Goal: Task Accomplishment & Management: Manage account settings

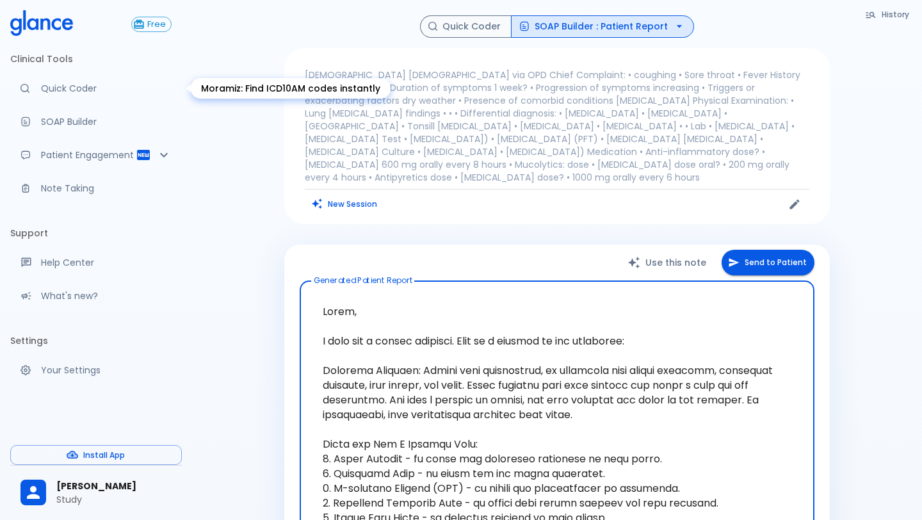
click at [90, 101] on link "Quick Coder" at bounding box center [96, 88] width 172 height 28
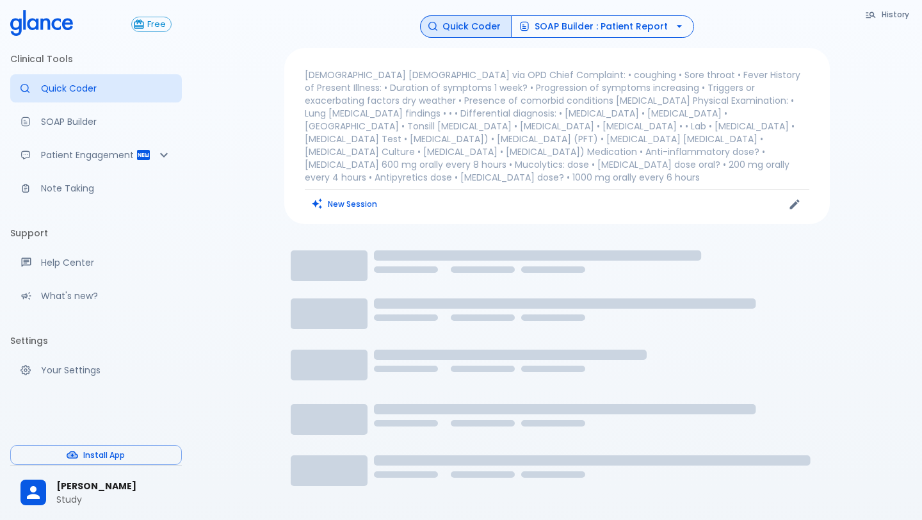
click at [575, 31] on button "SOAP Builder : Patient Report" at bounding box center [602, 26] width 183 height 22
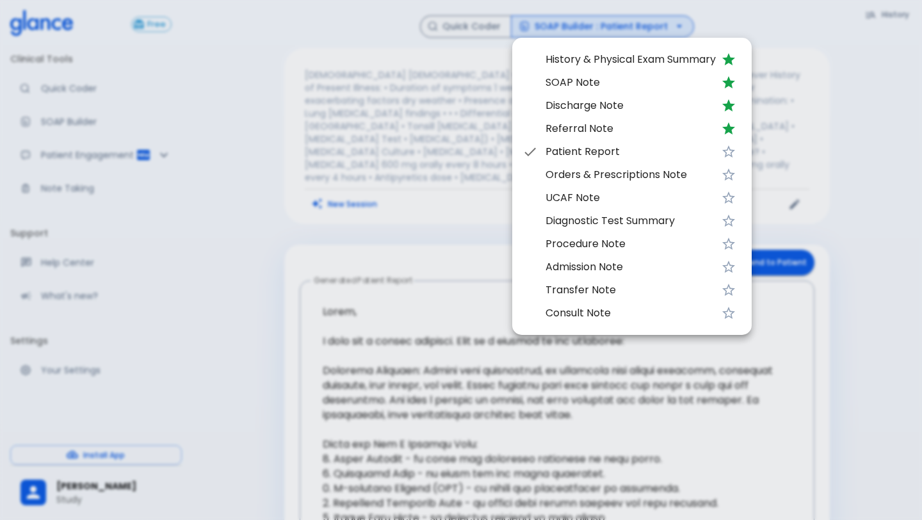
click at [389, 232] on div at bounding box center [461, 260] width 922 height 520
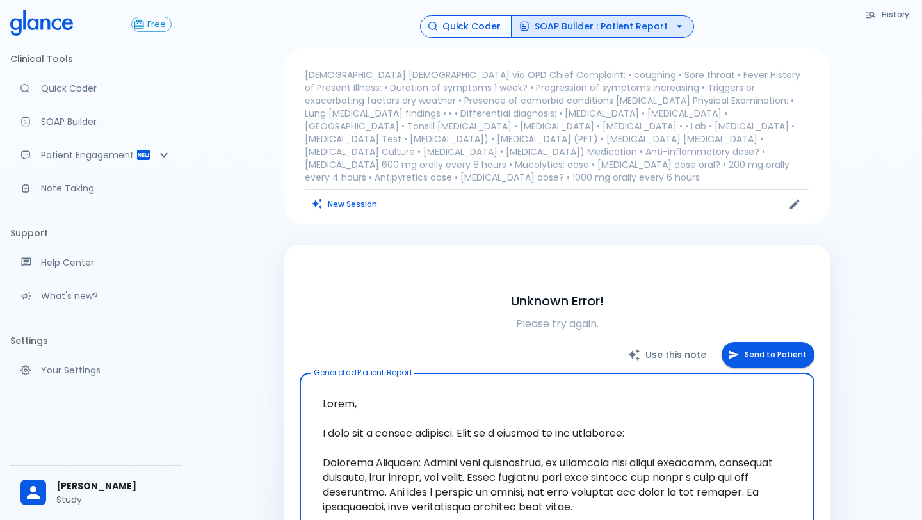
click at [485, 27] on button "Quick Coder" at bounding box center [466, 26] width 92 height 22
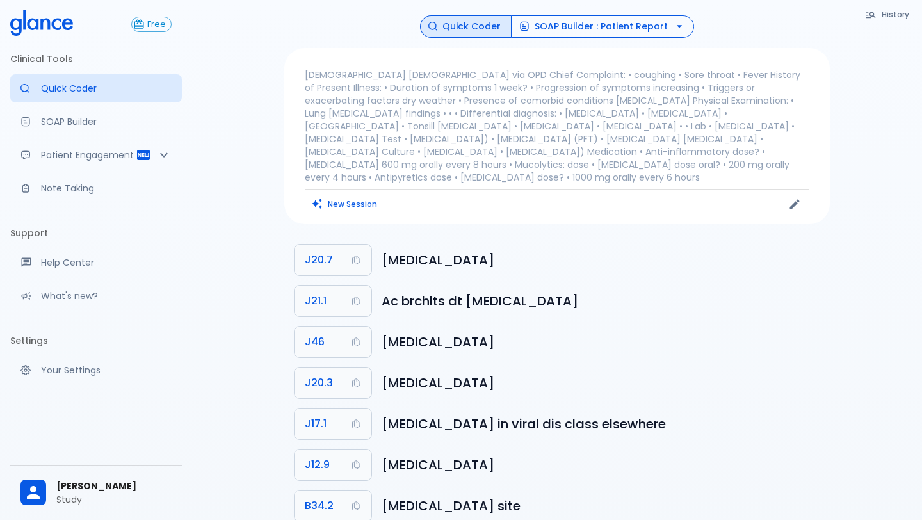
click at [617, 31] on button "SOAP Builder : Patient Report" at bounding box center [602, 26] width 183 height 22
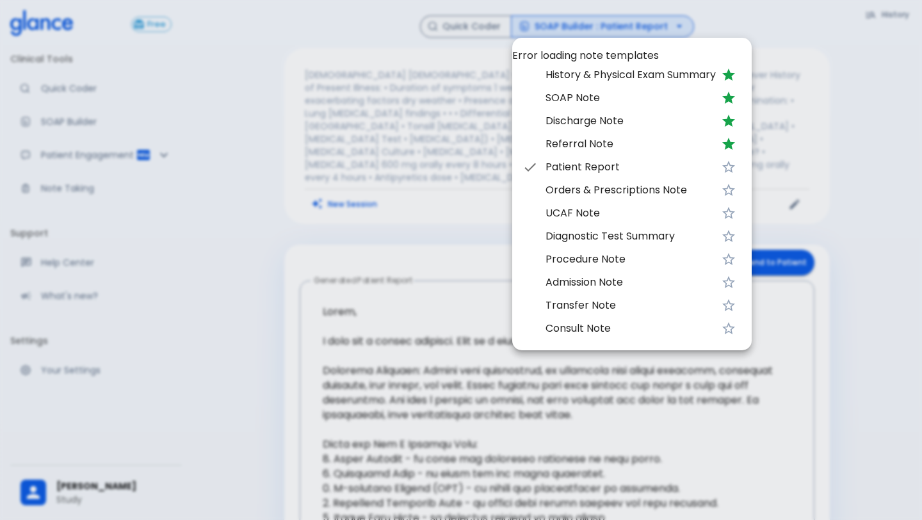
click at [319, 101] on div at bounding box center [461, 260] width 922 height 520
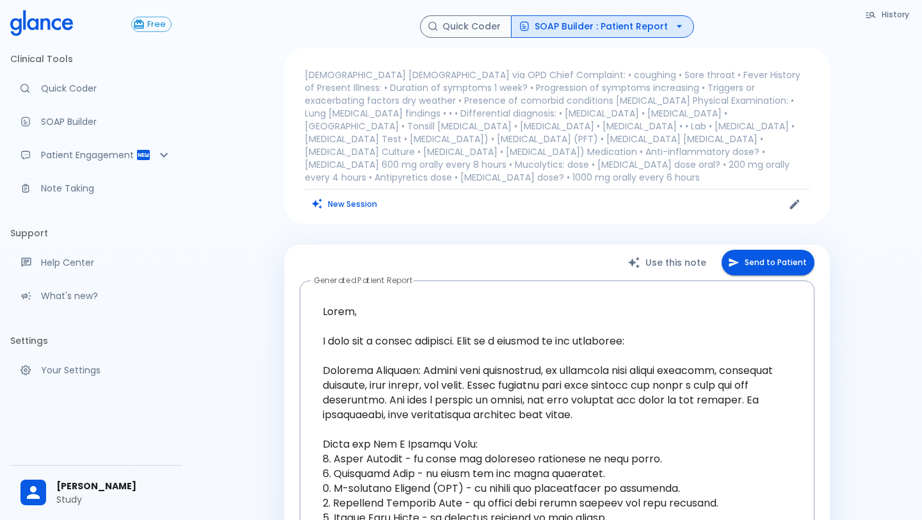
click at [555, 29] on button "SOAP Builder : Patient Report" at bounding box center [602, 26] width 183 height 22
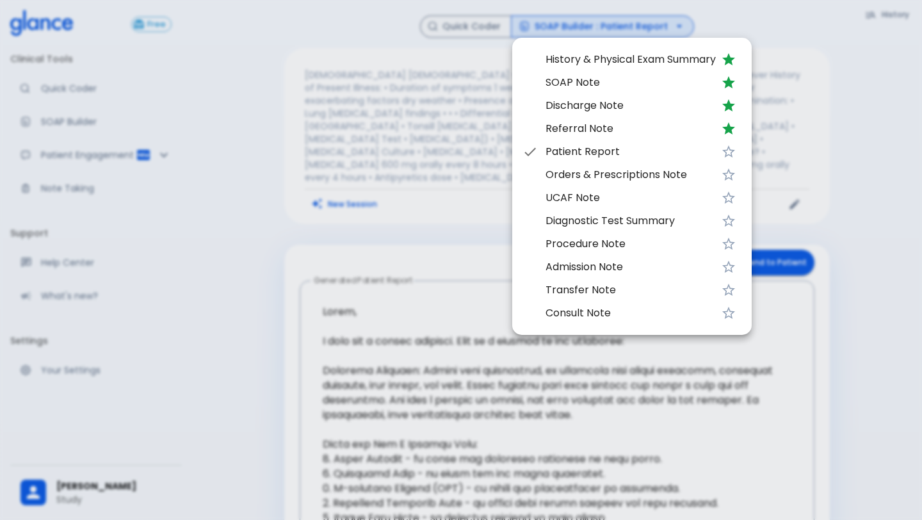
click at [597, 202] on span "UCAF Note" at bounding box center [631, 197] width 170 height 15
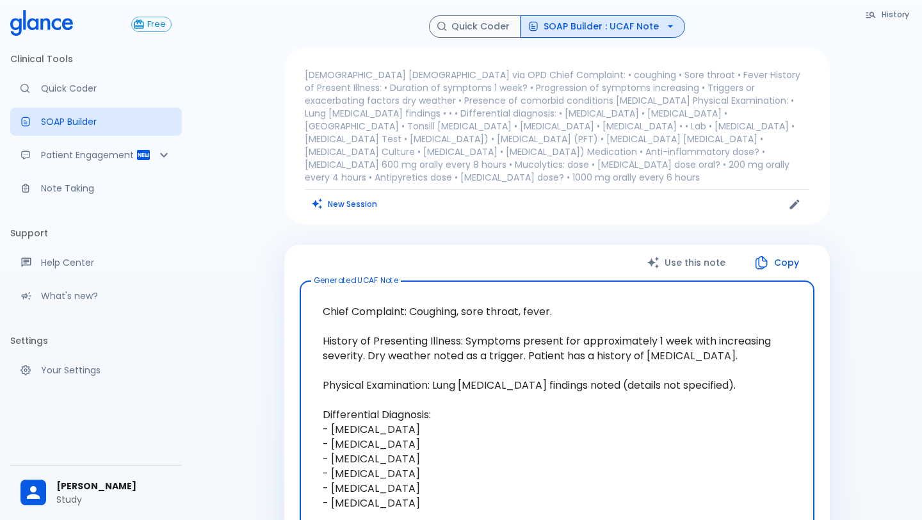
click at [655, 30] on button "SOAP Builder : UCAF Note" at bounding box center [602, 26] width 165 height 22
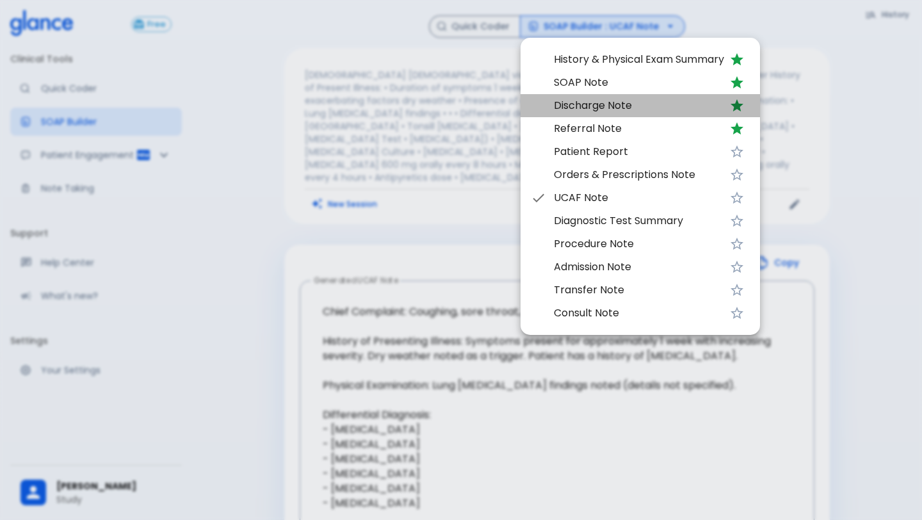
click at [618, 108] on span "Discharge Note" at bounding box center [639, 105] width 170 height 15
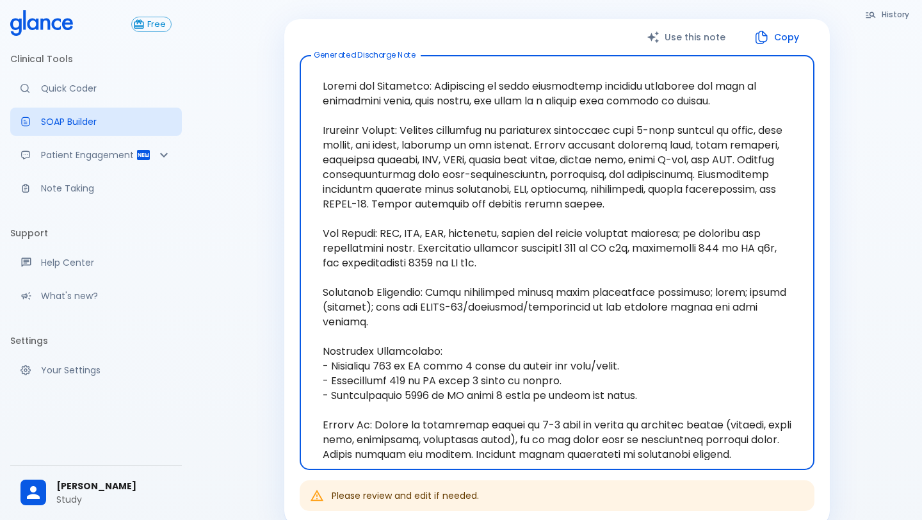
scroll to position [229, 0]
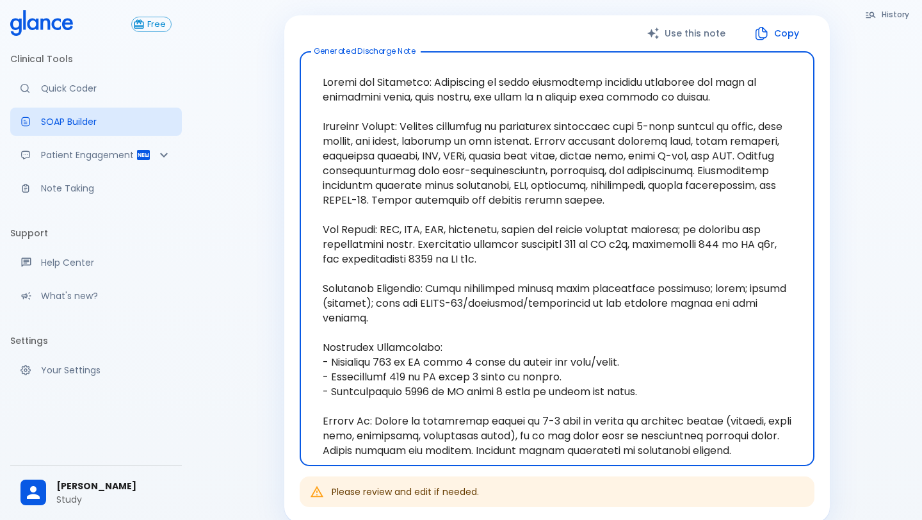
click at [430, 381] on textarea at bounding box center [557, 259] width 497 height 394
click at [86, 186] on p "Note Taking" at bounding box center [106, 188] width 131 height 13
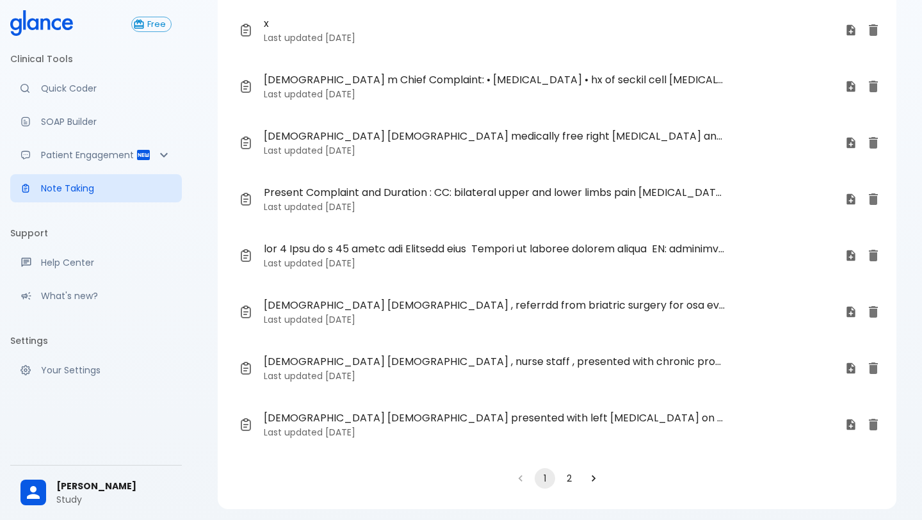
scroll to position [207, 0]
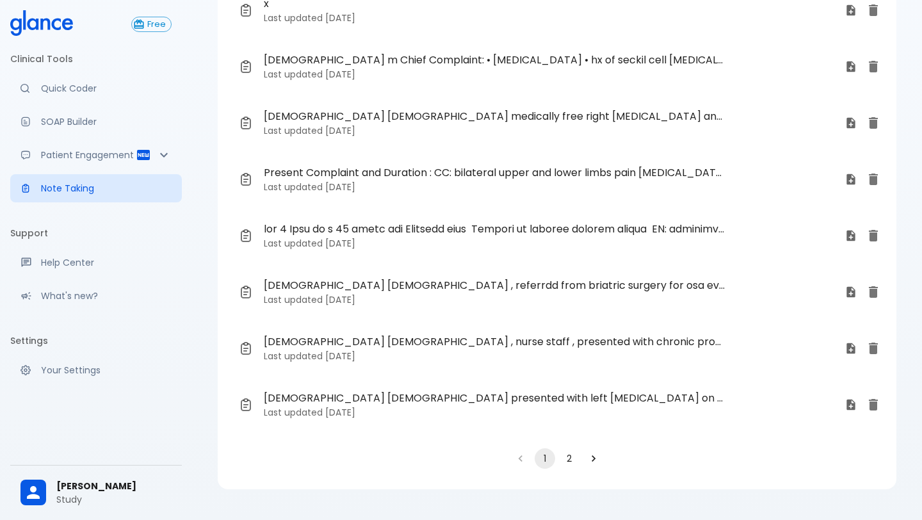
click at [566, 462] on button "2" at bounding box center [569, 458] width 20 height 20
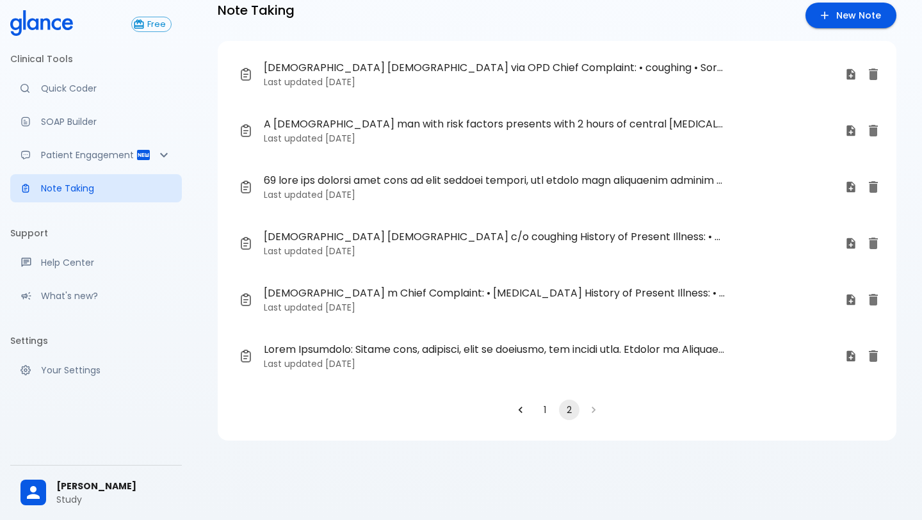
scroll to position [31, 0]
click at [409, 142] on p "Last updated [DATE]" at bounding box center [549, 138] width 571 height 13
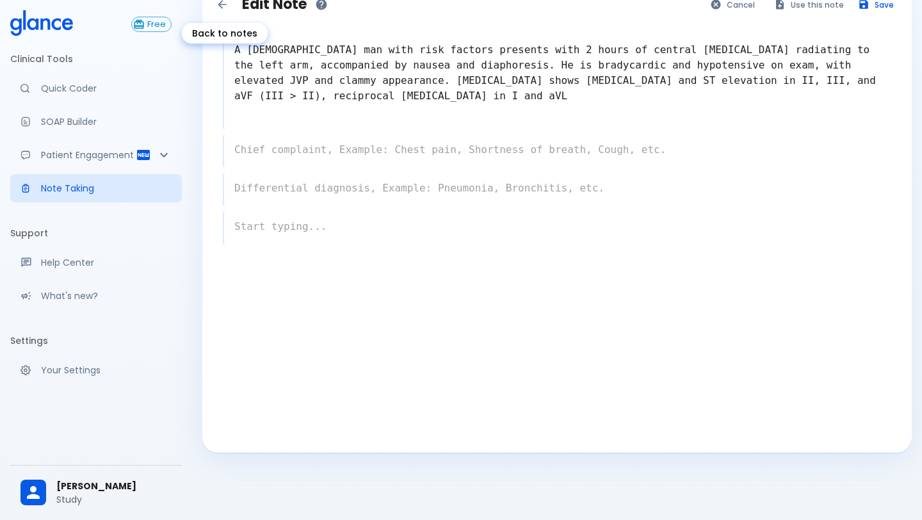
click at [220, 6] on icon "Back to notes" at bounding box center [222, 4] width 8 height 8
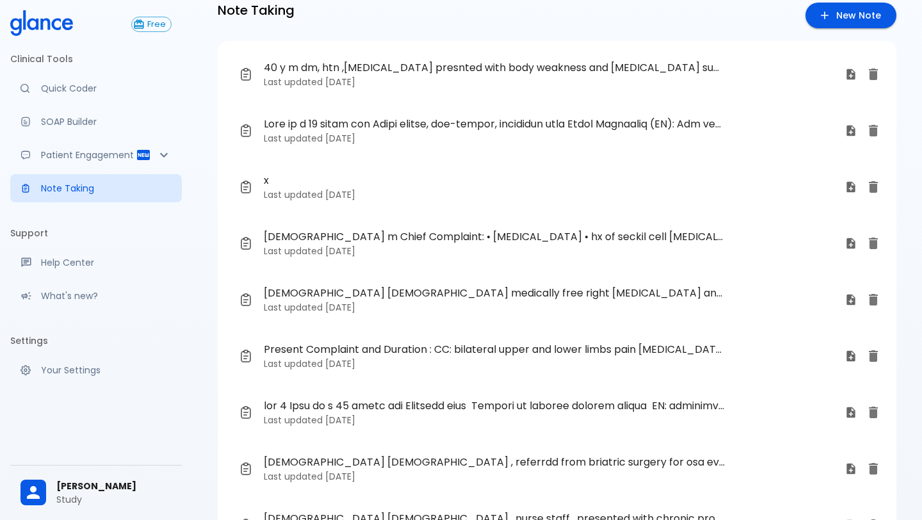
scroll to position [207, 0]
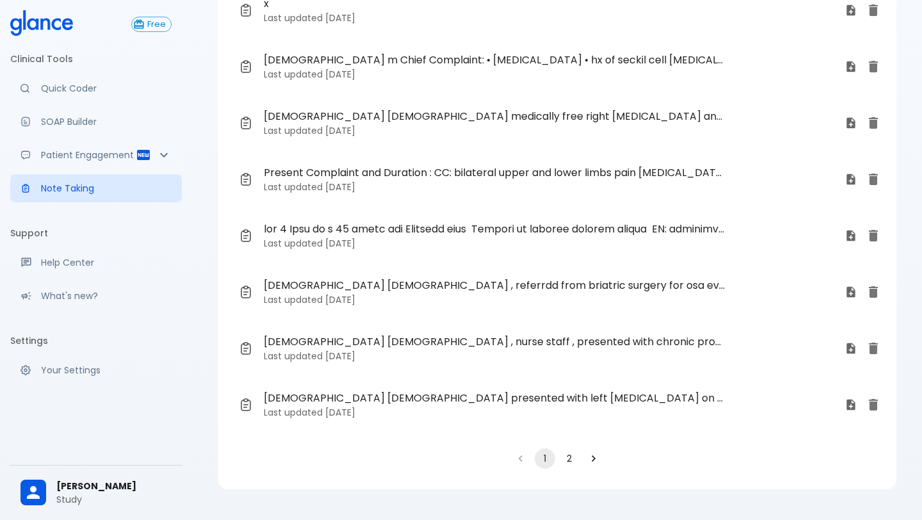
click at [567, 462] on button "2" at bounding box center [569, 458] width 20 height 20
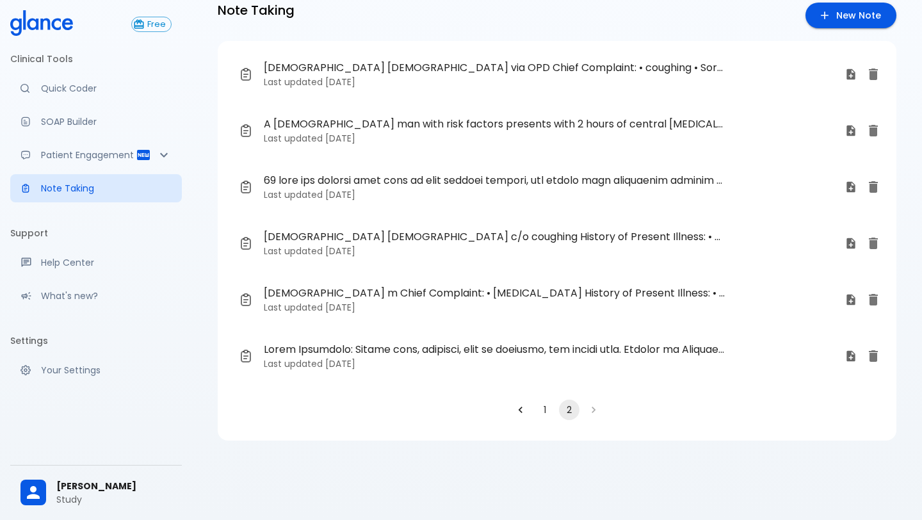
scroll to position [31, 0]
click at [355, 83] on time "[DATE]" at bounding box center [340, 82] width 30 height 13
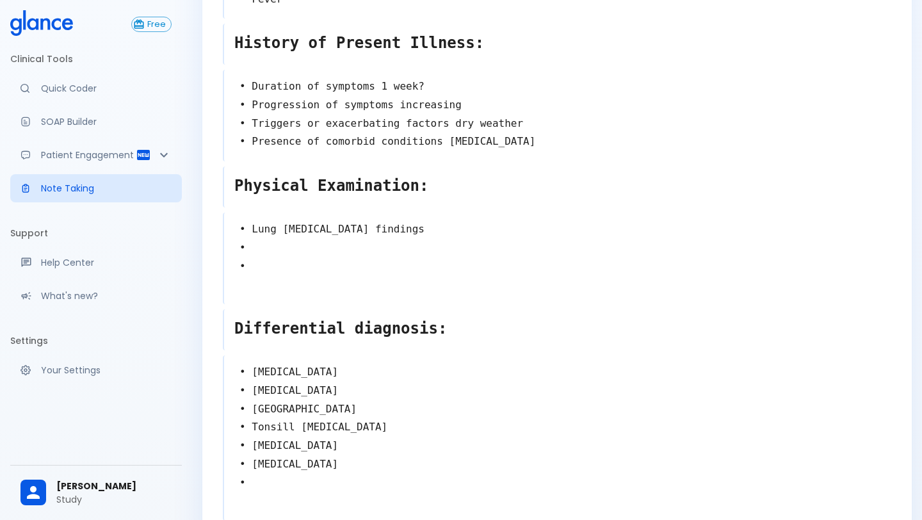
scroll to position [250, 0]
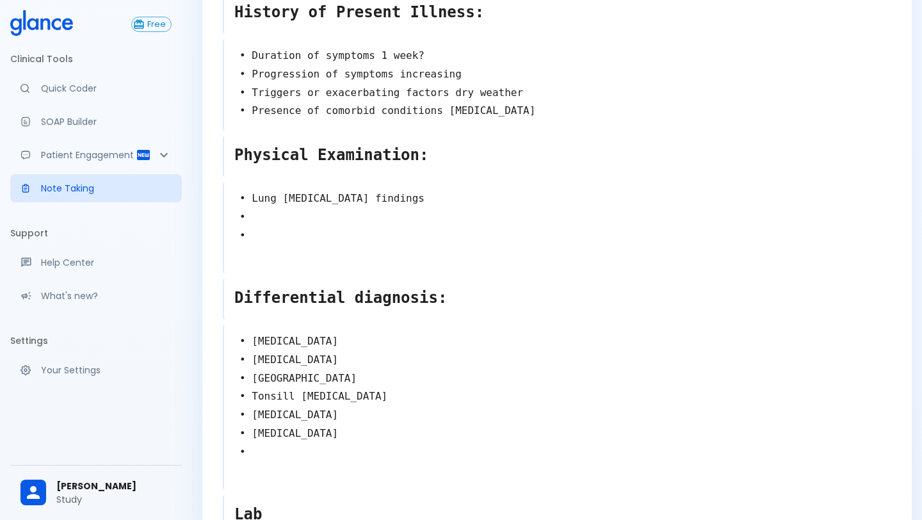
click at [361, 223] on textarea "• Lung [MEDICAL_DATA] findings • •" at bounding box center [557, 226] width 667 height 84
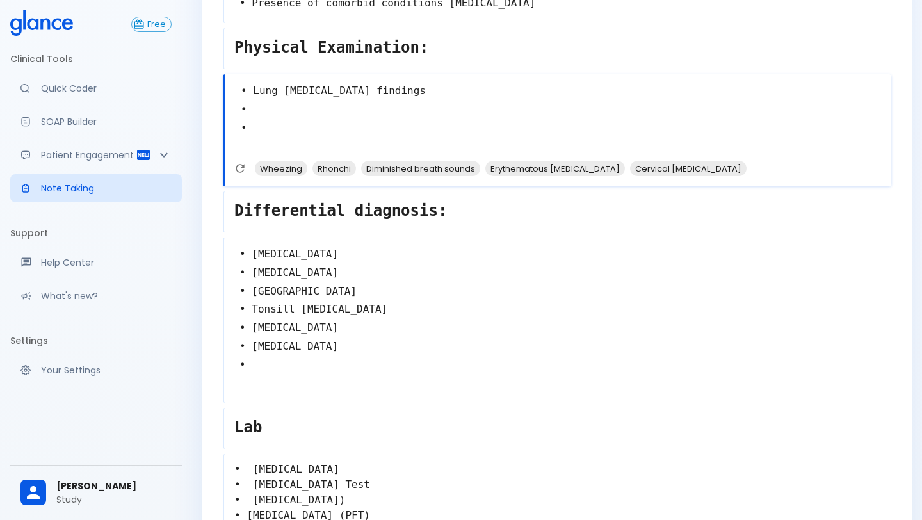
scroll to position [368, 0]
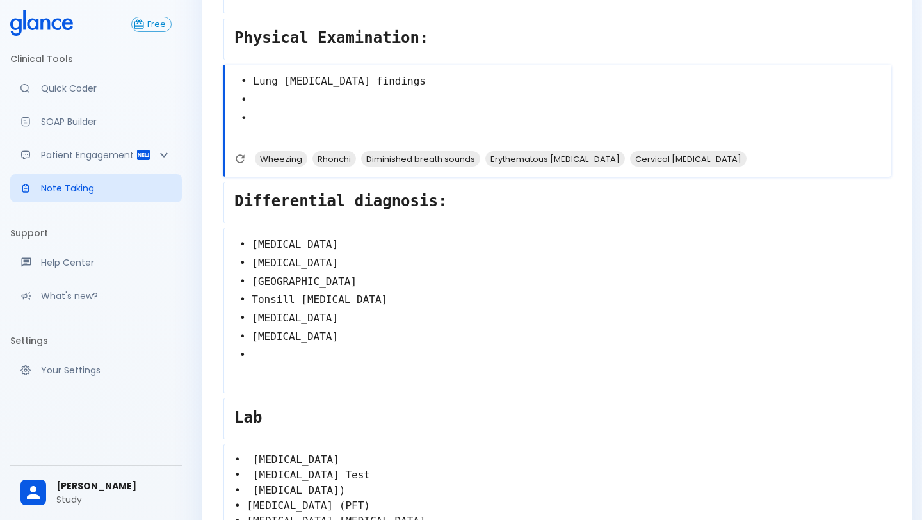
click at [290, 354] on textarea "• [MEDICAL_DATA] • [MEDICAL_DATA] • [GEOGRAPHIC_DATA] • Tonsill [MEDICAL_DATA] …" at bounding box center [557, 310] width 667 height 158
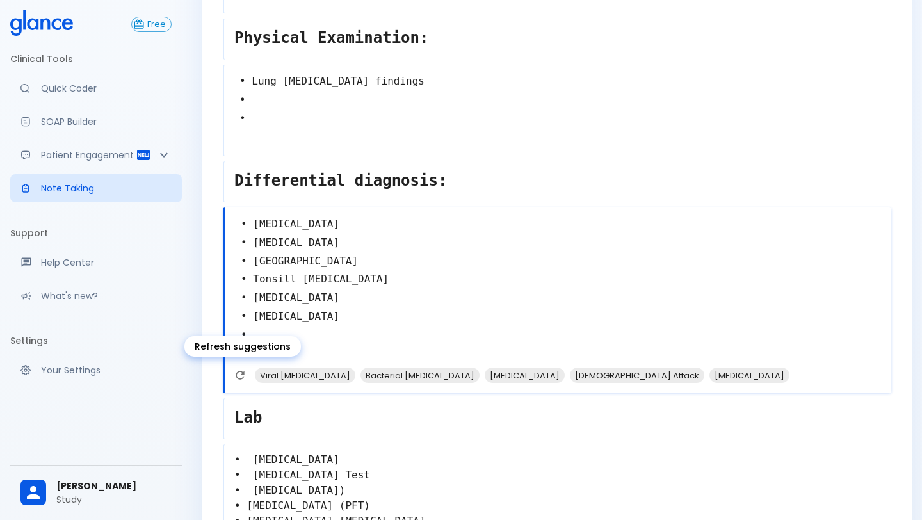
click at [238, 377] on icon "Refresh suggestions" at bounding box center [240, 375] width 13 height 13
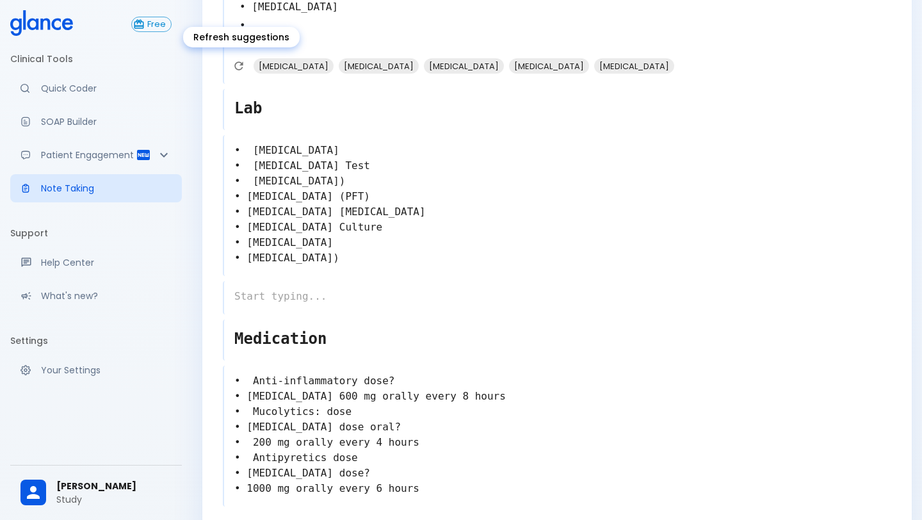
scroll to position [688, 0]
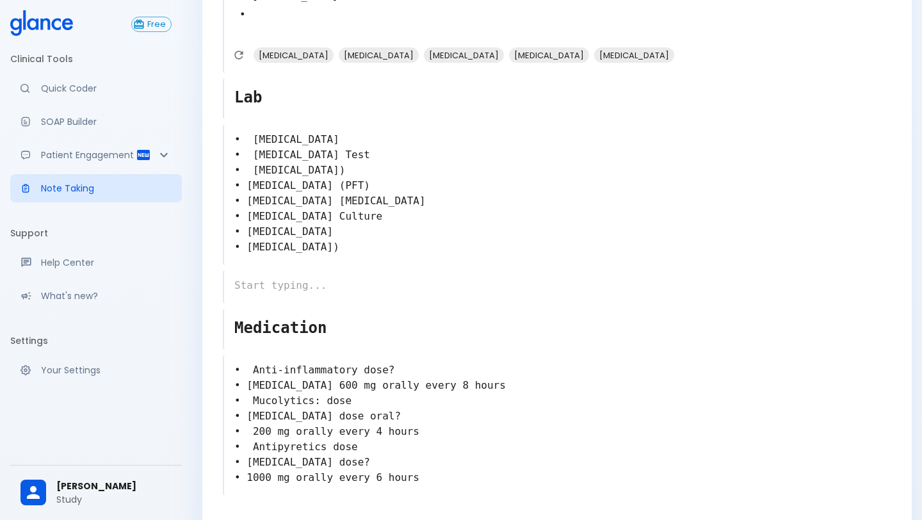
click at [428, 246] on div "• [MEDICAL_DATA] • [MEDICAL_DATA] Test • [MEDICAL_DATA]) • [MEDICAL_DATA] (PFT)…" at bounding box center [557, 194] width 669 height 141
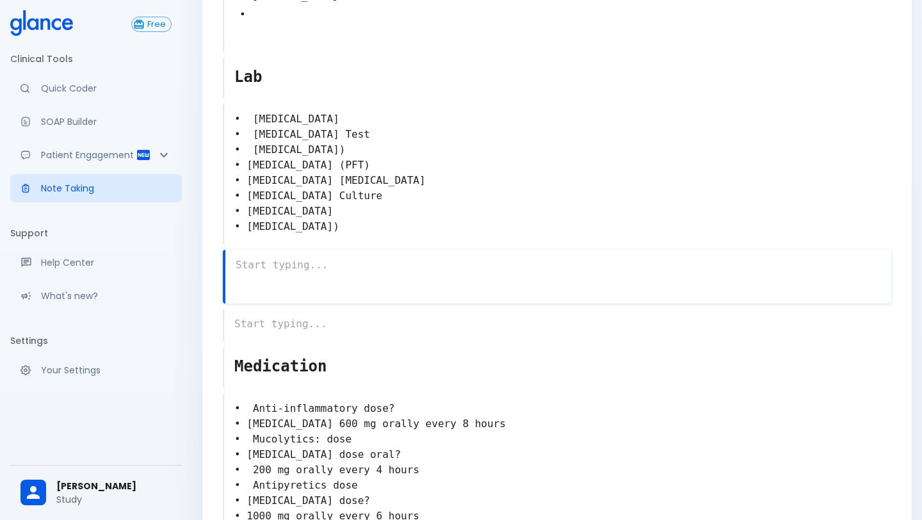
click at [417, 232] on textarea "• [MEDICAL_DATA] • [MEDICAL_DATA] Test • [MEDICAL_DATA]) • [MEDICAL_DATA] (PFT)…" at bounding box center [557, 172] width 667 height 133
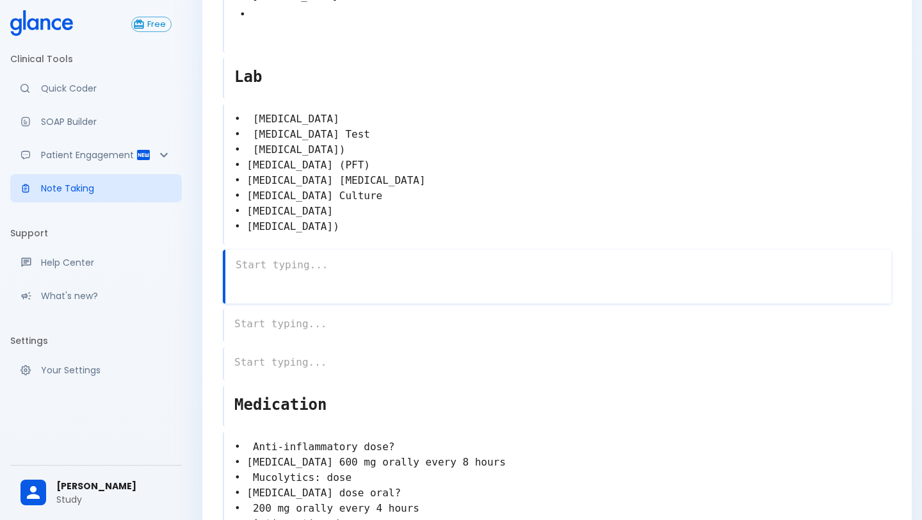
click at [423, 215] on textarea "• [MEDICAL_DATA] • [MEDICAL_DATA] Test • [MEDICAL_DATA]) • [MEDICAL_DATA] (PFT)…" at bounding box center [557, 172] width 667 height 133
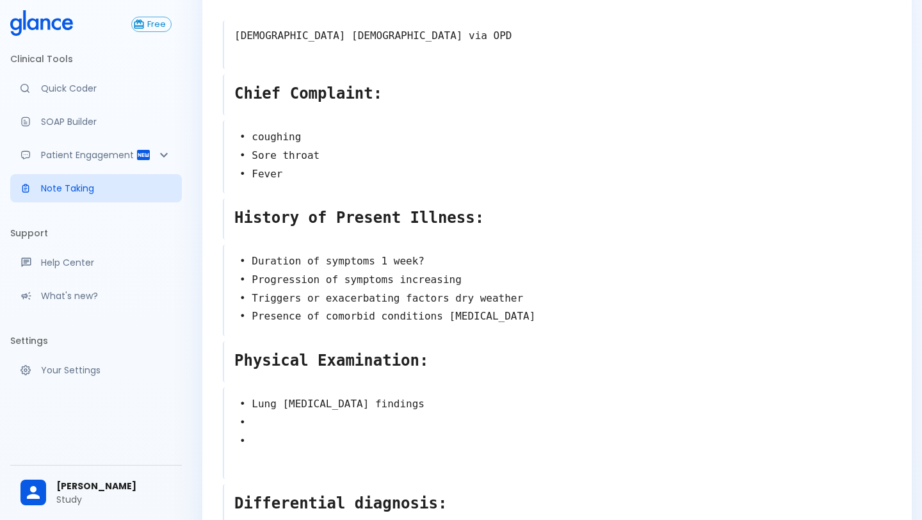
scroll to position [0, 0]
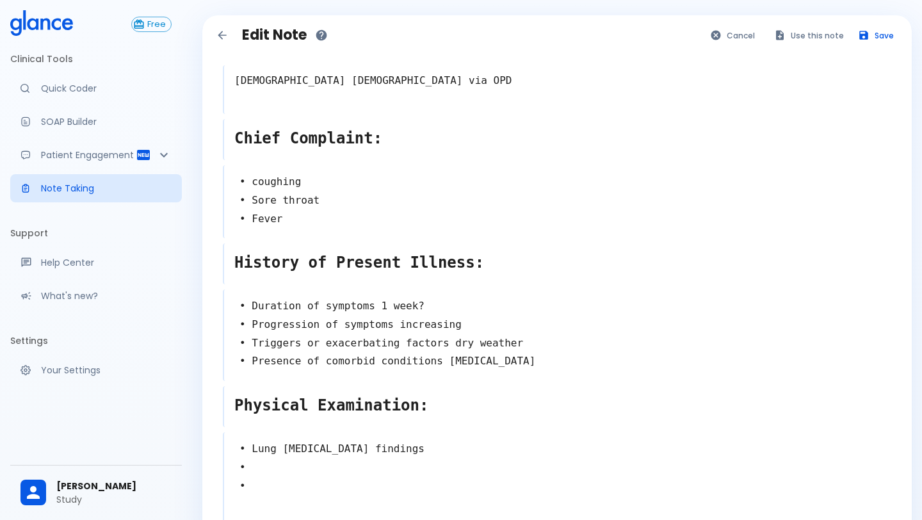
click at [225, 29] on icon "Back to notes" at bounding box center [222, 35] width 13 height 13
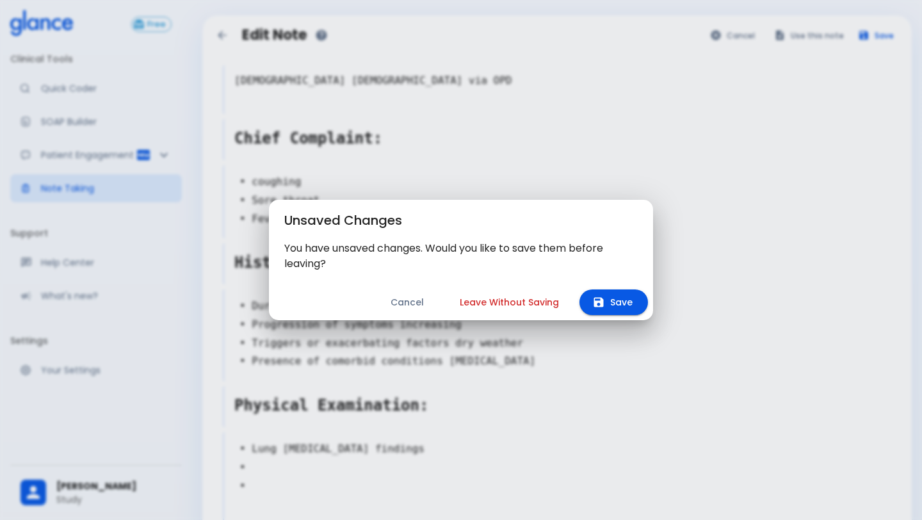
click at [509, 300] on button "Leave Without Saving" at bounding box center [509, 302] width 130 height 26
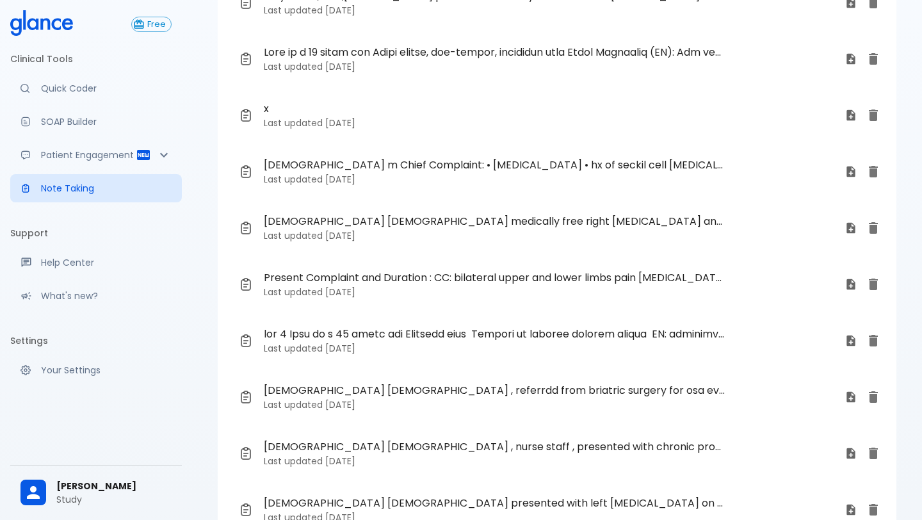
scroll to position [110, 0]
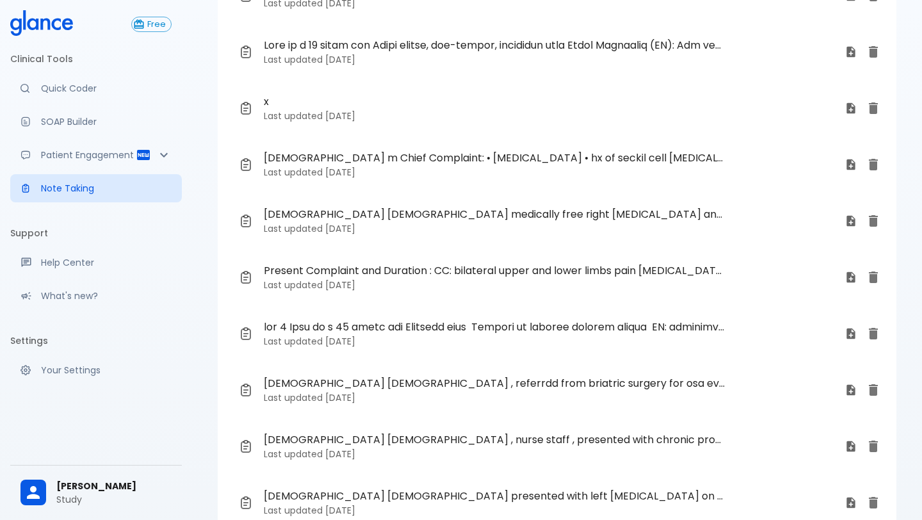
click at [429, 273] on span "Present Complaint and Duration : CC: bilateral upper and lower limbs pain [MEDI…" at bounding box center [494, 270] width 461 height 15
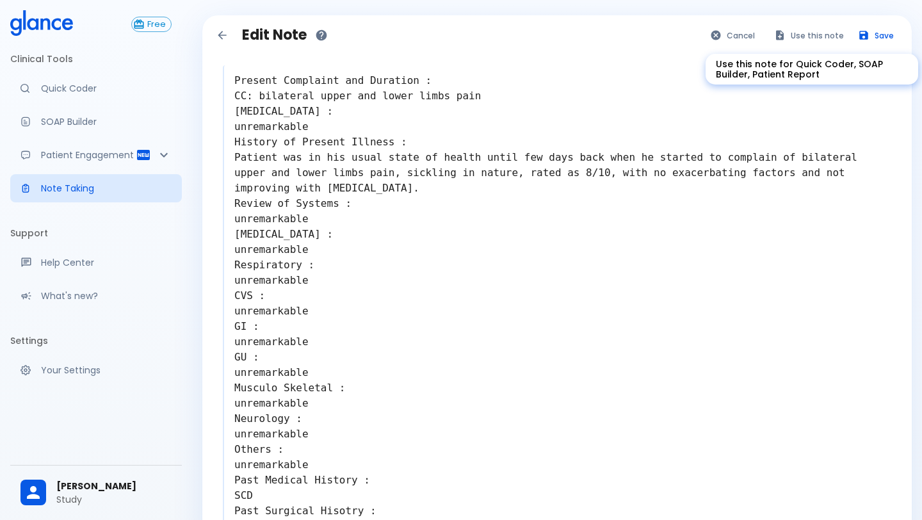
click at [829, 37] on button "Use this note" at bounding box center [810, 35] width 84 height 19
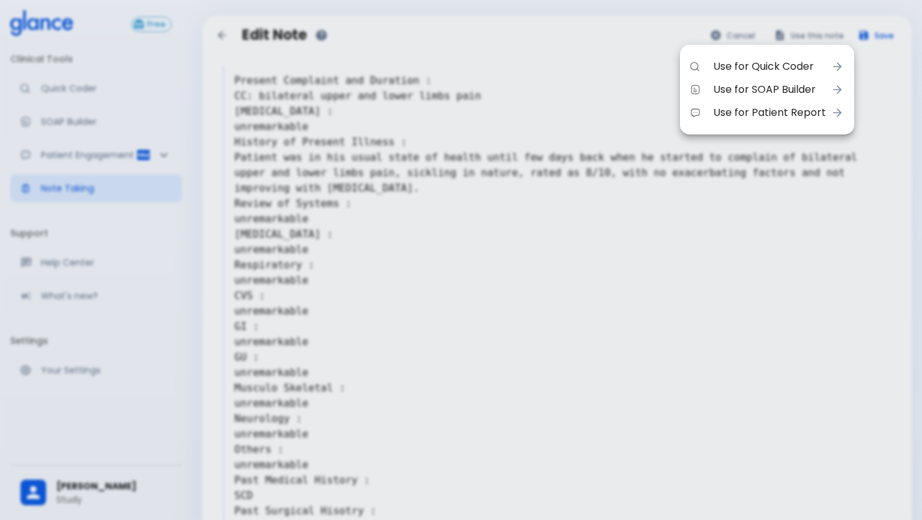
click at [794, 93] on span "Use for SOAP Builder" at bounding box center [769, 89] width 113 height 15
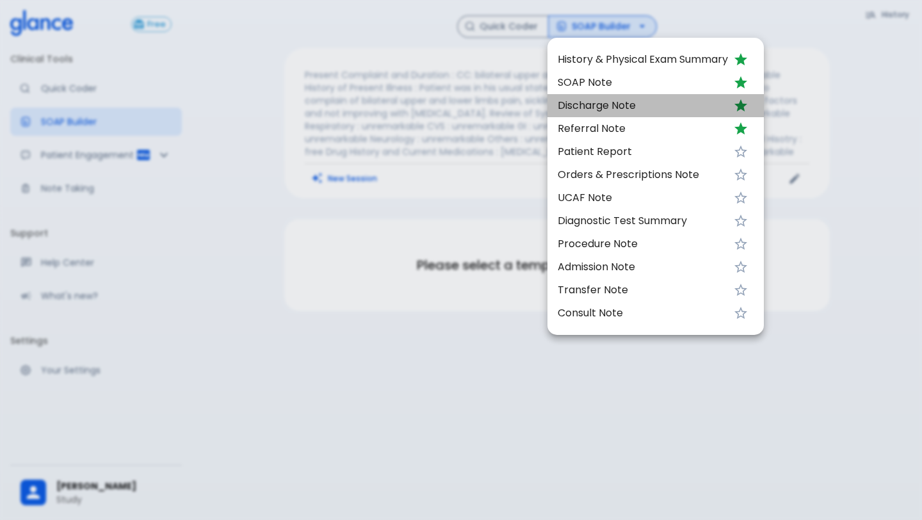
click at [570, 112] on span "Discharge Note" at bounding box center [643, 105] width 170 height 15
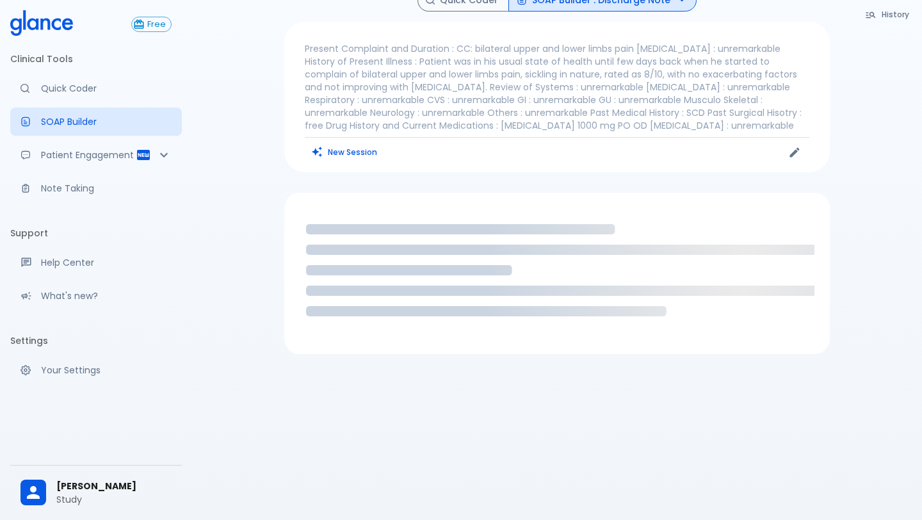
scroll to position [27, 0]
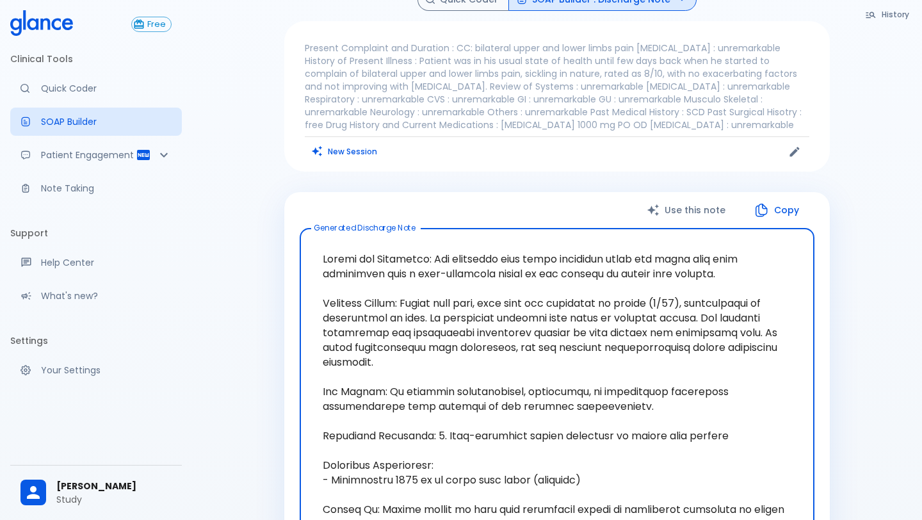
click at [434, 352] on textarea at bounding box center [557, 399] width 497 height 320
drag, startPoint x: 535, startPoint y: 367, endPoint x: 515, endPoint y: 324, distance: 47.3
click at [533, 369] on textarea at bounding box center [557, 399] width 497 height 320
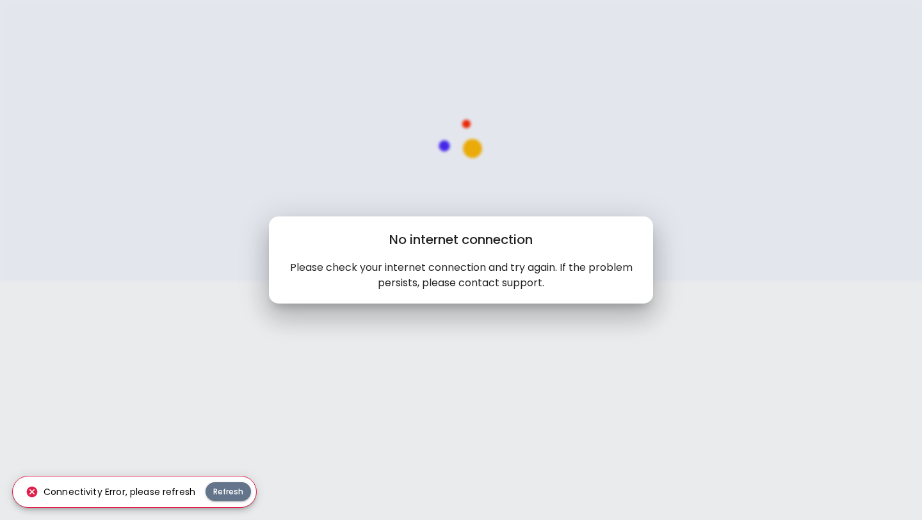
scroll to position [0, 0]
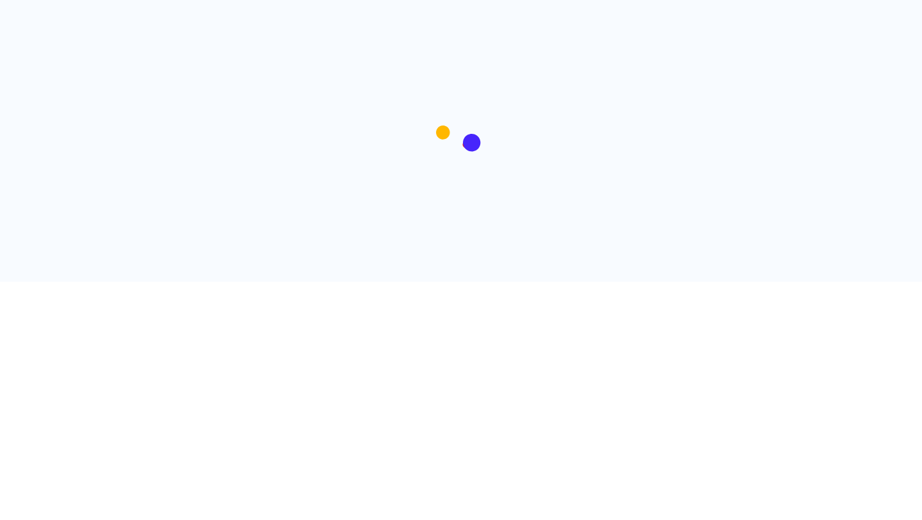
click at [595, 59] on div at bounding box center [461, 141] width 768 height 282
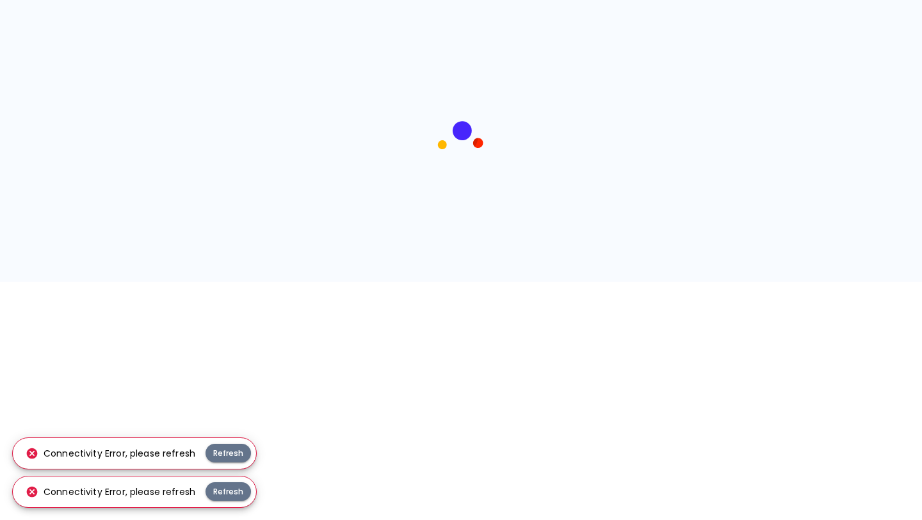
click at [332, 150] on div at bounding box center [461, 141] width 768 height 282
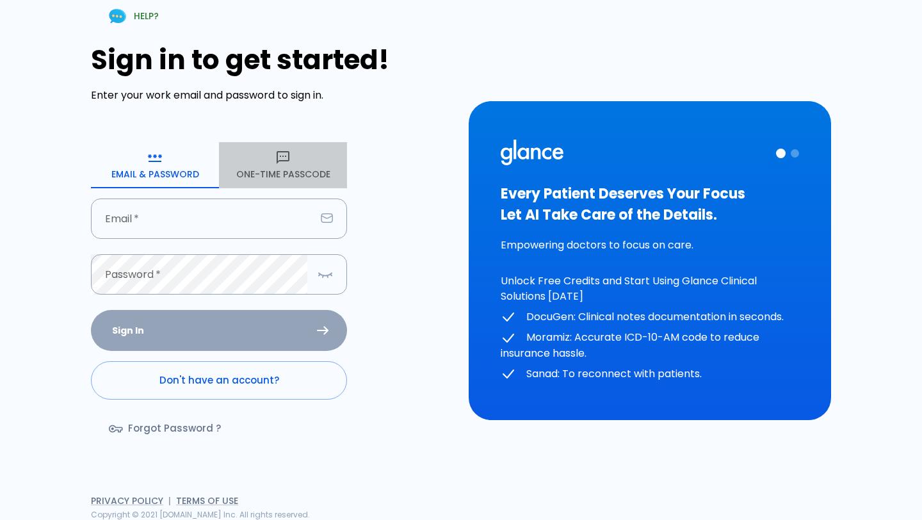
click at [272, 165] on button "One-Time Passcode" at bounding box center [283, 165] width 128 height 46
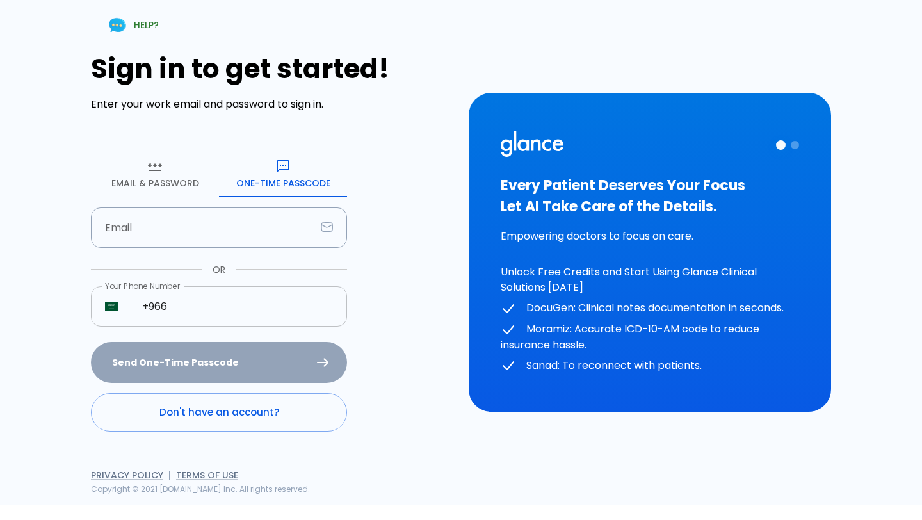
click at [229, 308] on input "+966" at bounding box center [237, 306] width 219 height 40
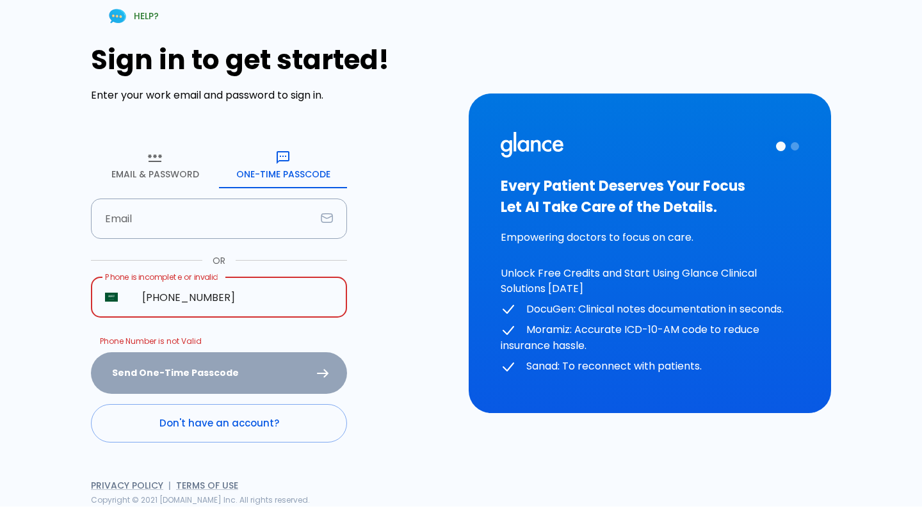
type input "[PHONE_NUMBER]"
click at [91, 352] on button "Send One-Time Passcode" at bounding box center [219, 373] width 256 height 42
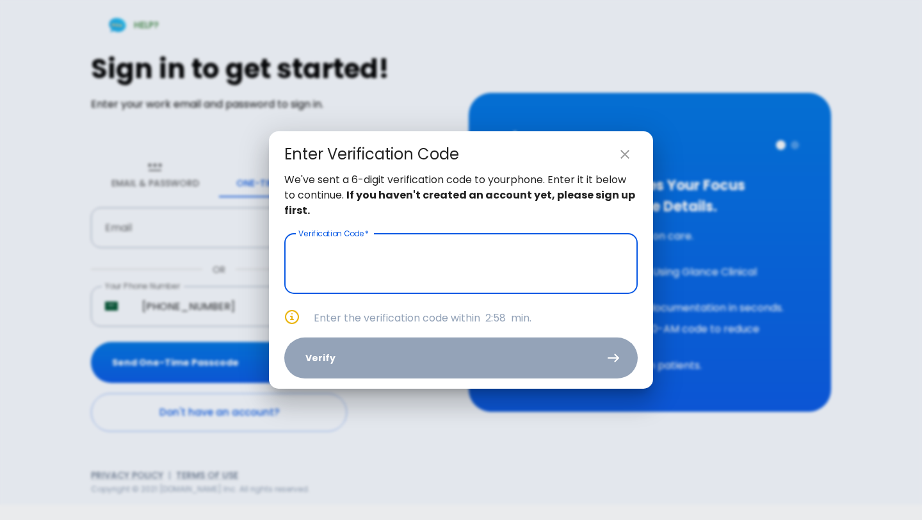
click at [412, 272] on input "text" at bounding box center [460, 264] width 353 height 60
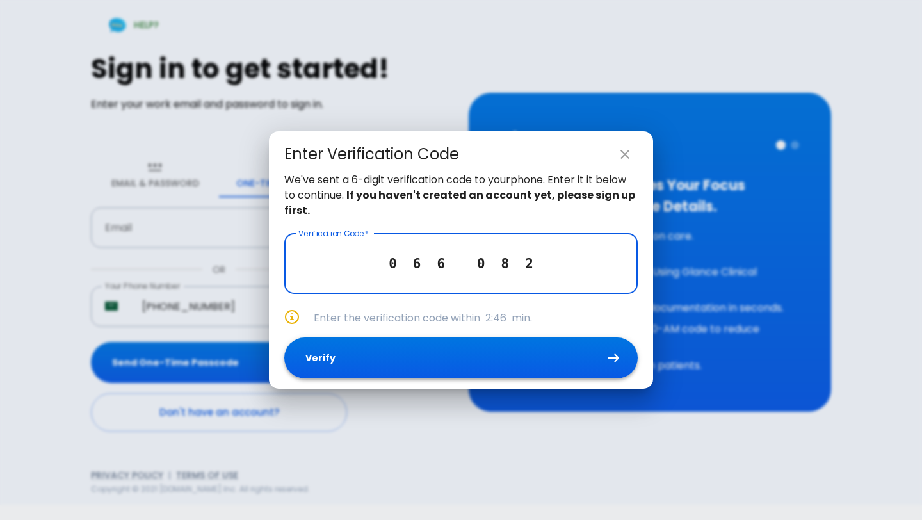
type input "0 6 6 0 8 2"
click at [426, 354] on button "Verify" at bounding box center [460, 358] width 353 height 42
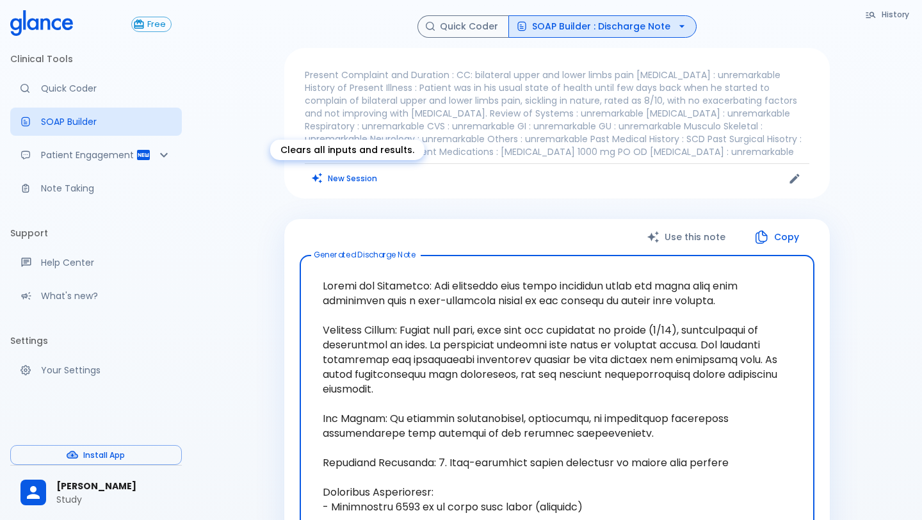
click at [357, 172] on button "New Session" at bounding box center [345, 178] width 80 height 19
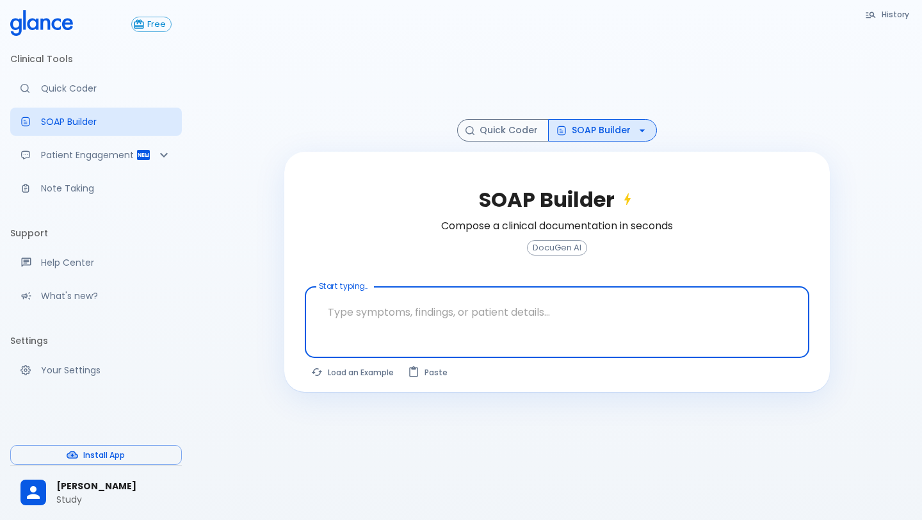
click at [419, 298] on textarea at bounding box center [557, 312] width 487 height 40
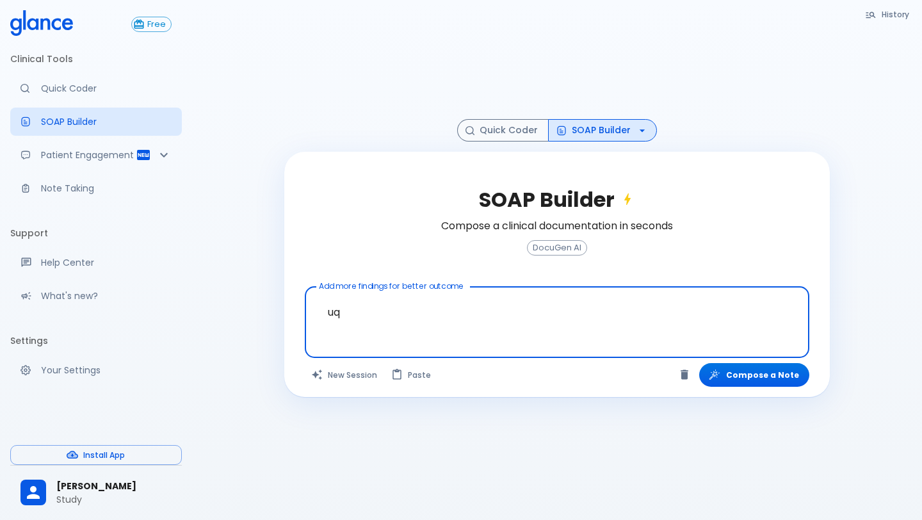
type textarea "u"
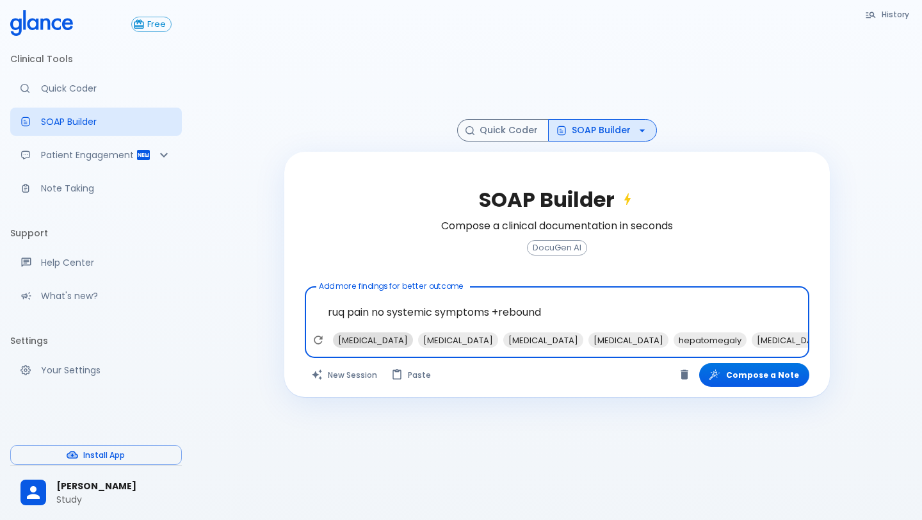
click at [373, 343] on span "appendicitis" at bounding box center [373, 340] width 80 height 15
click at [372, 345] on span "cholecystitis" at bounding box center [373, 340] width 80 height 15
type textarea "ruq pain no systemic symptoms +rebound, appendicitis, cholecystitis"
click at [737, 382] on button "Compose a Note" at bounding box center [754, 375] width 110 height 24
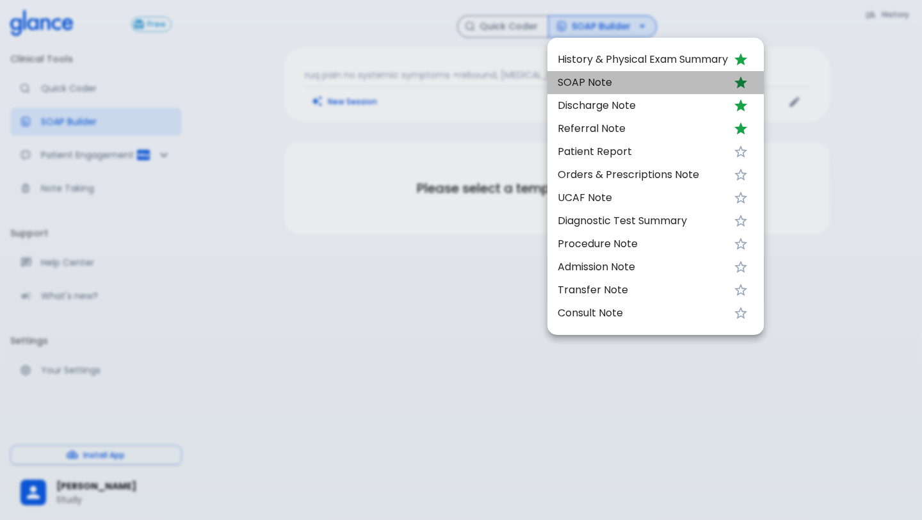
click at [662, 84] on span "SOAP Note" at bounding box center [643, 82] width 170 height 15
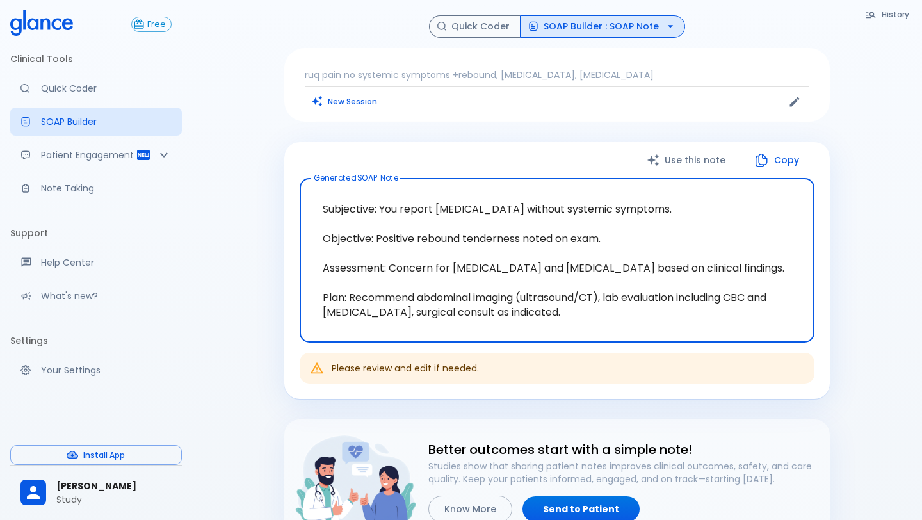
click at [655, 31] on button "SOAP Builder : SOAP Note" at bounding box center [602, 26] width 165 height 22
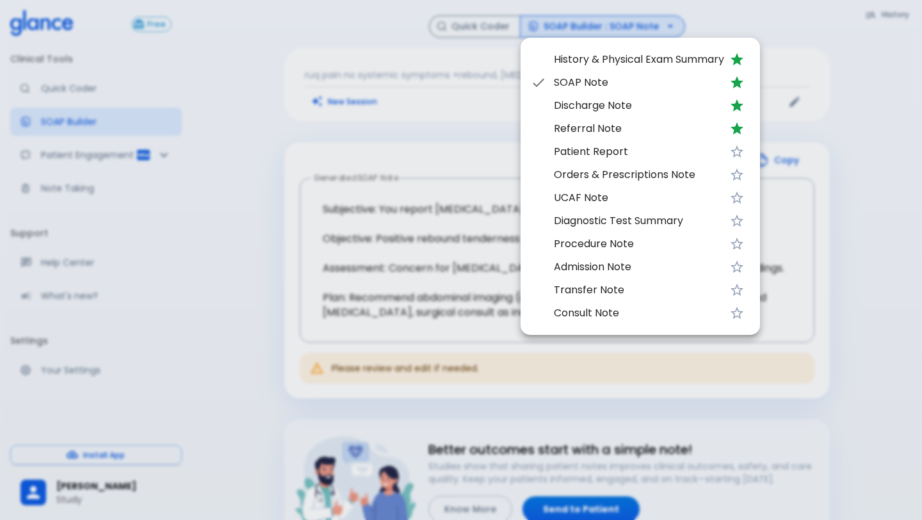
click at [624, 312] on span "Consult Note" at bounding box center [639, 312] width 170 height 15
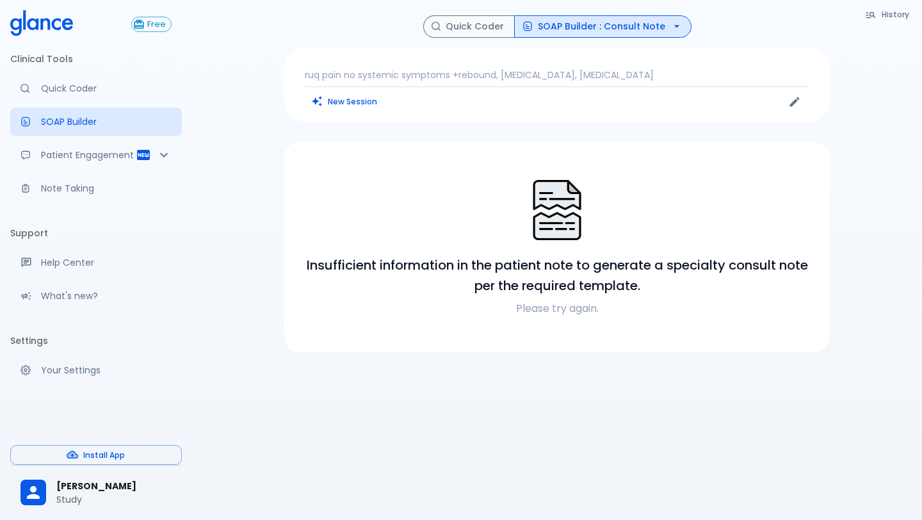
click at [633, 29] on button "SOAP Builder : Consult Note" at bounding box center [602, 26] width 177 height 22
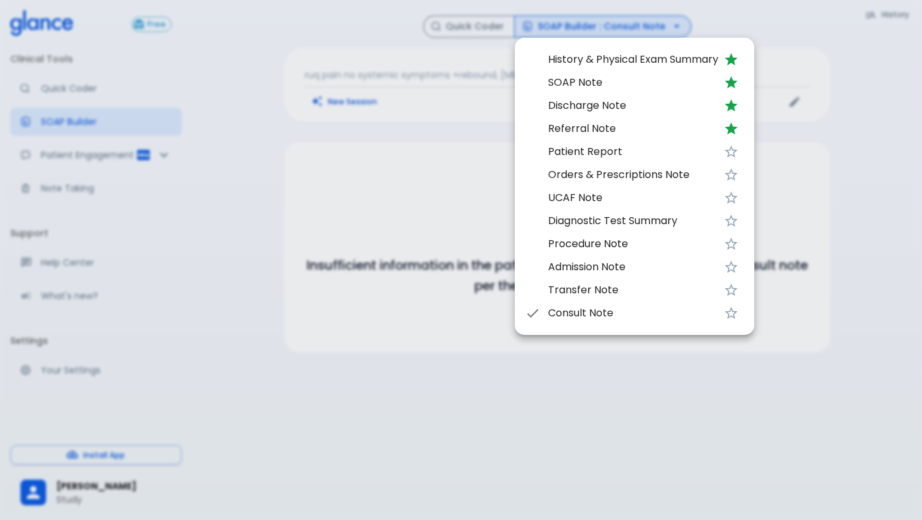
click at [639, 228] on span "Diagnostic Test Summary" at bounding box center [633, 220] width 170 height 15
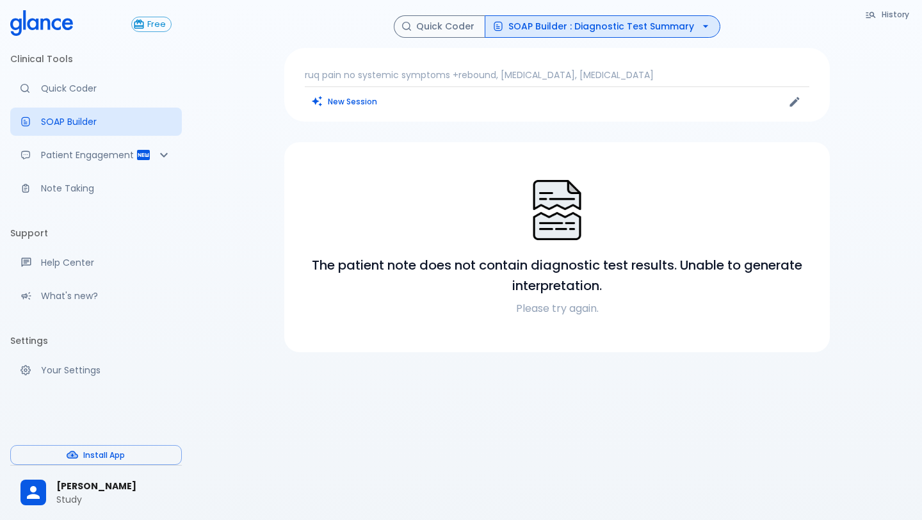
click at [679, 29] on button "SOAP Builder : Diagnostic Test Summary" at bounding box center [603, 26] width 236 height 22
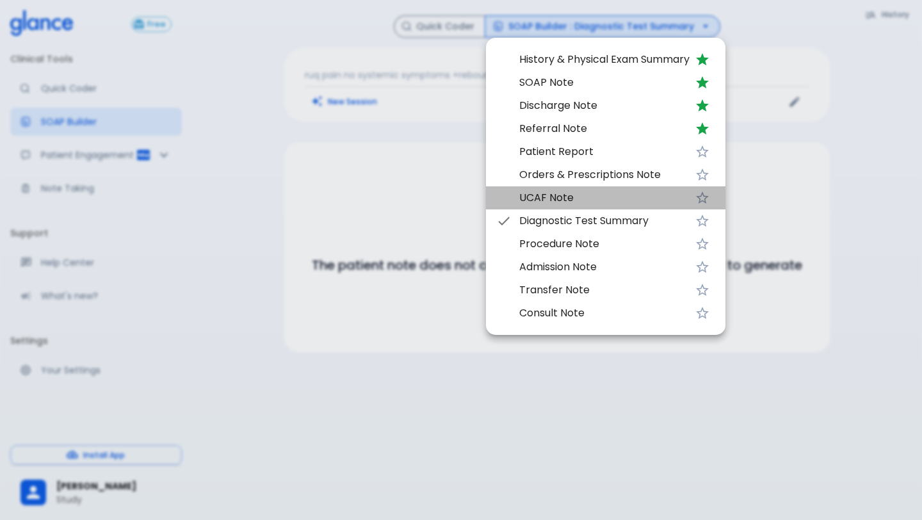
click at [637, 196] on span "UCAF Note" at bounding box center [604, 197] width 170 height 15
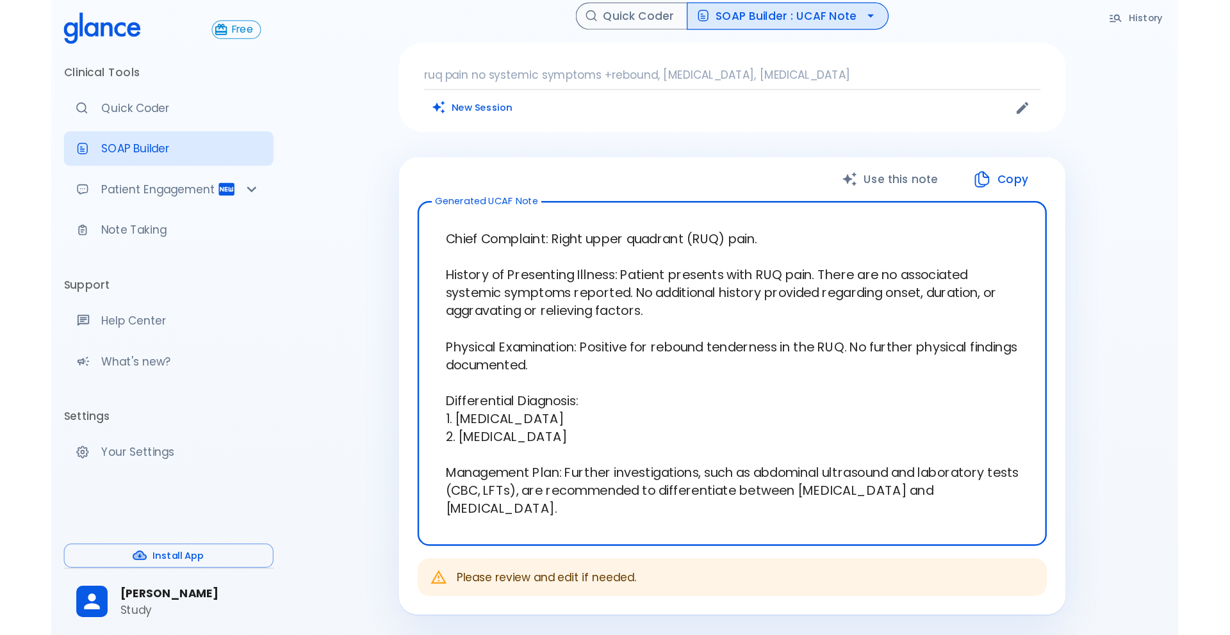
scroll to position [10, 0]
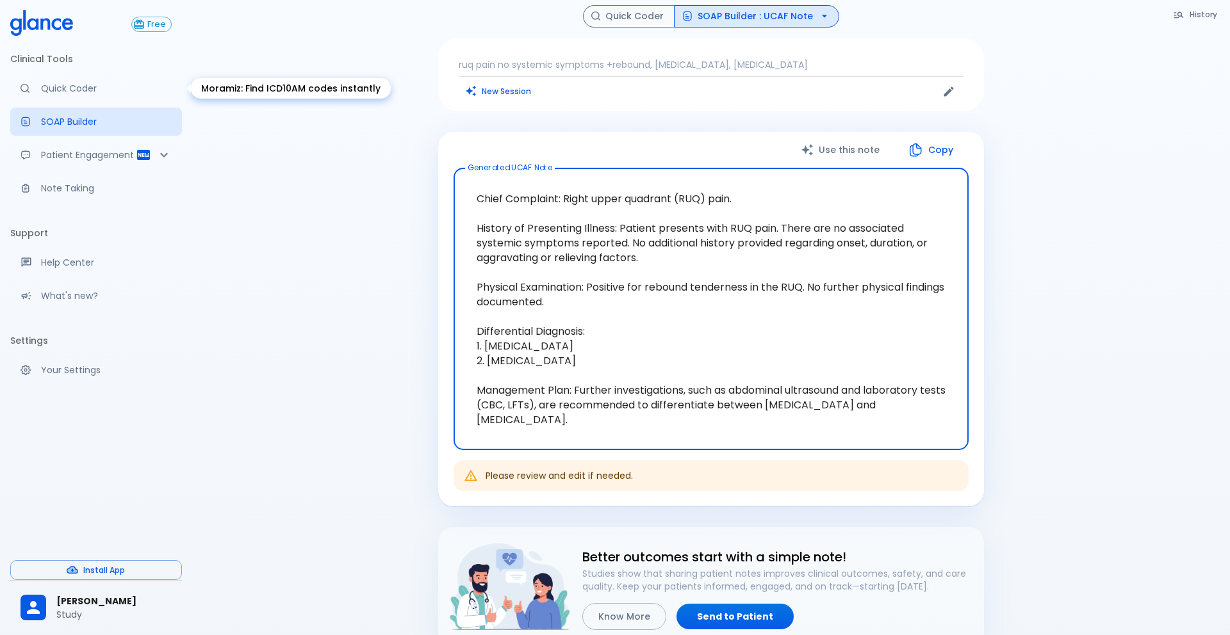
click at [96, 84] on p "Quick Coder" at bounding box center [106, 88] width 131 height 13
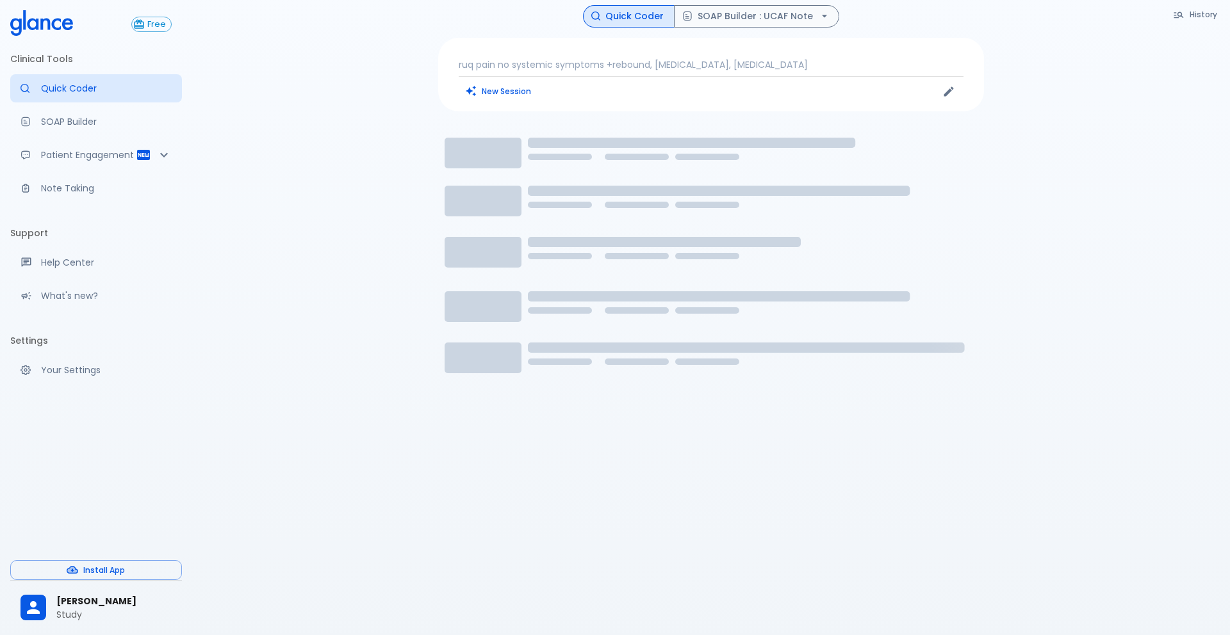
click at [755, 64] on p "ruq pain no systemic symptoms +rebound, appendicitis, cholecystitis" at bounding box center [711, 64] width 505 height 13
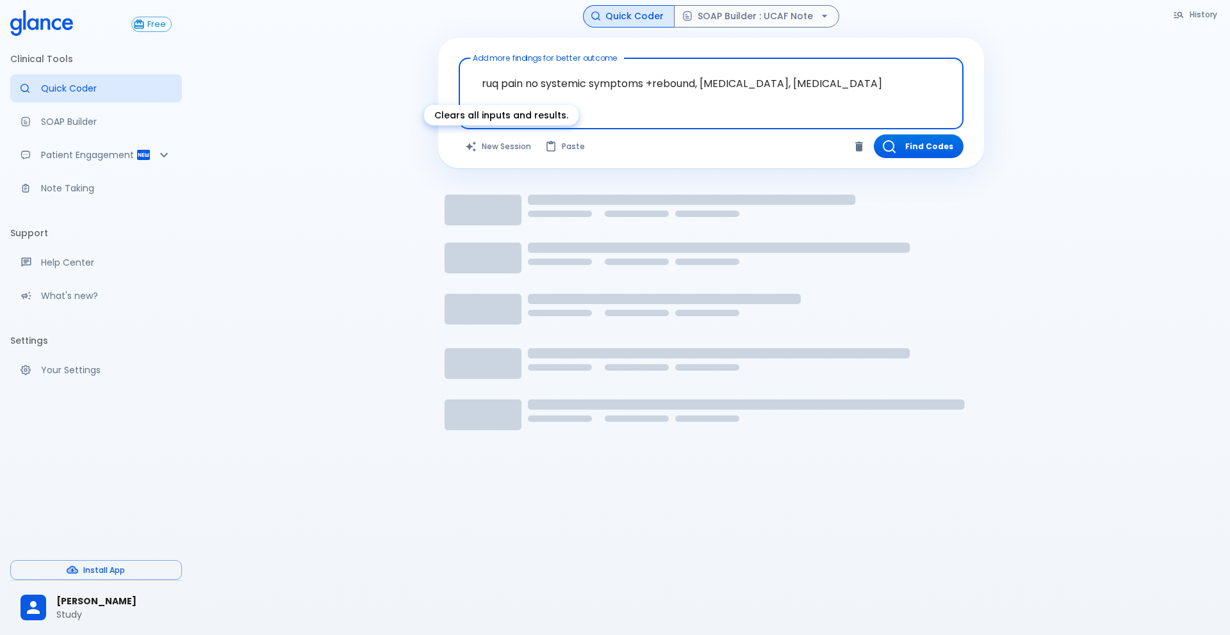
click at [504, 142] on button "New Session" at bounding box center [499, 146] width 80 height 24
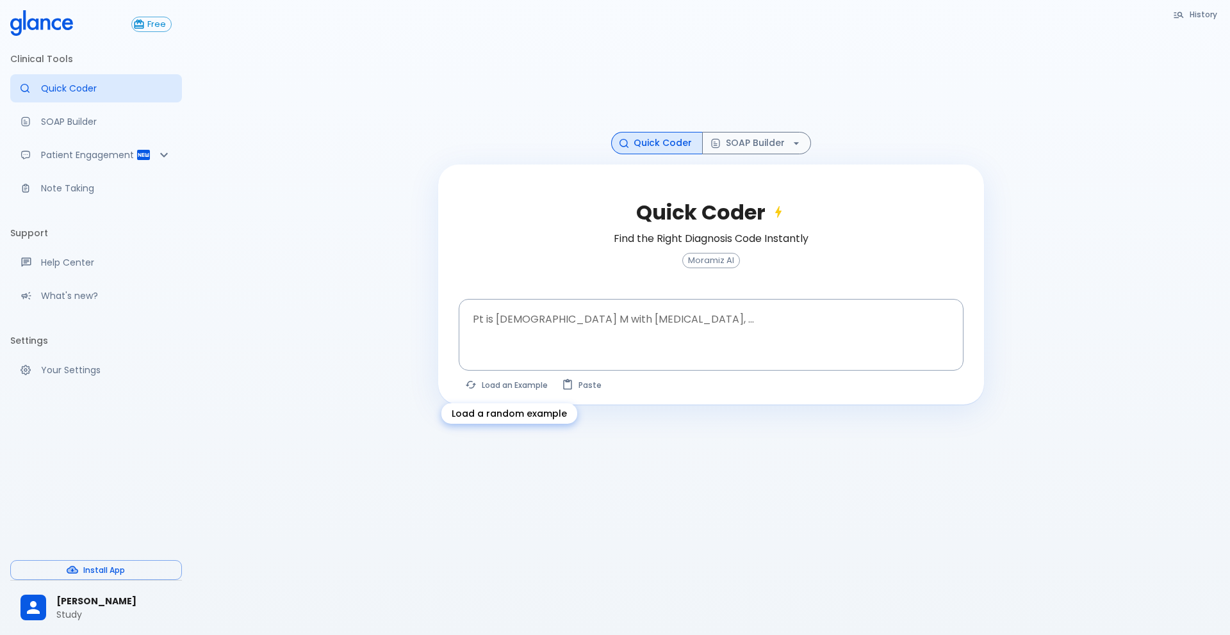
click at [496, 391] on button "Load an Example" at bounding box center [507, 385] width 97 height 19
type textarea "45F with DM2, right foot ulcer, fever, WBC 14K, ESR 80, wound purulent, XR neg …"
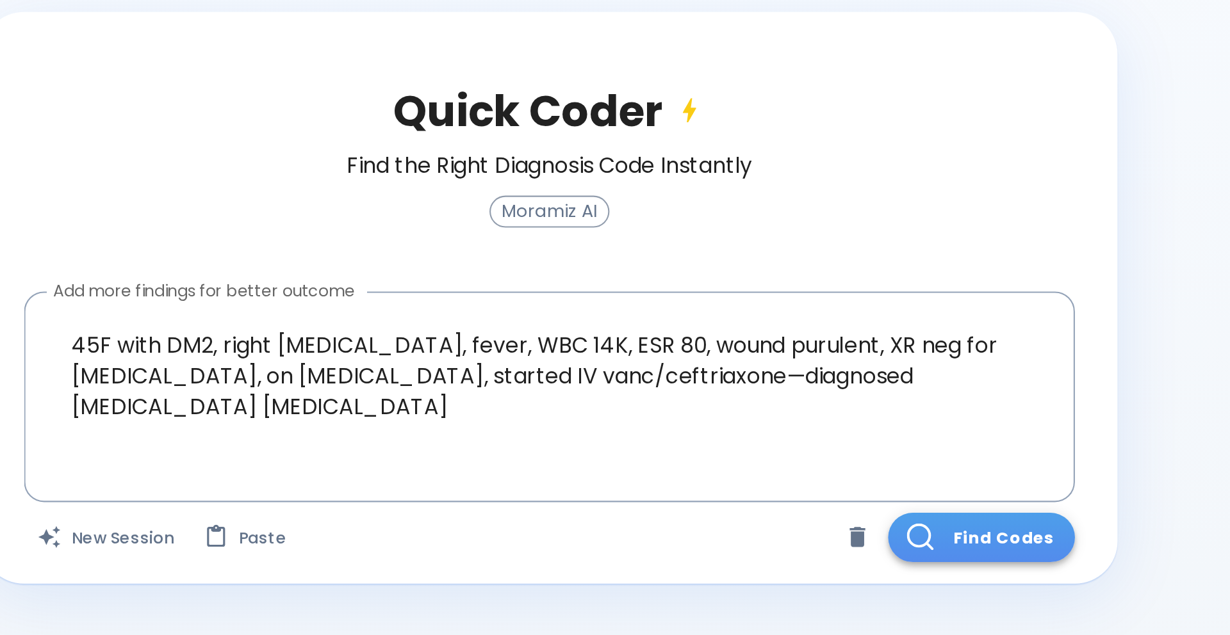
click at [922, 412] on button "Find Codes" at bounding box center [918, 417] width 90 height 24
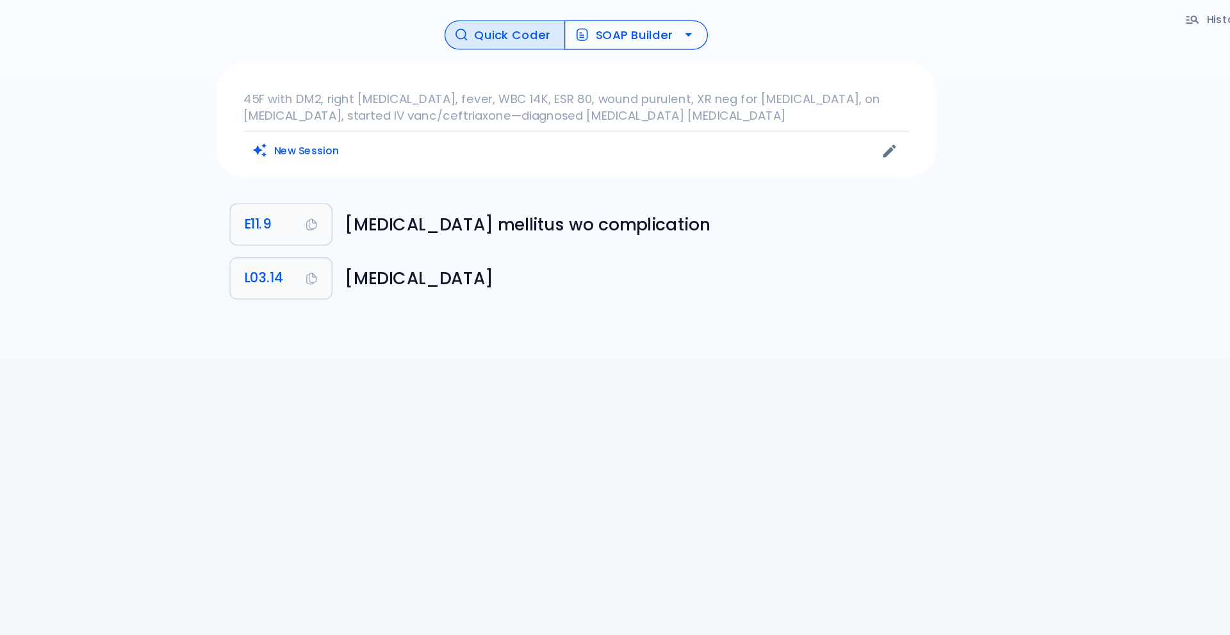
click at [745, 28] on button "SOAP Builder" at bounding box center [756, 26] width 109 height 22
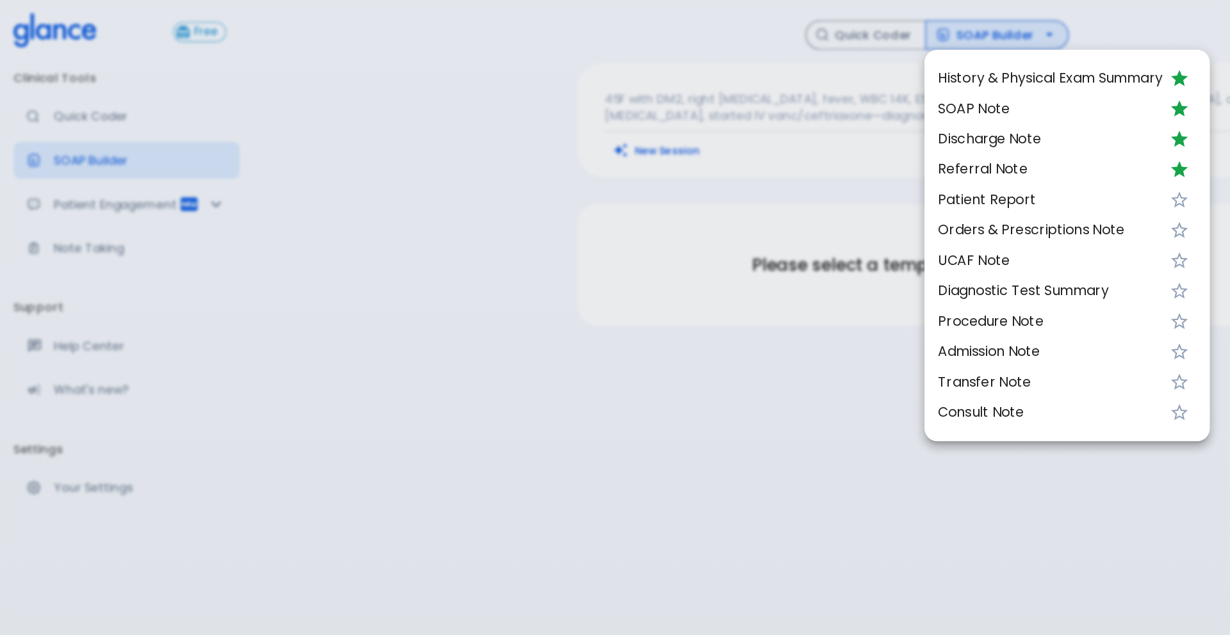
click at [786, 79] on span "SOAP Note" at bounding box center [796, 82] width 170 height 15
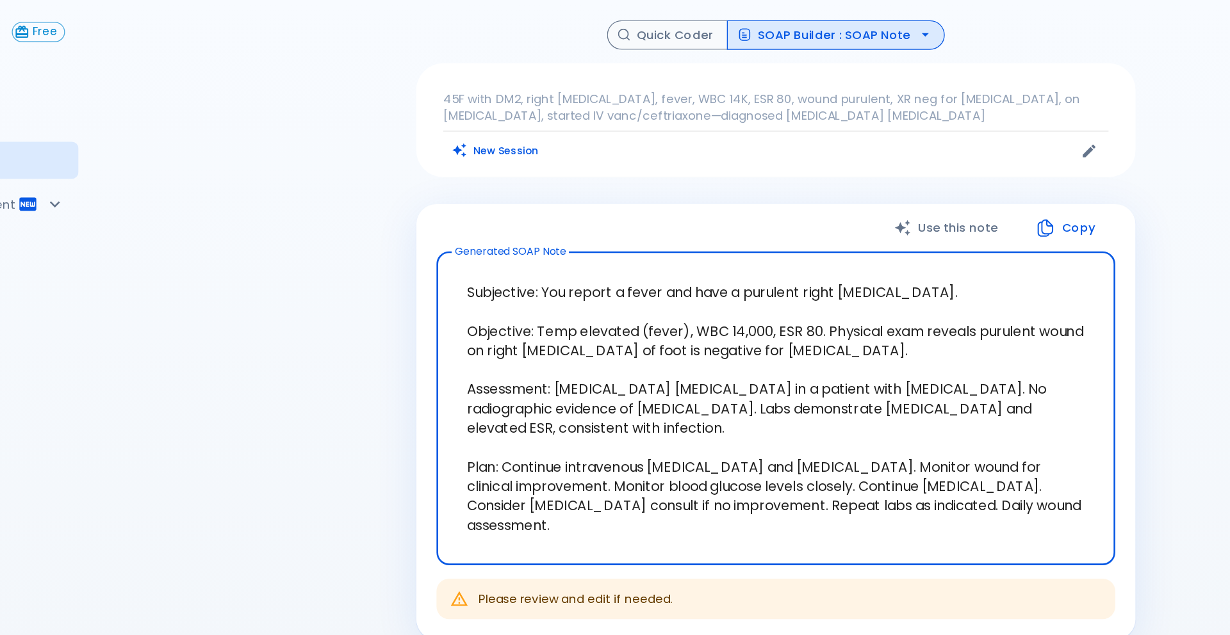
click at [792, 27] on button "SOAP Builder : SOAP Note" at bounding box center [756, 26] width 165 height 22
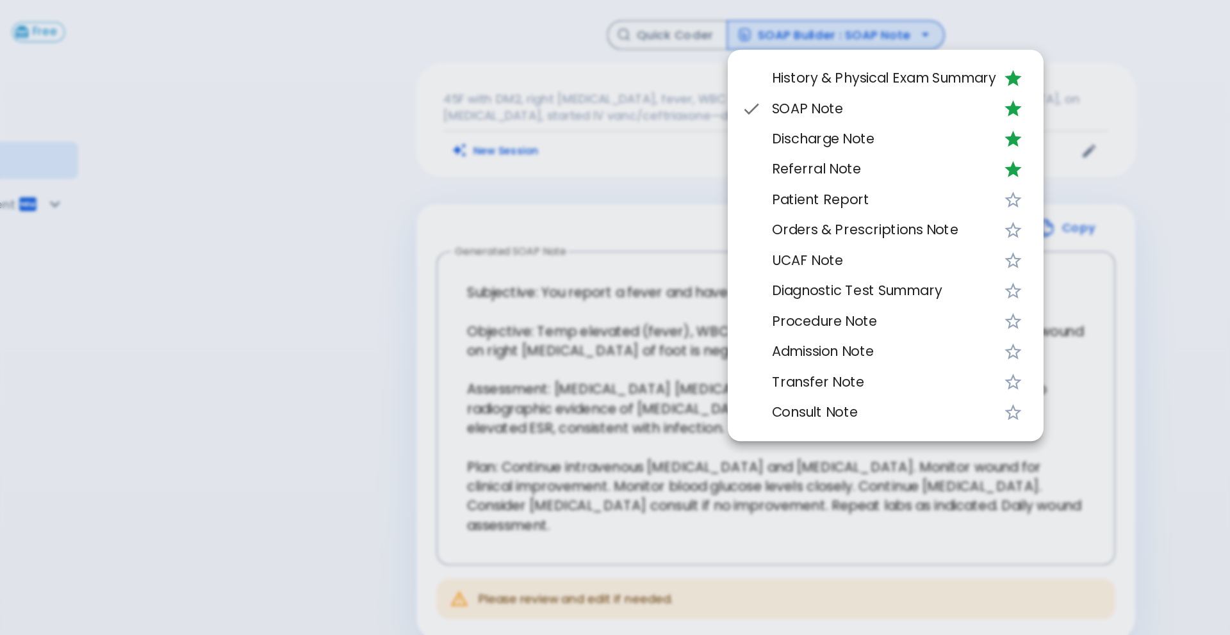
click at [755, 241] on span "Procedure Note" at bounding box center [793, 243] width 170 height 15
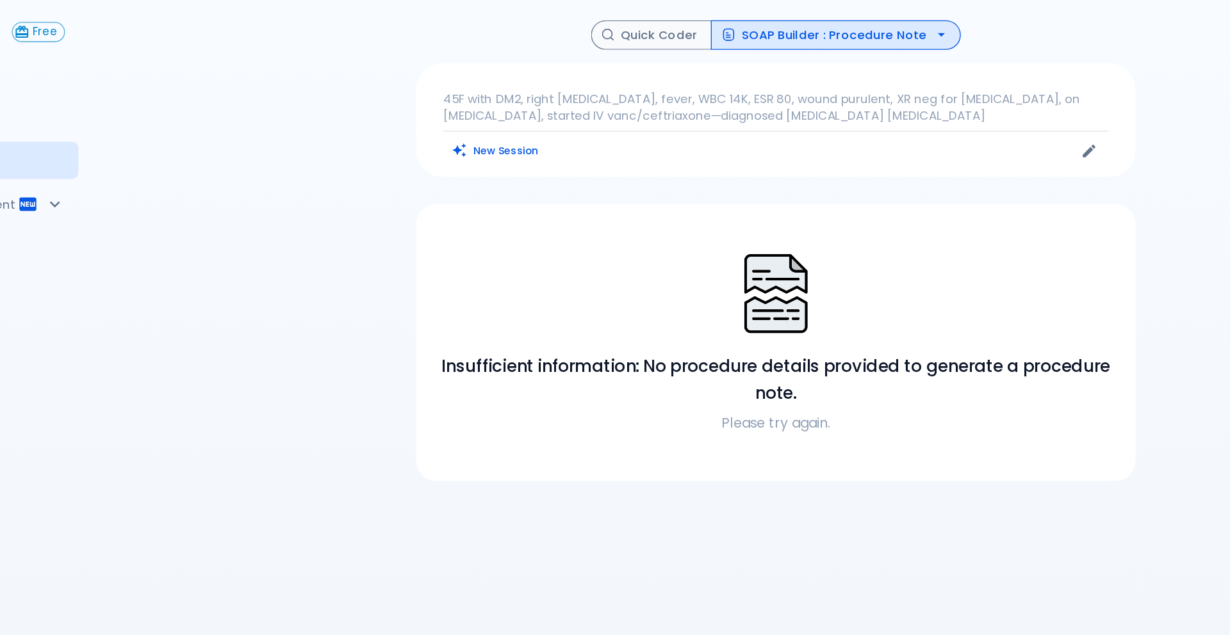
click at [723, 86] on p "45F with DM2, right foot ulcer, fever, WBC 14K, ESR 80, wound purulent, XR neg …" at bounding box center [711, 82] width 505 height 26
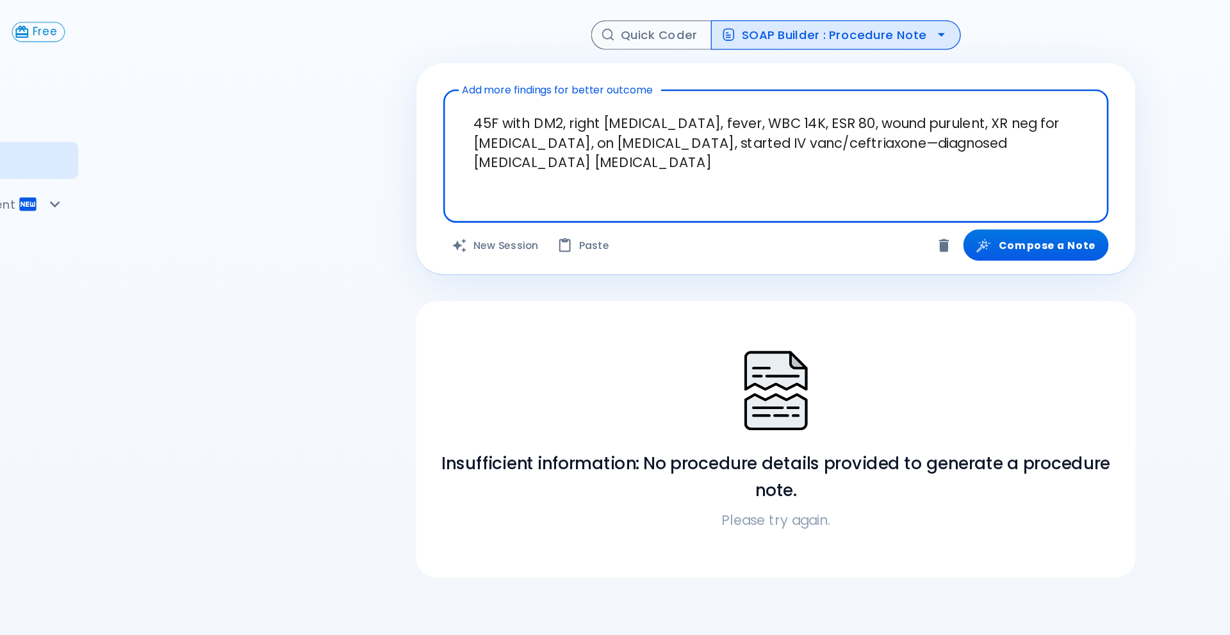
click at [723, 86] on textarea "45F with DM2, right foot ulcer, fever, WBC 14K, ESR 80, wound purulent, XR neg …" at bounding box center [710, 109] width 487 height 70
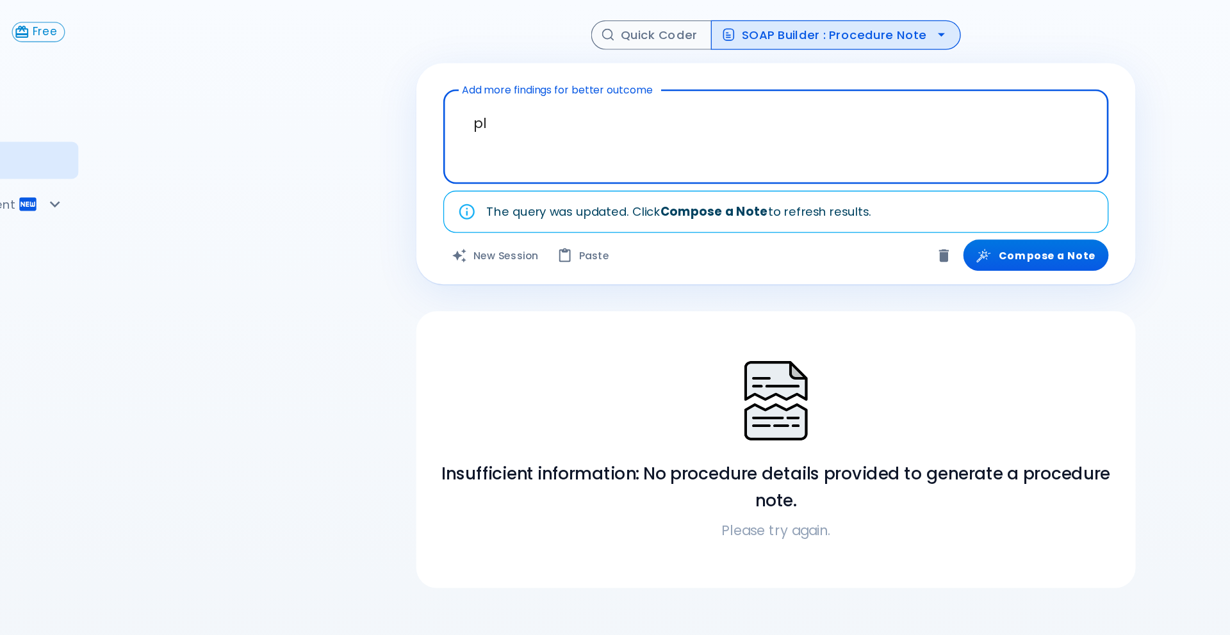
type textarea "p"
type textarea "w"
type textarea "i"
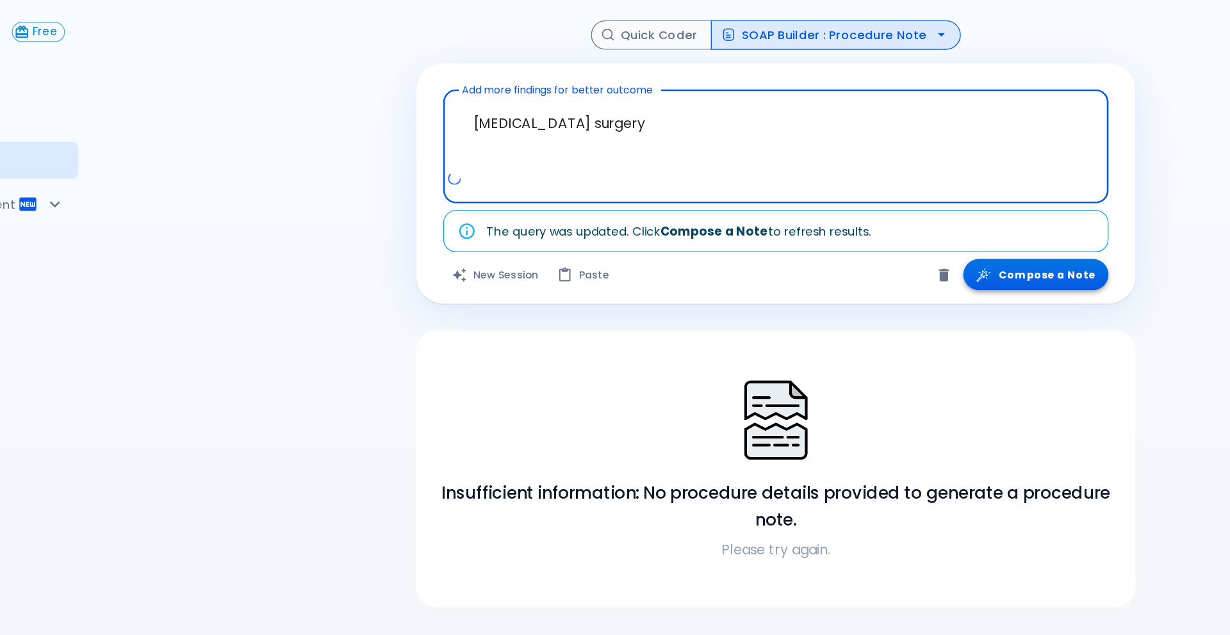
type textarea "esophageal cancer surgery"
click at [893, 207] on button "Compose a Note" at bounding box center [908, 209] width 110 height 24
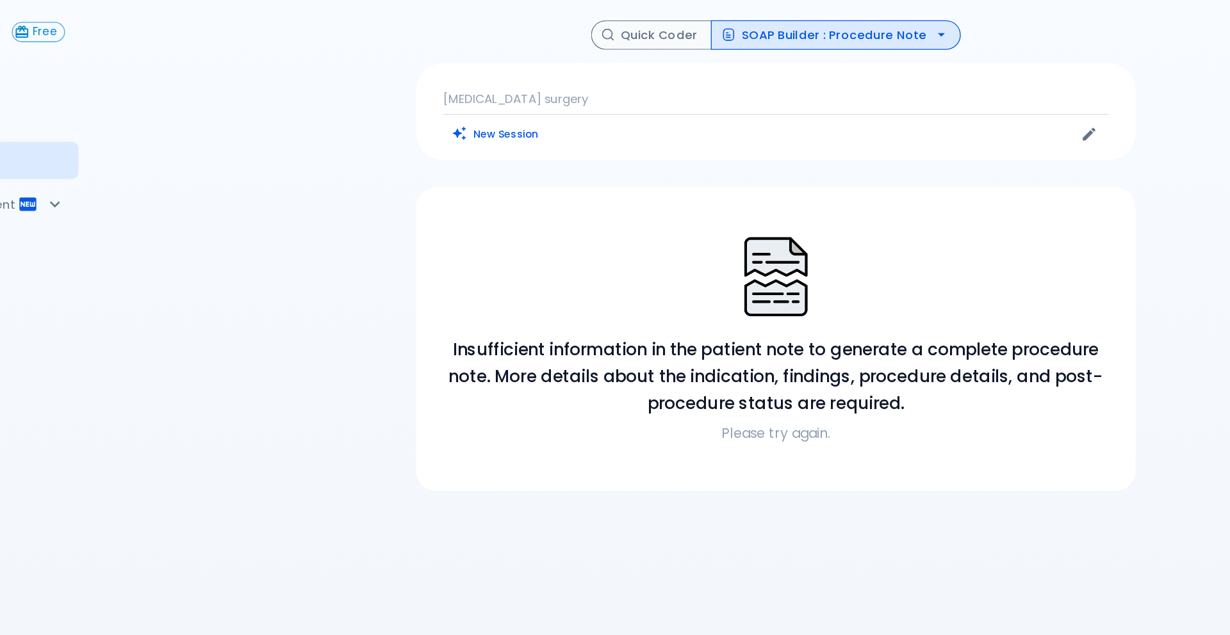
click at [735, 24] on button "SOAP Builder : Procedure Note" at bounding box center [757, 26] width 190 height 22
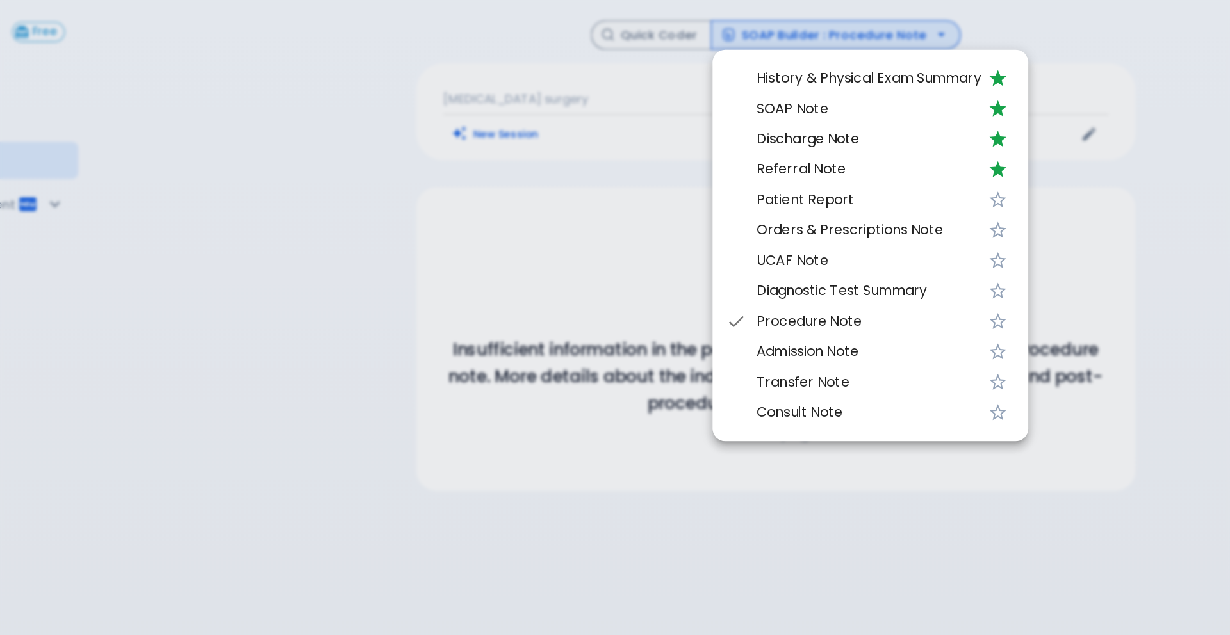
click at [727, 247] on span "Procedure Note" at bounding box center [781, 243] width 170 height 15
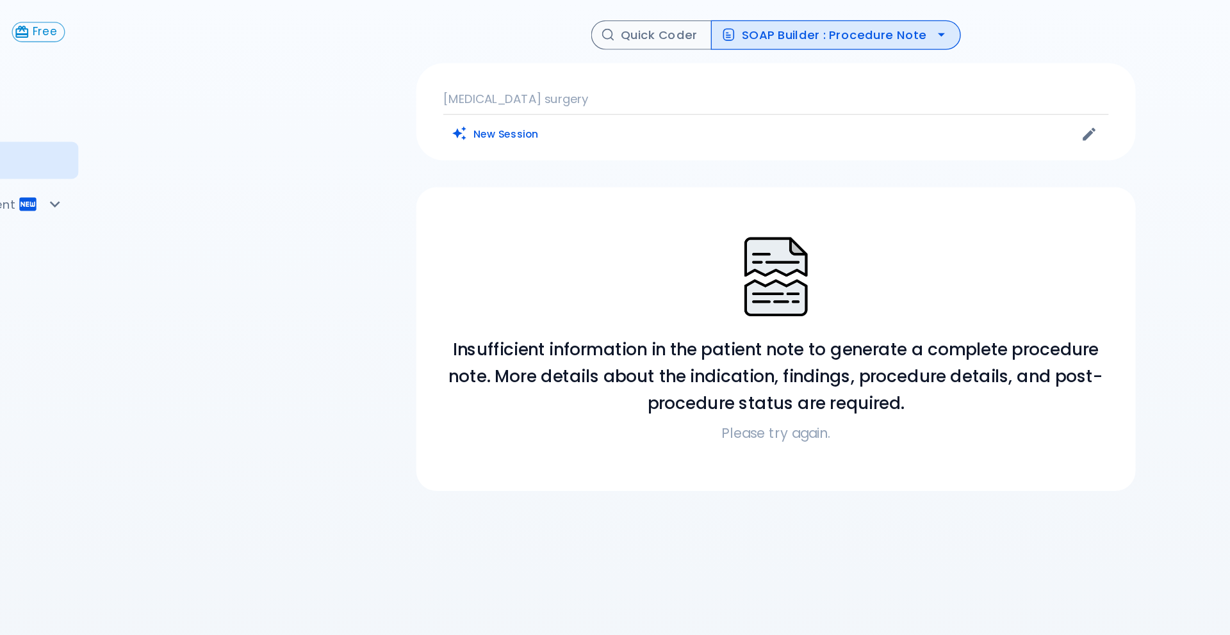
click at [664, 65] on div "esophageal cancer surgery New Session" at bounding box center [711, 85] width 546 height 74
click at [484, 102] on button "New Session" at bounding box center [499, 101] width 80 height 19
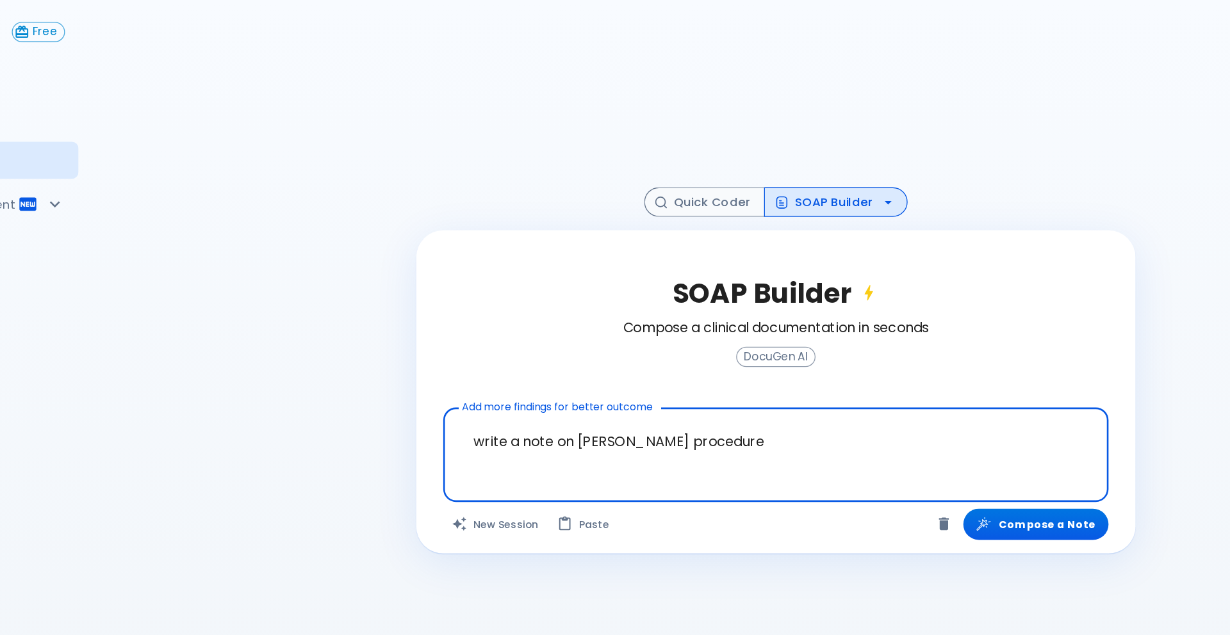
type textarea "write a note on ivor lewis procedure"
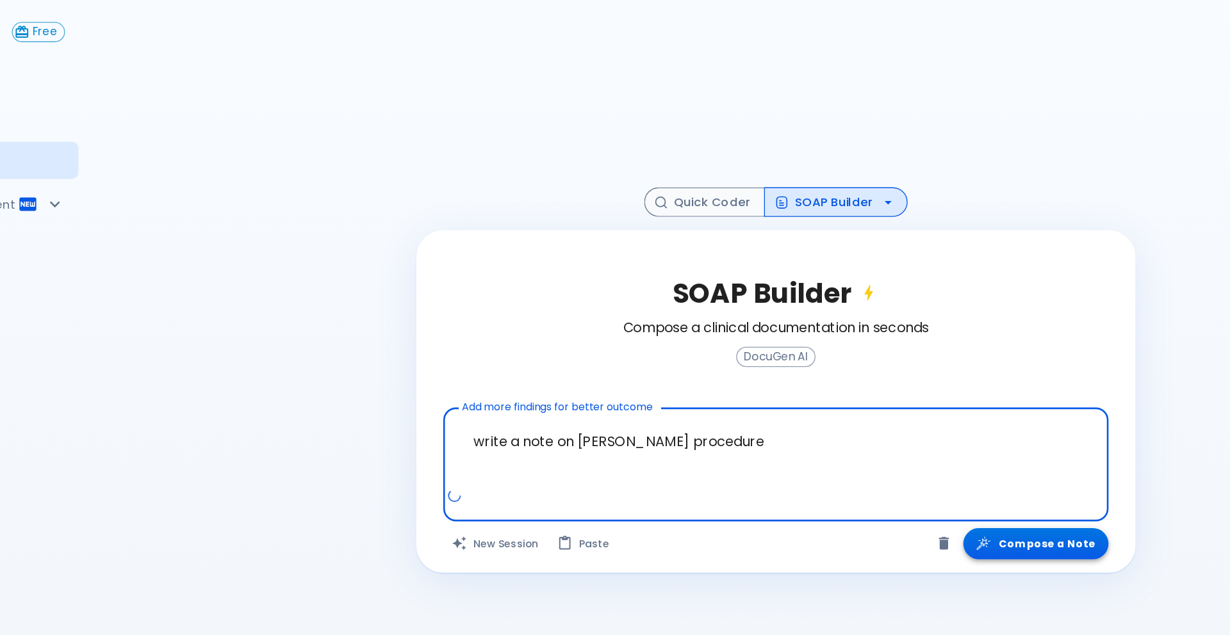
click at [896, 418] on button "Compose a Note" at bounding box center [908, 413] width 110 height 24
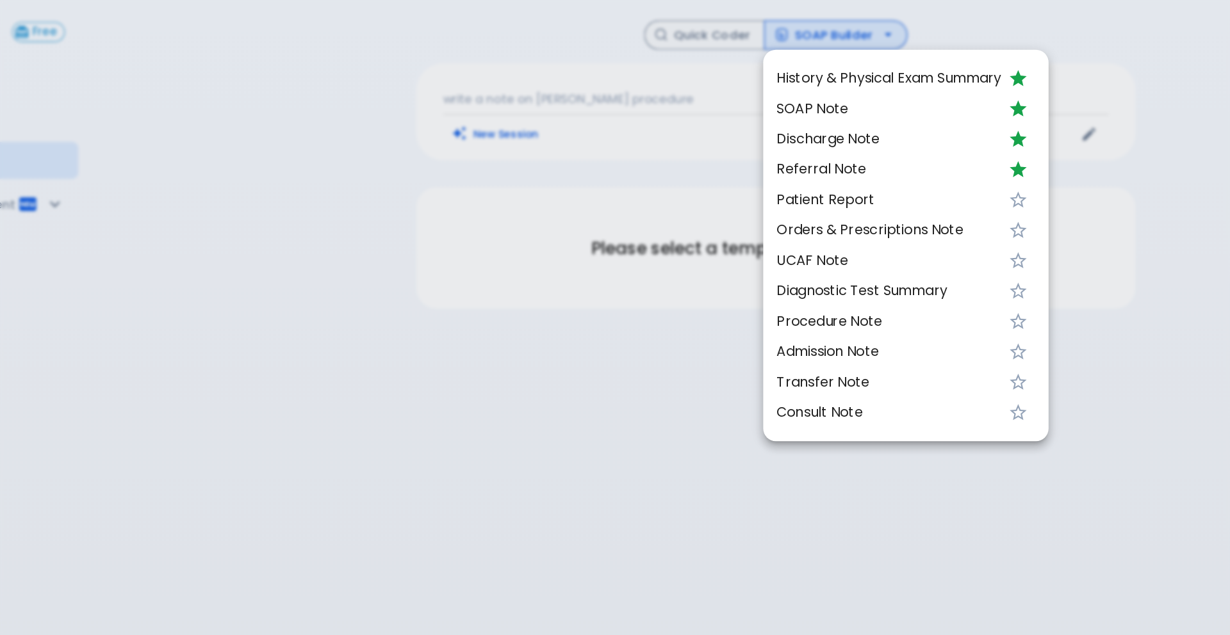
click at [597, 265] on div at bounding box center [615, 317] width 1230 height 635
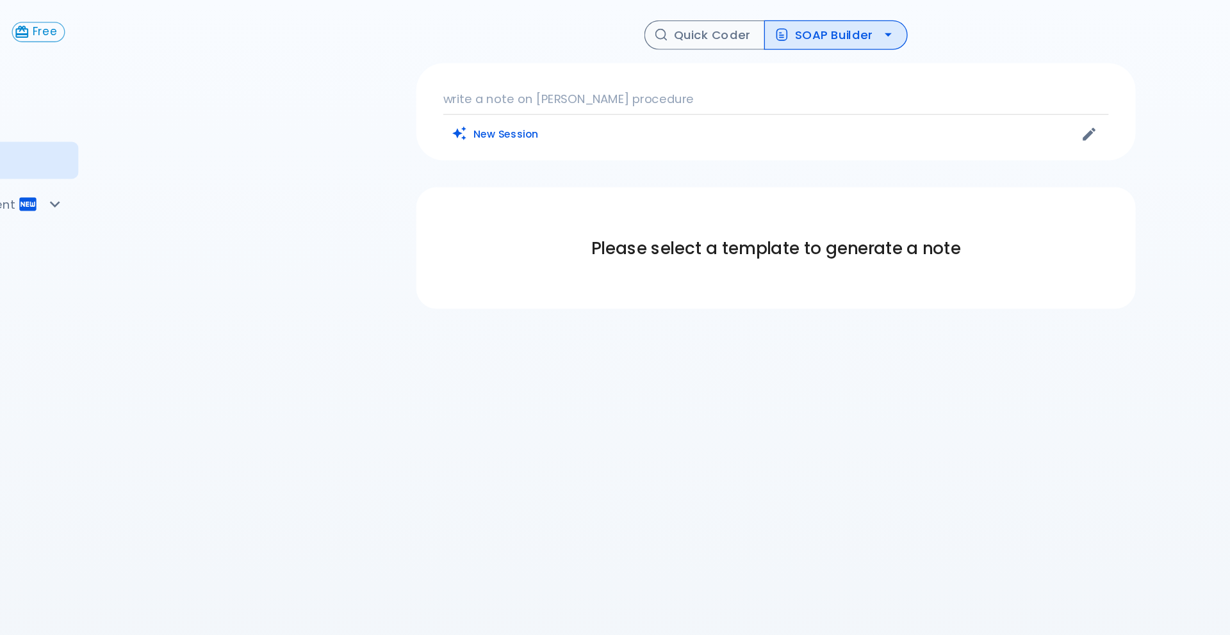
click at [551, 75] on p "write a note on ivor lewis procedure" at bounding box center [711, 75] width 505 height 13
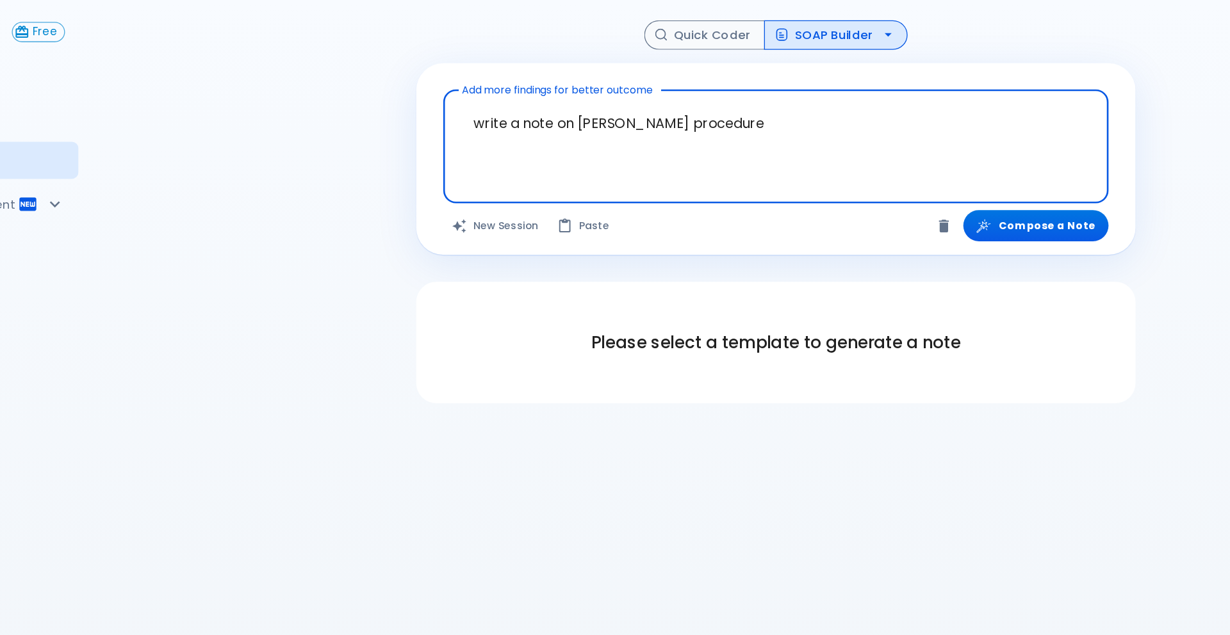
click at [557, 96] on textarea "write a note on ivor lewis procedure" at bounding box center [710, 101] width 487 height 55
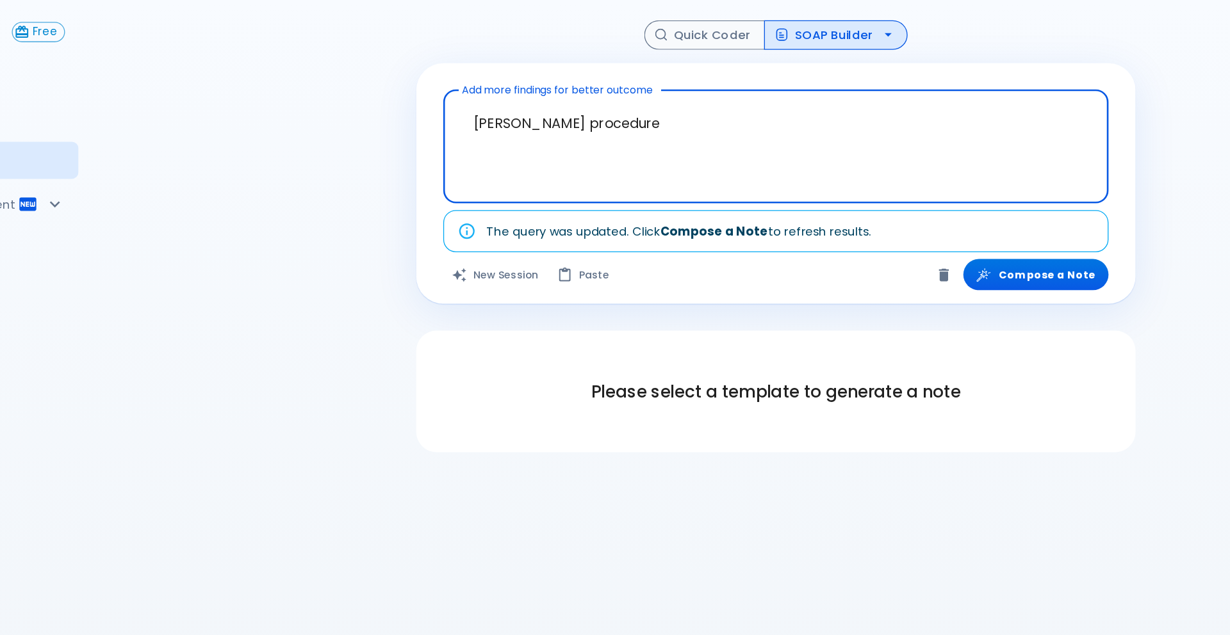
click at [604, 92] on textarea "ivor lewis procedure" at bounding box center [710, 101] width 487 height 55
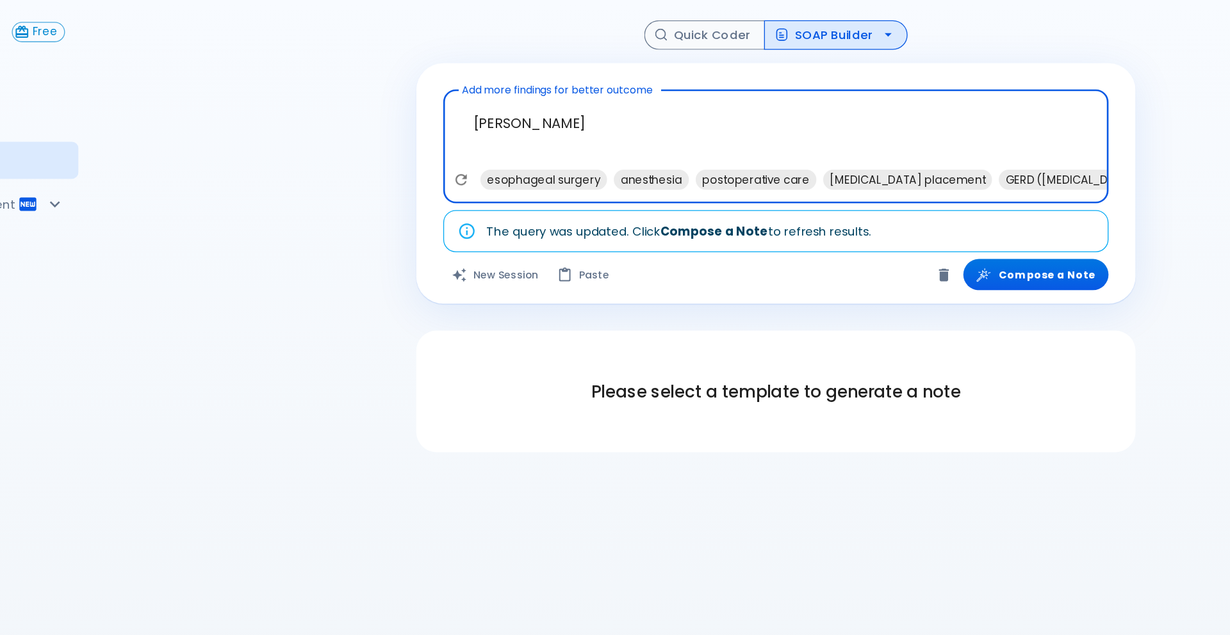
type textarea "ivor lewis"
click at [766, 26] on button "SOAP Builder" at bounding box center [756, 26] width 109 height 22
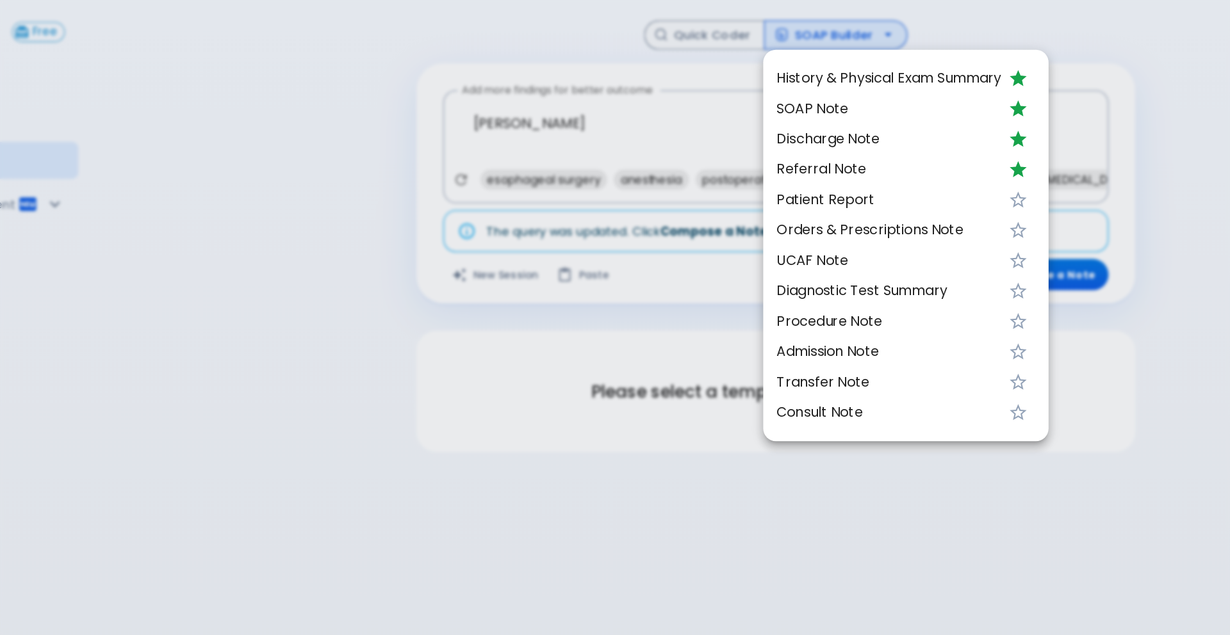
click at [449, 131] on div at bounding box center [615, 317] width 1230 height 635
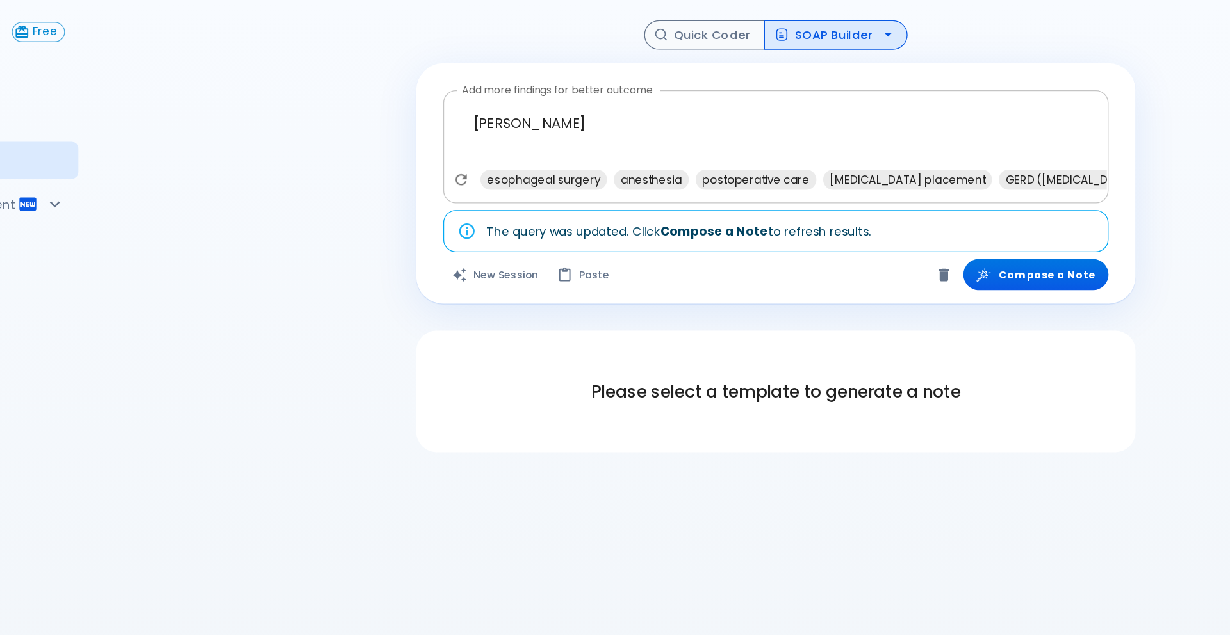
click at [623, 102] on textarea "ivor lewis" at bounding box center [710, 101] width 487 height 55
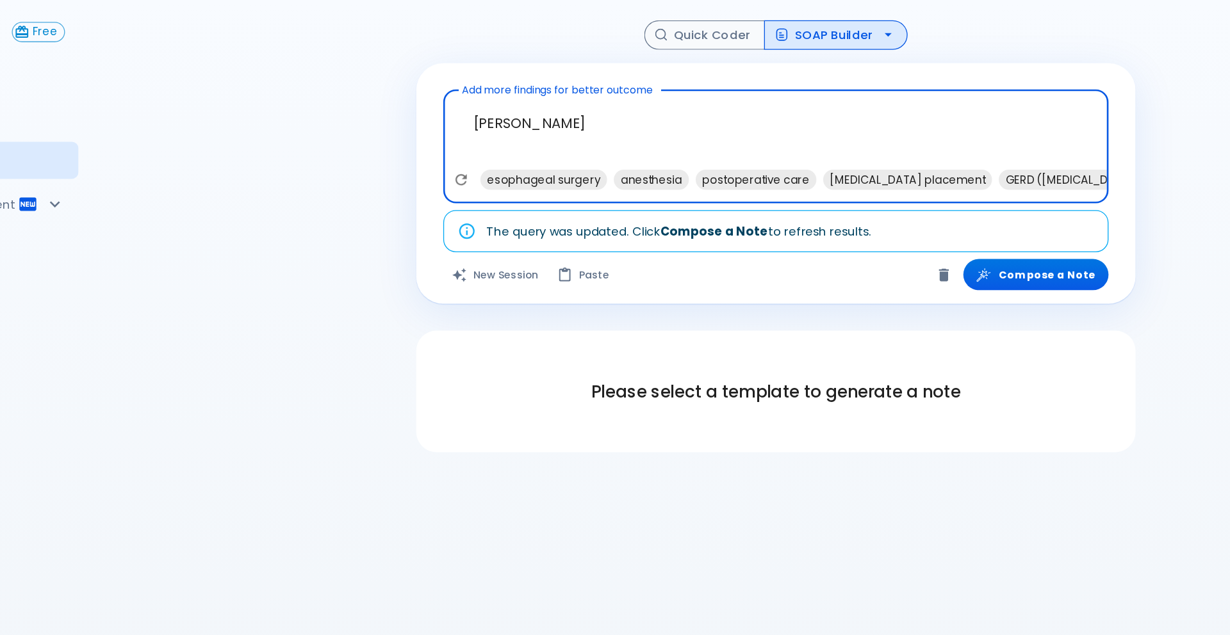
click at [623, 102] on textarea "ivor lewis" at bounding box center [710, 101] width 487 height 55
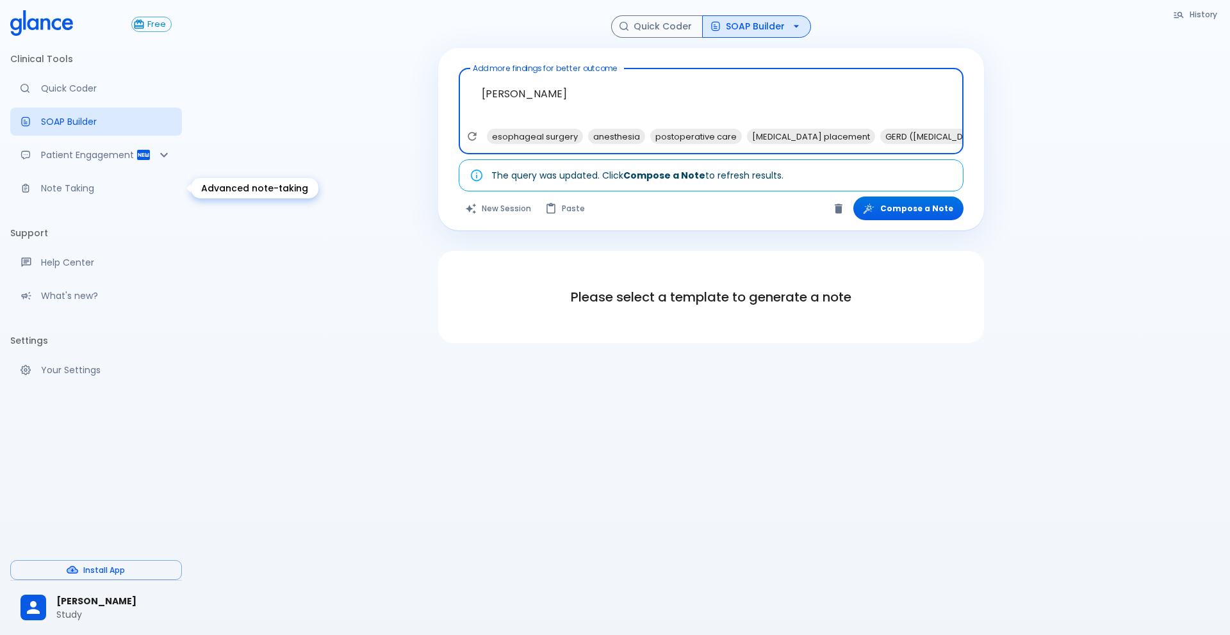
click at [63, 188] on p "Note Taking" at bounding box center [106, 188] width 131 height 13
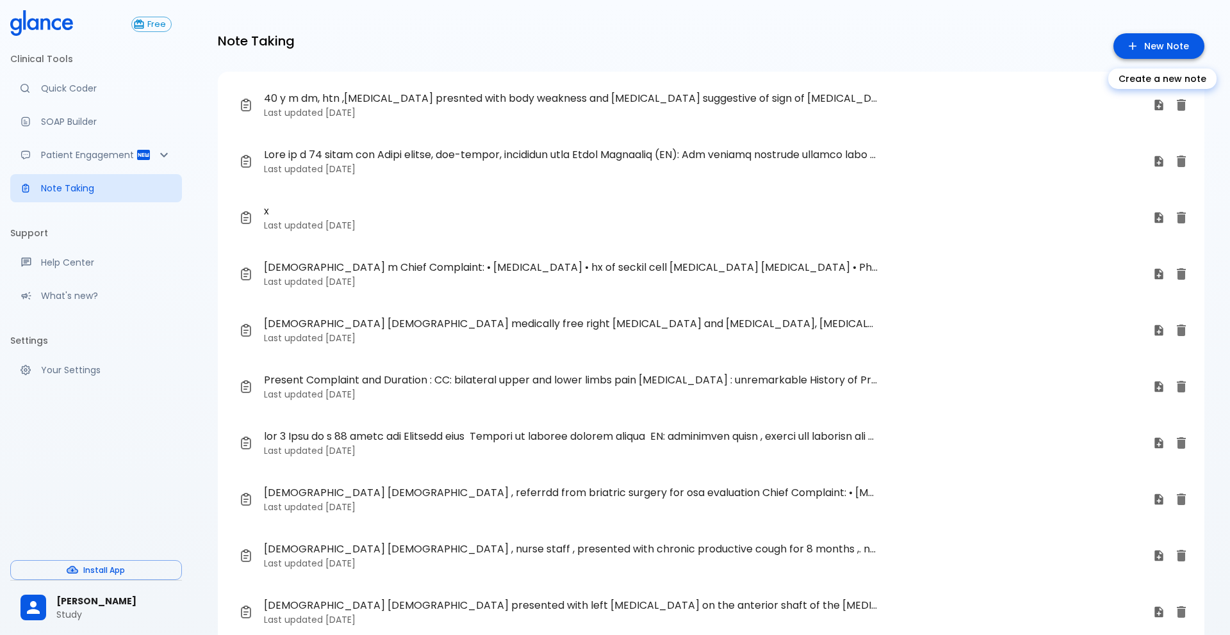
click at [922, 39] on link "New Note" at bounding box center [1158, 46] width 91 height 26
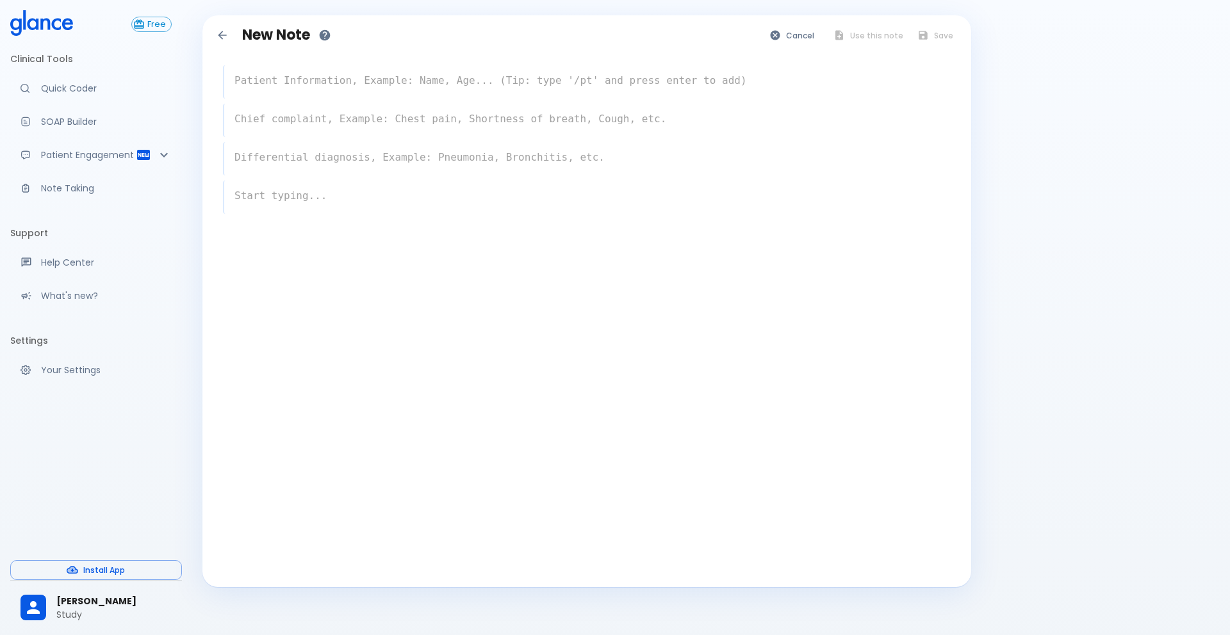
click at [497, 98] on div "x" at bounding box center [586, 81] width 727 height 33
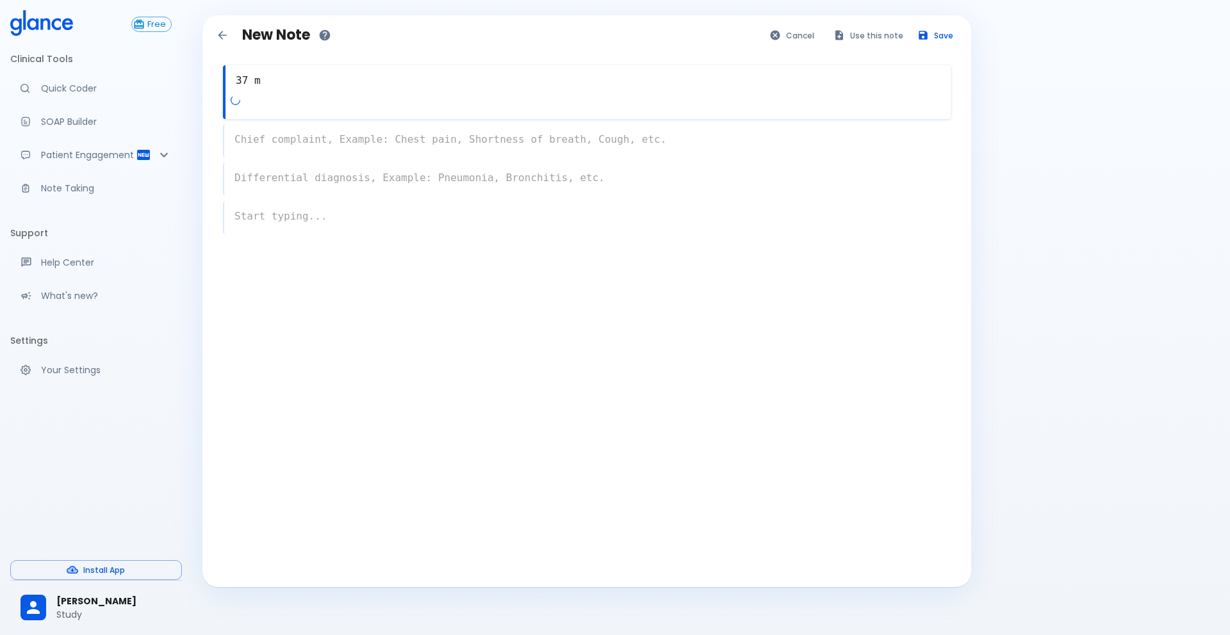
type textarea "37 m"
click at [442, 136] on div "x" at bounding box center [586, 140] width 727 height 33
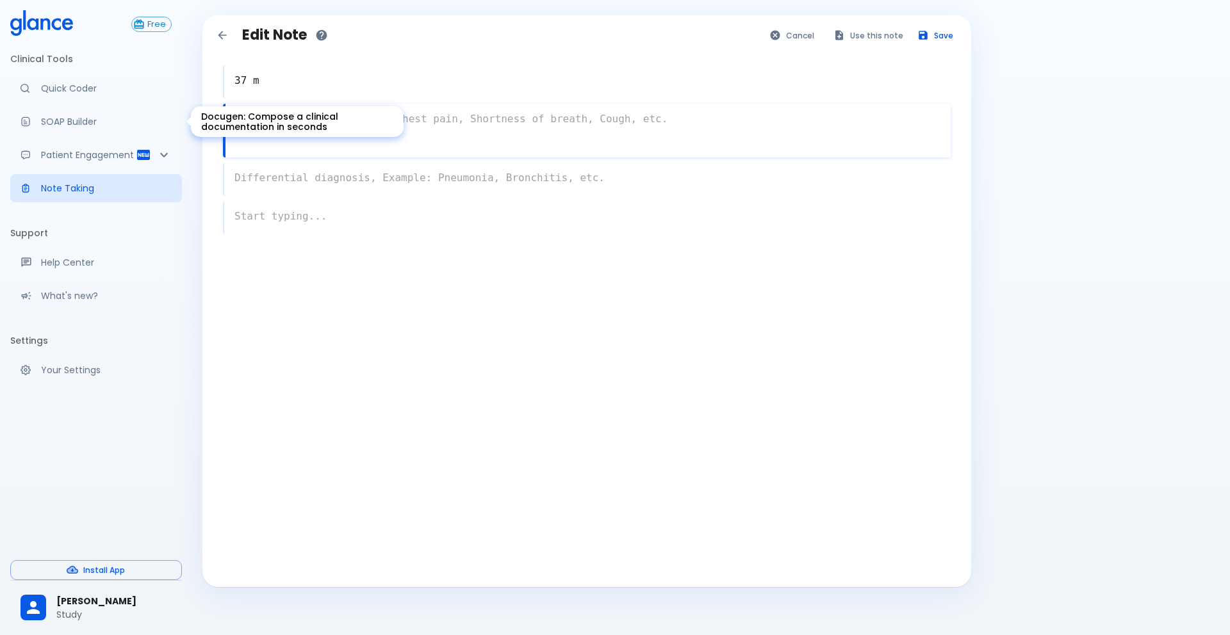
click at [101, 119] on p "SOAP Builder" at bounding box center [106, 121] width 131 height 13
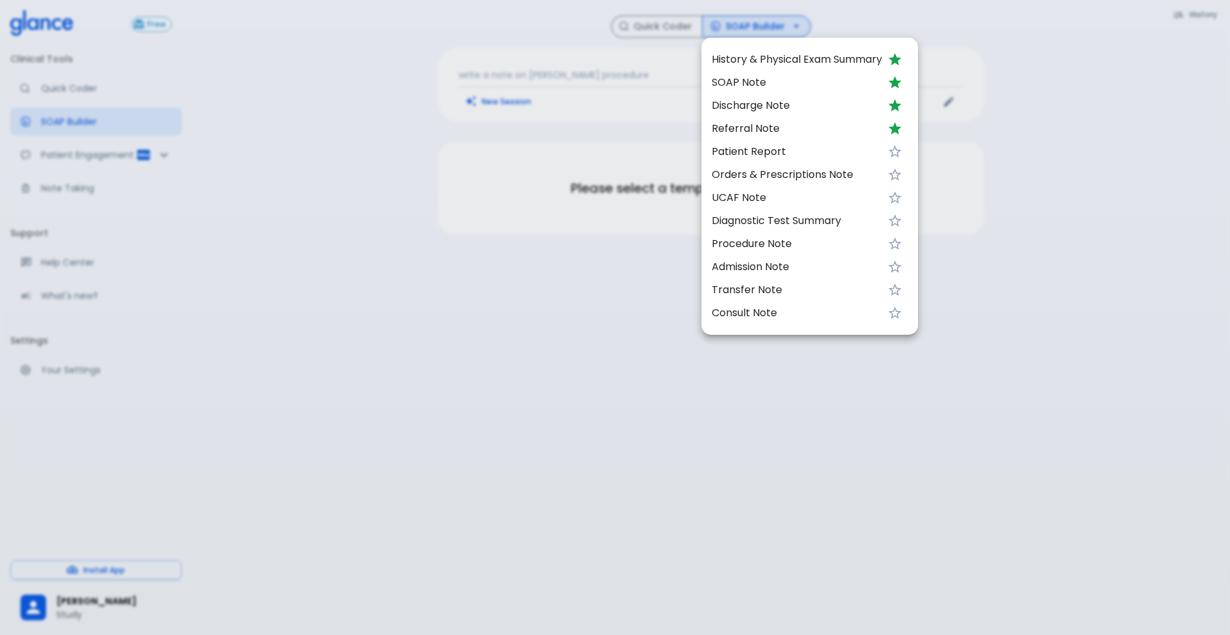
click at [545, 147] on div at bounding box center [615, 317] width 1230 height 635
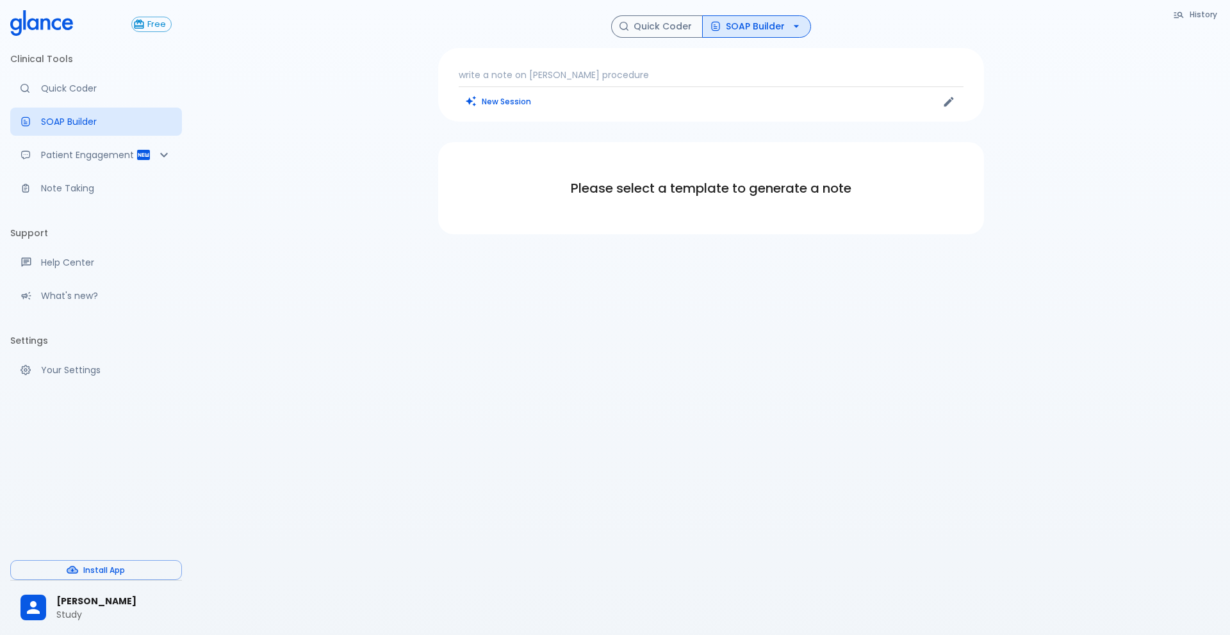
drag, startPoint x: 617, startPoint y: 84, endPoint x: 590, endPoint y: 84, distance: 26.9
click at [604, 84] on div "write a note on ivor lewis procedure New Session" at bounding box center [711, 85] width 546 height 74
click at [505, 99] on button "New Session" at bounding box center [499, 101] width 80 height 19
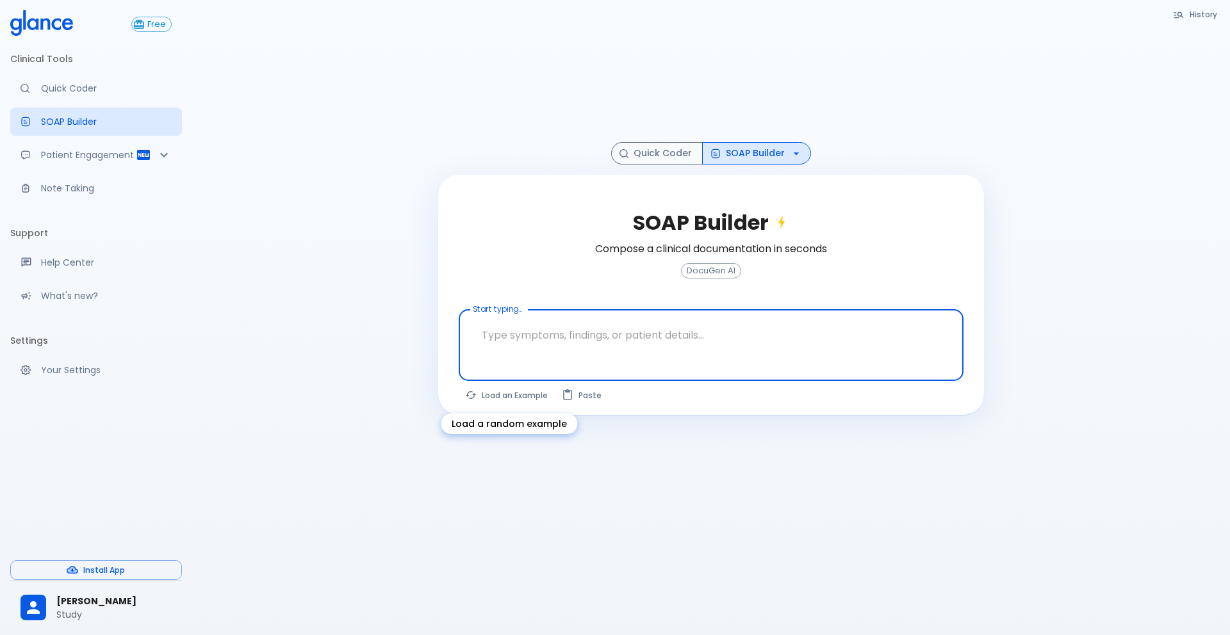
click at [512, 398] on button "Load an Example" at bounding box center [507, 395] width 97 height 19
type textarea "30F, weight loss, palpitations, heat intolerance, HR 121, goiter, TSH undetecta…"
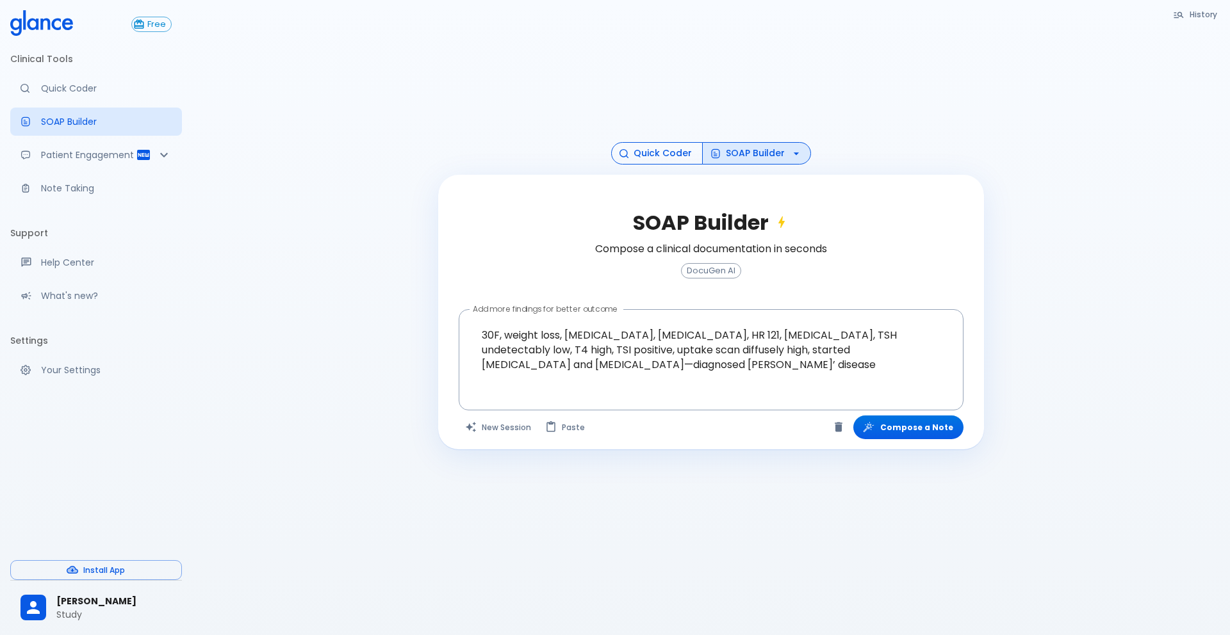
click at [678, 158] on button "Quick Coder" at bounding box center [657, 153] width 92 height 22
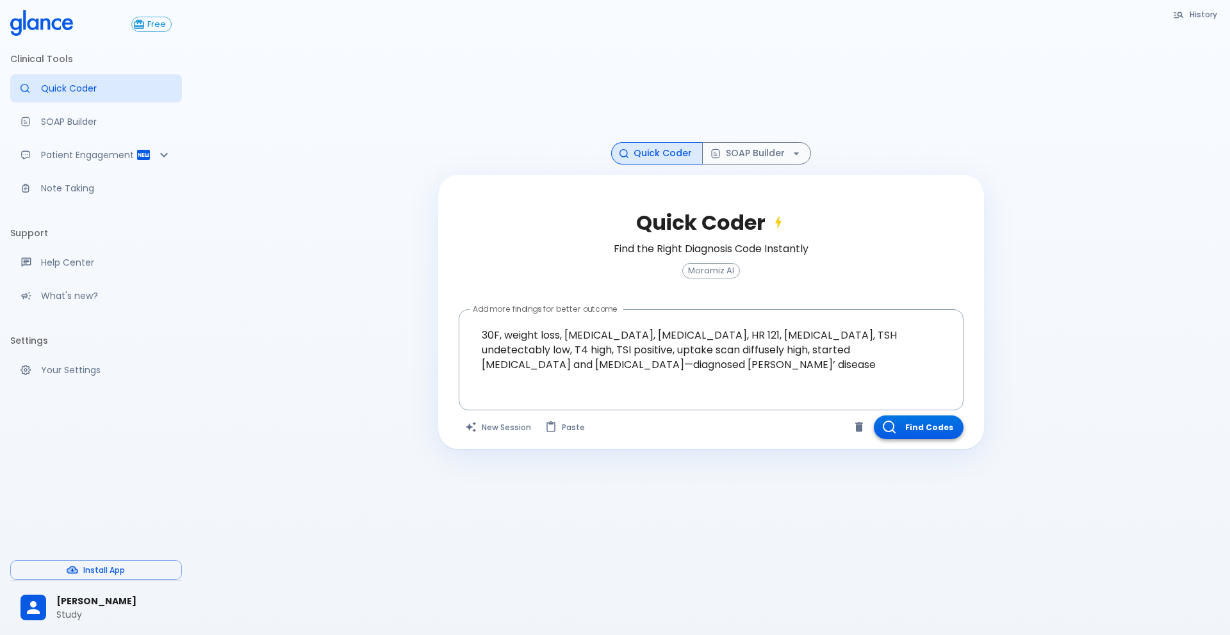
click at [901, 430] on button "Find Codes" at bounding box center [918, 428] width 90 height 24
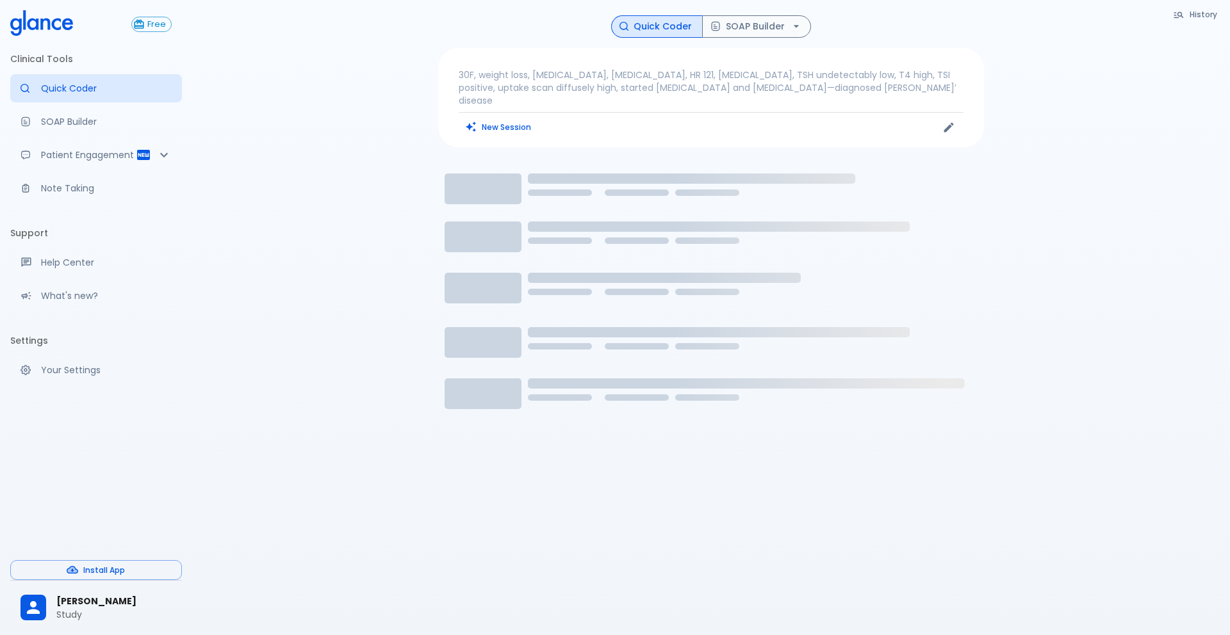
click at [804, 90] on p "30F, weight loss, palpitations, heat intolerance, HR 121, goiter, TSH undetecta…" at bounding box center [711, 88] width 505 height 38
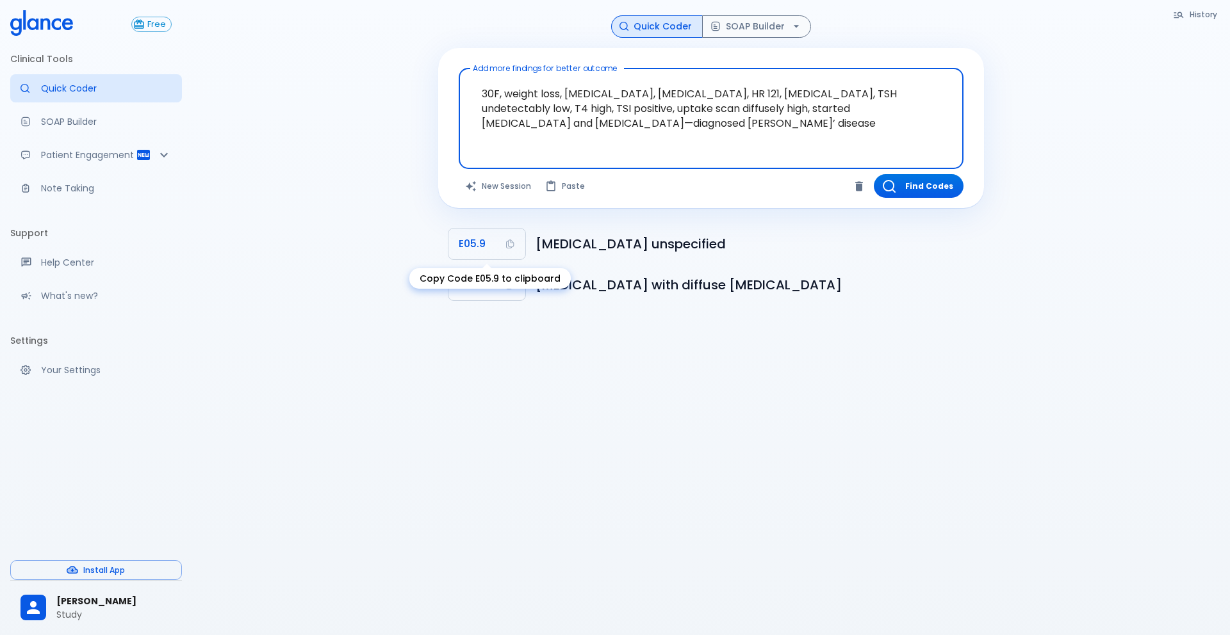
click at [512, 240] on icon "Copy Code E05.9 to clipboard" at bounding box center [510, 244] width 10 height 10
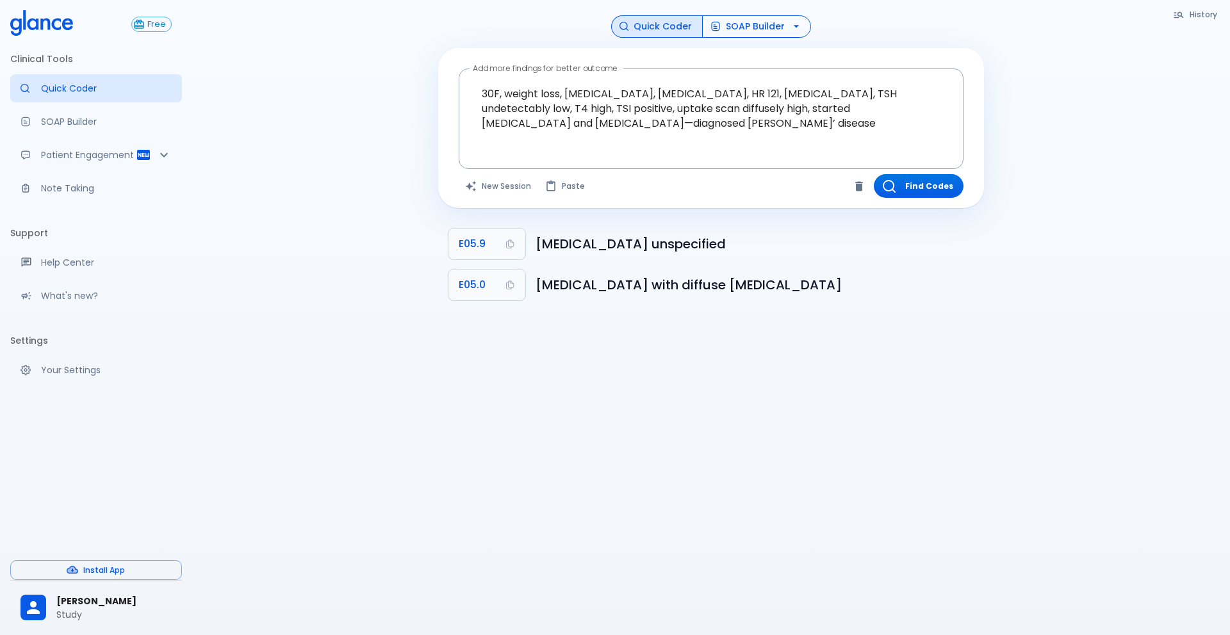
click at [748, 34] on button "SOAP Builder" at bounding box center [756, 26] width 109 height 22
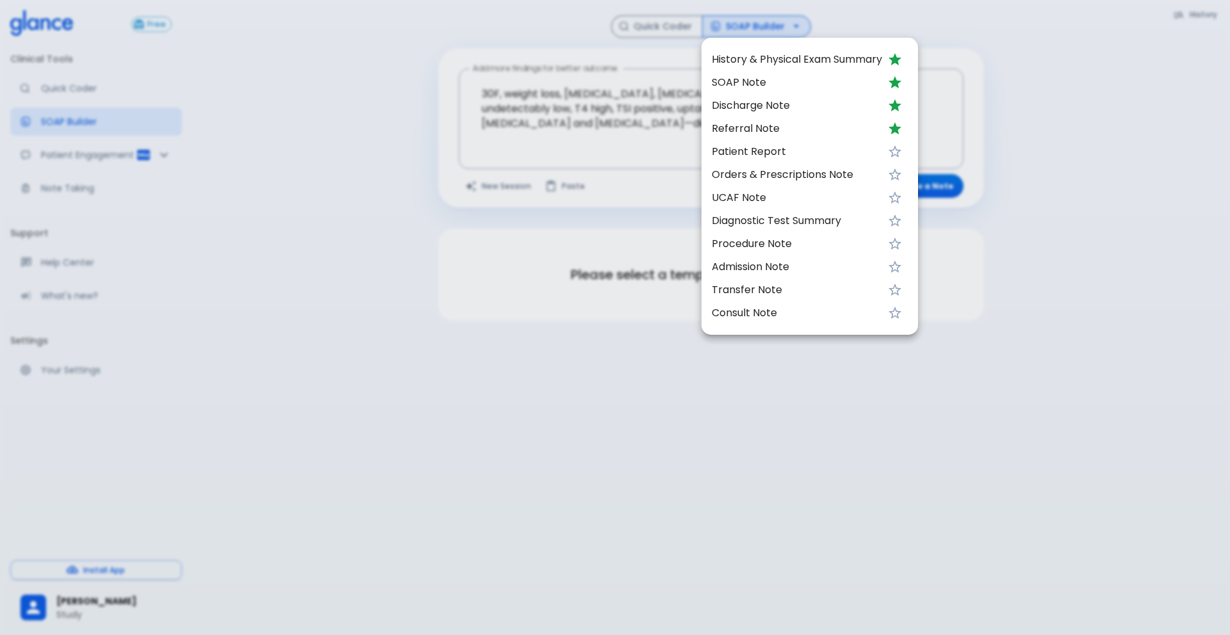
click at [742, 77] on span "SOAP Note" at bounding box center [796, 82] width 170 height 15
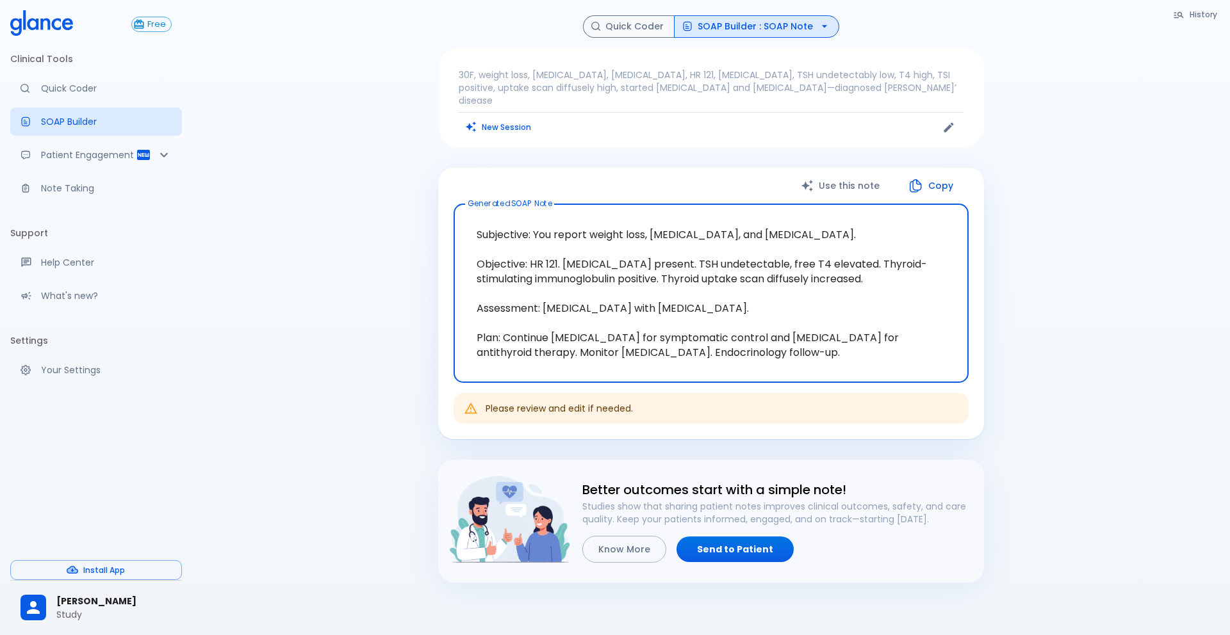
click at [747, 26] on button "SOAP Builder : SOAP Note" at bounding box center [756, 26] width 165 height 22
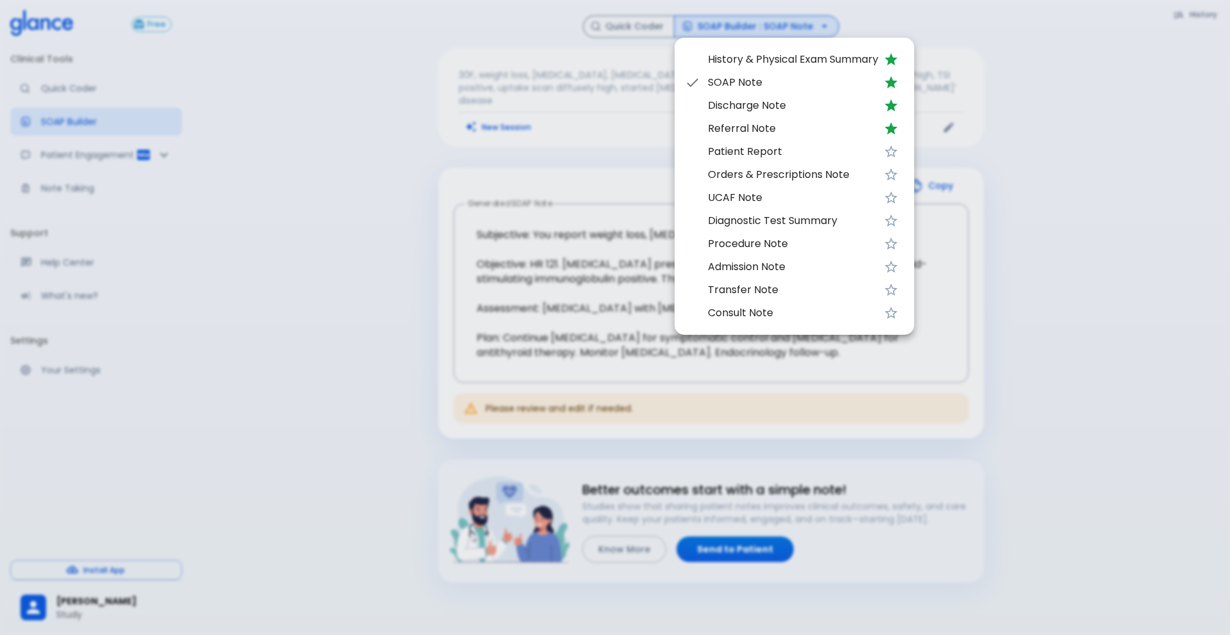
click at [754, 221] on span "Diagnostic Test Summary" at bounding box center [793, 220] width 170 height 15
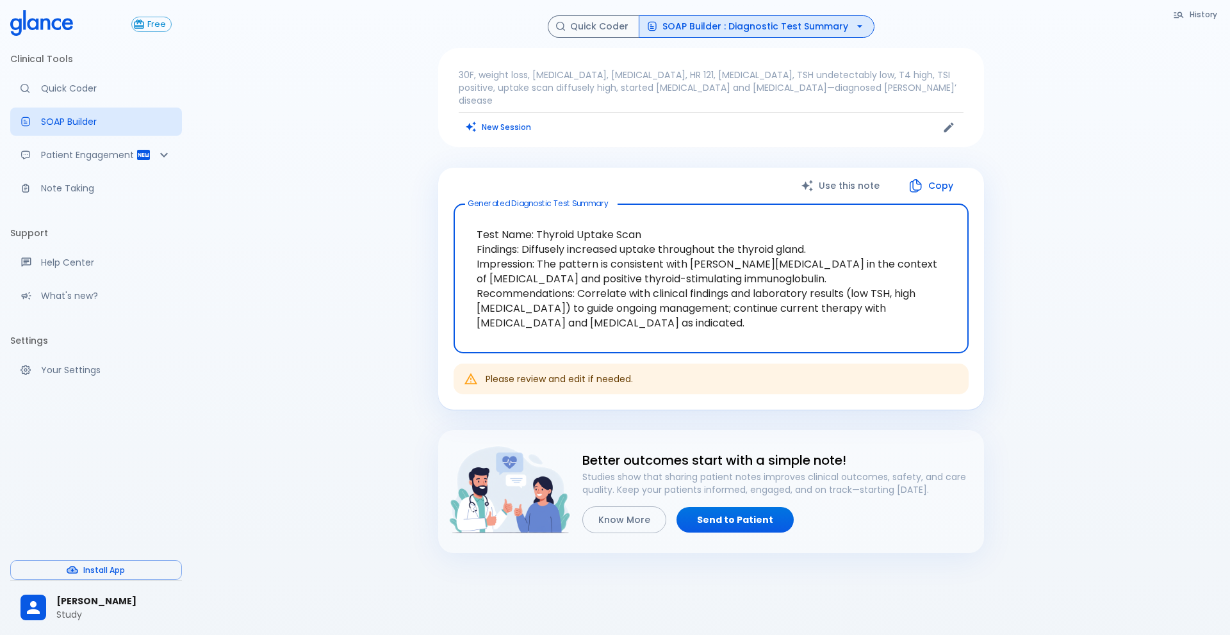
click at [579, 89] on p "30F, weight loss, palpitations, heat intolerance, HR 121, goiter, TSH undetecta…" at bounding box center [711, 88] width 505 height 38
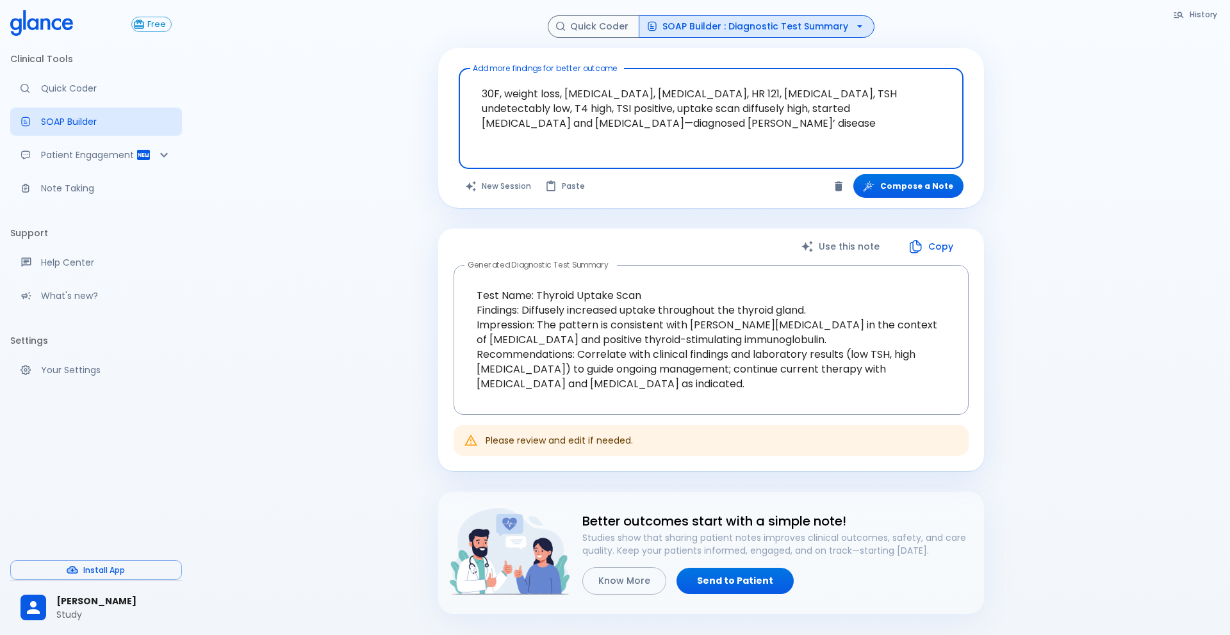
click at [555, 113] on textarea "30F, weight loss, palpitations, heat intolerance, HR 121, goiter, TSH undetecta…" at bounding box center [710, 109] width 487 height 70
click at [49, 188] on p "Note Taking" at bounding box center [106, 188] width 131 height 13
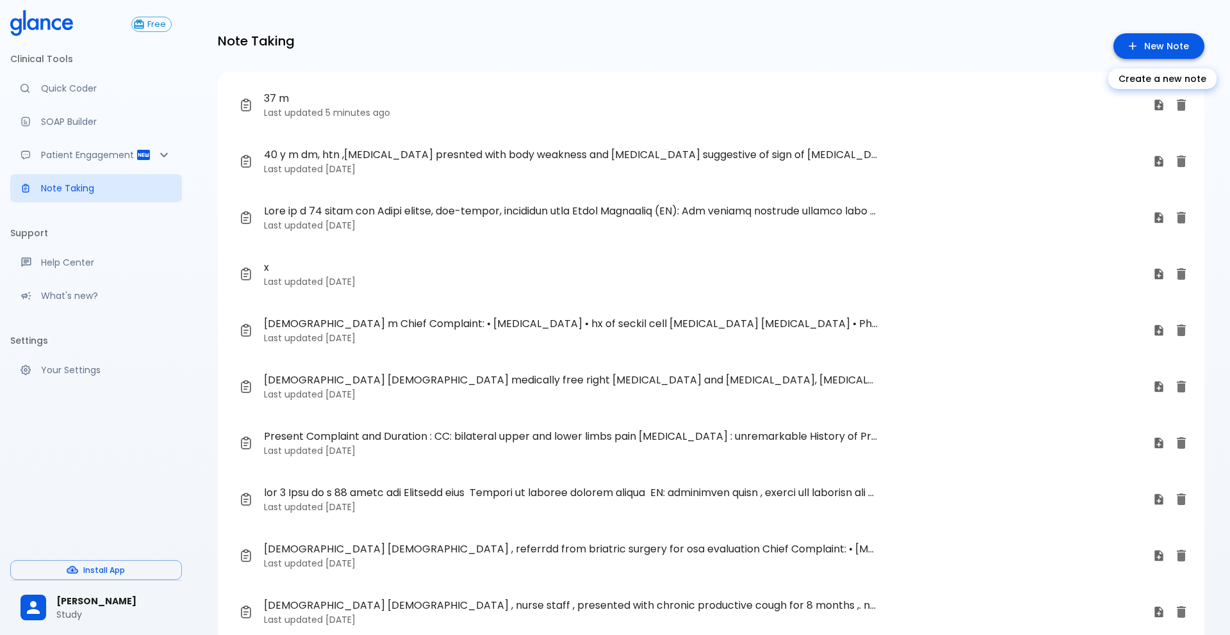
click at [922, 47] on icon "Create a new note" at bounding box center [1132, 46] width 13 height 13
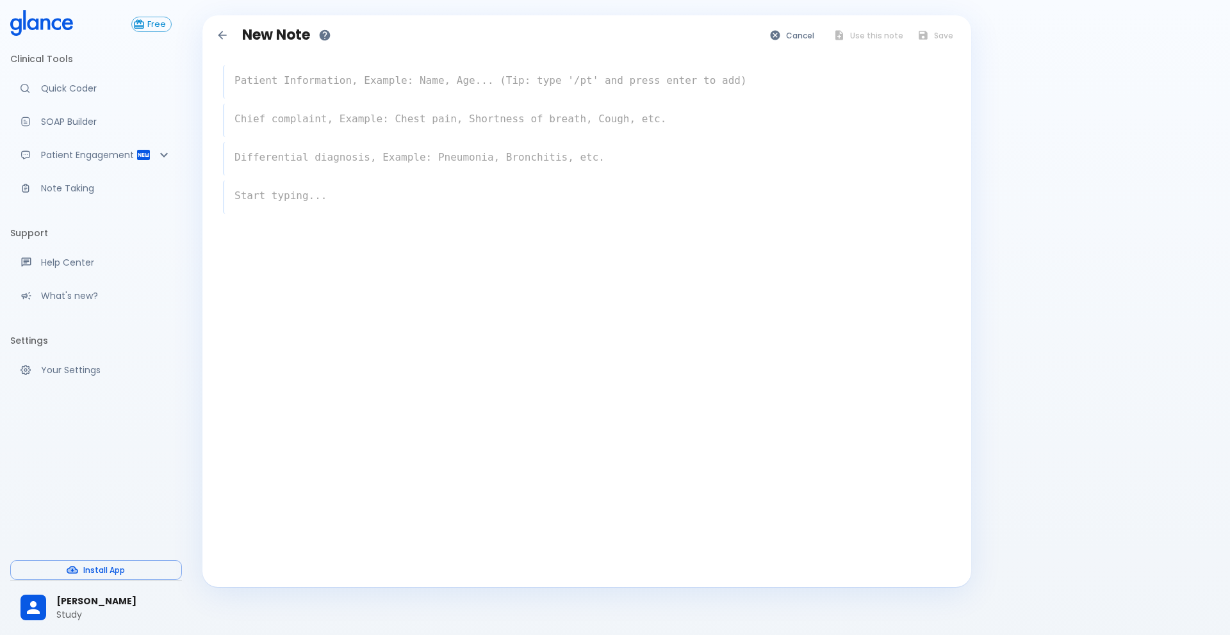
click at [387, 85] on textarea at bounding box center [587, 81] width 726 height 26
paste textarea "30F, weight loss, palpitations, heat intolerance, HR 121, goiter, TSH undetecta…"
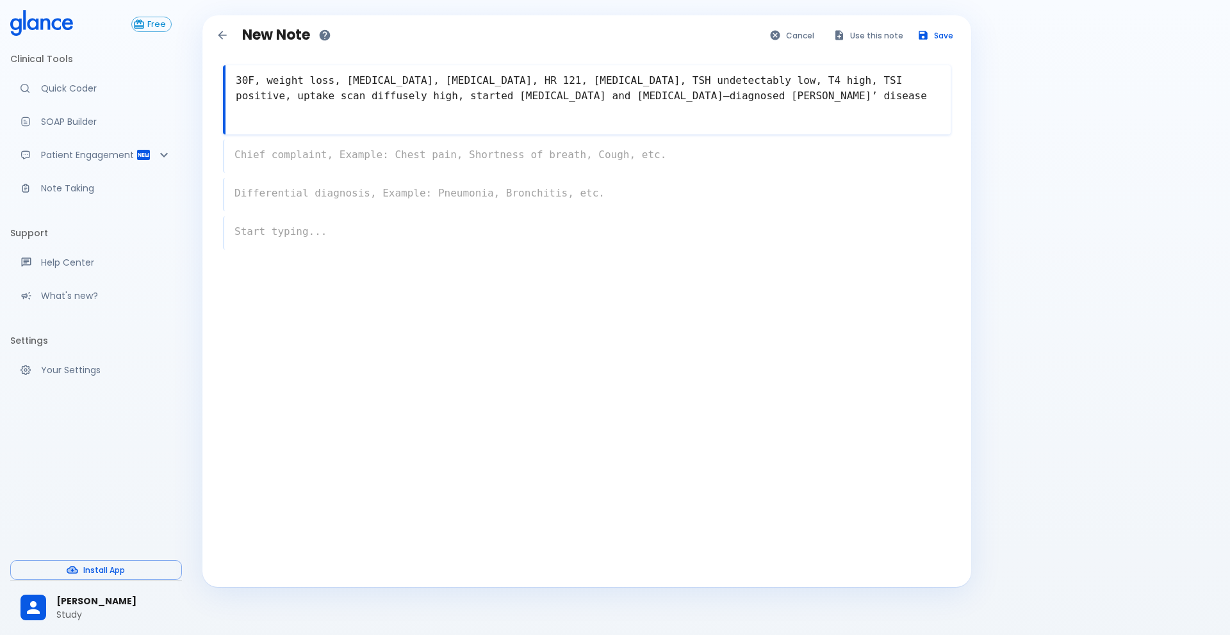
type textarea "30F, weight loss, palpitations, heat intolerance, HR 121, goiter, TSH undetecta…"
click at [327, 145] on textarea at bounding box center [587, 155] width 726 height 26
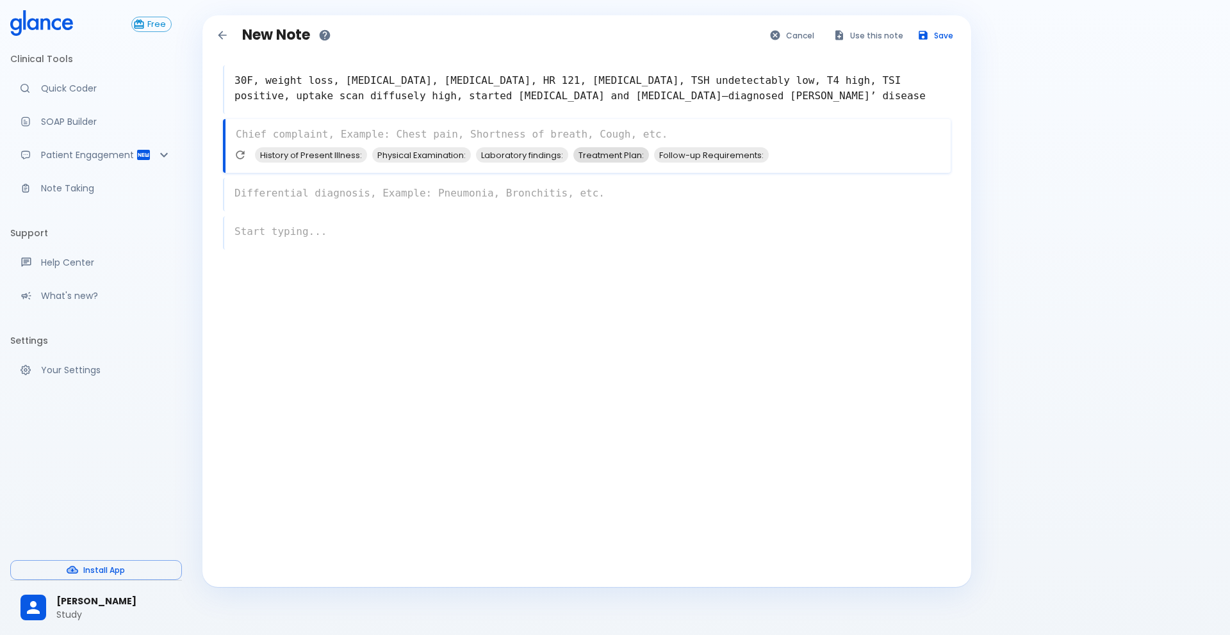
click at [624, 158] on span "Treatment Plan:" at bounding box center [611, 155] width 76 height 15
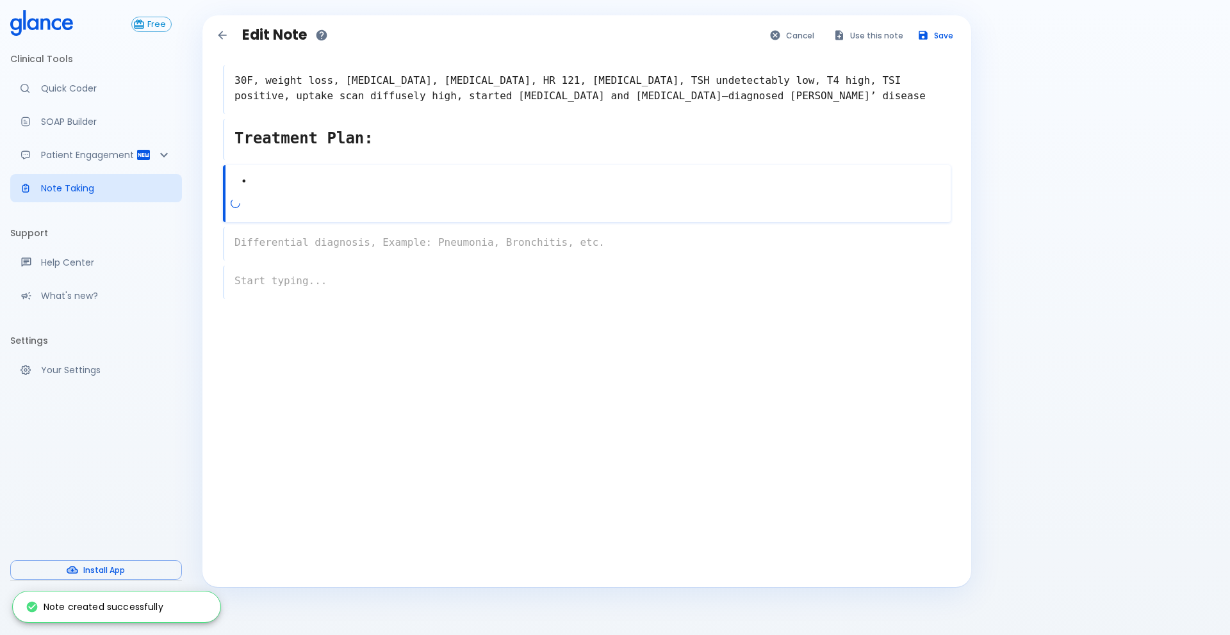
click at [307, 197] on div at bounding box center [591, 208] width 720 height 23
click at [279, 184] on textarea "•" at bounding box center [587, 182] width 726 height 29
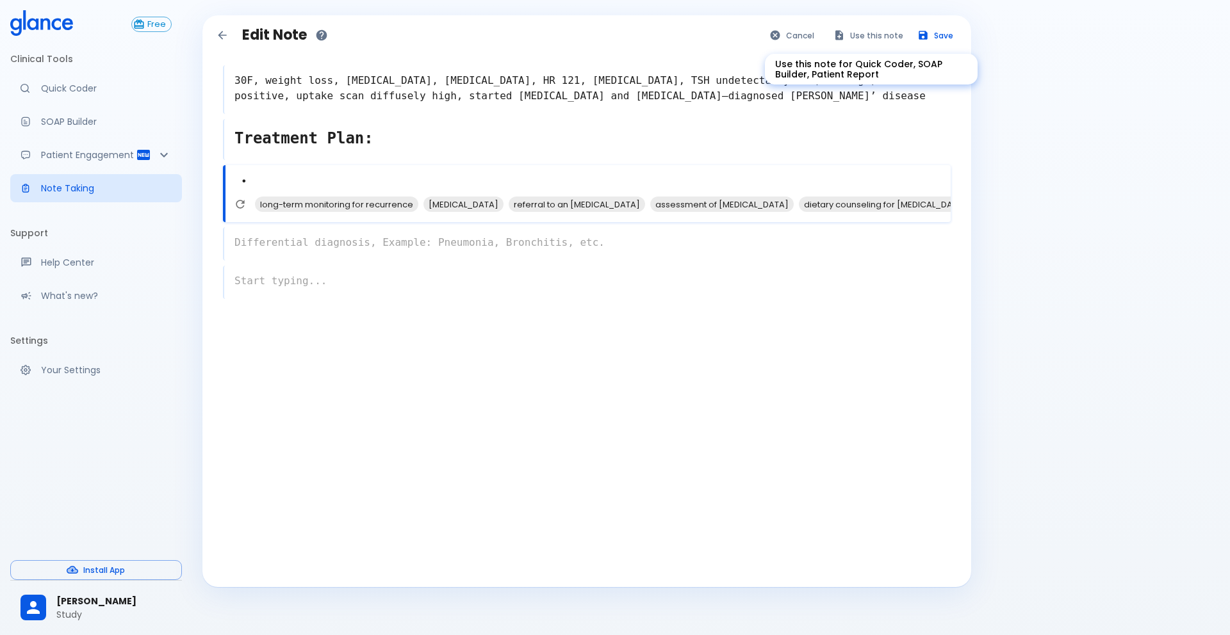
click at [850, 34] on button "Use this note" at bounding box center [869, 35] width 84 height 19
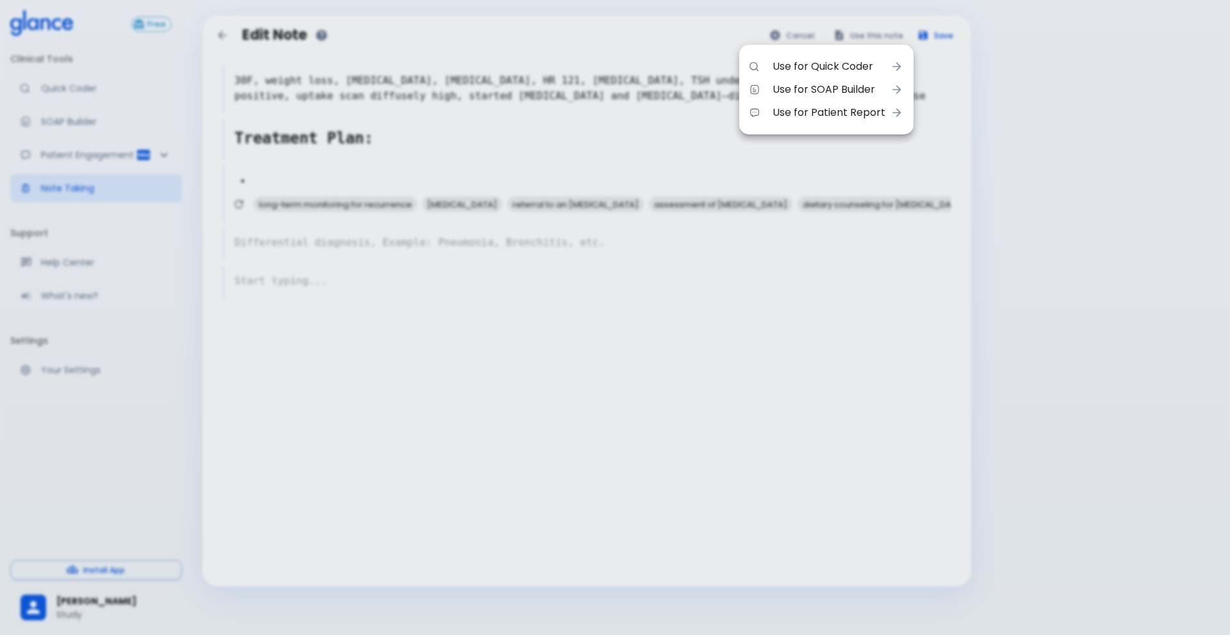
click at [825, 84] on span "Use for SOAP Builder" at bounding box center [828, 89] width 113 height 15
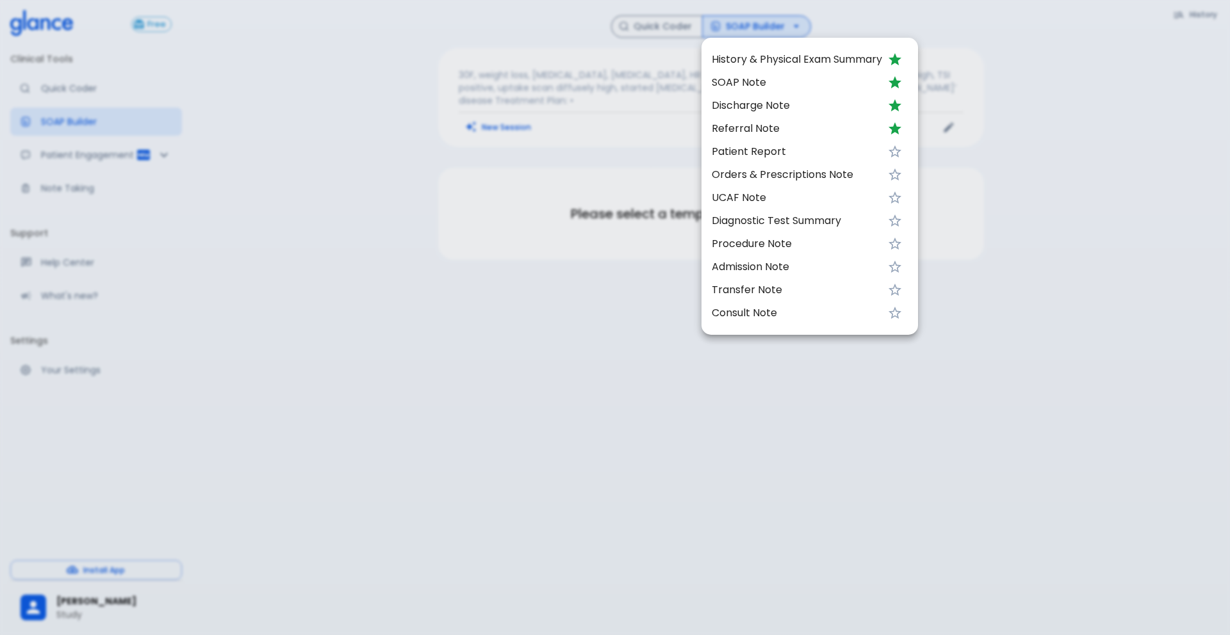
click at [596, 330] on div at bounding box center [615, 317] width 1230 height 635
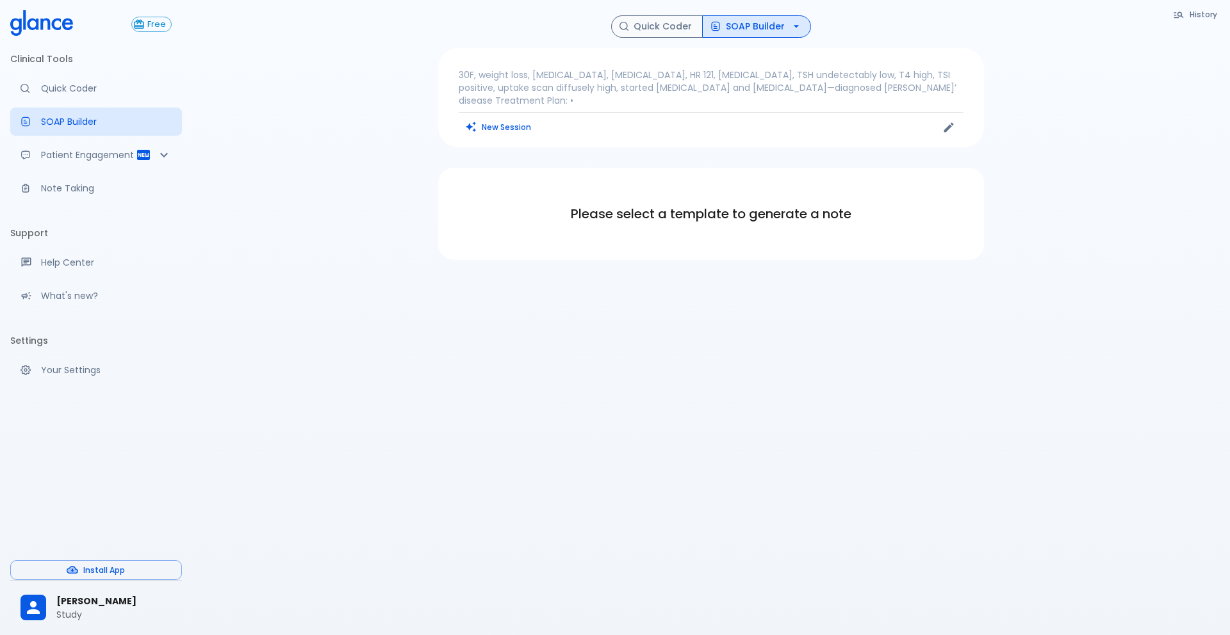
click at [754, 29] on button "SOAP Builder" at bounding box center [756, 26] width 109 height 22
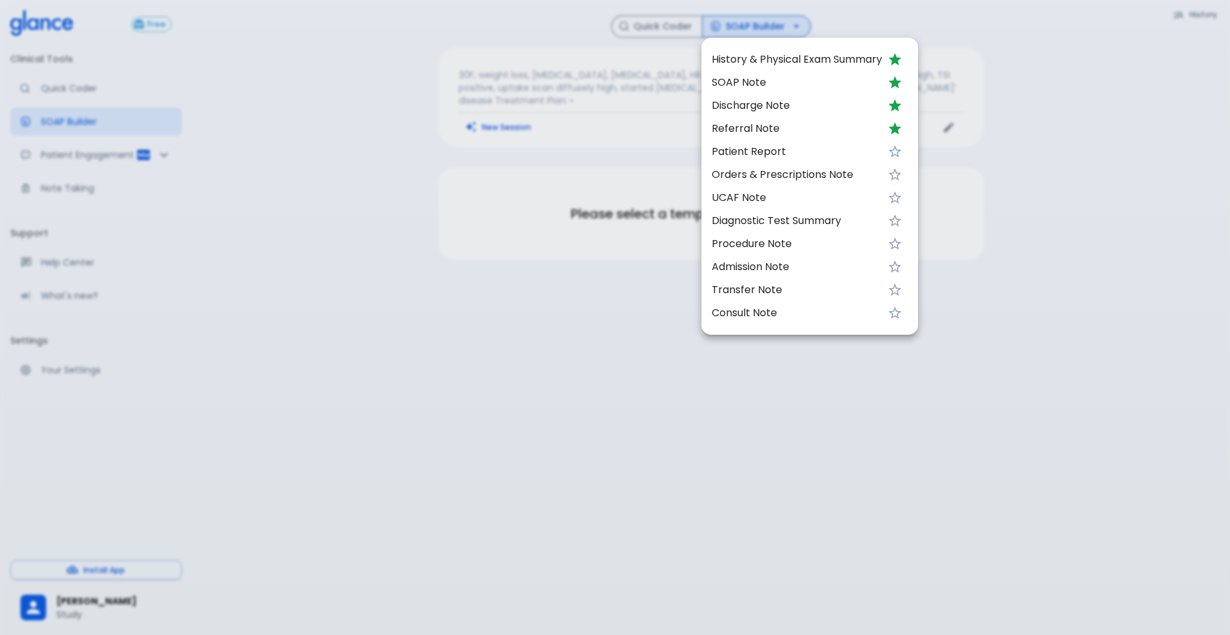
click at [768, 159] on span "Patient Report" at bounding box center [796, 151] width 170 height 15
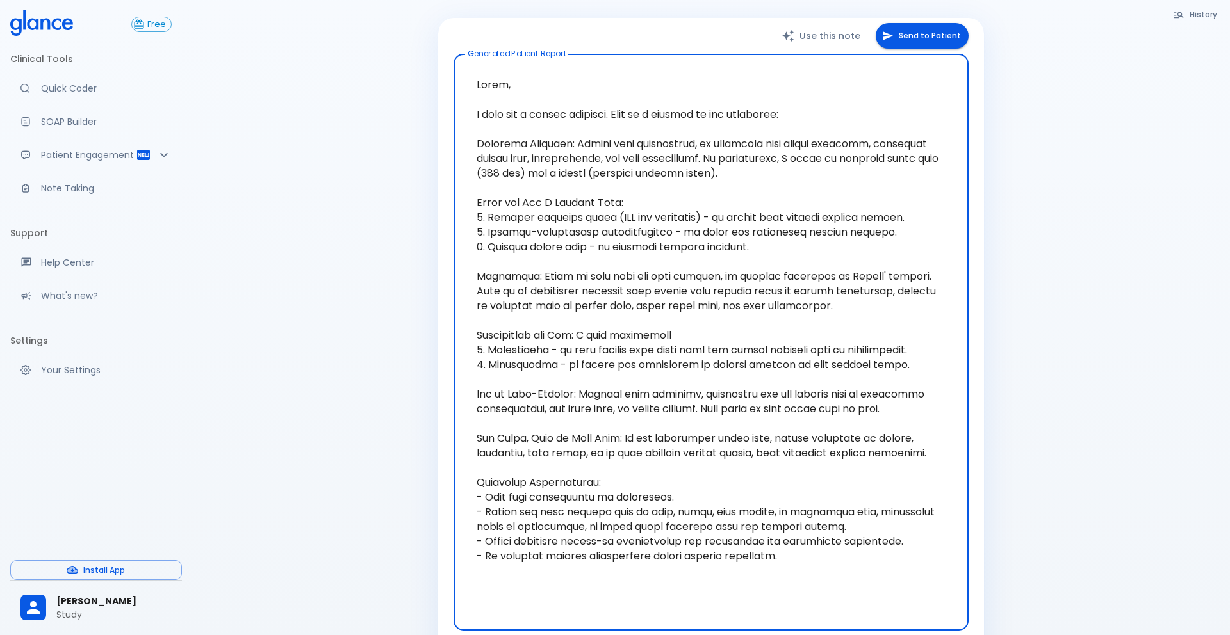
scroll to position [147, 0]
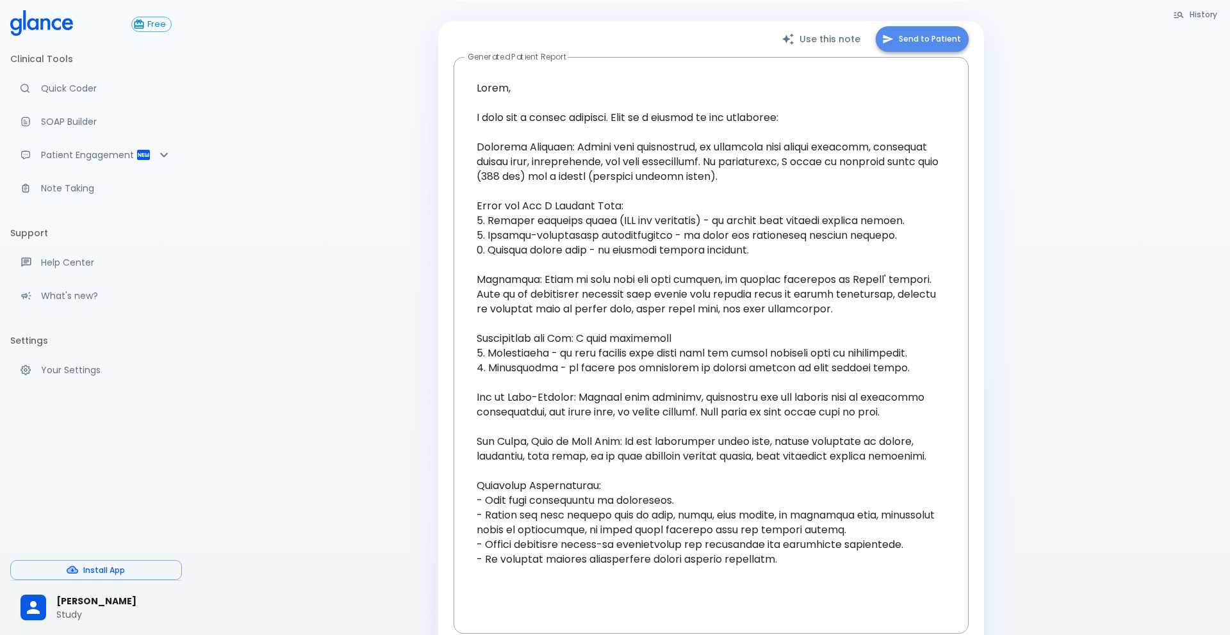
click at [922, 26] on button "Send to Patient" at bounding box center [921, 39] width 93 height 26
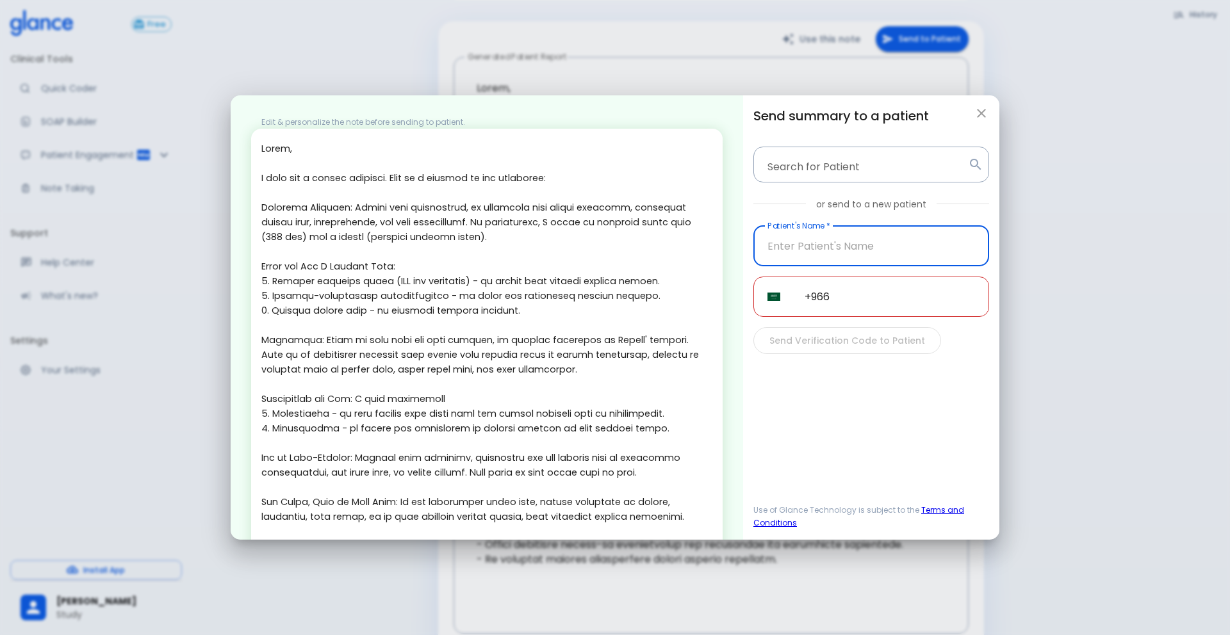
scroll to position [181, 0]
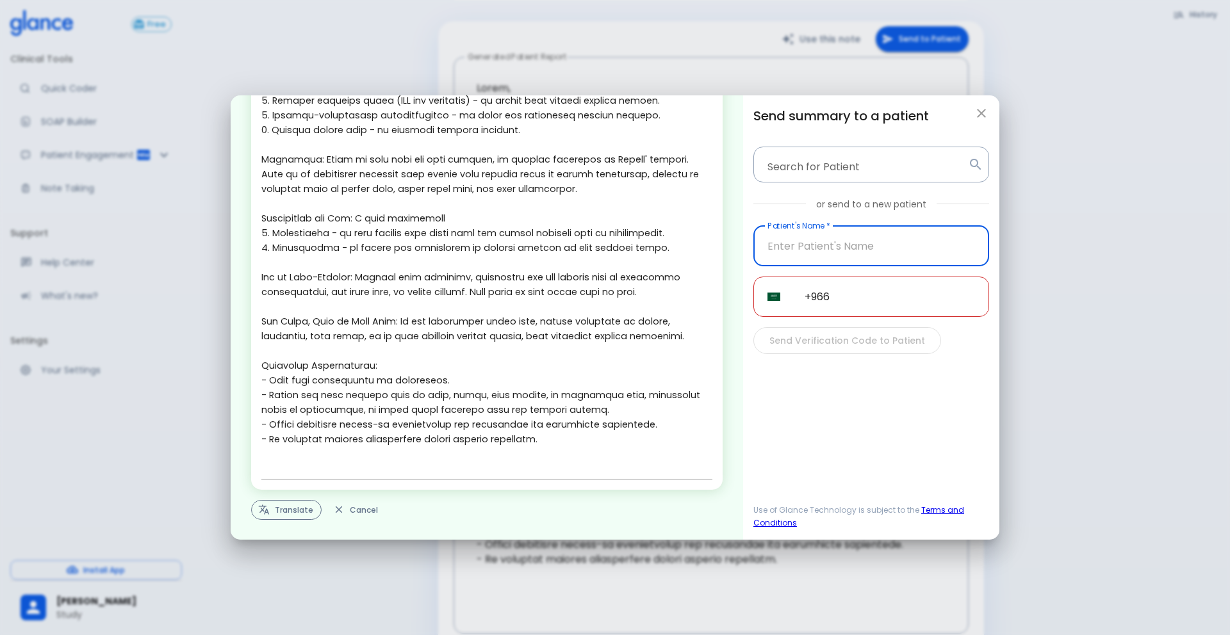
click at [277, 512] on button "Translate" at bounding box center [286, 510] width 70 height 20
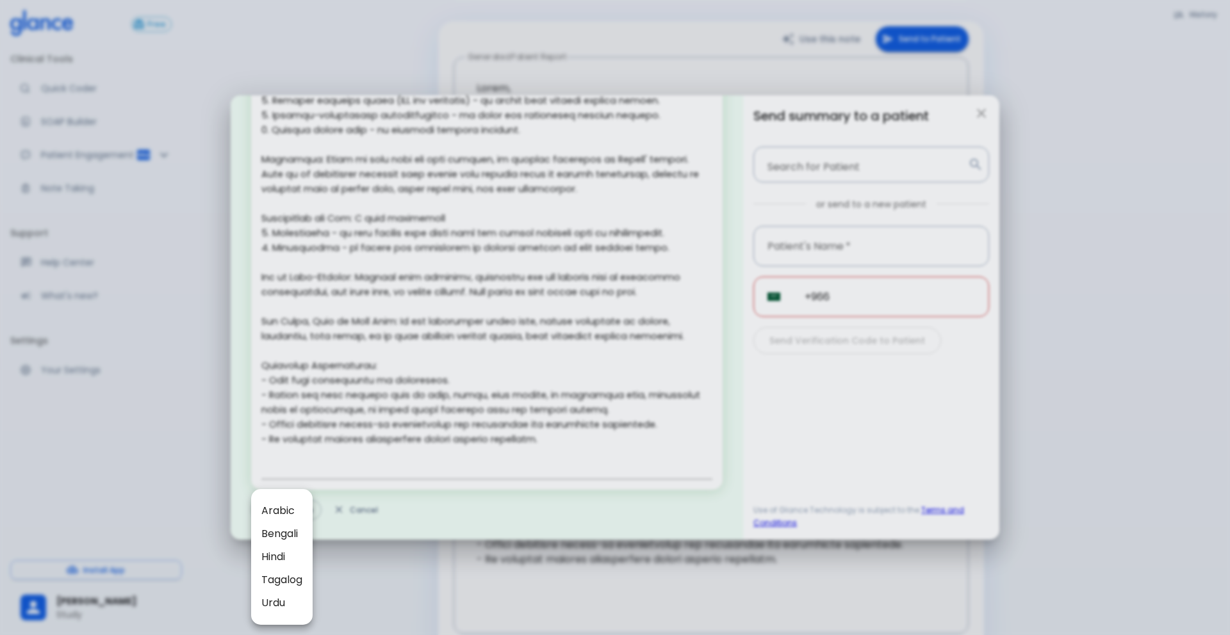
click at [405, 247] on div at bounding box center [615, 317] width 1230 height 635
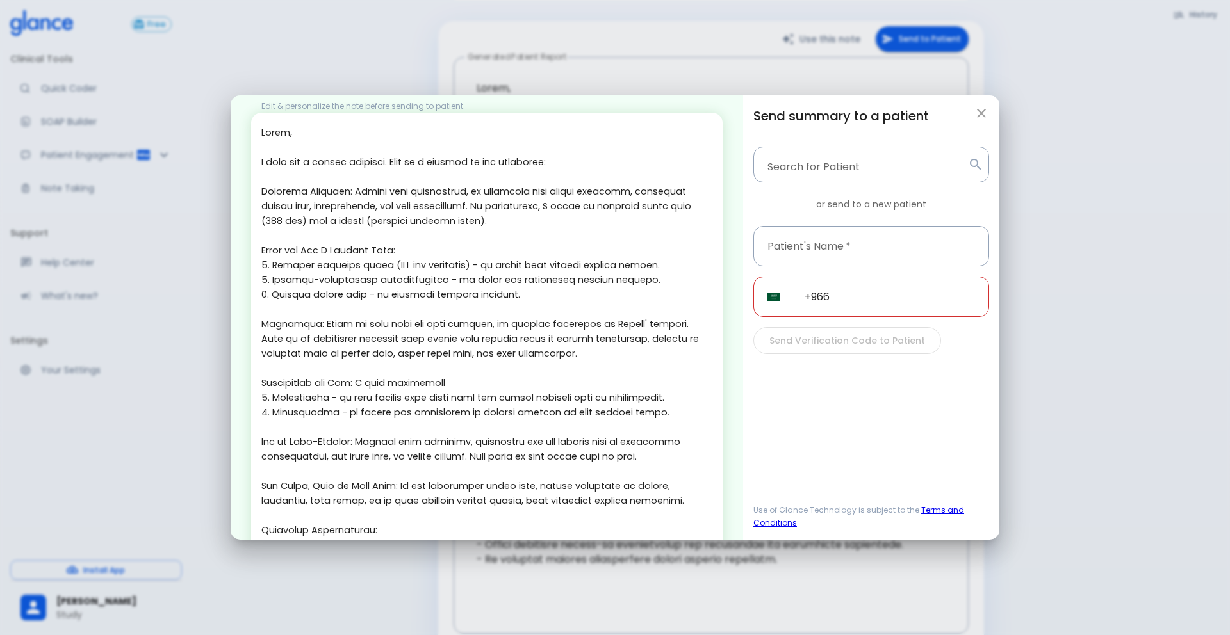
scroll to position [0, 0]
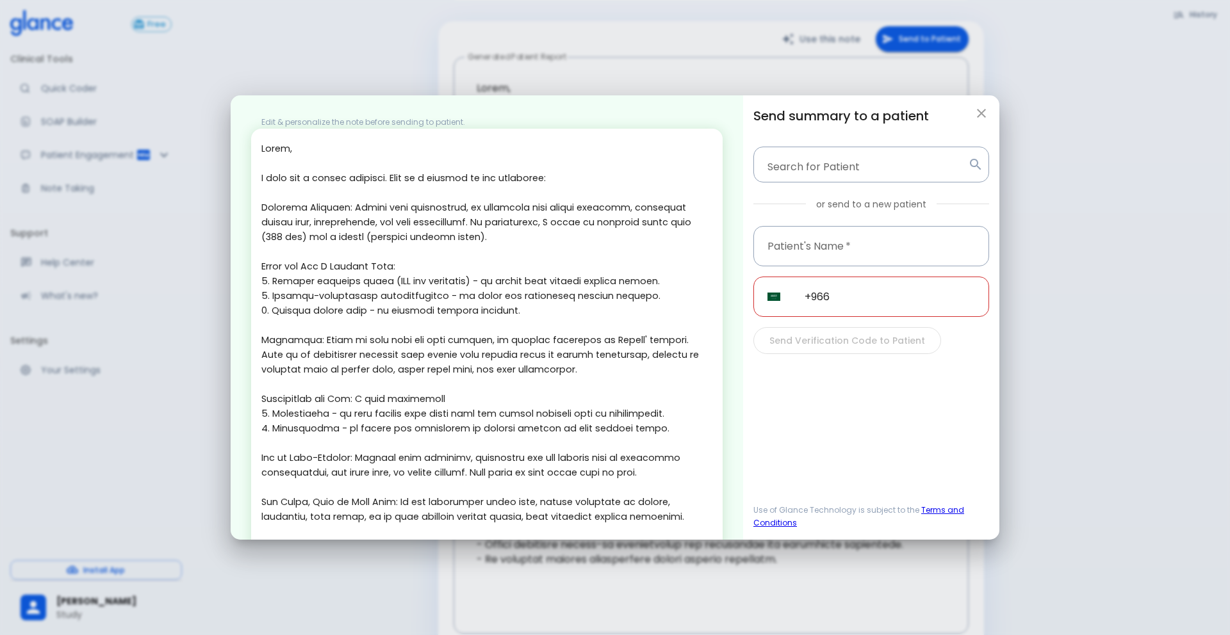
click at [82, 130] on div "Edit & personalize the note before sending to patient. x Translate Cancel Send …" at bounding box center [615, 317] width 1230 height 635
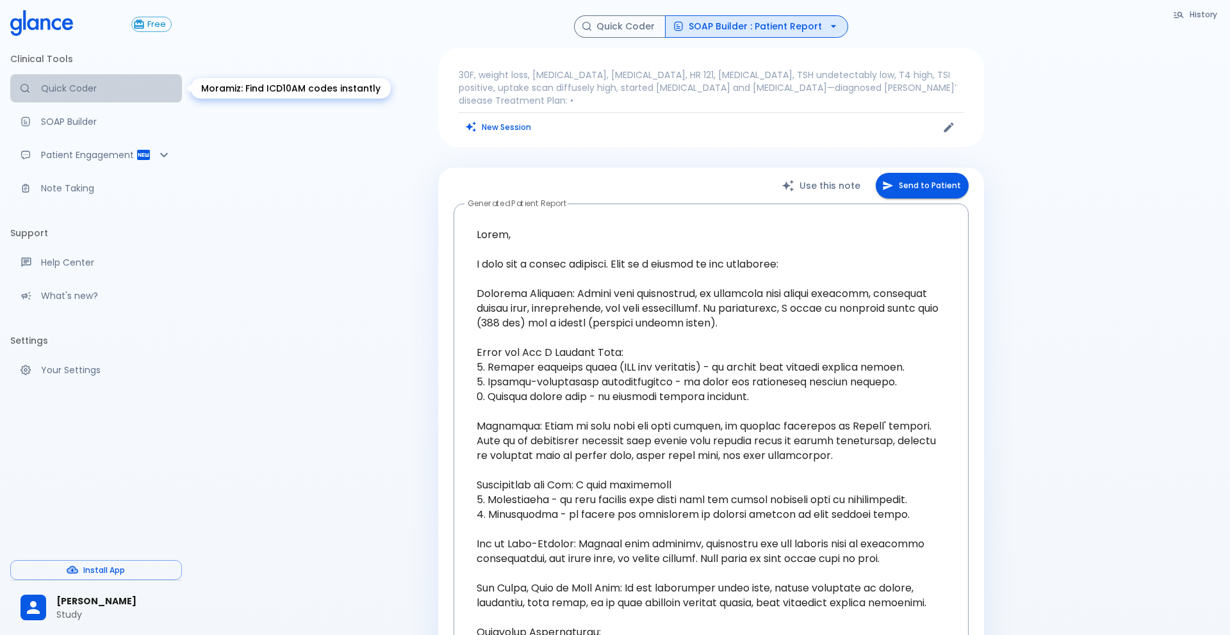
click at [86, 87] on p "Quick Coder" at bounding box center [106, 88] width 131 height 13
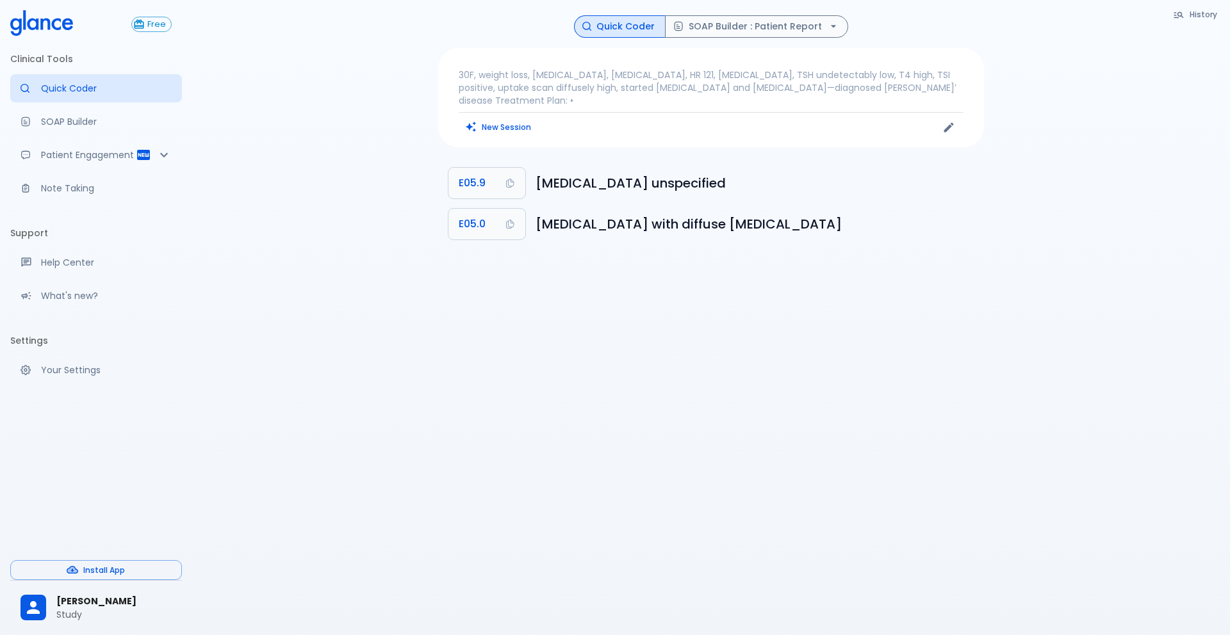
click at [692, 89] on p "30F, weight loss, palpitations, heat intolerance, HR 121, goiter, TSH undetecta…" at bounding box center [711, 88] width 505 height 38
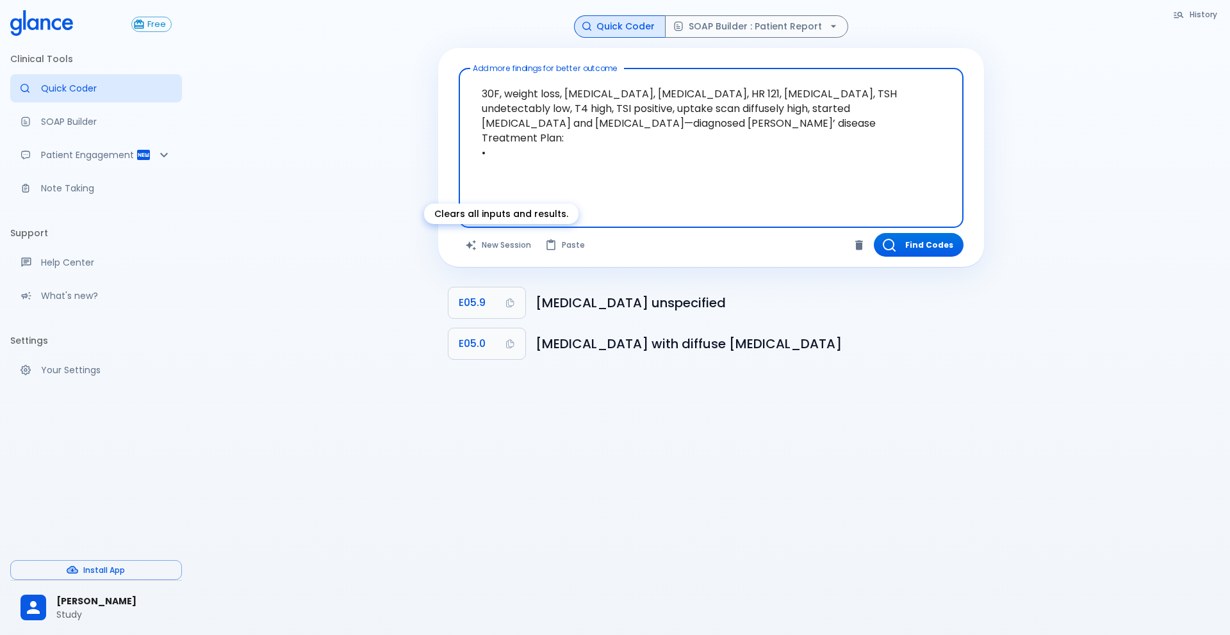
click at [503, 247] on button "New Session" at bounding box center [499, 245] width 80 height 24
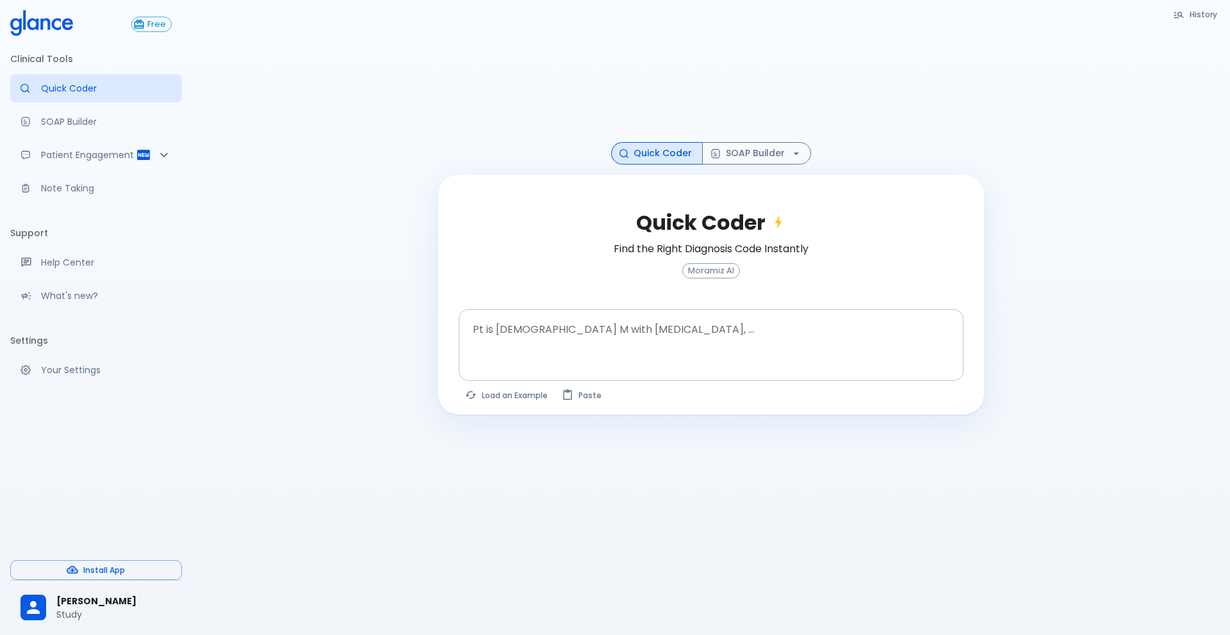
click at [597, 351] on textarea at bounding box center [710, 335] width 487 height 40
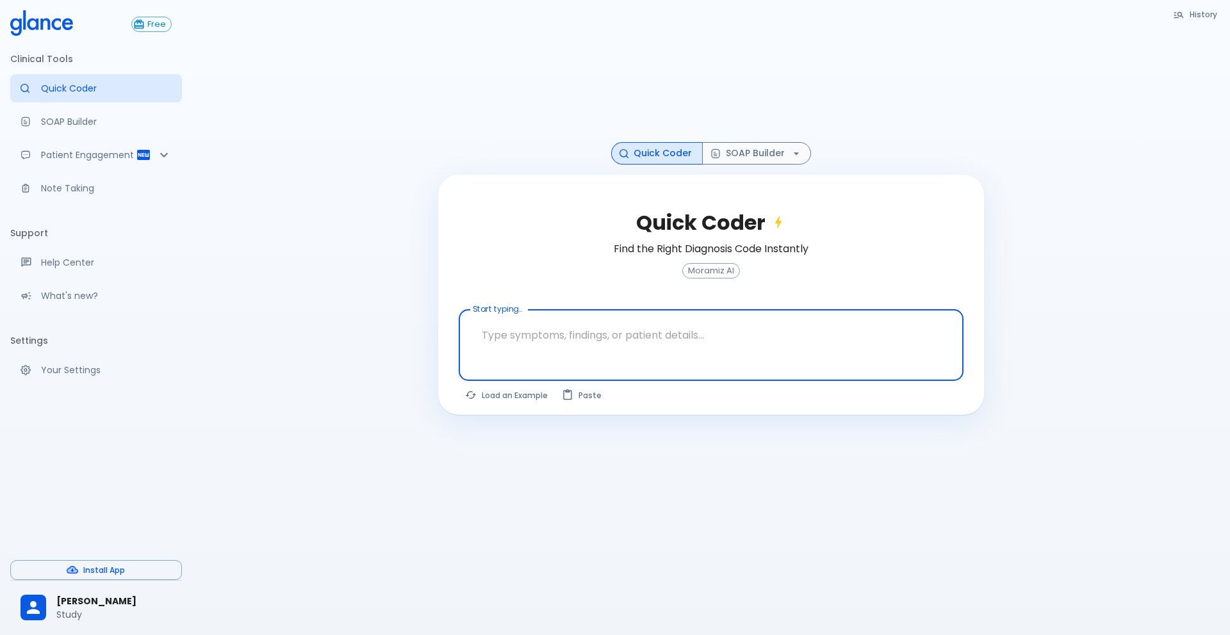
click at [645, 330] on textarea at bounding box center [710, 335] width 487 height 40
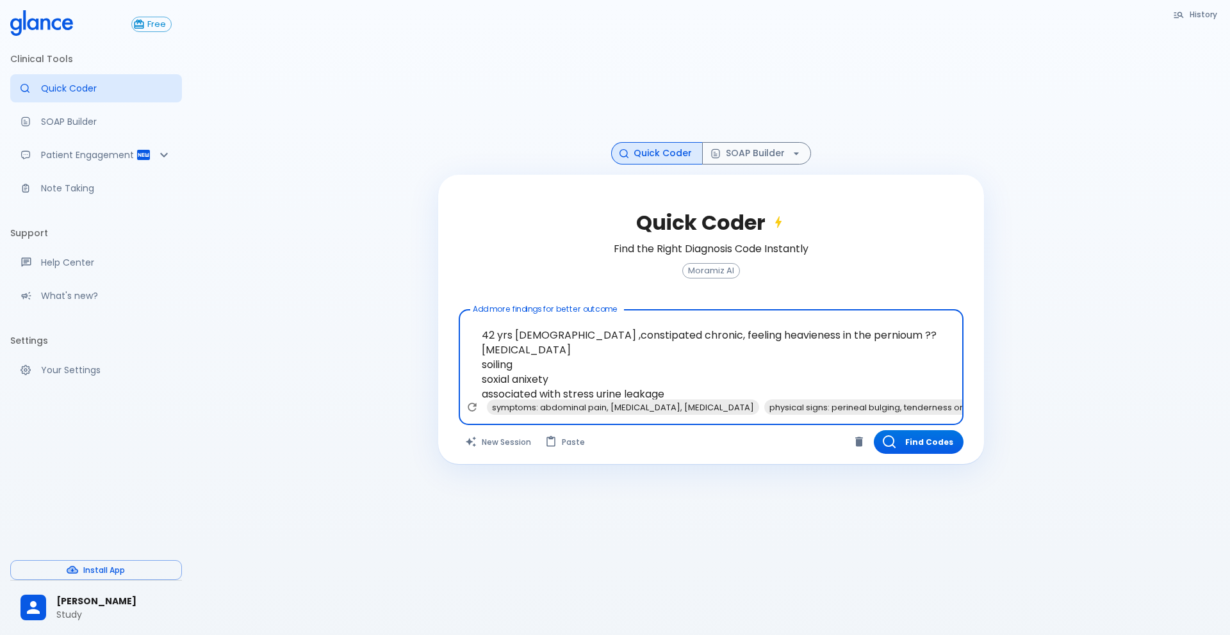
type textarea "42 yrs female ,constipated chronic, feeling heavieness in the pernioum ?? prola…"
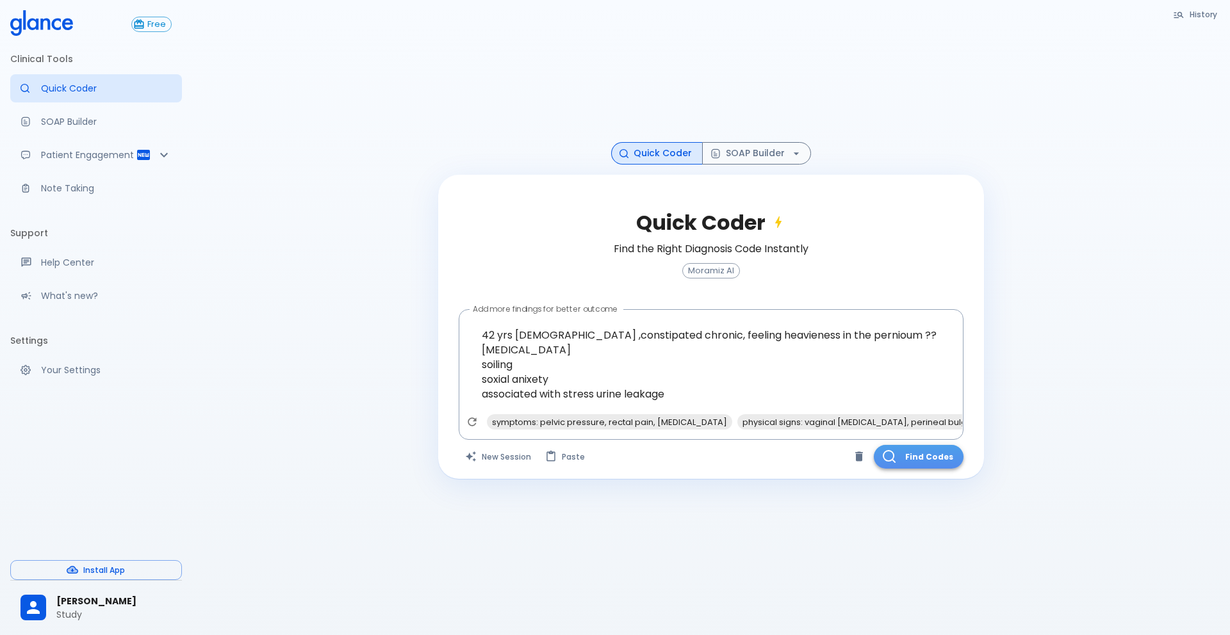
click at [922, 457] on button "Find Codes" at bounding box center [918, 457] width 90 height 24
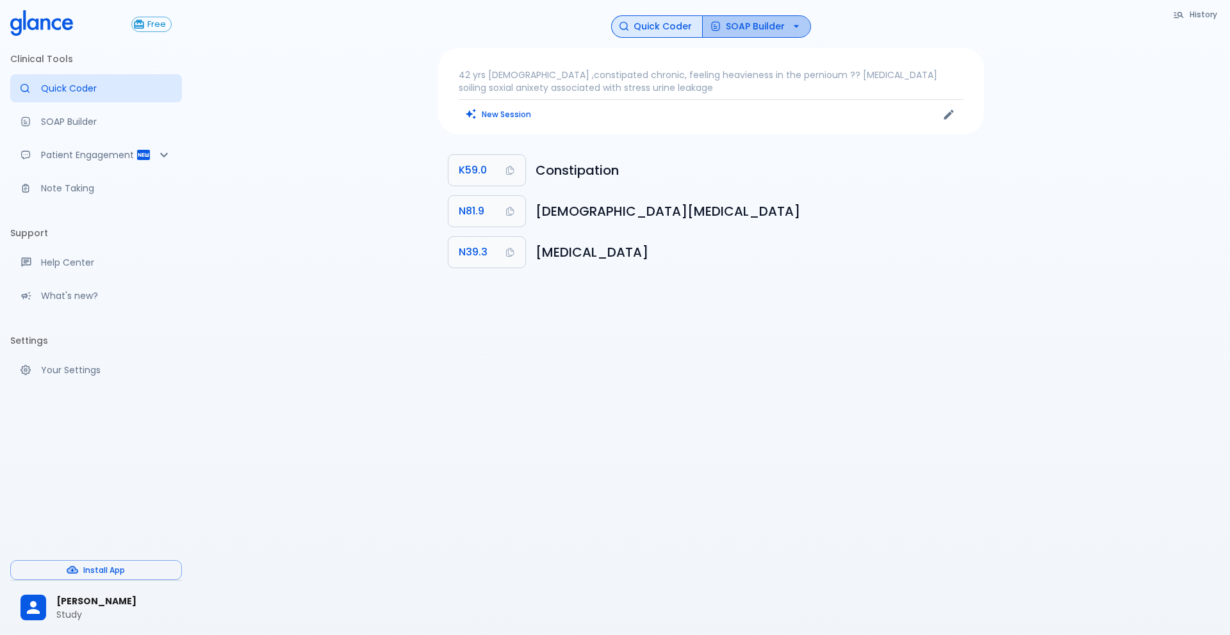
click at [790, 26] on icon "button" at bounding box center [796, 26] width 13 height 13
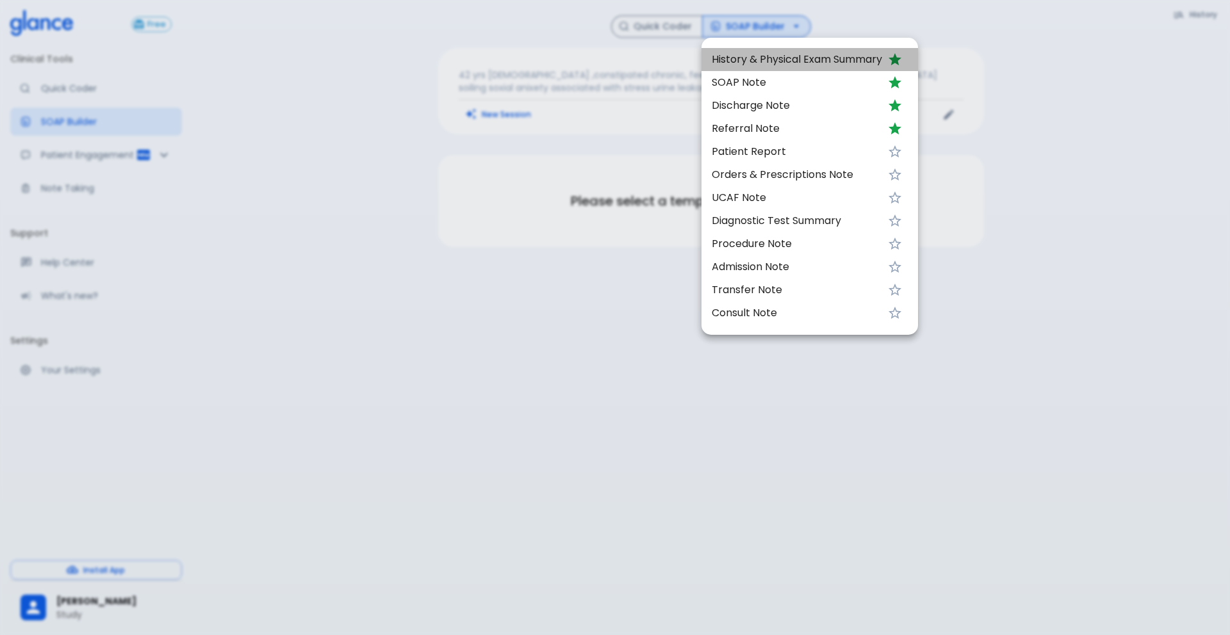
click at [849, 65] on span "History & Physical Exam Summary" at bounding box center [796, 59] width 170 height 15
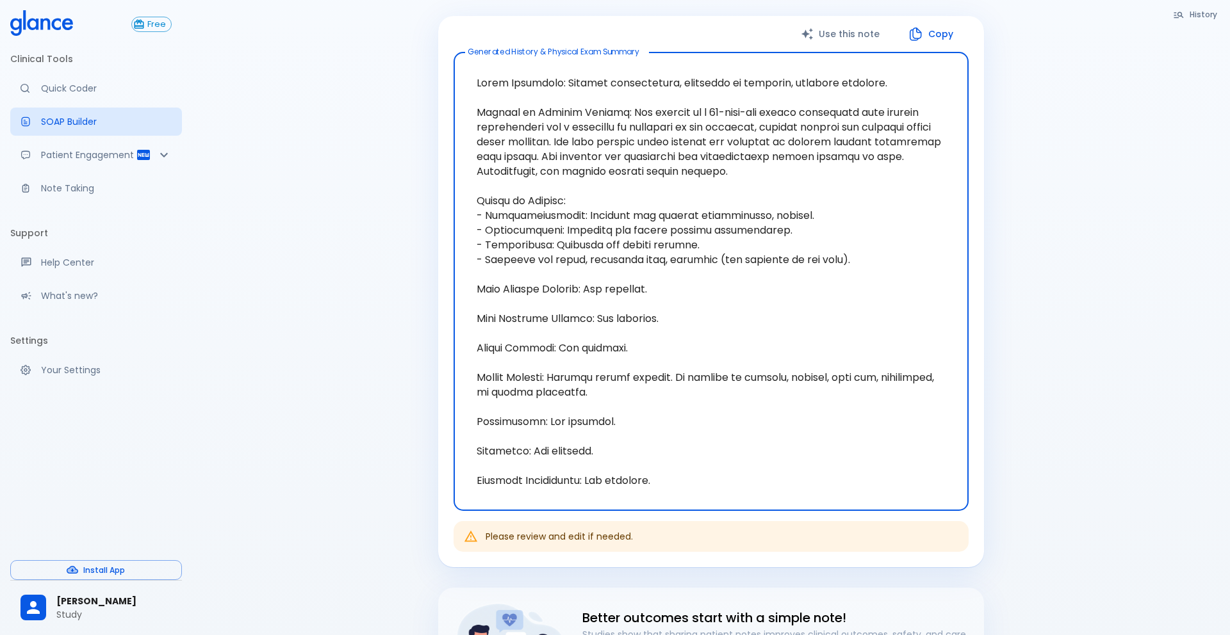
scroll to position [142, 0]
click at [589, 291] on textarea at bounding box center [710, 279] width 497 height 438
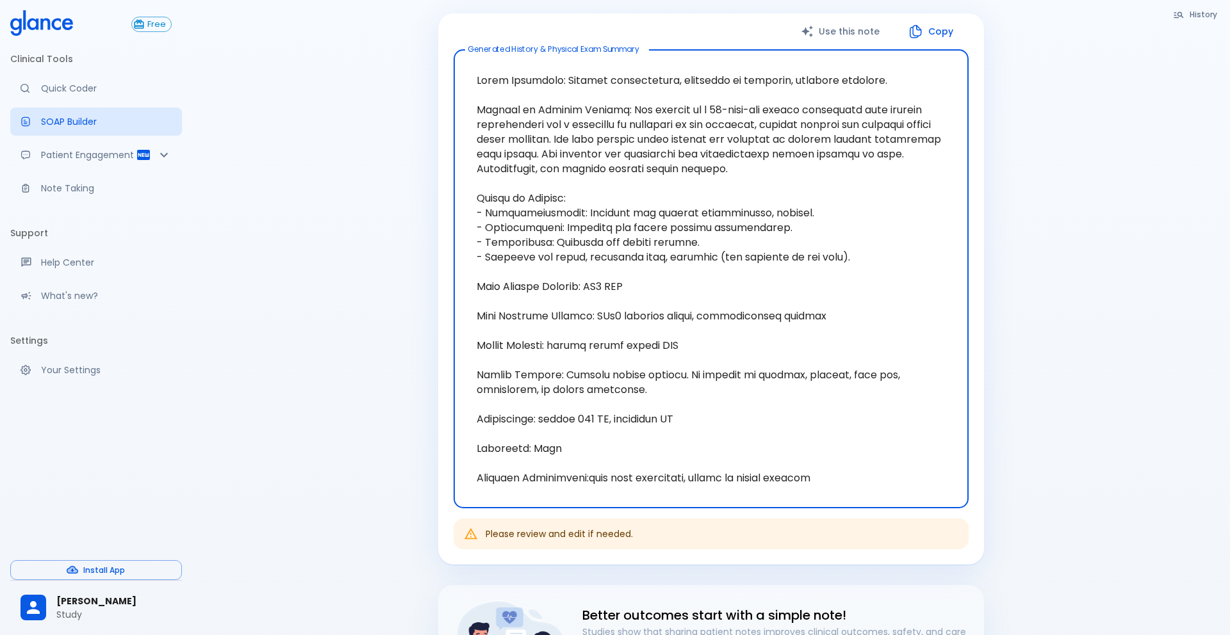
type textarea "Chief Complaint: Chronic constipation, heaviness in perineum, possible prolapse…"
click at [824, 31] on button "Use this note" at bounding box center [841, 32] width 107 height 26
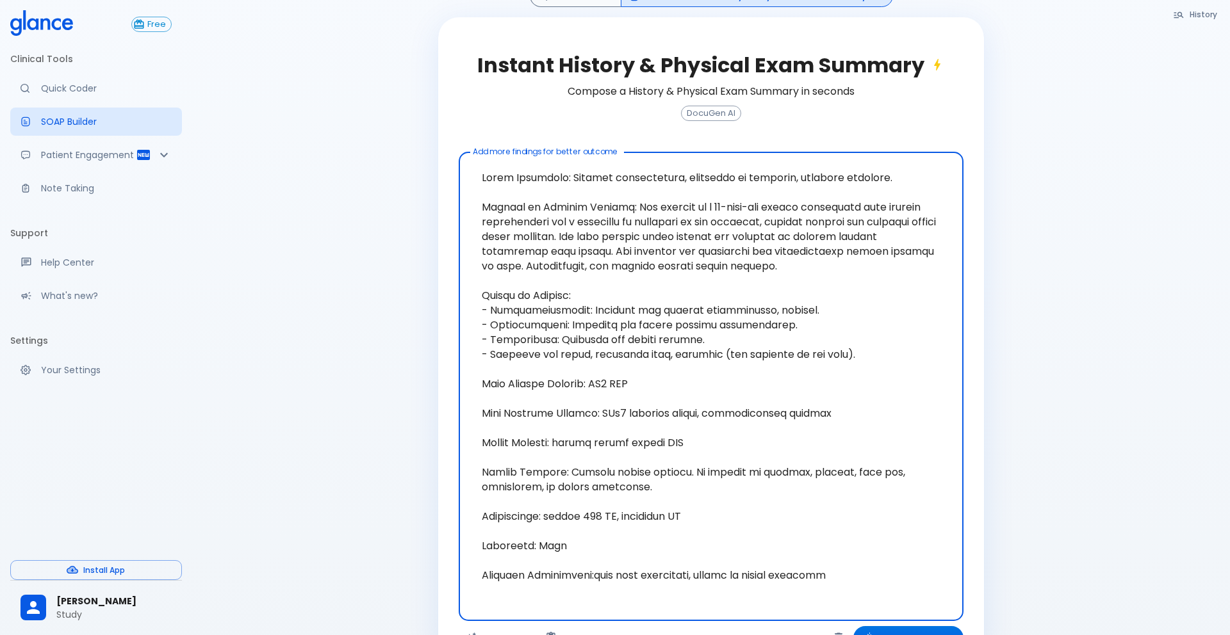
scroll to position [198, 0]
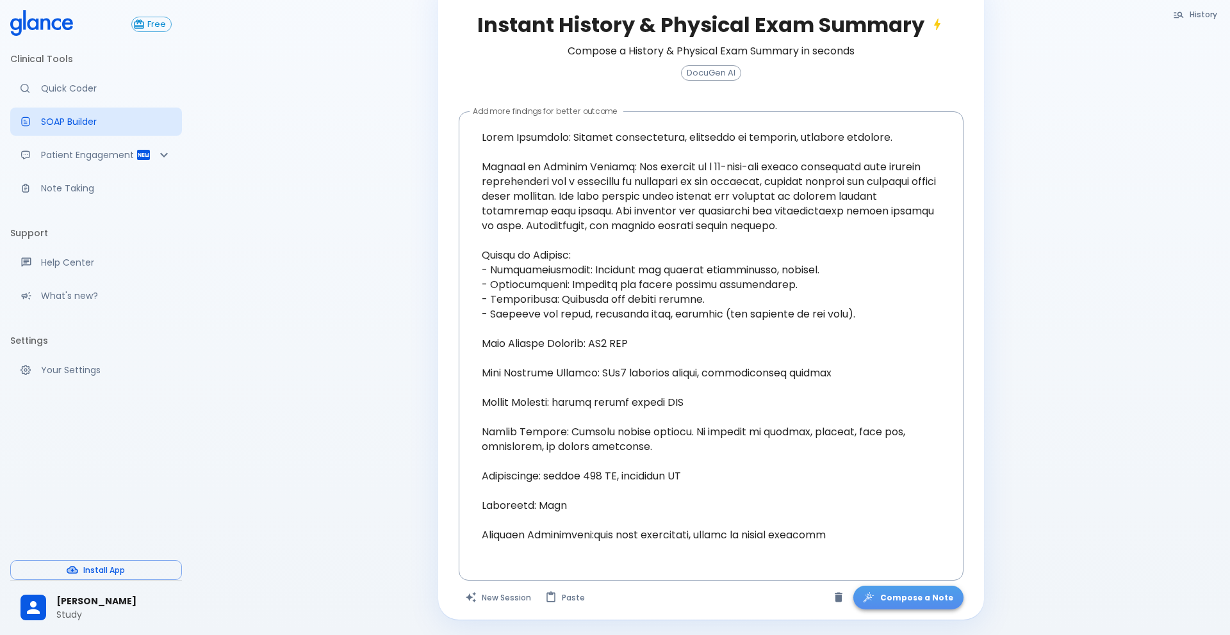
click at [920, 519] on button "Compose a Note" at bounding box center [908, 598] width 110 height 24
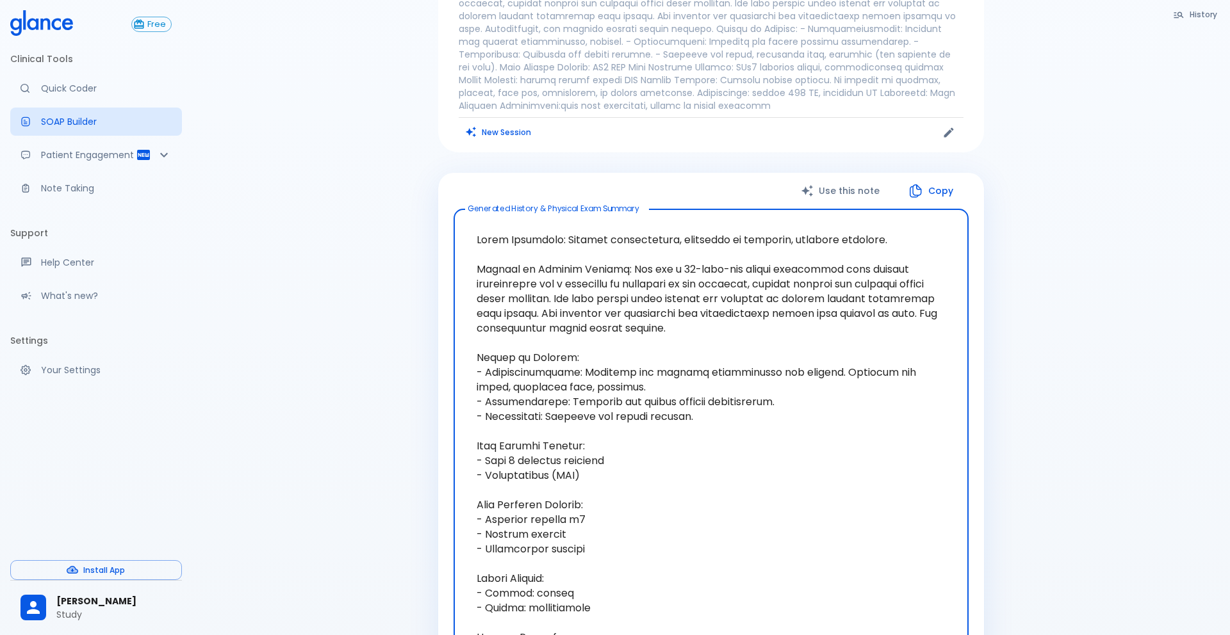
scroll to position [0, 0]
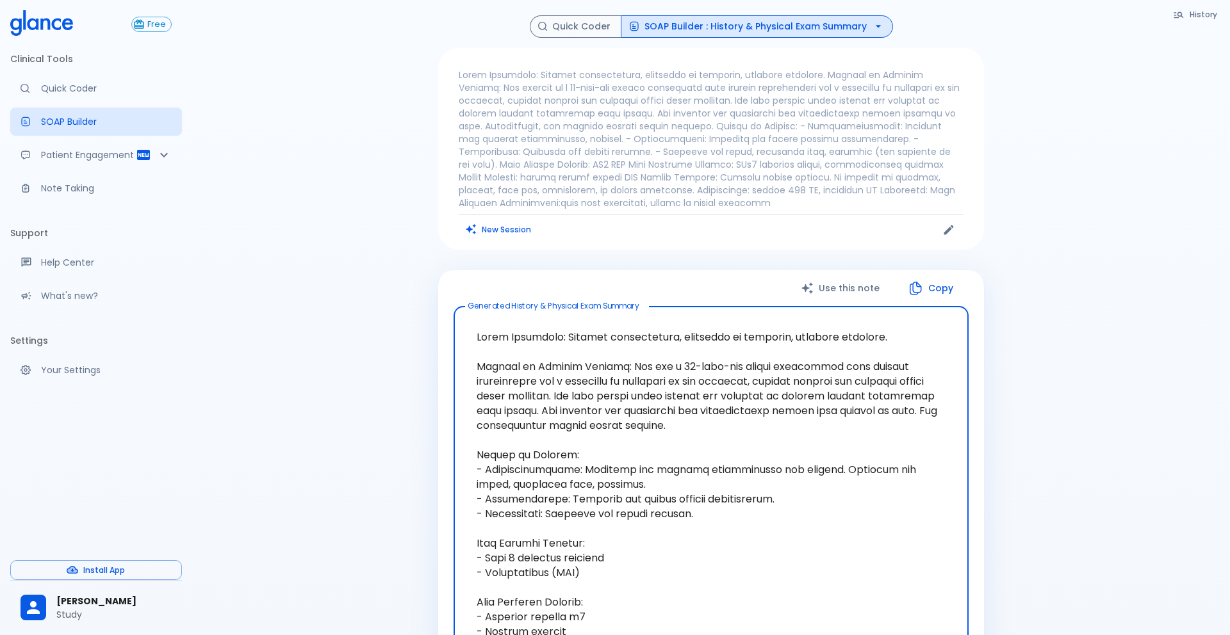
click at [784, 24] on button "SOAP Builder : History & Physical Exam Summary" at bounding box center [757, 26] width 272 height 22
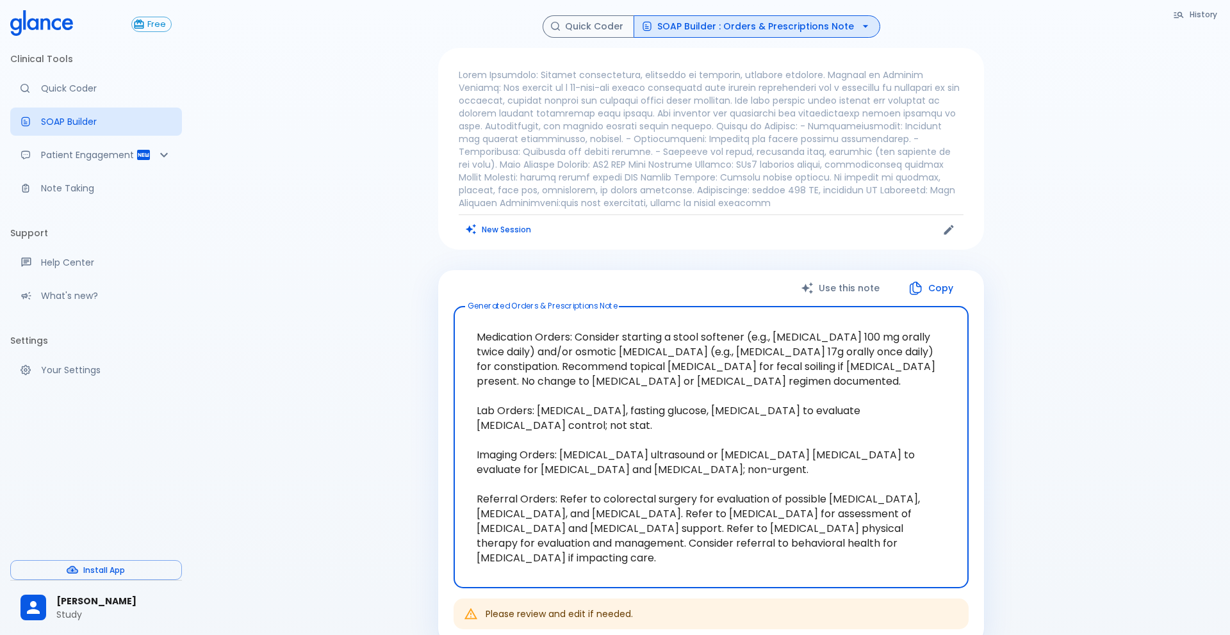
click at [841, 334] on textarea "Medication Orders: Consider starting a stool softener (e.g., docusate sodium 10…" at bounding box center [710, 447] width 497 height 261
click at [537, 354] on textarea "Medication Orders: Consider starting a stool softener (e.g., docusate sodium 10…" at bounding box center [710, 447] width 497 height 261
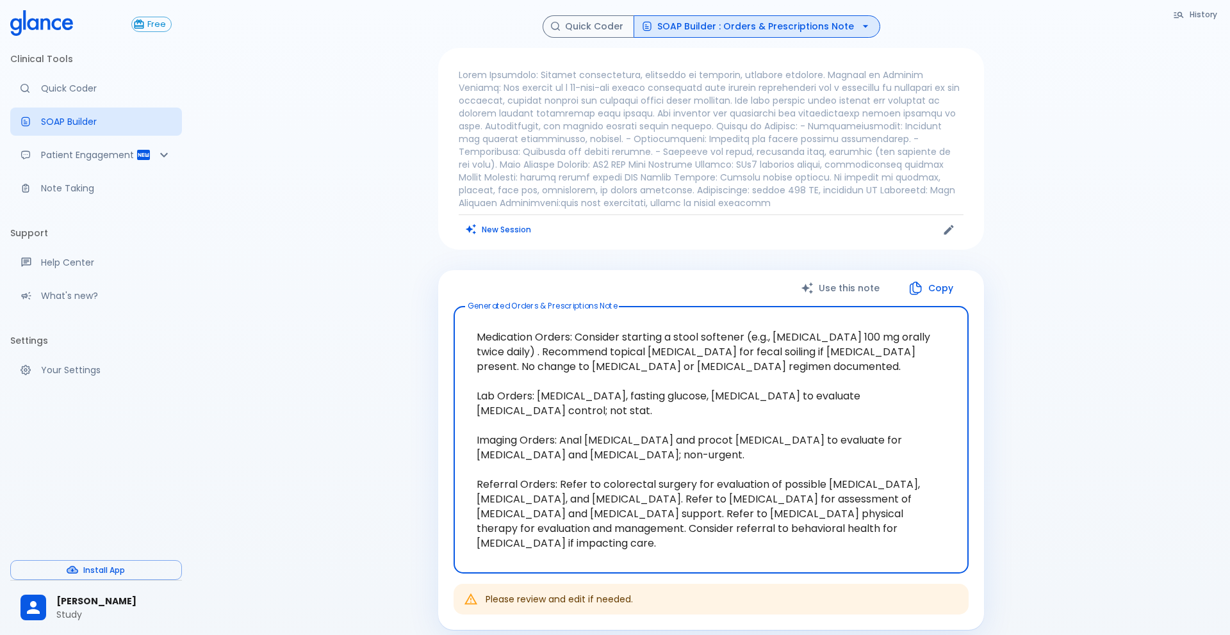
type textarea "Medication Orders: Consider starting a stool softener (e.g., docusate sodium 10…"
click at [854, 297] on button "Use this note" at bounding box center [841, 288] width 107 height 26
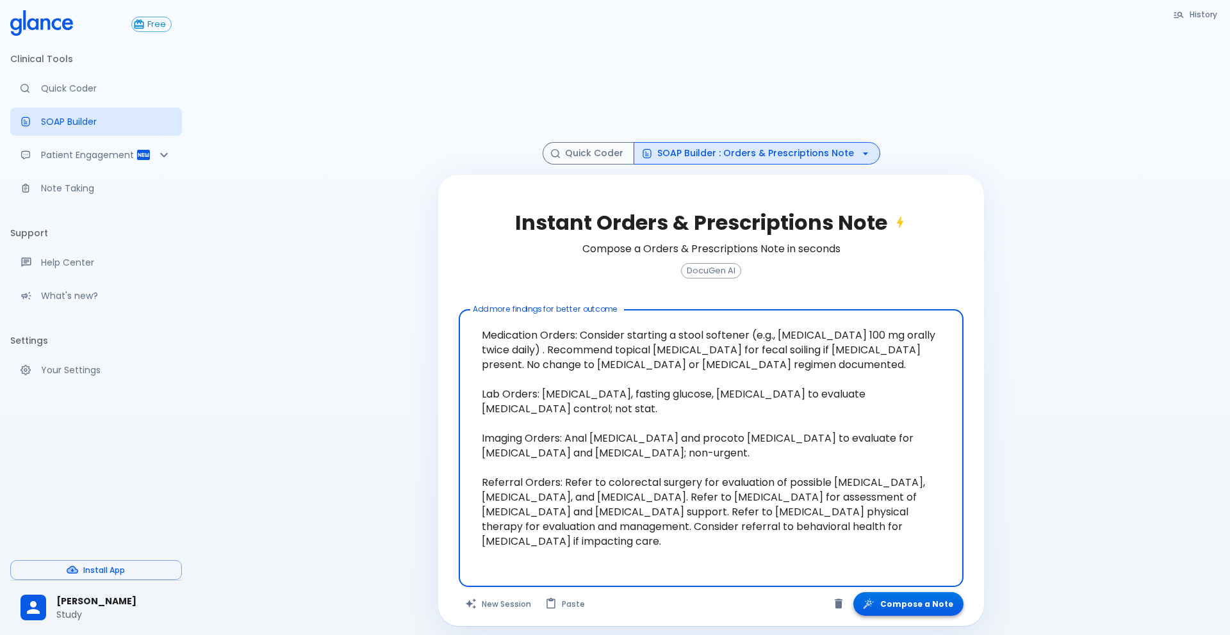
click at [922, 519] on button "Compose a Note" at bounding box center [908, 604] width 110 height 24
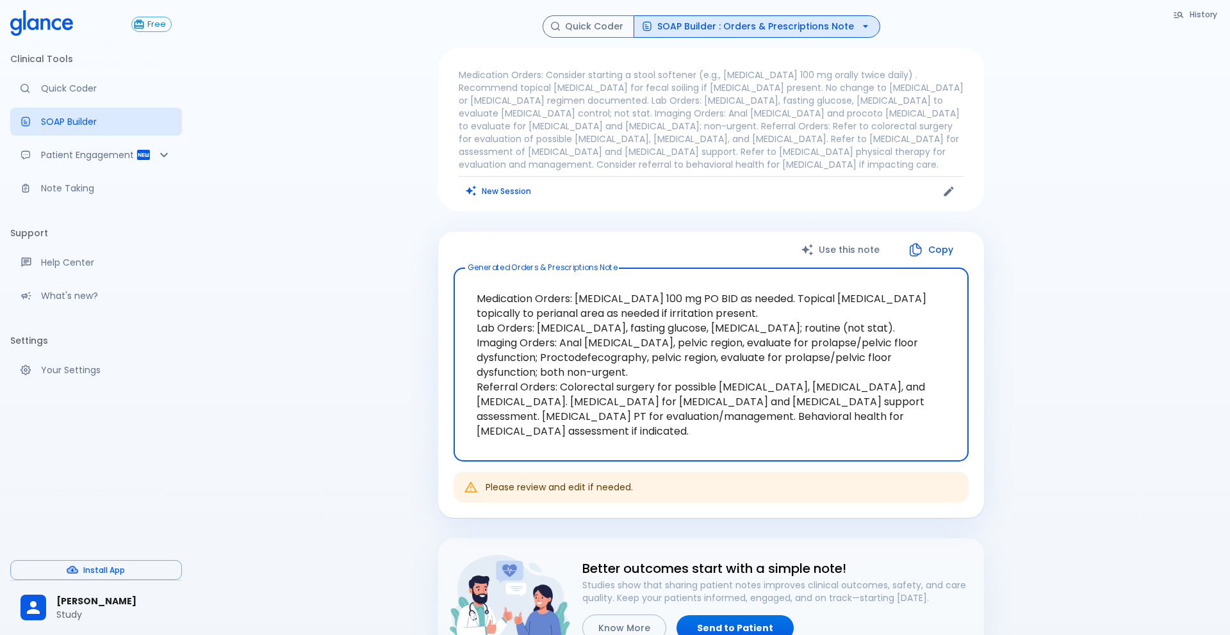
click at [732, 30] on button "SOAP Builder : Orders & Prescriptions Note" at bounding box center [756, 26] width 247 height 22
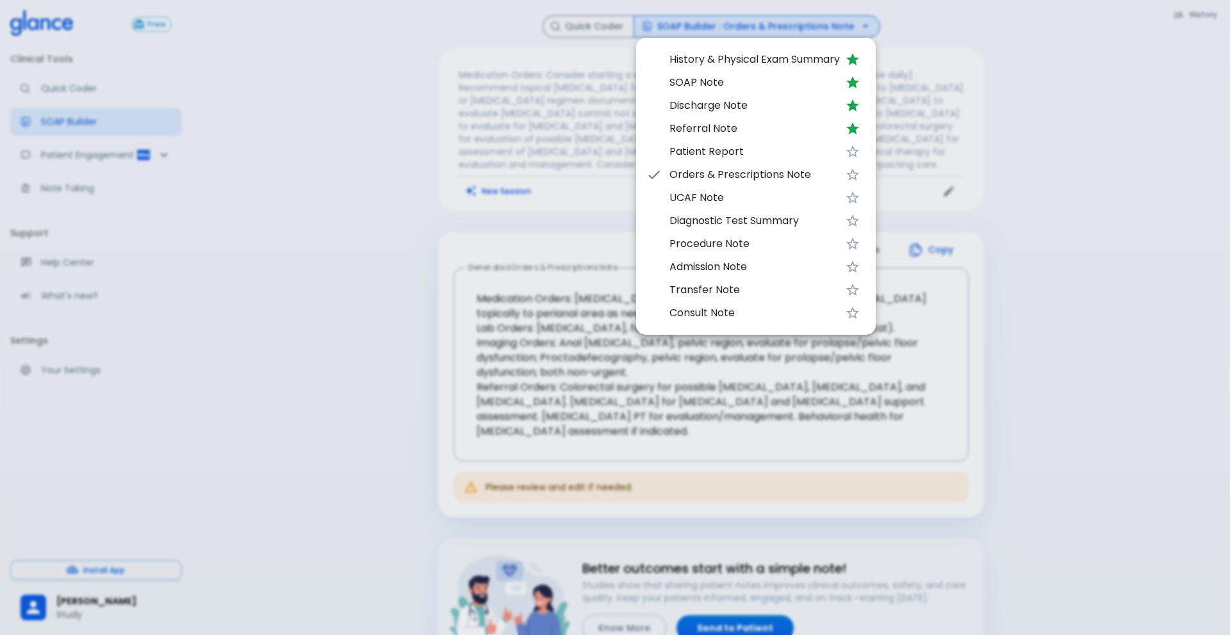
click at [797, 223] on span "Diagnostic Test Summary" at bounding box center [754, 220] width 170 height 15
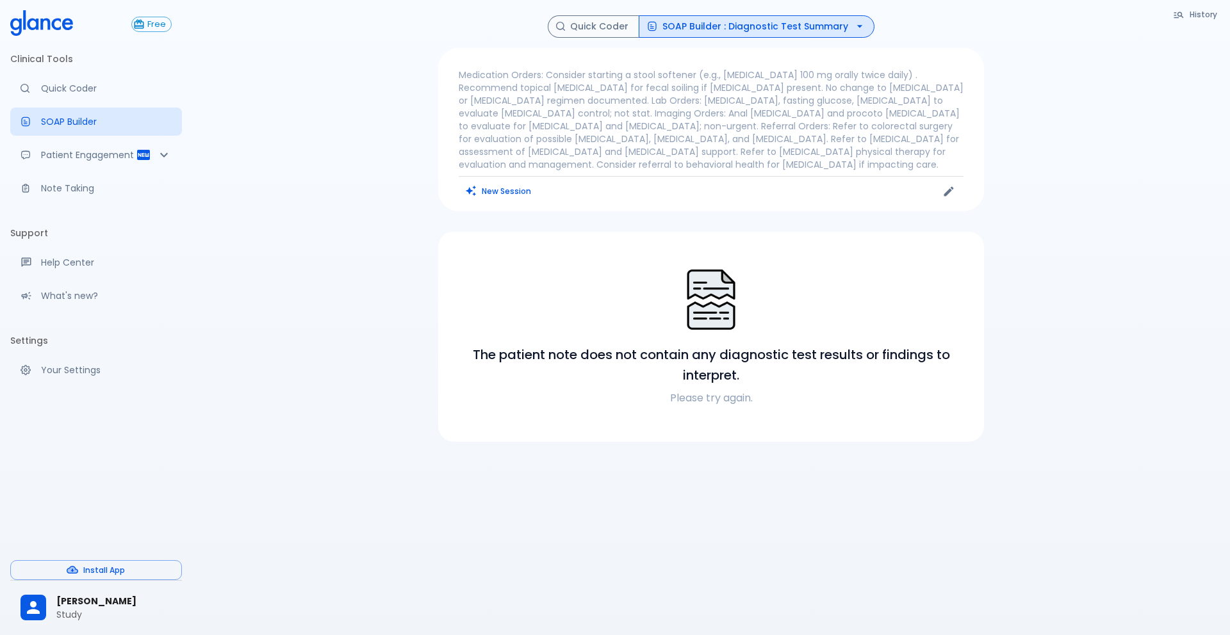
click at [757, 28] on button "SOAP Builder : Diagnostic Test Summary" at bounding box center [756, 26] width 236 height 22
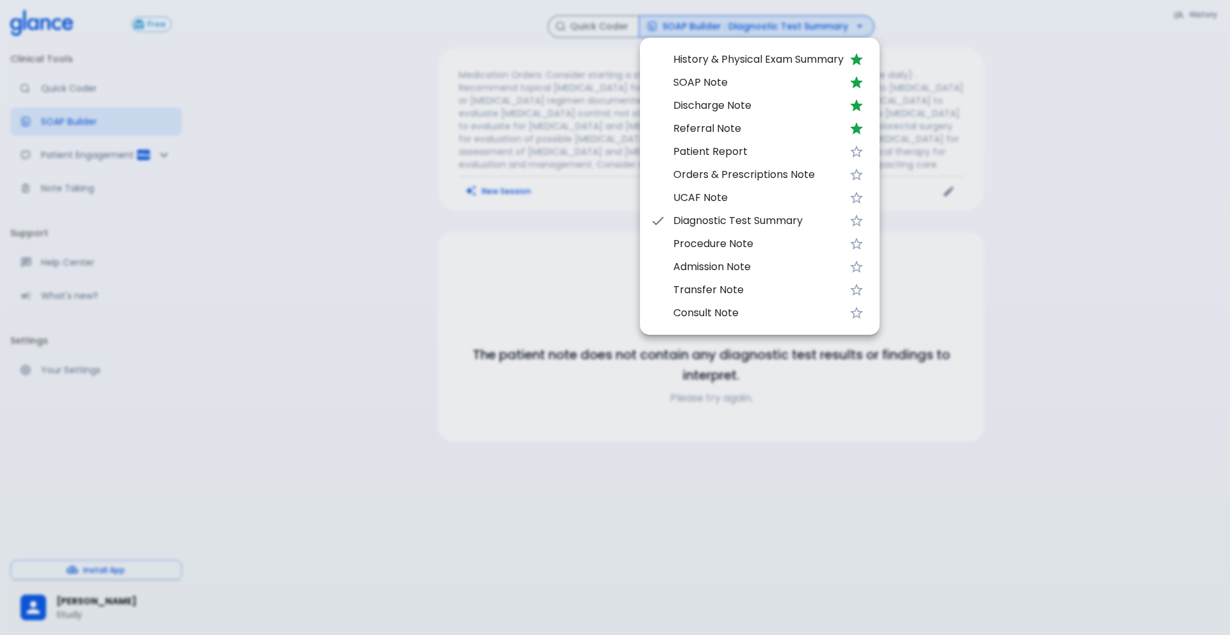
click at [762, 193] on span "UCAF Note" at bounding box center [758, 197] width 170 height 15
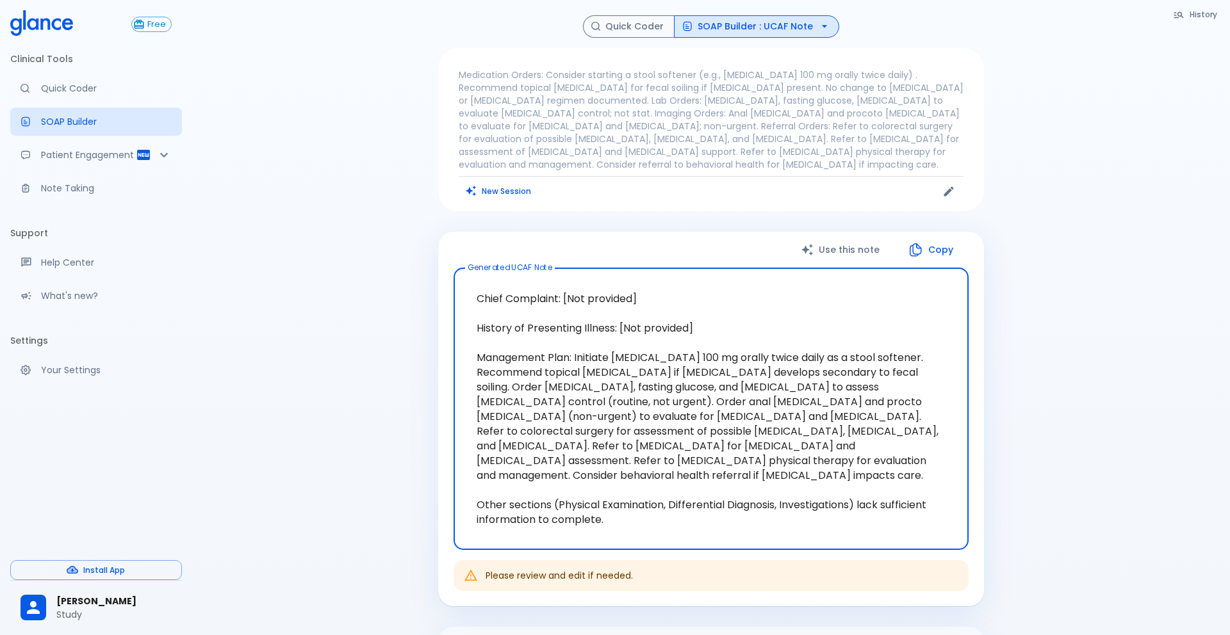
click at [783, 32] on button "SOAP Builder : UCAF Note" at bounding box center [756, 26] width 165 height 22
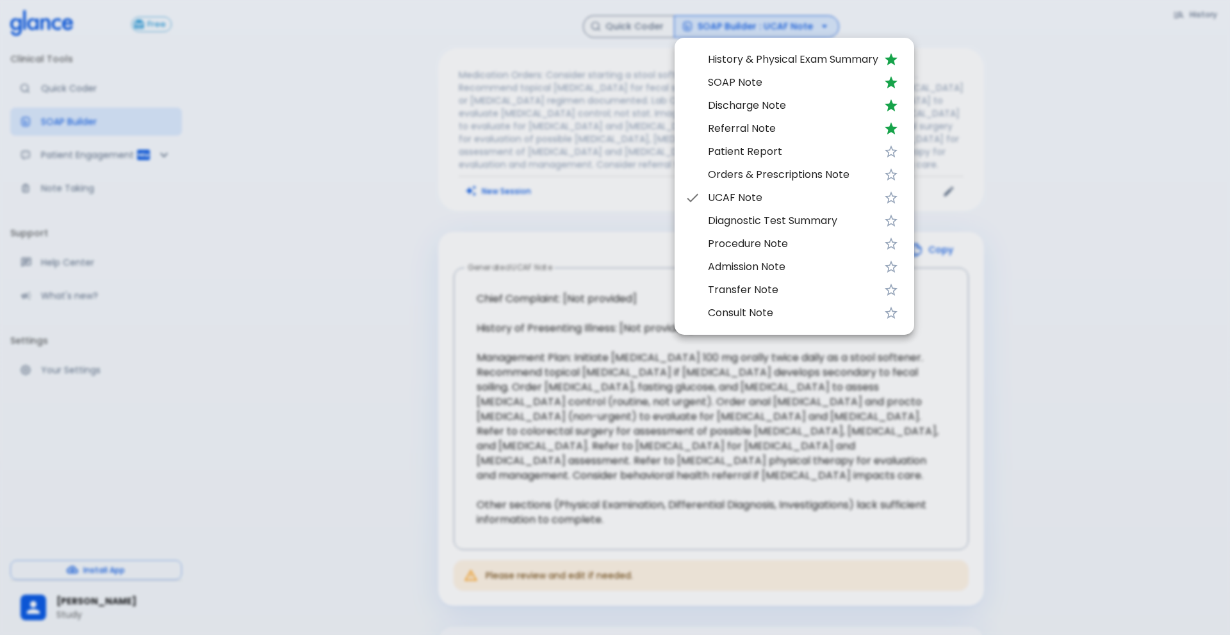
click at [790, 260] on span "Admission Note" at bounding box center [793, 266] width 170 height 15
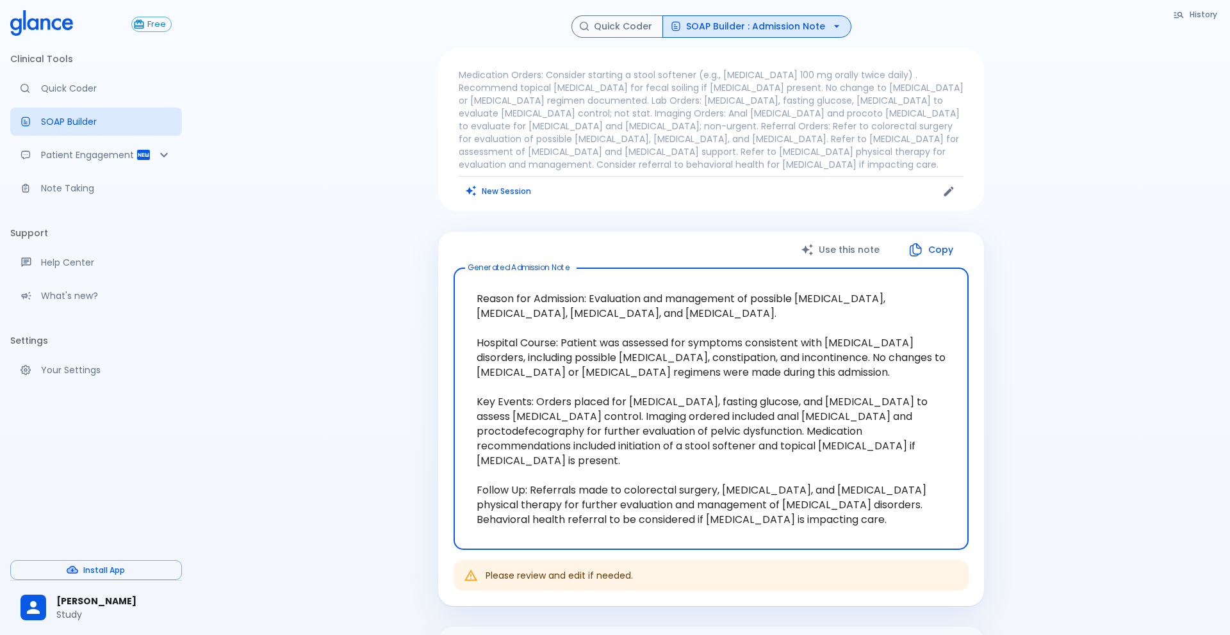
click at [743, 35] on button "SOAP Builder : Admission Note" at bounding box center [756, 26] width 189 height 22
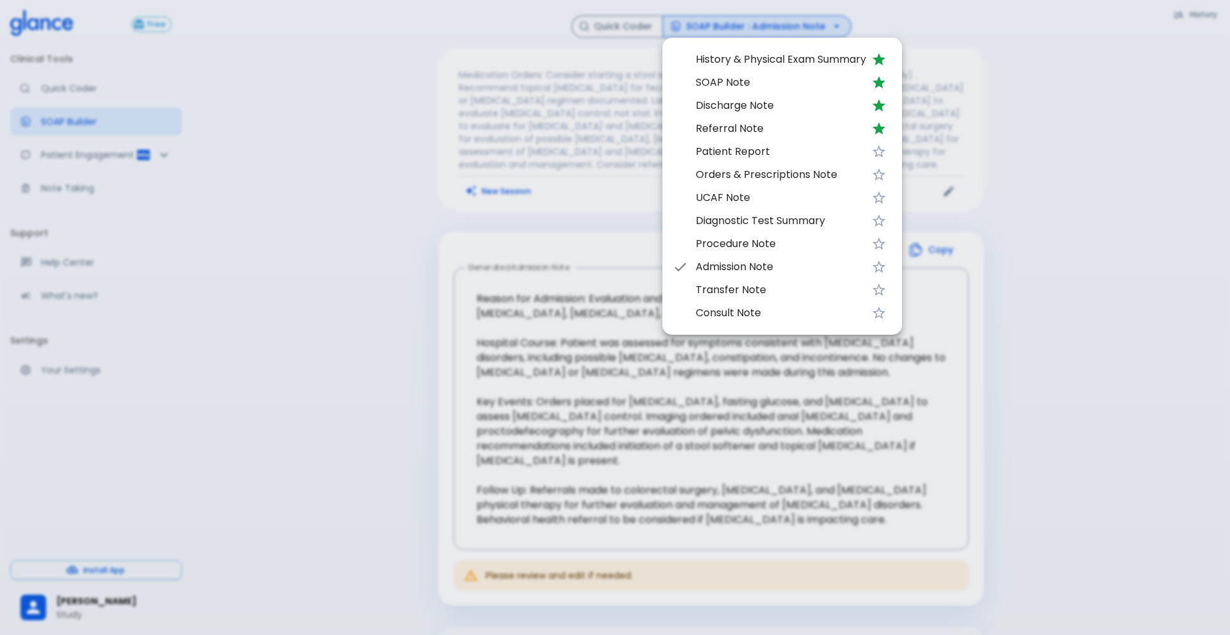
click at [783, 285] on span "Transfer Note" at bounding box center [780, 289] width 170 height 15
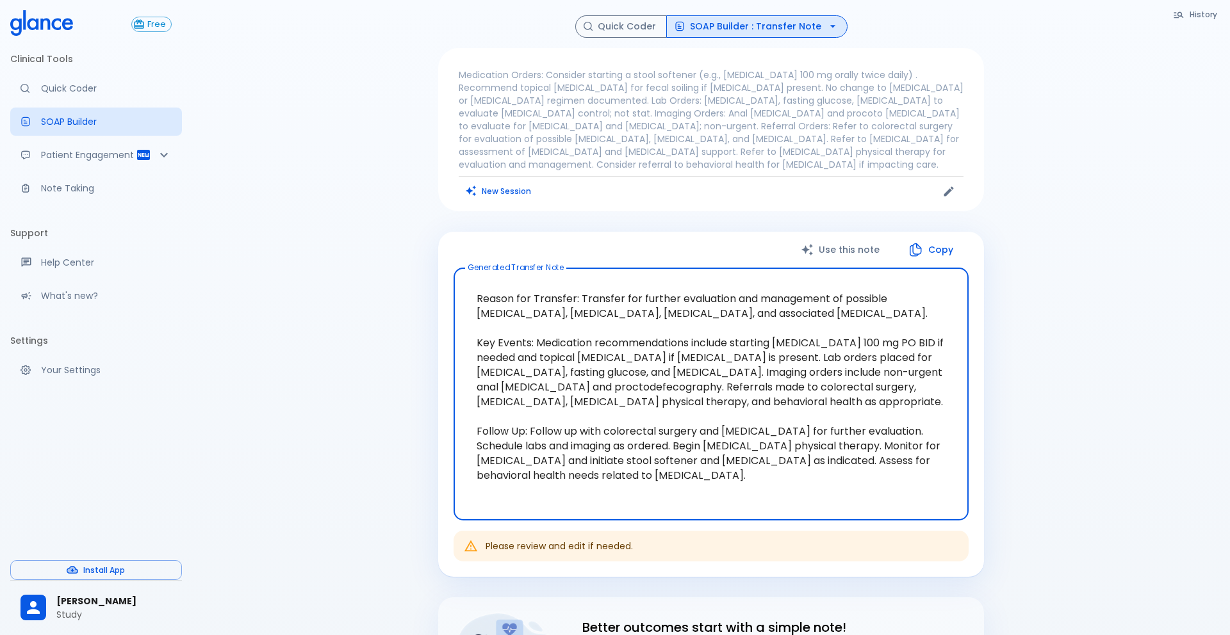
click at [758, 35] on button "SOAP Builder : Transfer Note" at bounding box center [756, 26] width 181 height 22
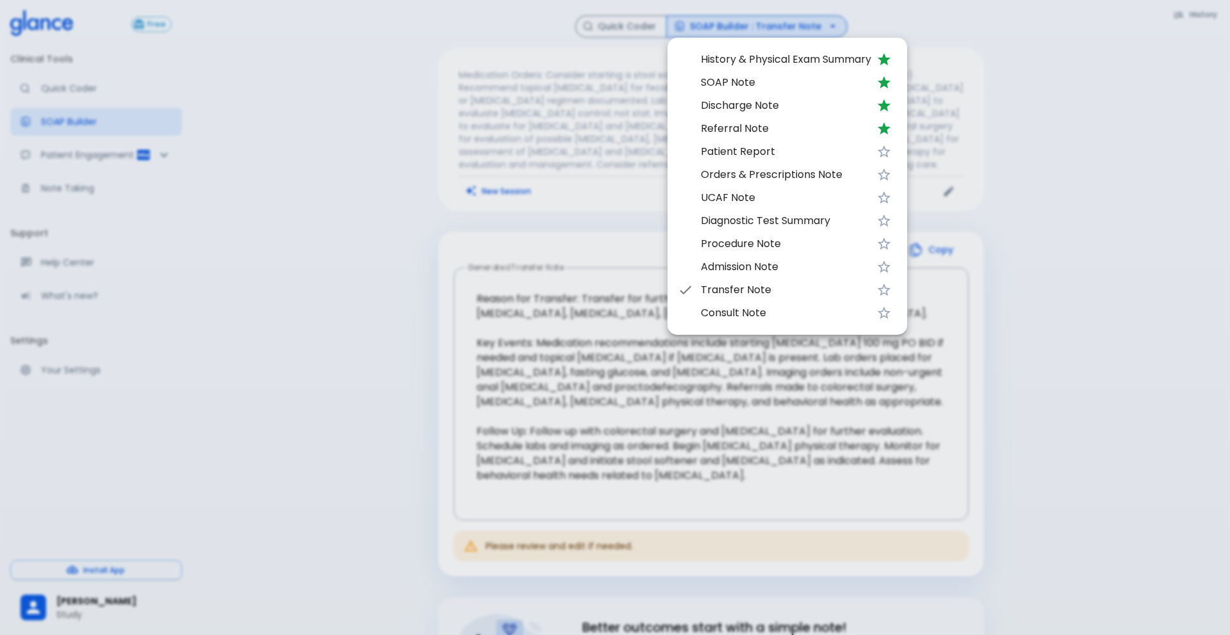
click at [762, 320] on span "Consult Note" at bounding box center [786, 312] width 170 height 15
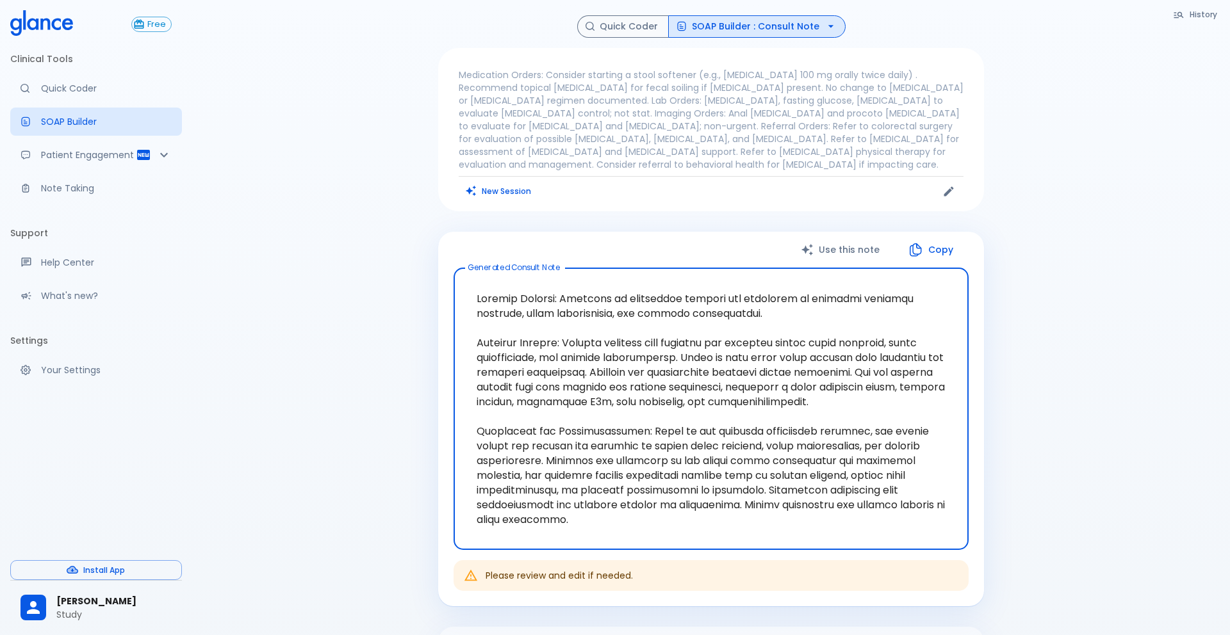
click at [731, 22] on button "SOAP Builder : Consult Note" at bounding box center [756, 26] width 177 height 22
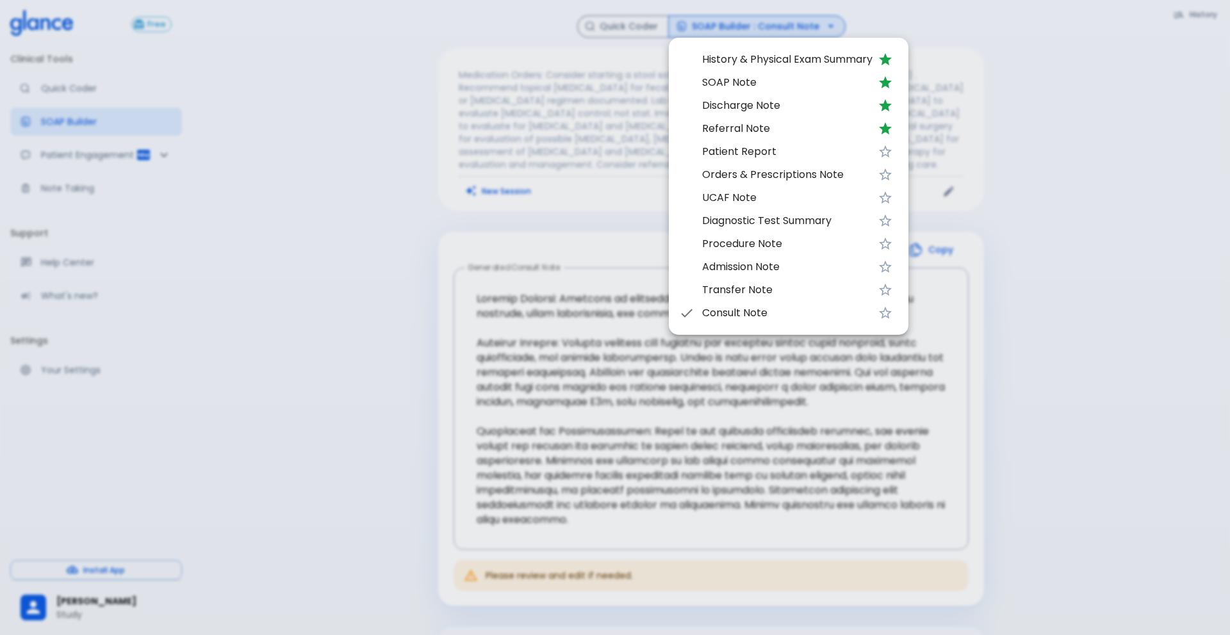
click at [548, 244] on div at bounding box center [615, 317] width 1230 height 635
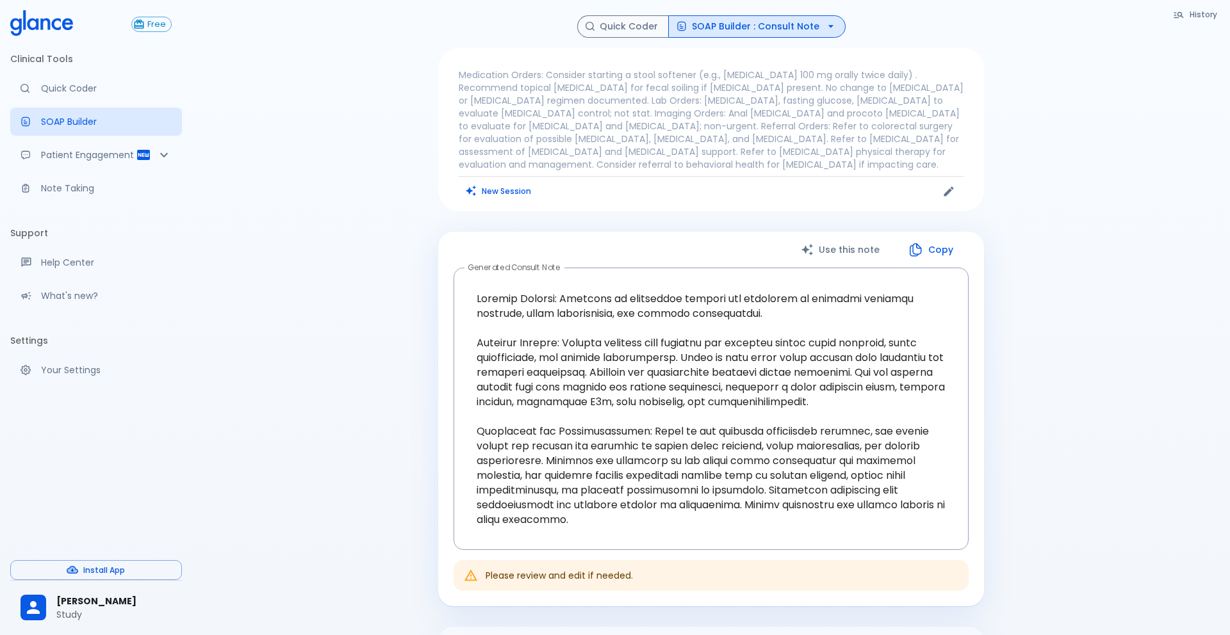
click at [797, 37] on button "SOAP Builder : Consult Note" at bounding box center [756, 26] width 177 height 22
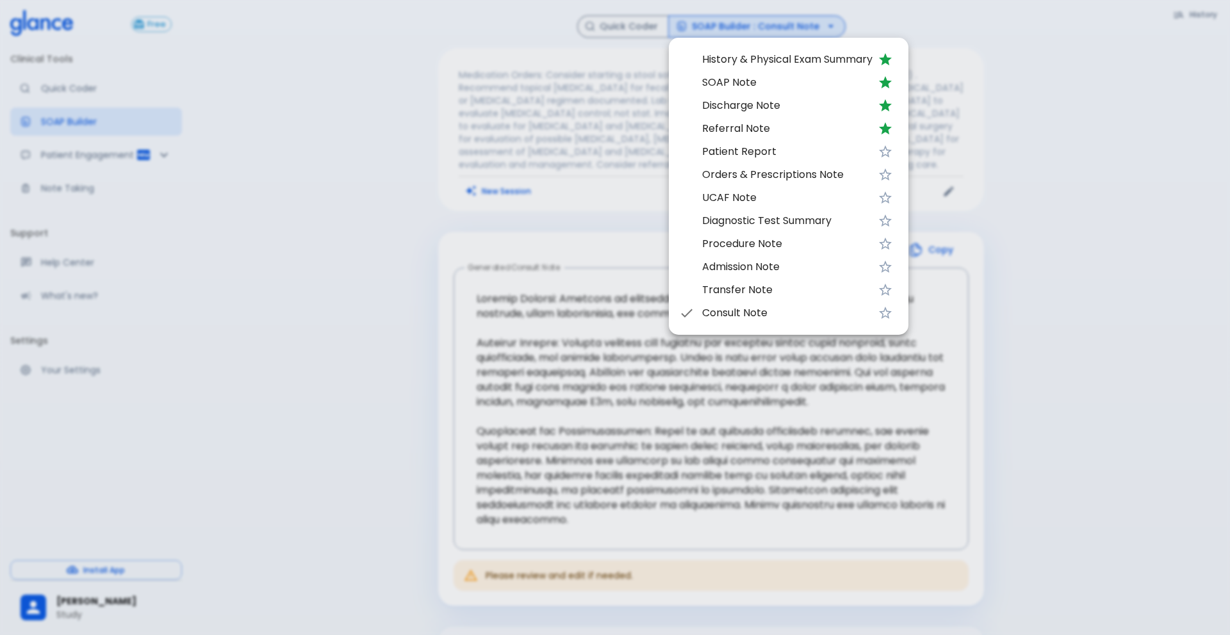
click at [922, 248] on div at bounding box center [615, 317] width 1230 height 635
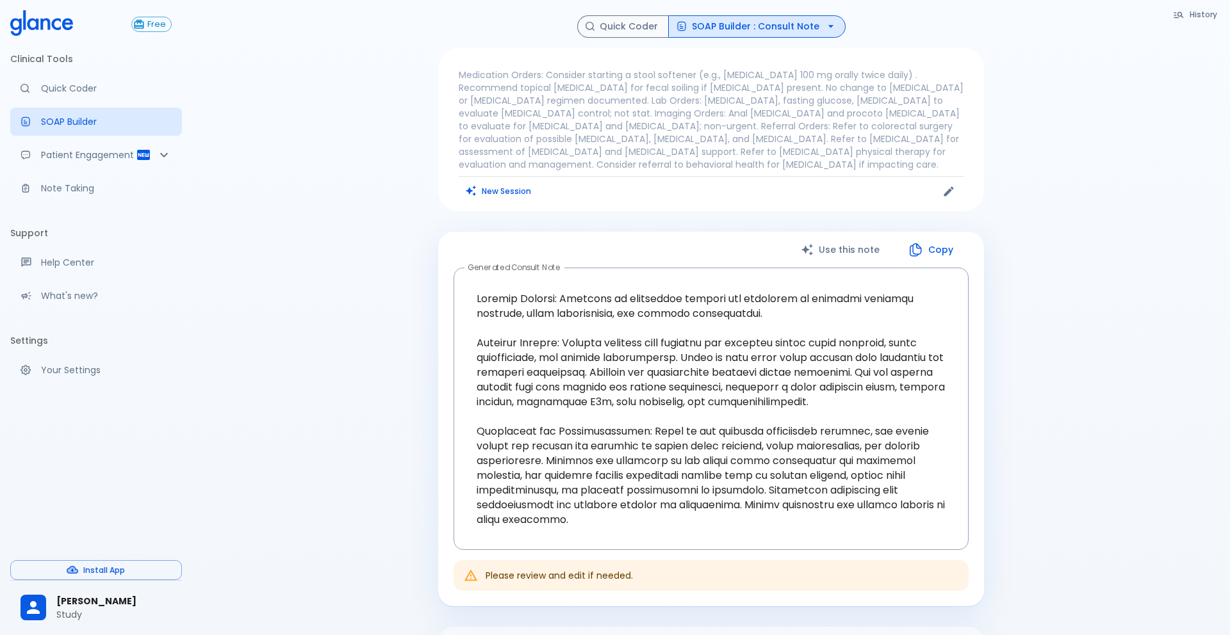
click at [727, 31] on button "SOAP Builder : Consult Note" at bounding box center [756, 26] width 177 height 22
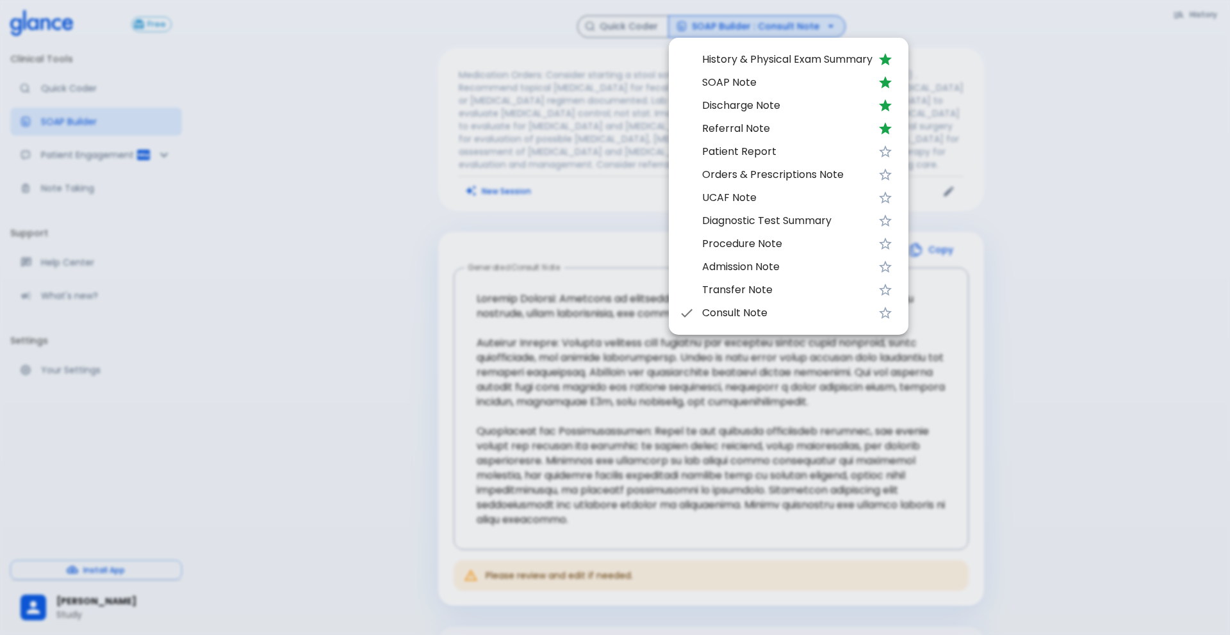
click at [754, 160] on li "Patient Report" at bounding box center [789, 151] width 240 height 23
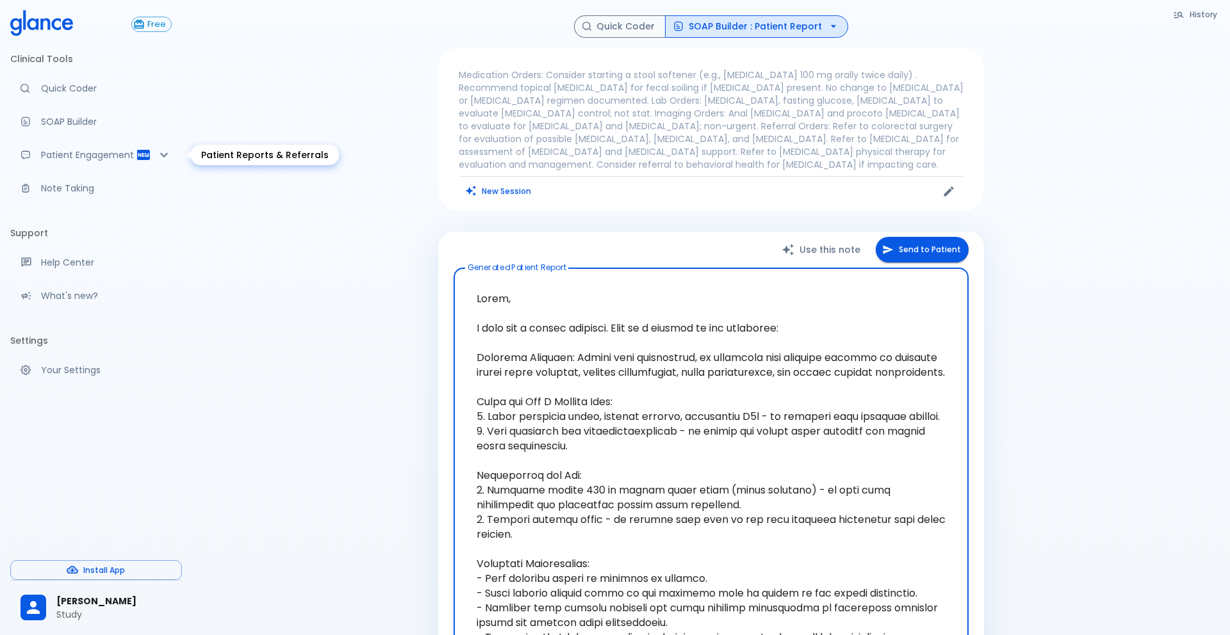
click at [131, 154] on p "Patient Engagement" at bounding box center [88, 155] width 95 height 13
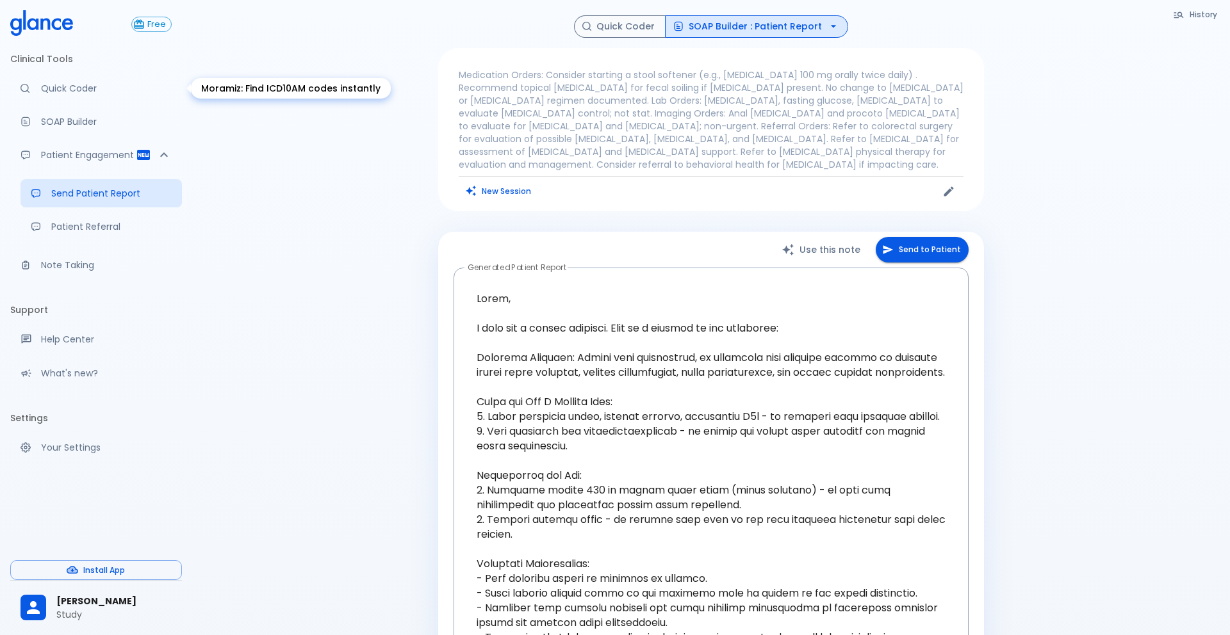
click at [42, 89] on p "Quick Coder" at bounding box center [106, 88] width 131 height 13
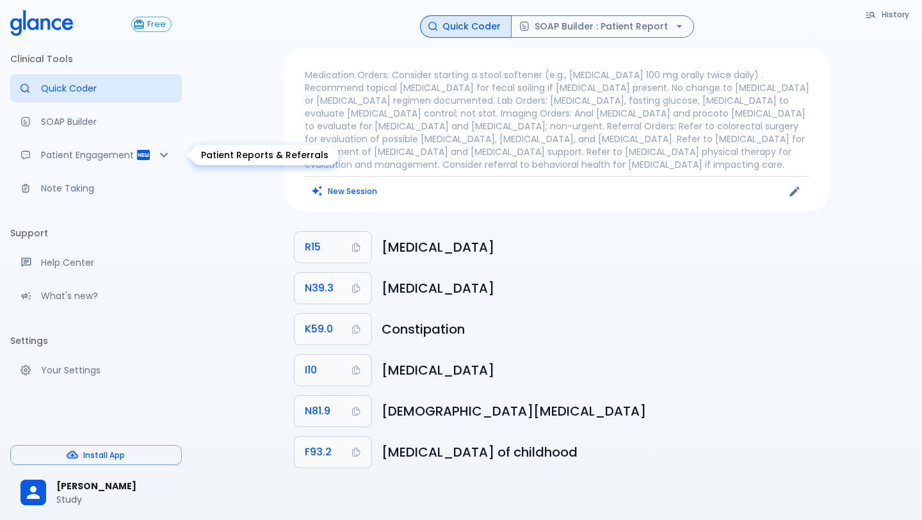
click at [164, 158] on icon "Patient Reports & Referrals" at bounding box center [163, 154] width 15 height 15
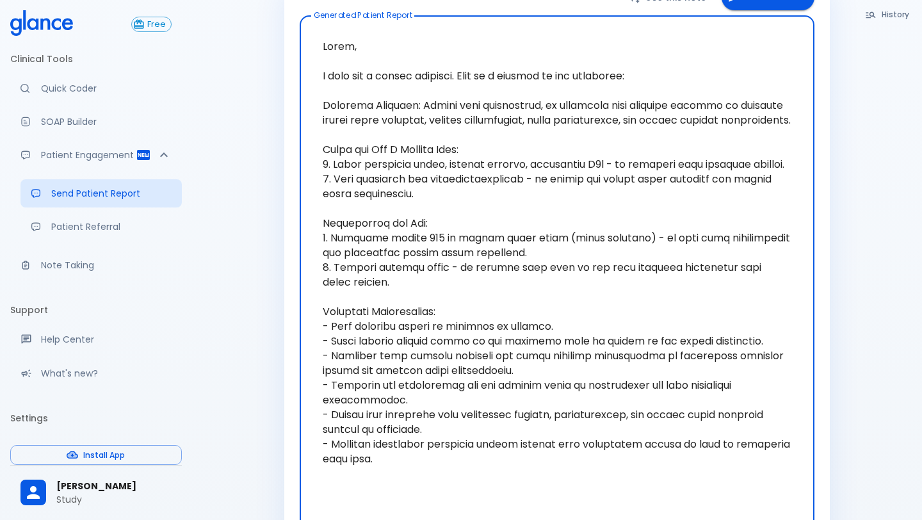
scroll to position [256, 0]
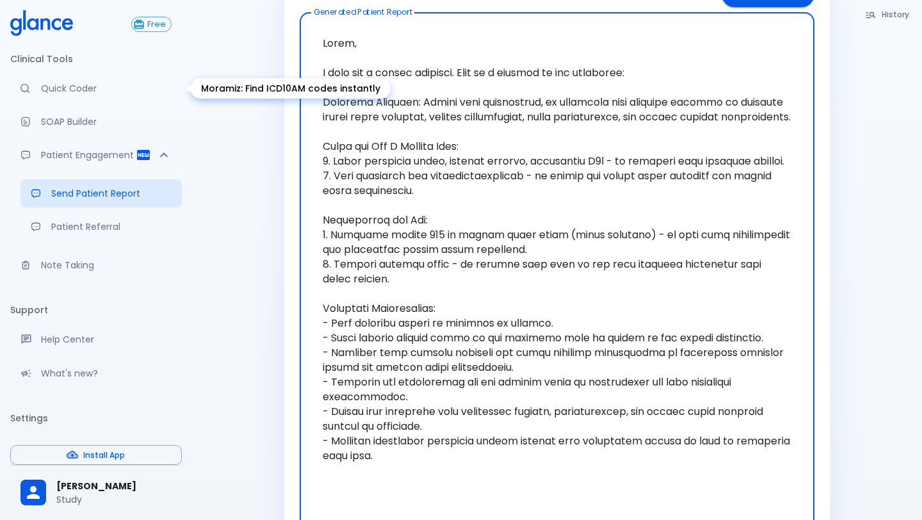
click at [70, 86] on p "Quick Coder" at bounding box center [106, 88] width 131 height 13
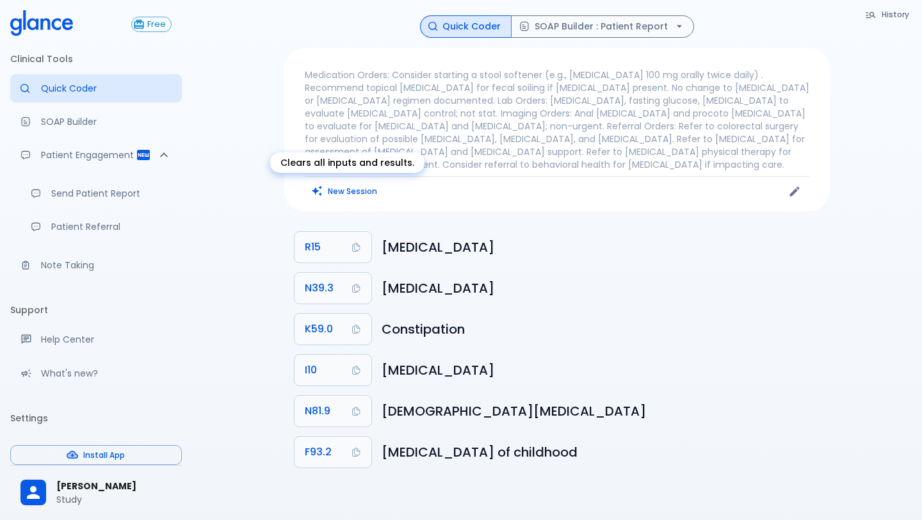
click at [337, 189] on button "New Session" at bounding box center [345, 191] width 80 height 19
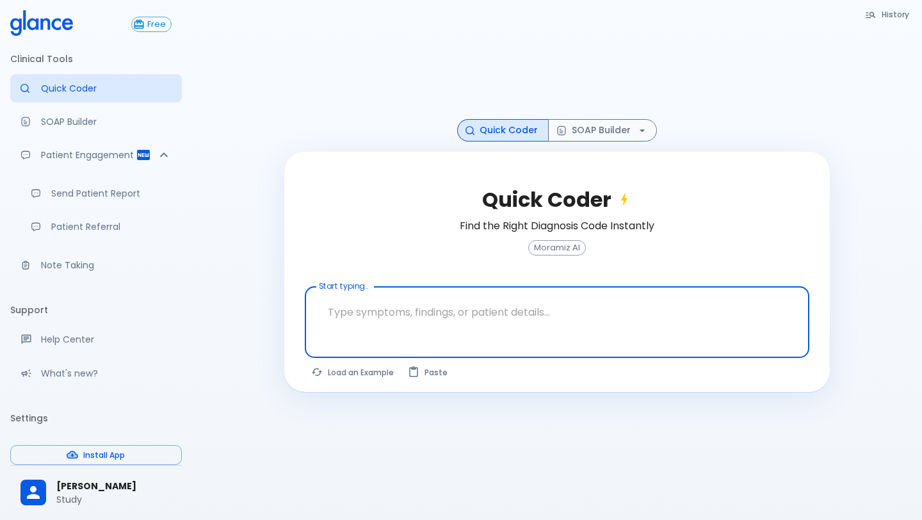
click at [412, 311] on textarea at bounding box center [557, 312] width 487 height 40
click at [341, 371] on button "Load an Example" at bounding box center [353, 372] width 97 height 19
type textarea "30F, weight loss, palpitations, heat intolerance, HR 121, goiter, TSH undetecta…"
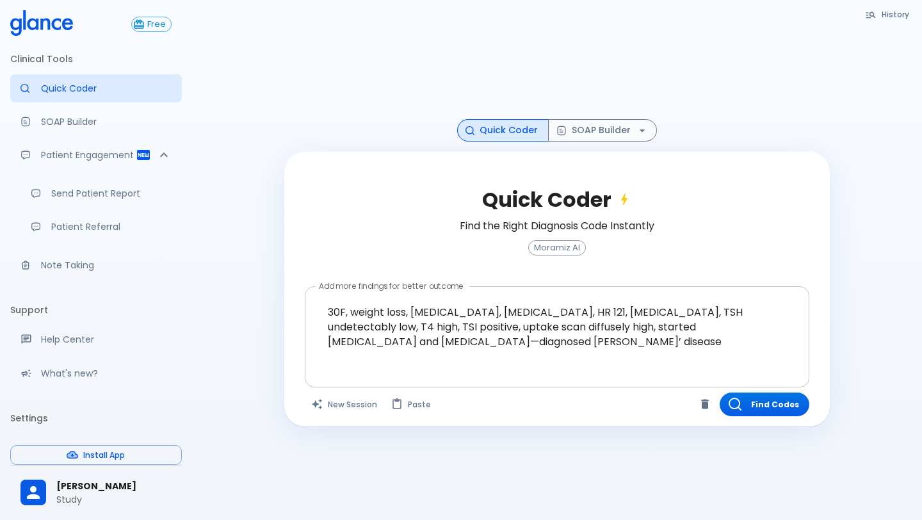
click at [521, 337] on textarea "30F, weight loss, palpitations, heat intolerance, HR 121, goiter, TSH undetecta…" at bounding box center [557, 327] width 487 height 70
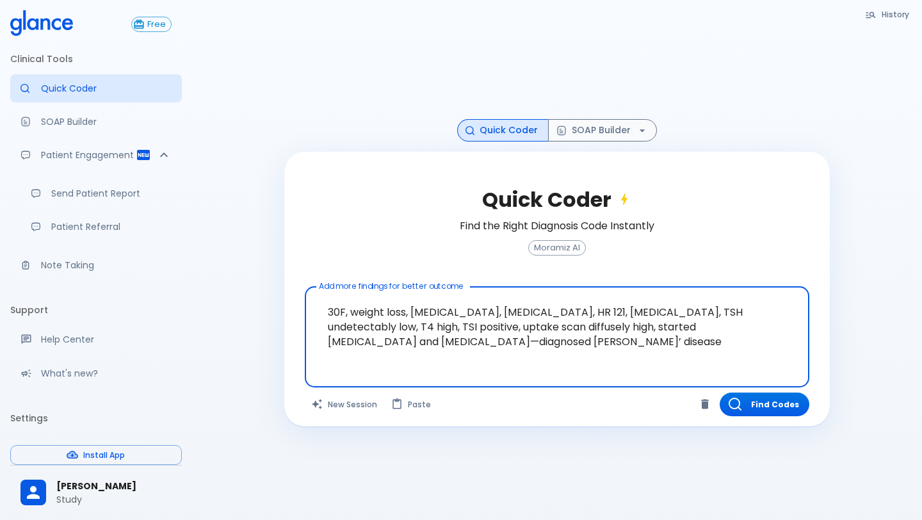
click at [521, 337] on textarea "30F, weight loss, palpitations, heat intolerance, HR 121, goiter, TSH undetecta…" at bounding box center [557, 327] width 487 height 70
click at [752, 407] on button "Find Codes" at bounding box center [765, 405] width 90 height 24
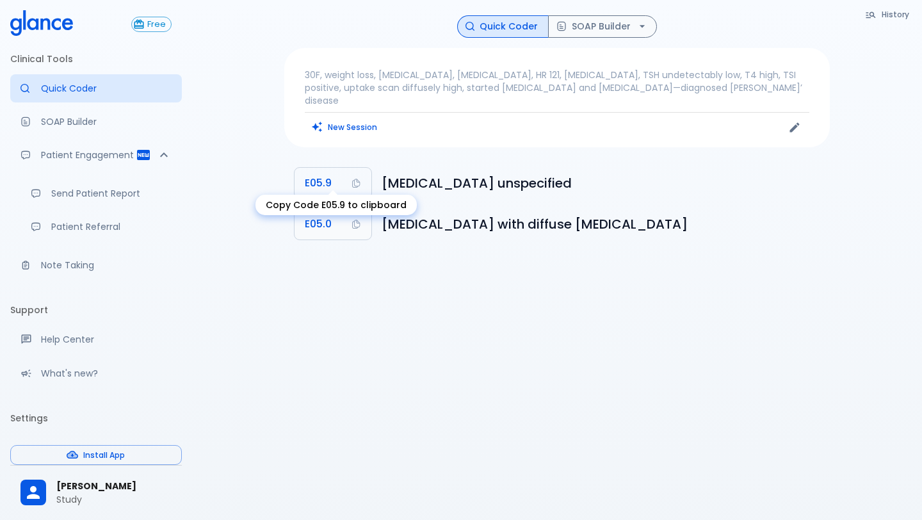
click at [364, 175] on button "E05.9" at bounding box center [333, 183] width 77 height 31
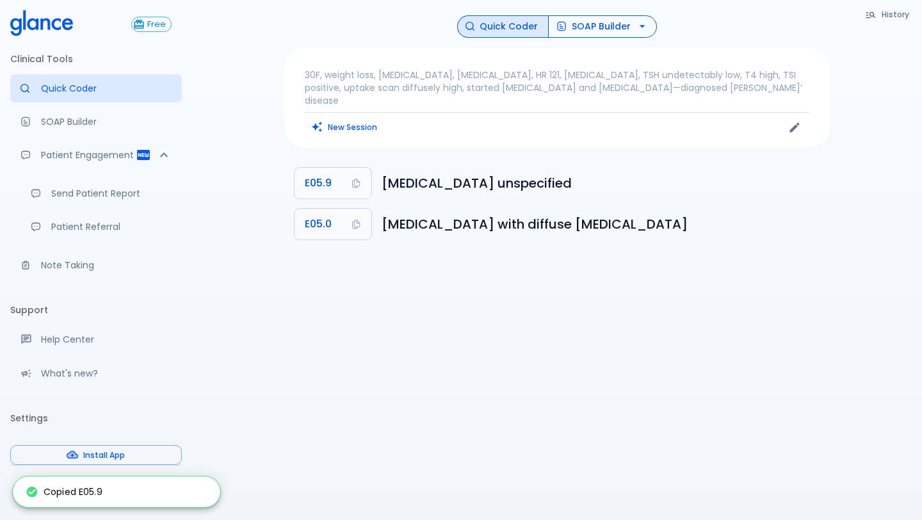
click at [631, 24] on button "SOAP Builder" at bounding box center [602, 26] width 109 height 22
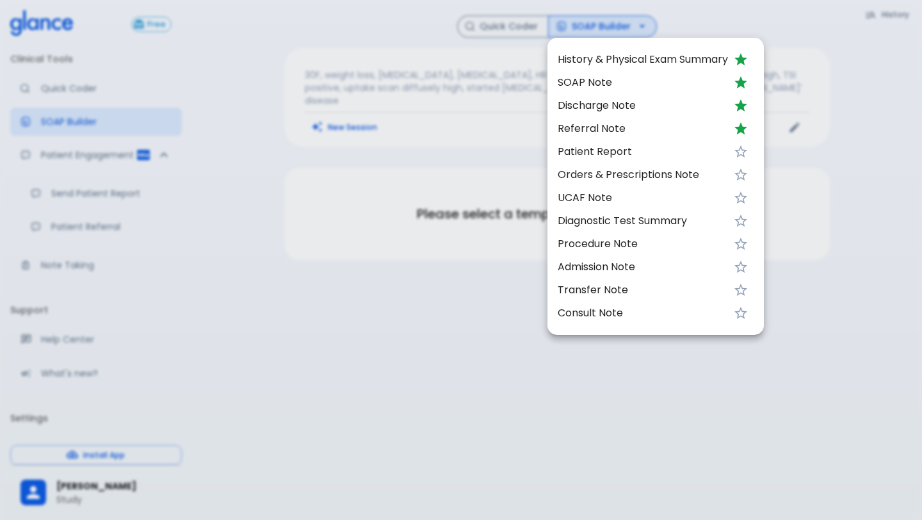
click at [626, 63] on span "History & Physical Exam Summary" at bounding box center [643, 59] width 170 height 15
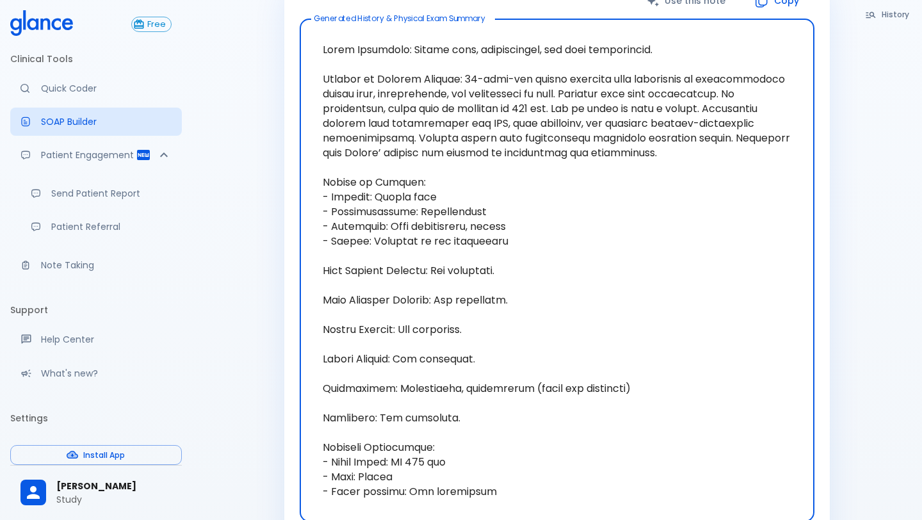
scroll to position [186, 0]
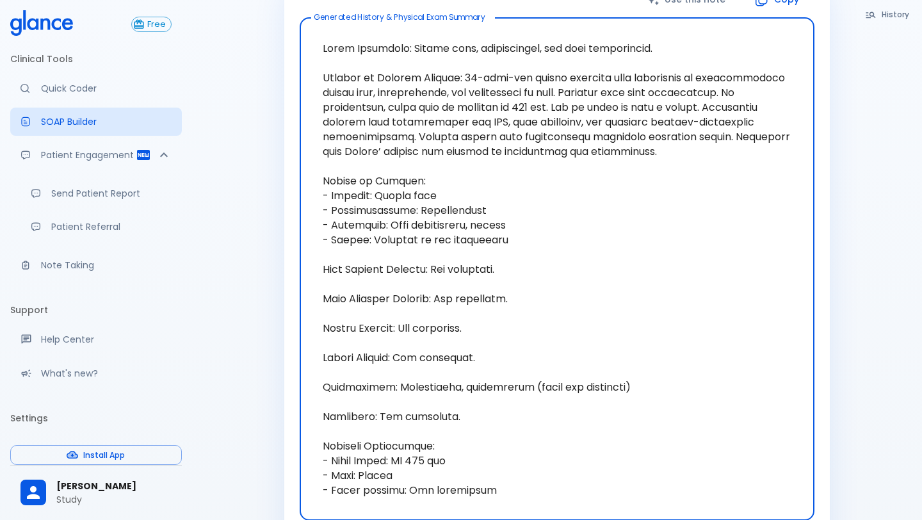
click at [509, 263] on textarea at bounding box center [557, 269] width 497 height 482
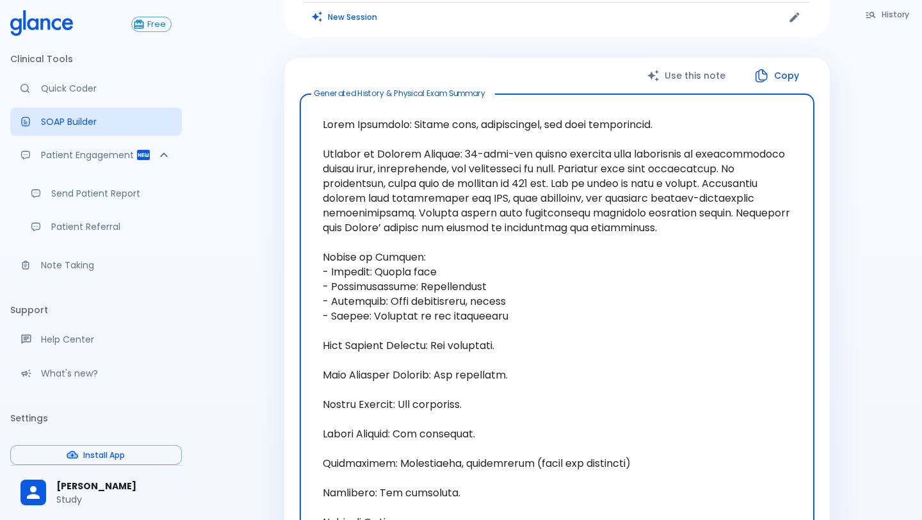
scroll to position [0, 0]
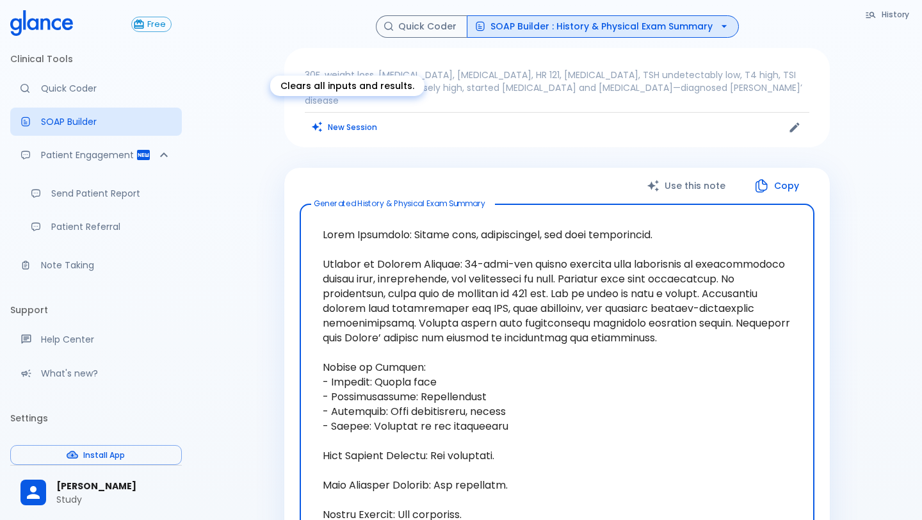
click at [366, 118] on button "New Session" at bounding box center [345, 127] width 80 height 19
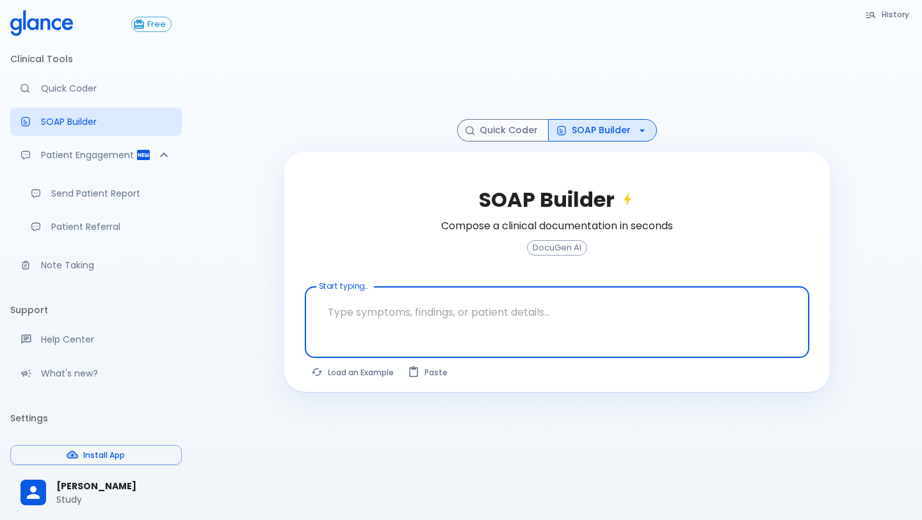
click at [347, 313] on textarea at bounding box center [557, 312] width 487 height 40
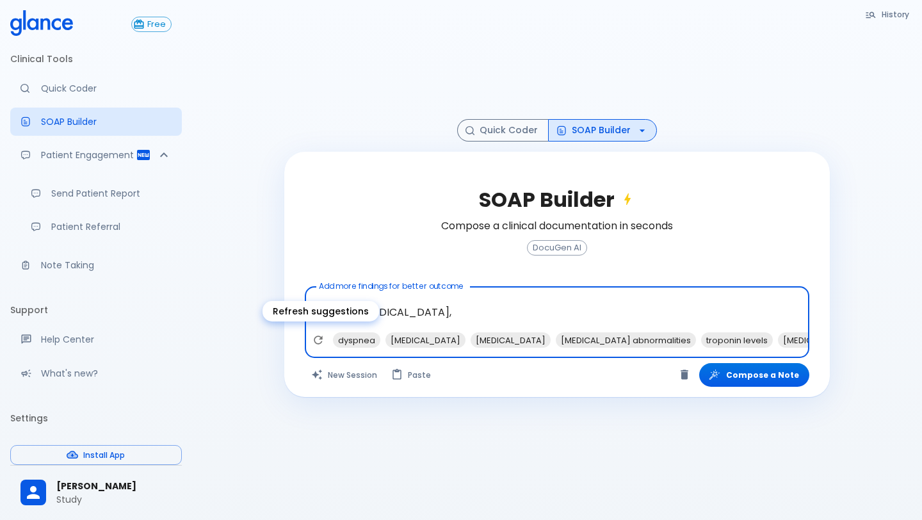
click at [316, 335] on icon "Refresh suggestions" at bounding box center [318, 340] width 13 height 13
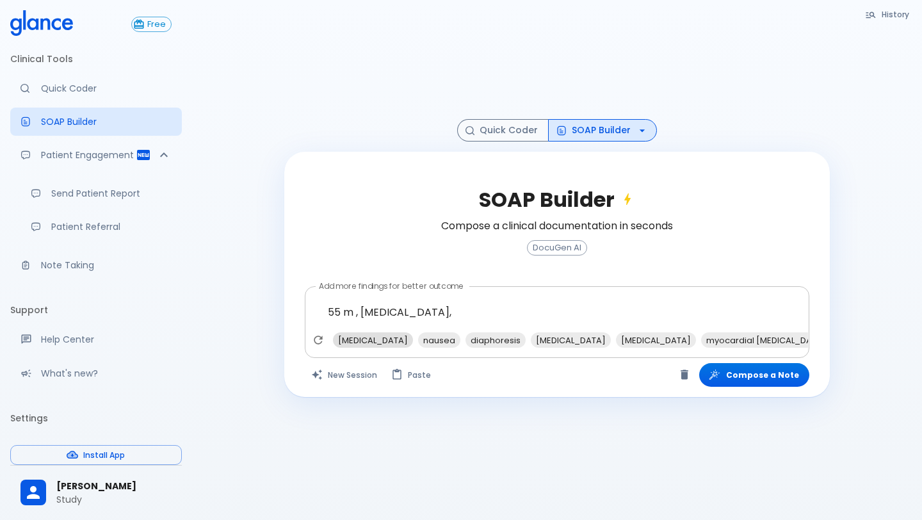
click at [388, 336] on span "shortness of breath" at bounding box center [373, 340] width 80 height 15
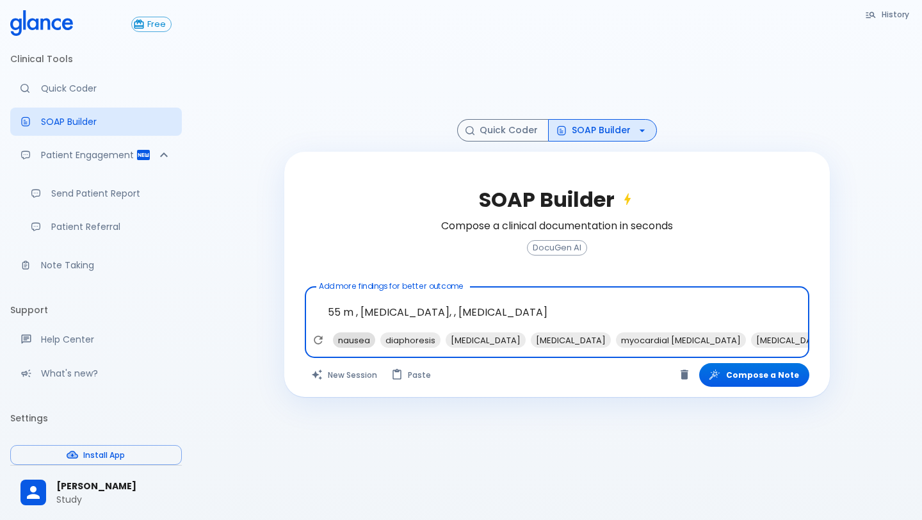
click at [354, 339] on span "nausea" at bounding box center [354, 340] width 42 height 15
click at [357, 339] on span "diaphoresis" at bounding box center [363, 340] width 60 height 15
type textarea "55 m , chest pain, , shortness of breath, nausea, diaphoresis"
click at [773, 382] on button "Compose a Note" at bounding box center [754, 375] width 110 height 24
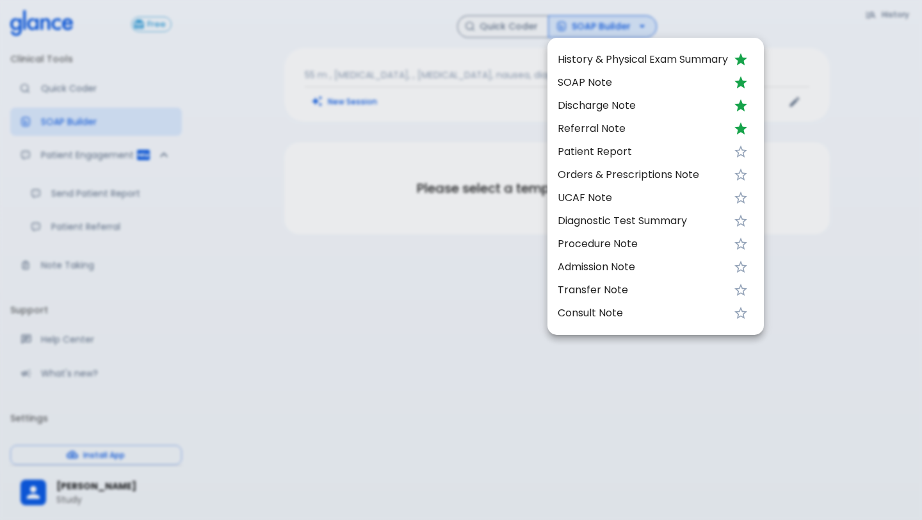
click at [592, 59] on span "History & Physical Exam Summary" at bounding box center [643, 59] width 170 height 15
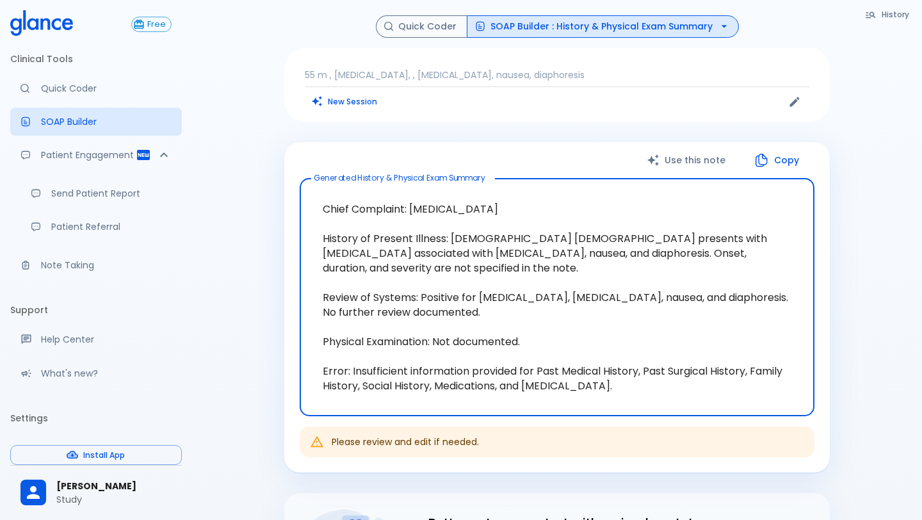
click at [560, 22] on button "SOAP Builder : History & Physical Exam Summary" at bounding box center [603, 26] width 272 height 22
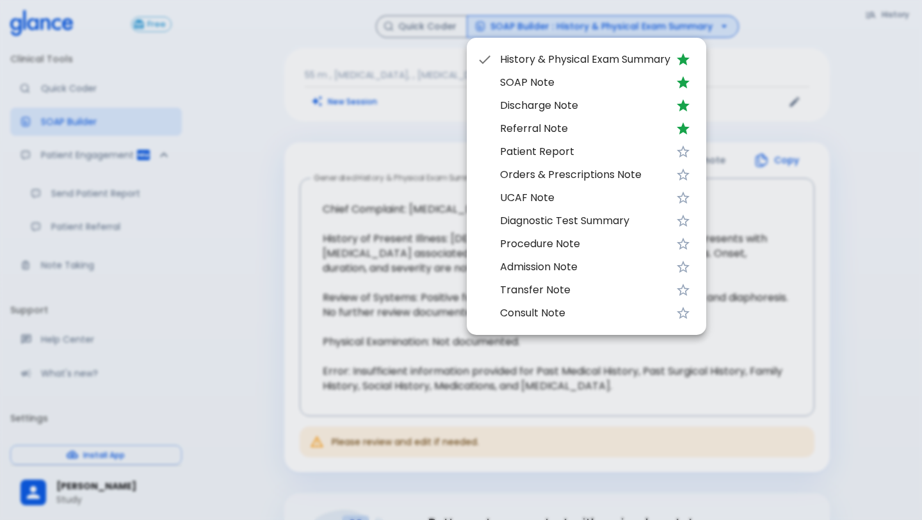
click at [372, 174] on div at bounding box center [461, 260] width 922 height 520
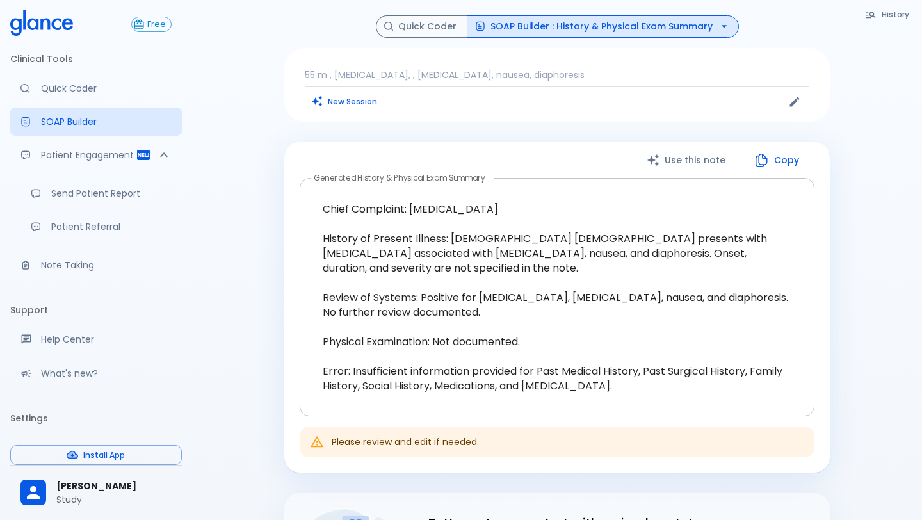
click at [530, 345] on textarea "Chief Complaint: Chest pain History of Present Illness: 55-year-old male presen…" at bounding box center [557, 297] width 497 height 217
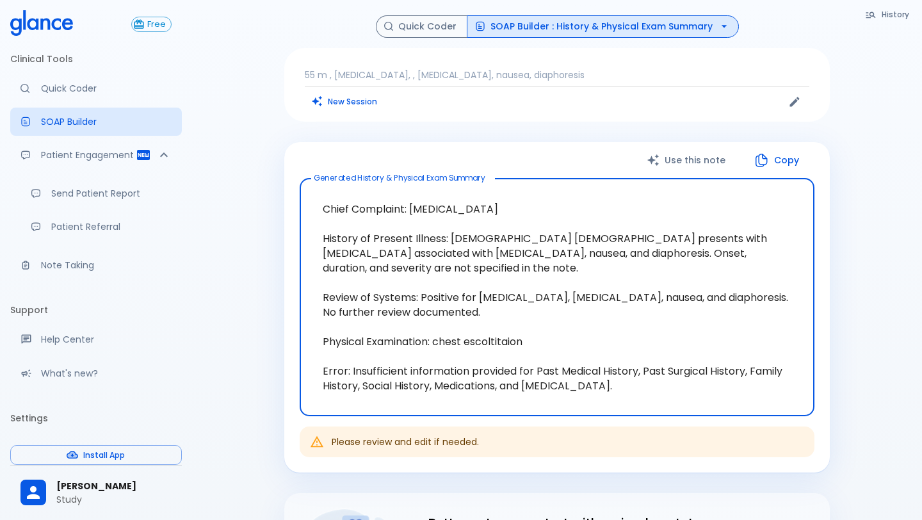
click at [491, 344] on textarea "Chief Complaint: Chest pain History of Present Illness: 55-year-old male presen…" at bounding box center [557, 297] width 497 height 217
click at [564, 347] on textarea "Chief Complaint: Chest pain History of Present Illness: 55-year-old male presen…" at bounding box center [557, 297] width 497 height 217
click at [348, 374] on textarea "Chief Complaint: Chest pain History of Present Illness: 55-year-old male presen…" at bounding box center [557, 297] width 497 height 217
drag, startPoint x: 535, startPoint y: 368, endPoint x: 323, endPoint y: 366, distance: 212.0
click at [323, 366] on textarea "Chief Complaint: Chest pain History of Present Illness: 55-year-old male presen…" at bounding box center [557, 297] width 497 height 217
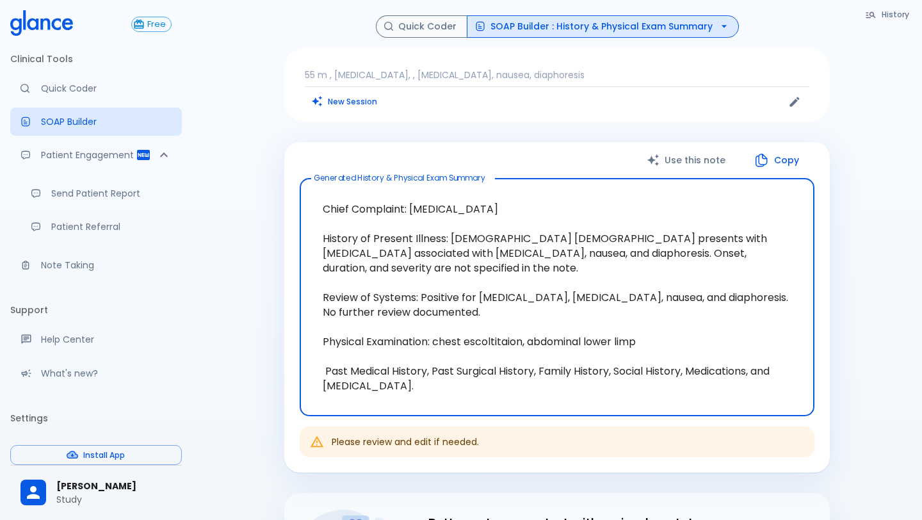
click at [426, 369] on textarea "Chief Complaint: Chest pain History of Present Illness: 55-year-old male presen…" at bounding box center [557, 297] width 497 height 217
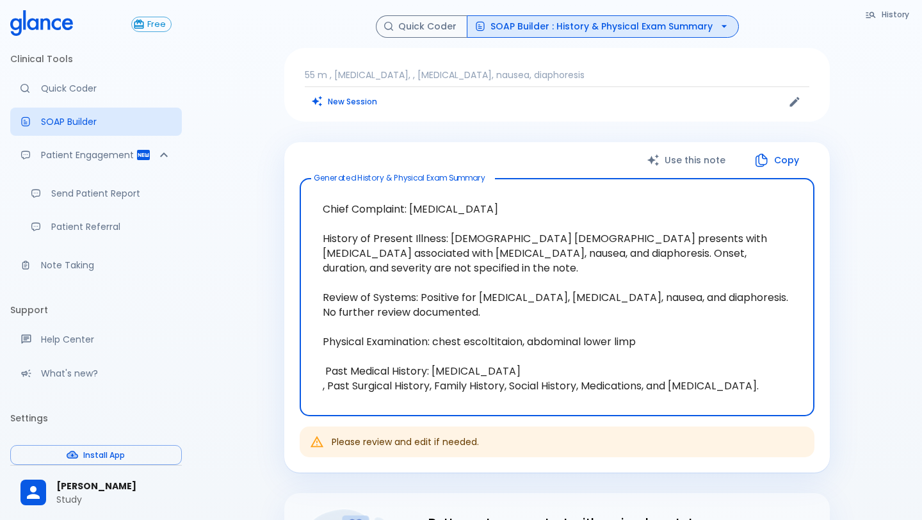
click at [434, 386] on textarea "Chief Complaint: Chest pain History of Present Illness: 55-year-old male presen…" at bounding box center [557, 297] width 497 height 217
click at [431, 390] on textarea "Chief Complaint: Chest pain History of Present Illness: 55-year-old male presen…" at bounding box center [557, 297] width 497 height 217
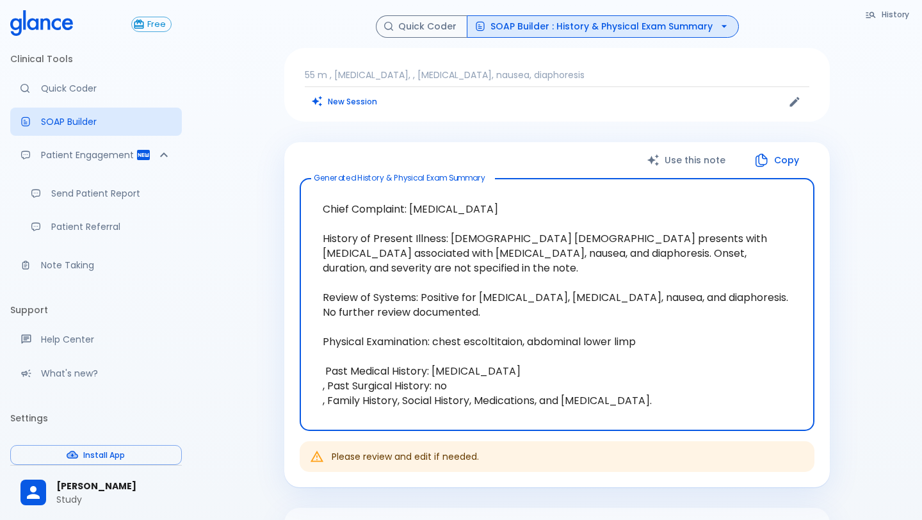
click at [400, 405] on textarea "Chief Complaint: Chest pain History of Present Illness: 55-year-old male presen…" at bounding box center [557, 305] width 497 height 232
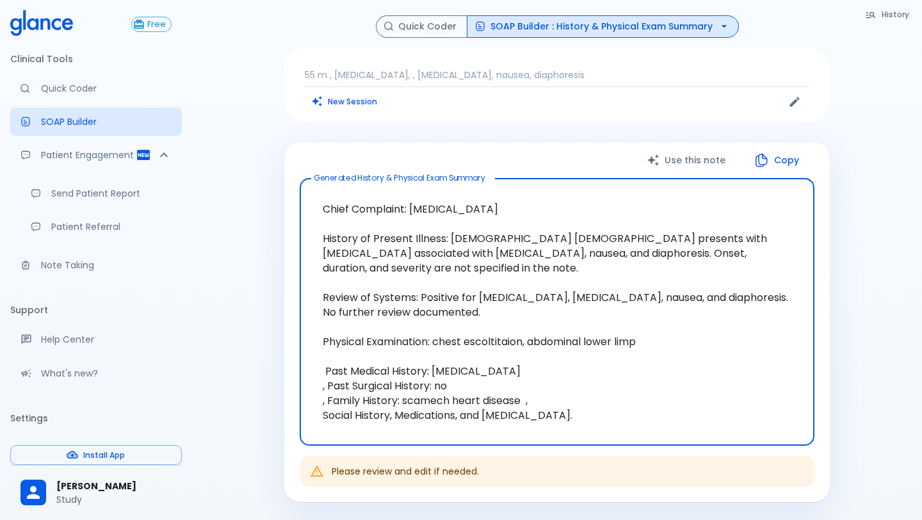
click at [390, 413] on textarea "Chief Complaint: Chest pain History of Present Illness: 55-year-old male presen…" at bounding box center [557, 312] width 497 height 247
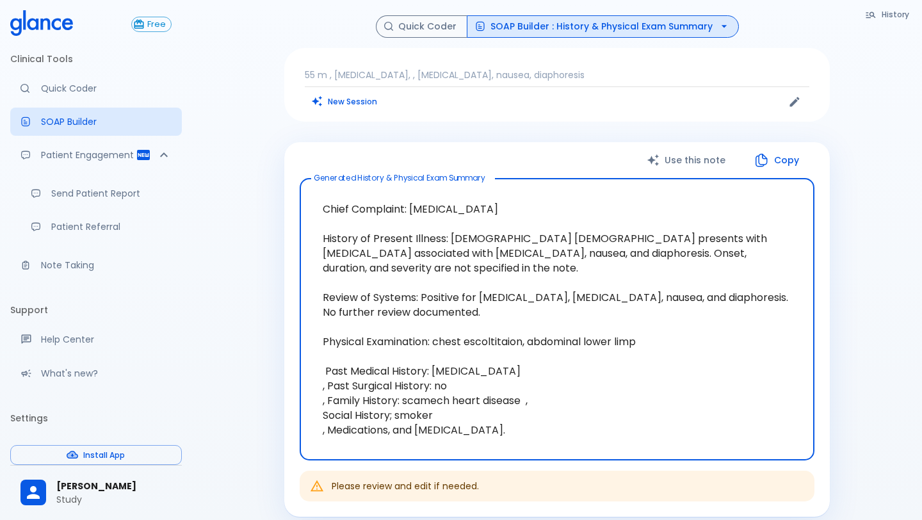
click at [391, 433] on textarea "Chief Complaint: Chest pain History of Present Illness: 55-year-old male presen…" at bounding box center [557, 319] width 497 height 261
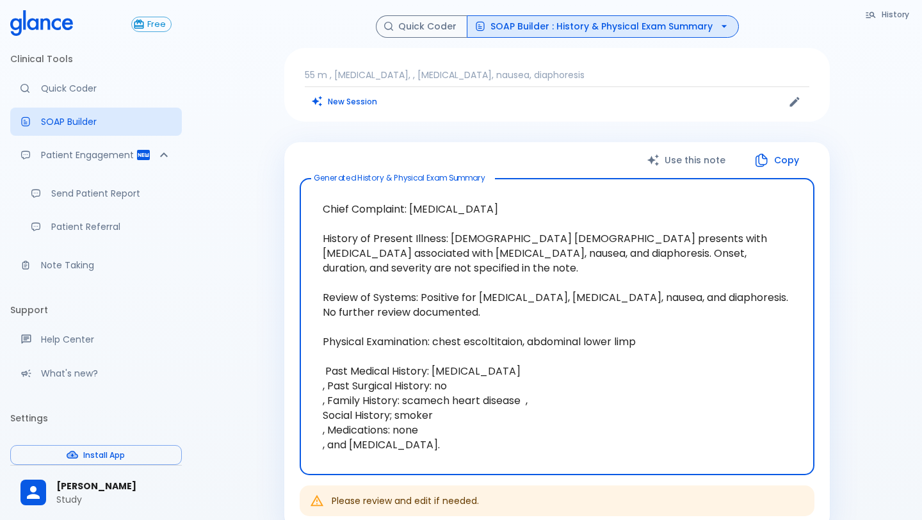
click at [353, 446] on textarea "Chief Complaint: Chest pain History of Present Illness: 55-year-old male presen…" at bounding box center [557, 327] width 497 height 276
click at [380, 449] on textarea "Chief Complaint: Chest pain History of Present Illness: 55-year-old male presen…" at bounding box center [557, 327] width 497 height 276
type textarea "Chief Complaint: Chest pain History of Present Illness: 55-year-old male presen…"
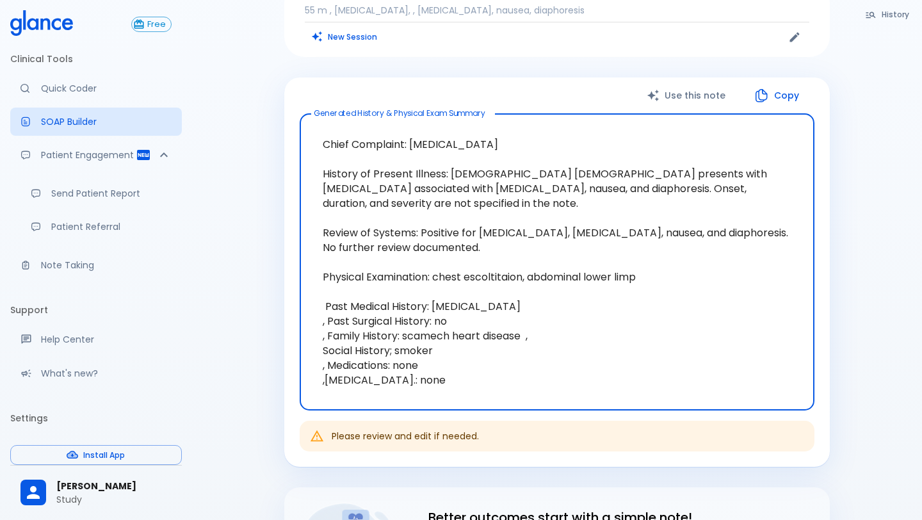
scroll to position [68, 0]
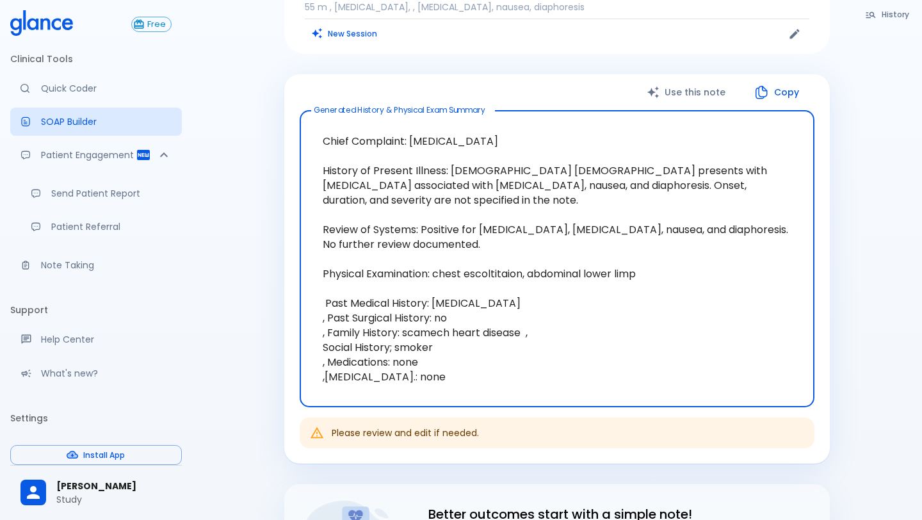
click at [670, 99] on button "Use this note" at bounding box center [687, 92] width 107 height 26
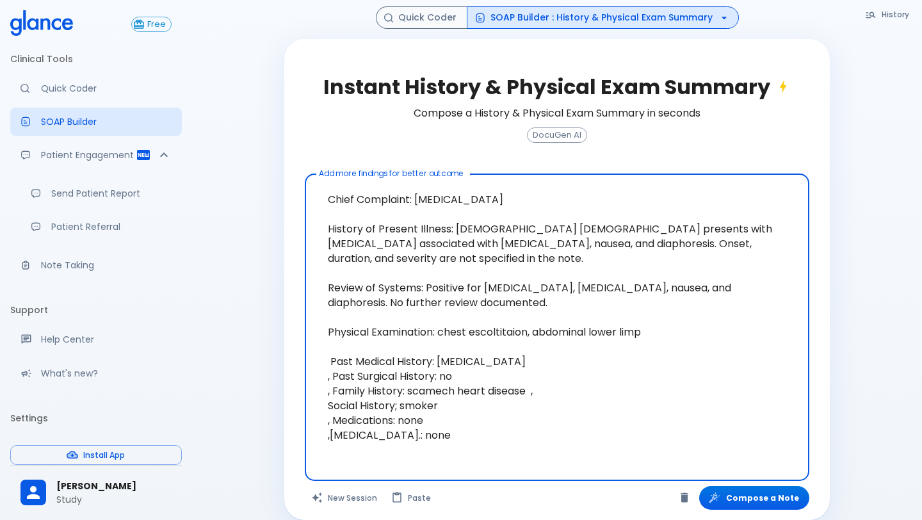
scroll to position [128, 0]
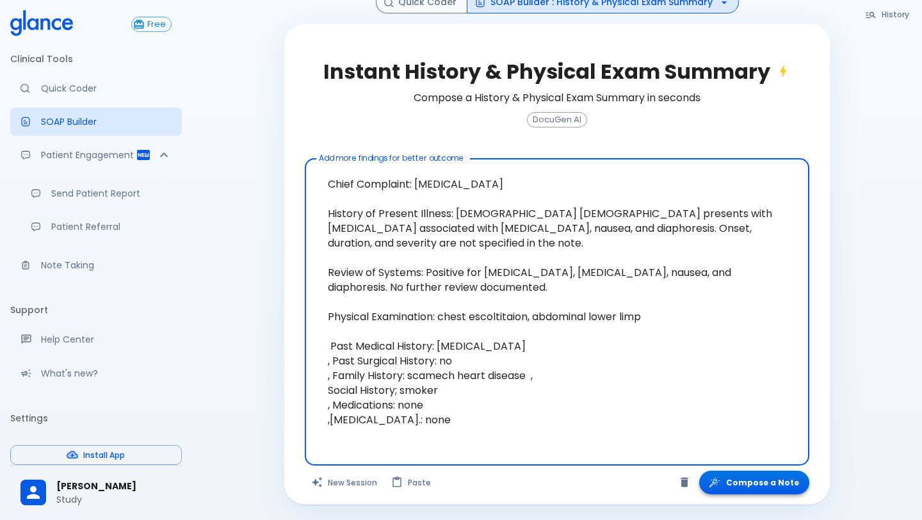
click at [749, 482] on button "Compose a Note" at bounding box center [754, 483] width 110 height 24
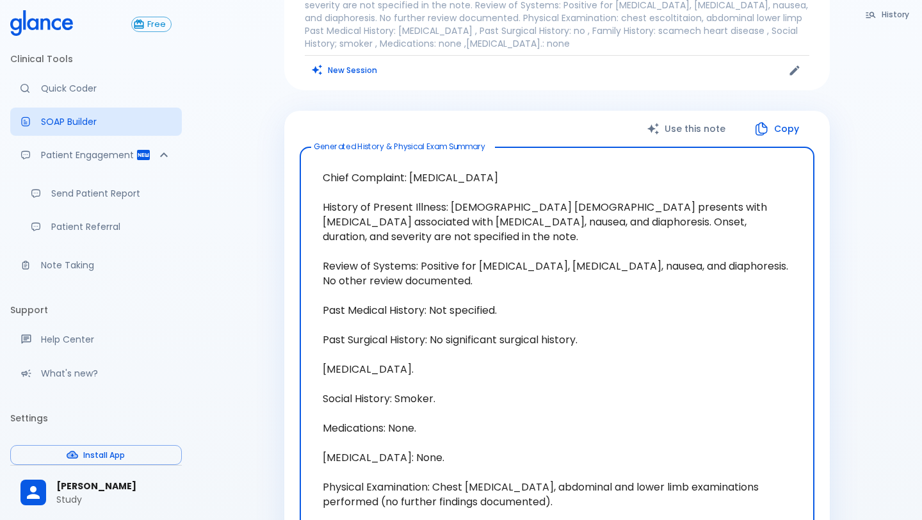
scroll to position [154, 0]
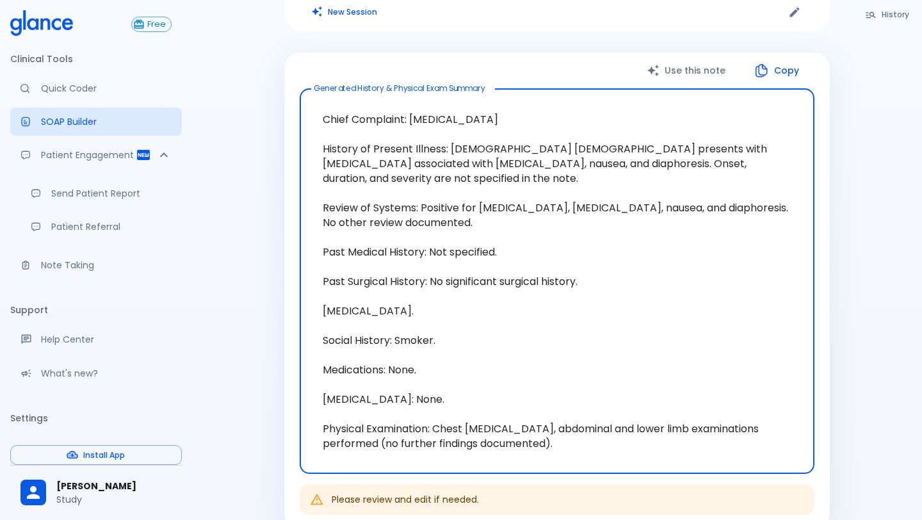
click at [690, 66] on button "Use this note" at bounding box center [687, 71] width 107 height 26
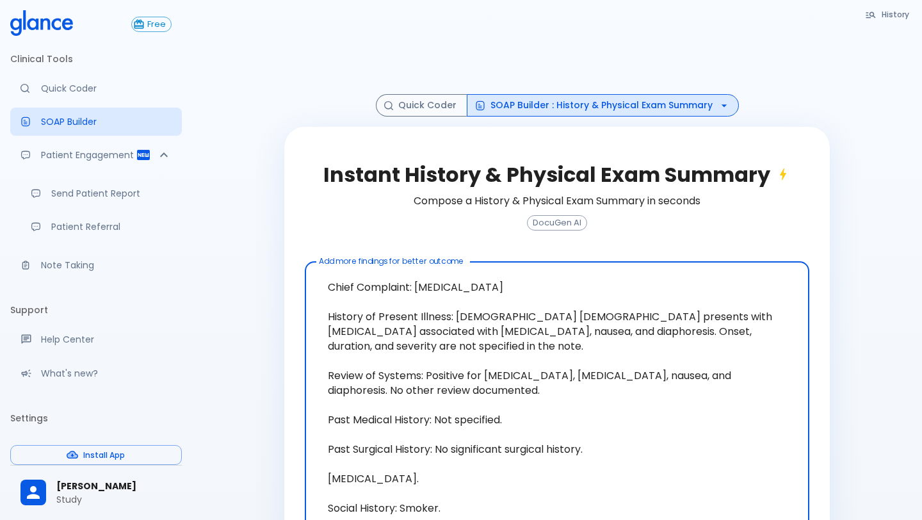
scroll to position [1, 0]
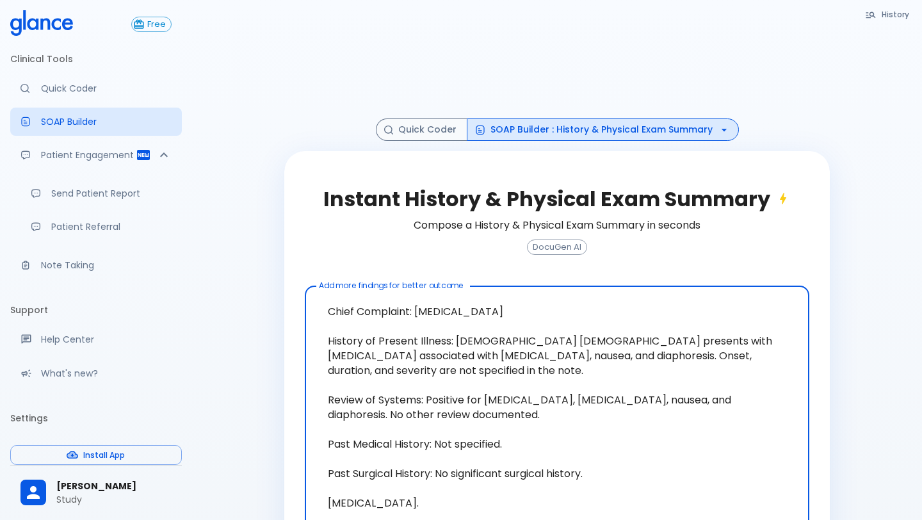
click at [593, 126] on button "SOAP Builder : History & Physical Exam Summary" at bounding box center [603, 129] width 272 height 22
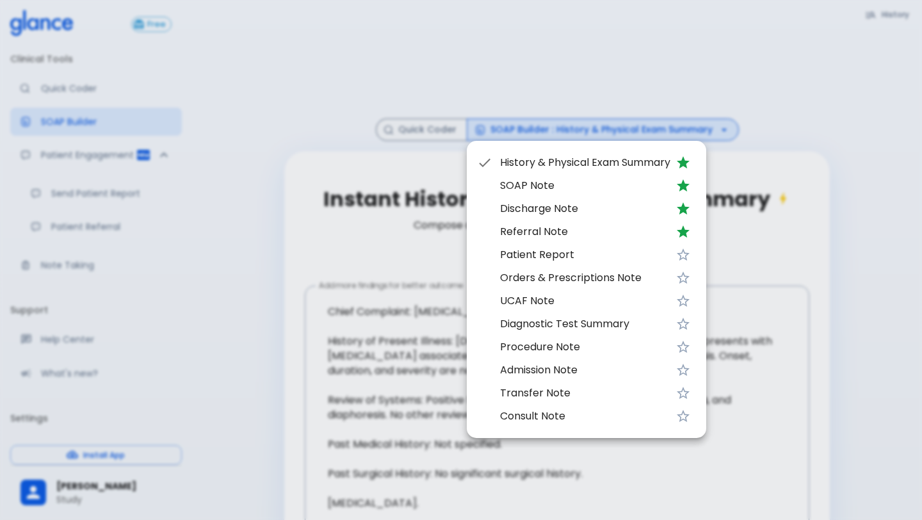
click at [307, 261] on div at bounding box center [461, 260] width 922 height 520
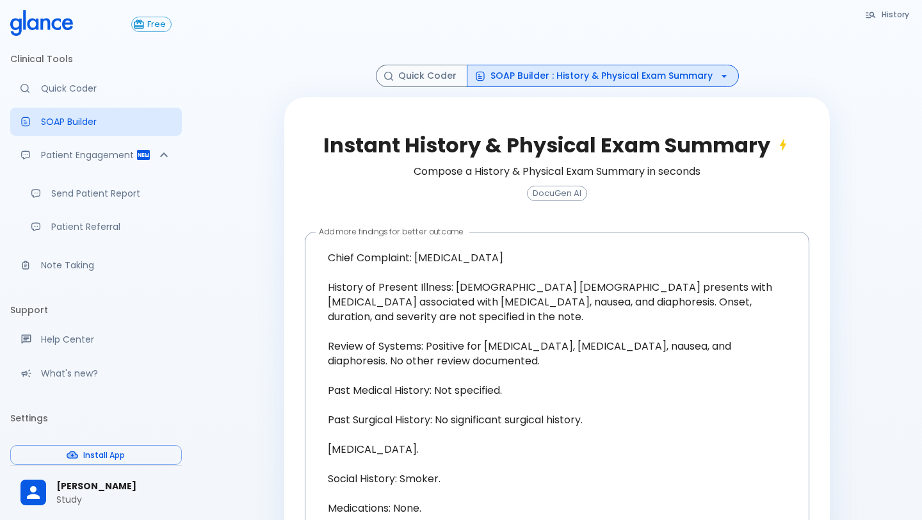
scroll to position [70, 0]
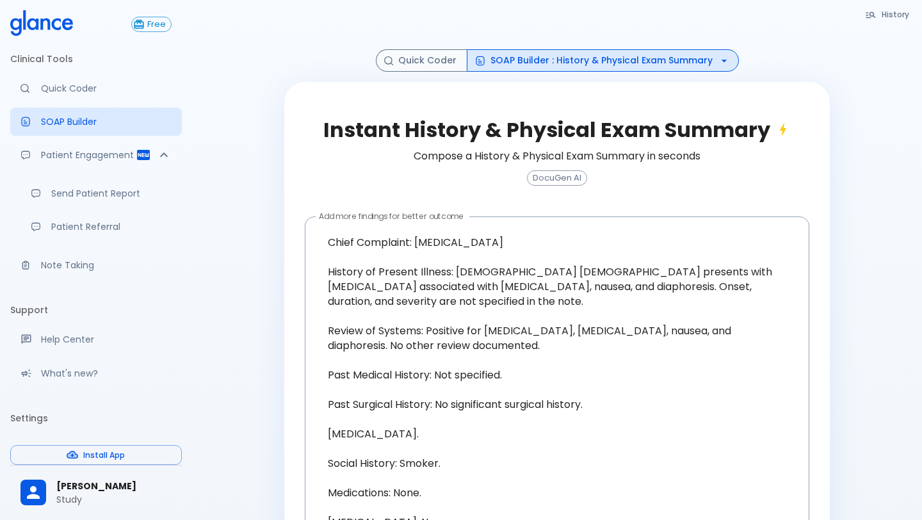
click at [572, 65] on button "SOAP Builder : History & Physical Exam Summary" at bounding box center [603, 60] width 272 height 22
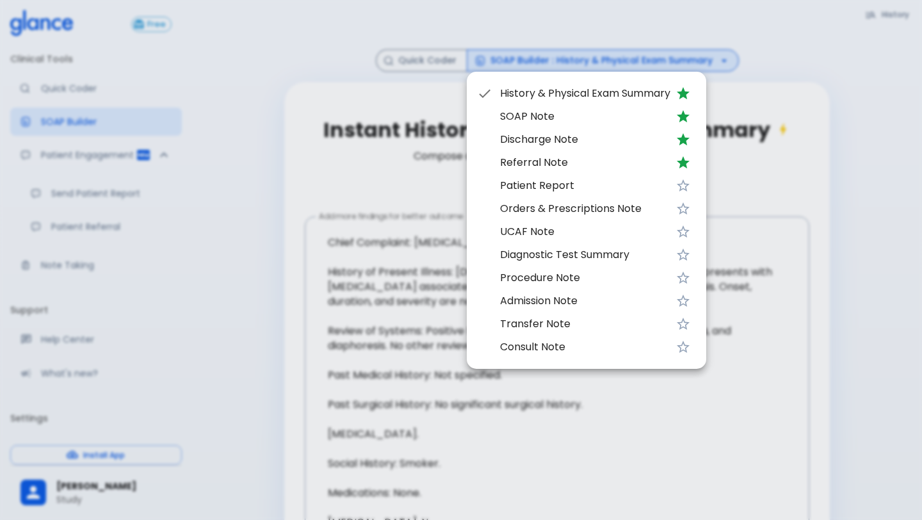
click at [550, 115] on span "SOAP Note" at bounding box center [585, 116] width 170 height 15
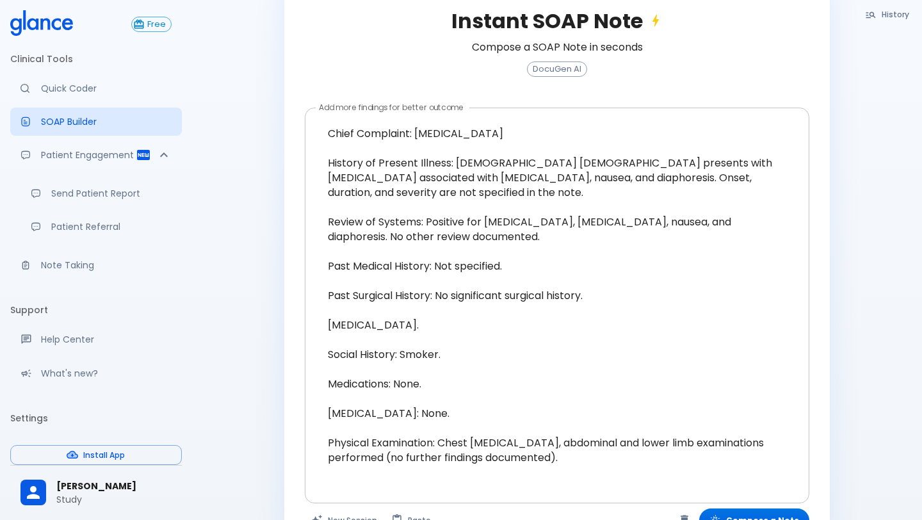
scroll to position [216, 0]
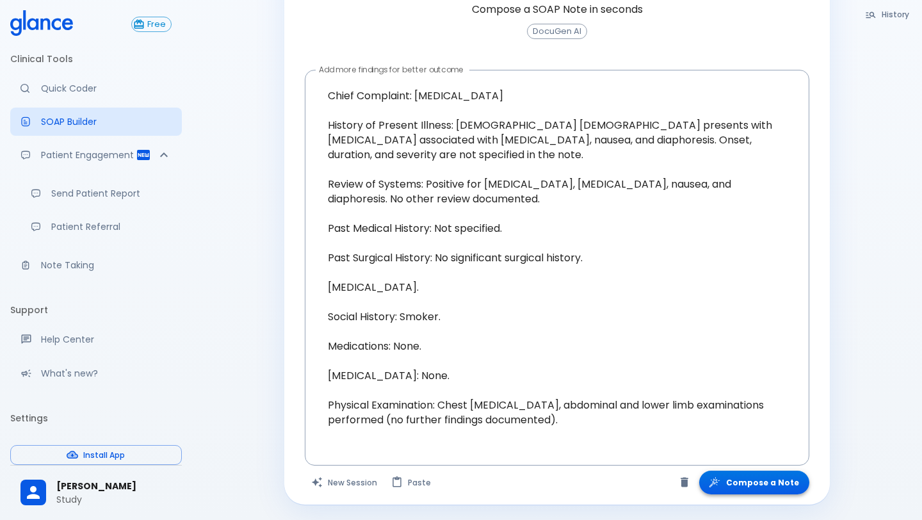
click at [773, 487] on button "Compose a Note" at bounding box center [754, 483] width 110 height 24
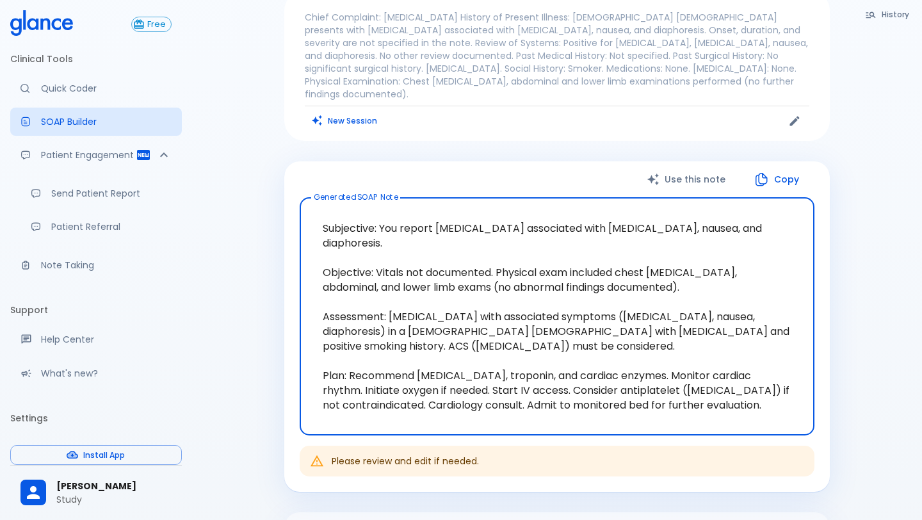
scroll to position [65, 0]
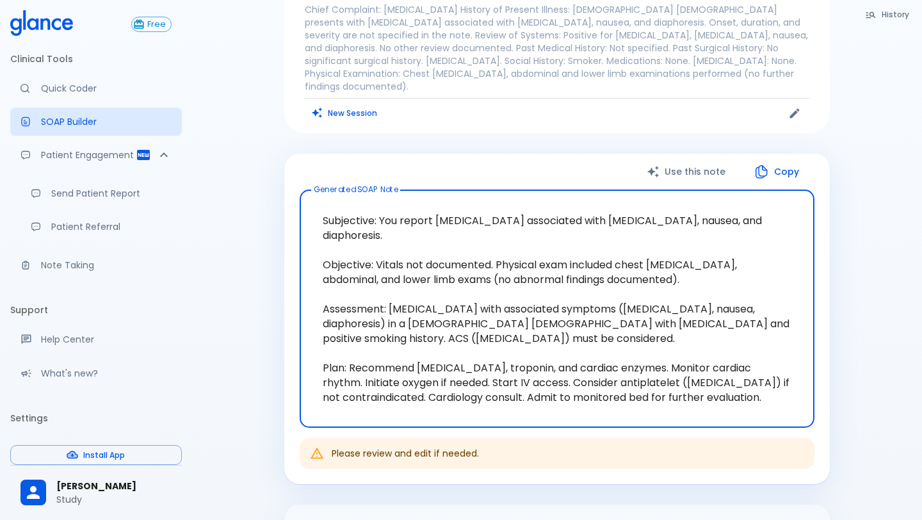
click at [805, 164] on button "Copy" at bounding box center [778, 172] width 74 height 26
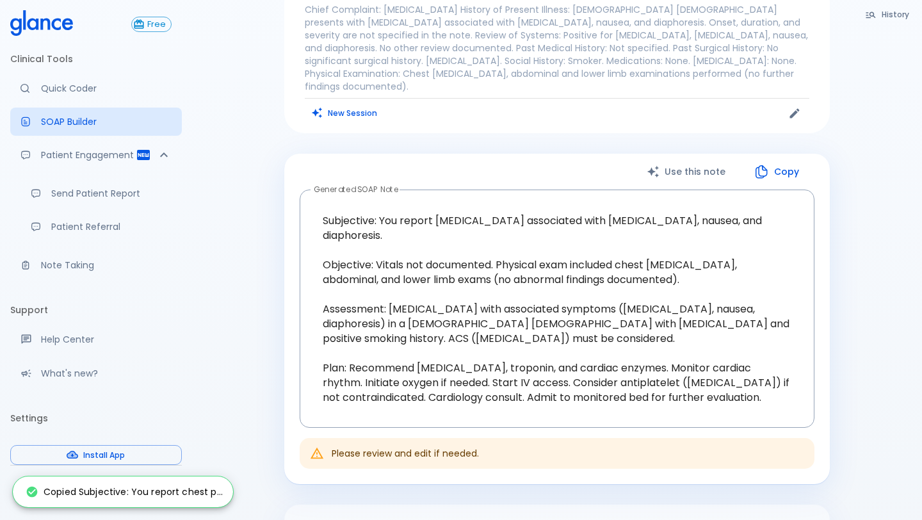
scroll to position [0, 0]
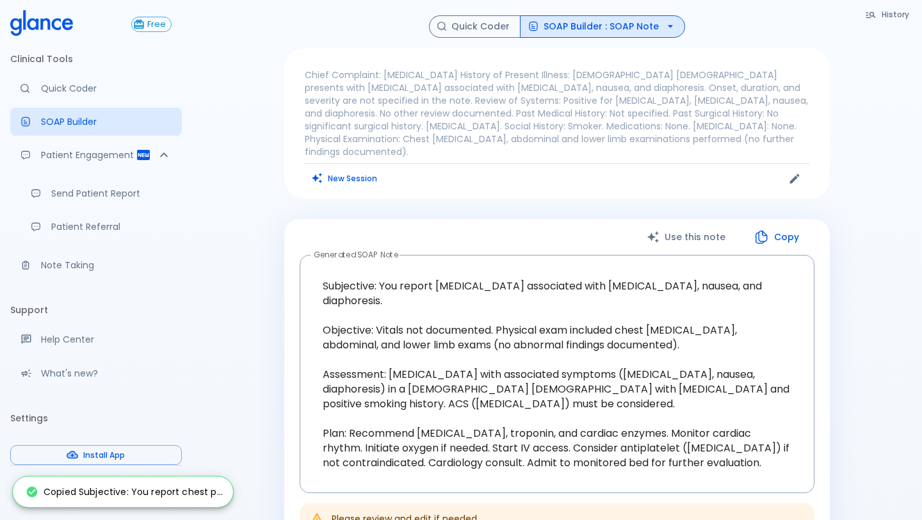
click at [652, 20] on button "SOAP Builder : SOAP Note" at bounding box center [602, 26] width 165 height 22
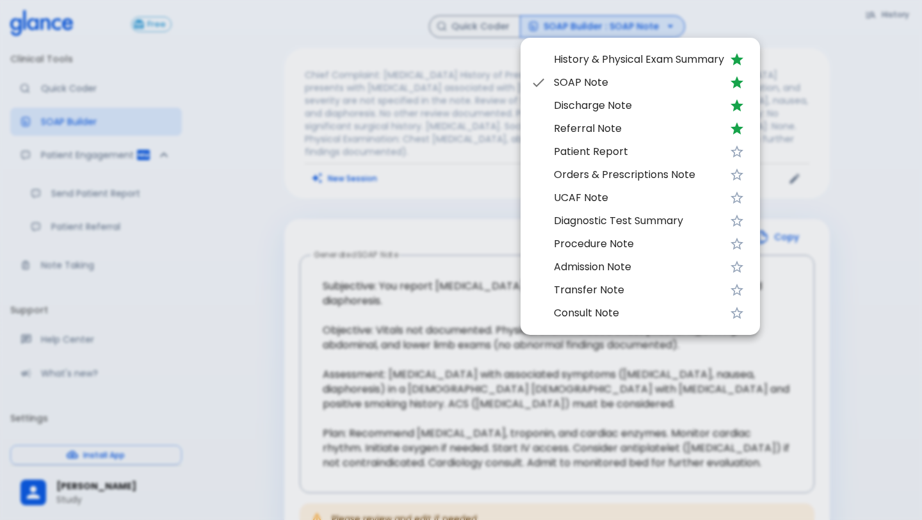
click at [628, 113] on li "Discharge Note" at bounding box center [641, 105] width 240 height 23
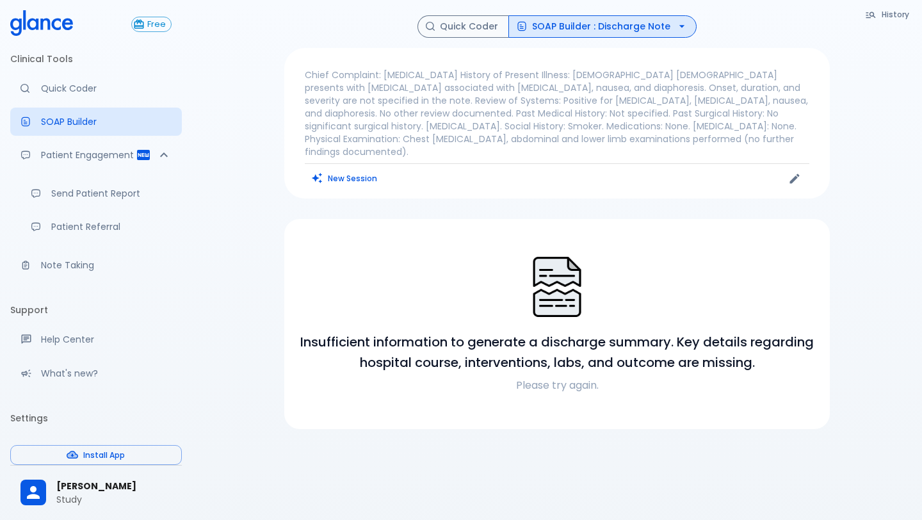
click at [637, 19] on button "SOAP Builder : Discharge Note" at bounding box center [602, 26] width 188 height 22
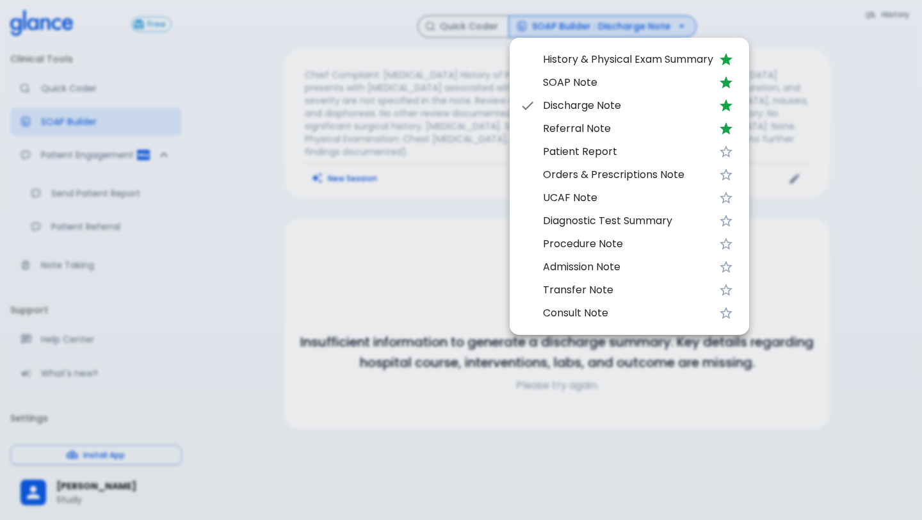
click at [615, 176] on span "Orders & Prescriptions Note" at bounding box center [628, 174] width 170 height 15
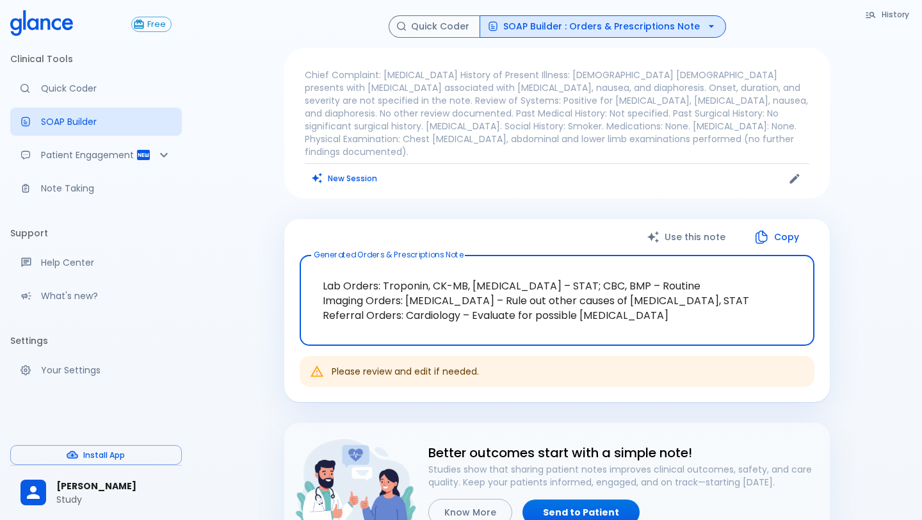
click at [596, 29] on button "SOAP Builder : Orders & Prescriptions Note" at bounding box center [603, 26] width 247 height 22
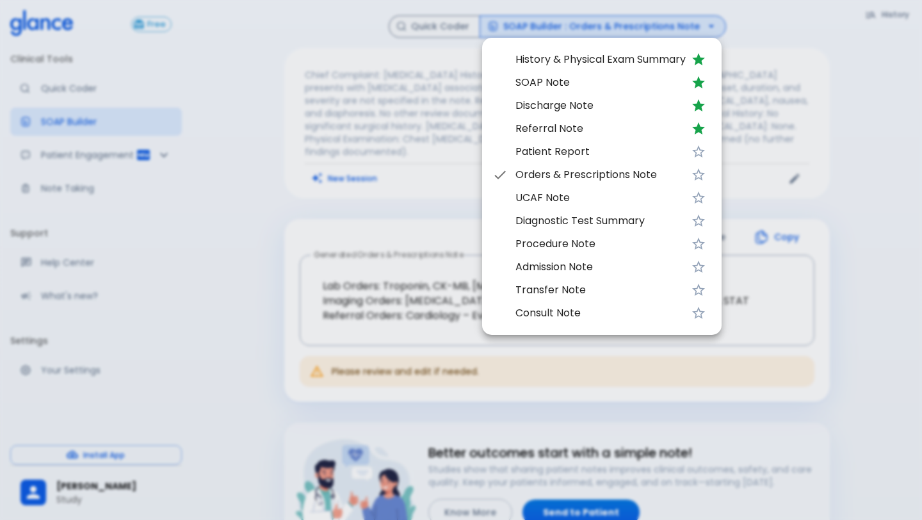
click at [558, 222] on span "Diagnostic Test Summary" at bounding box center [601, 220] width 170 height 15
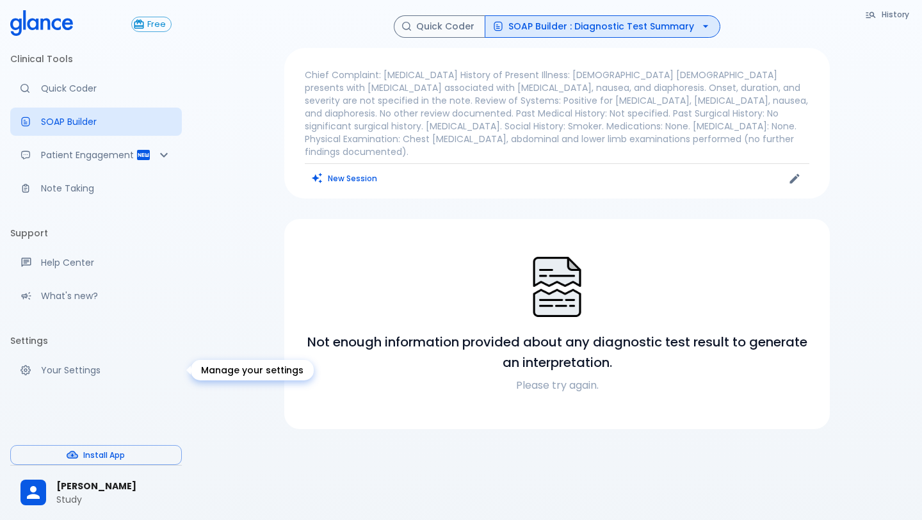
click at [64, 376] on p "Your Settings" at bounding box center [106, 370] width 131 height 13
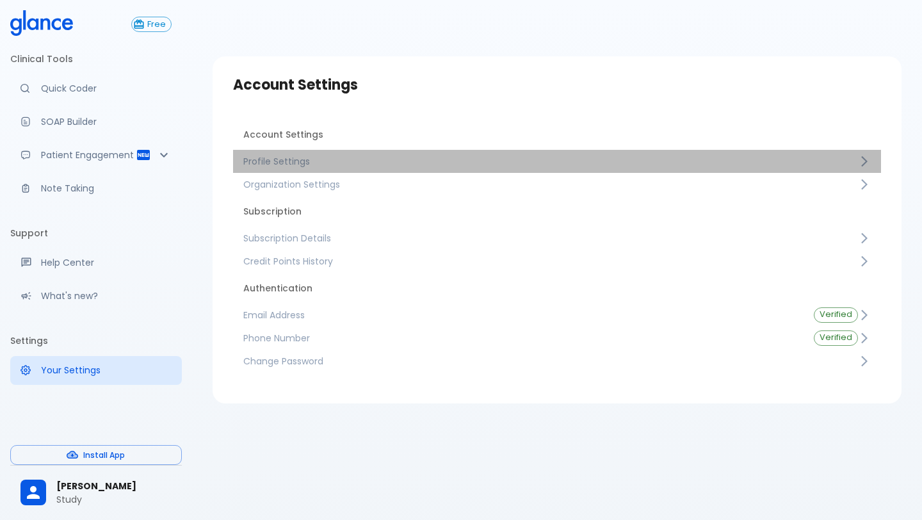
click at [263, 166] on span "Profile Settings" at bounding box center [550, 161] width 615 height 13
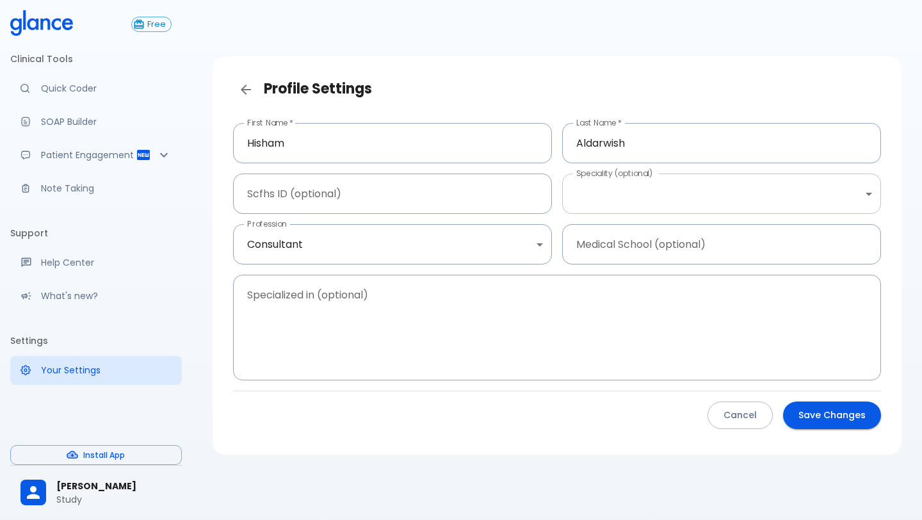
click at [601, 206] on body "↧ pull to refresh ↧ Free Clinical Tools Quick Coder SOAP Builder Patient Engage…" at bounding box center [461, 275] width 922 height 551
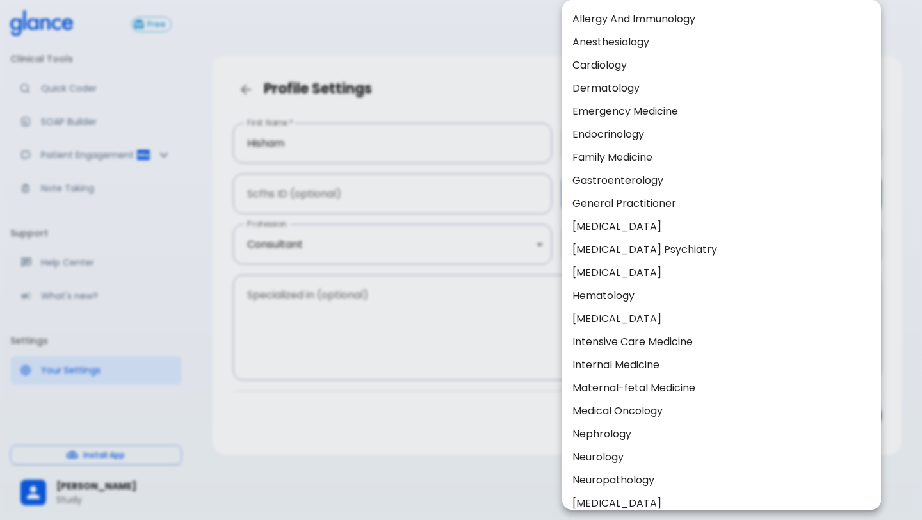
scroll to position [37, 0]
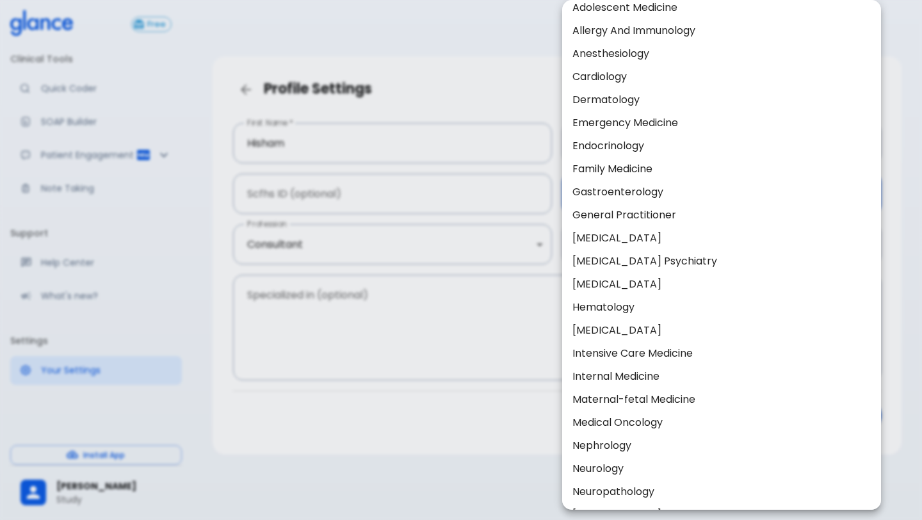
click at [608, 115] on li "Emergency Medicine" at bounding box center [721, 122] width 319 height 23
type input "Emergency medicine"
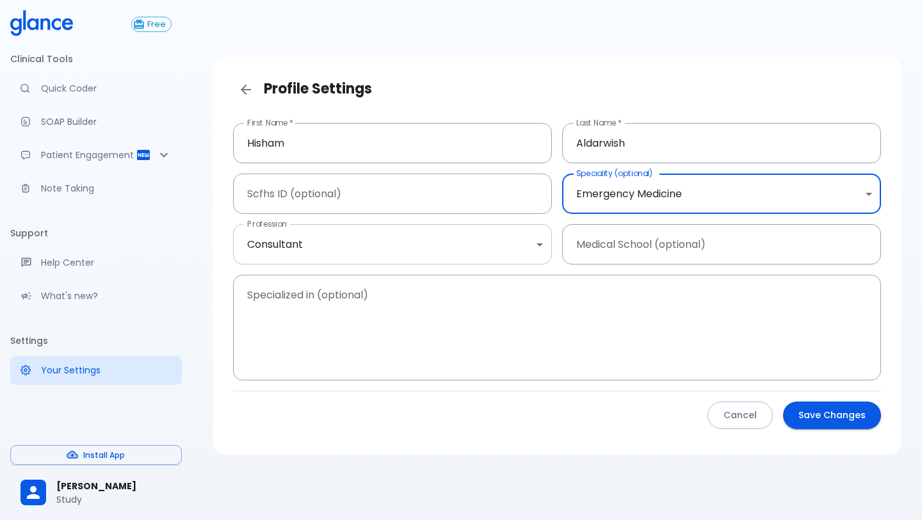
click at [533, 254] on body "↧ pull to refresh ↧ Free Clinical Tools Quick Coder SOAP Builder Patient Engage…" at bounding box center [461, 275] width 922 height 551
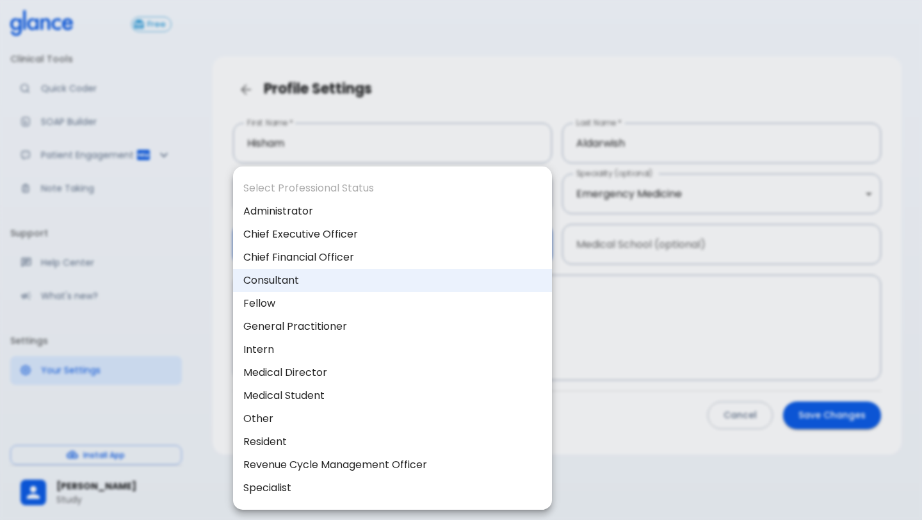
click at [467, 279] on li "Consultant" at bounding box center [392, 280] width 319 height 23
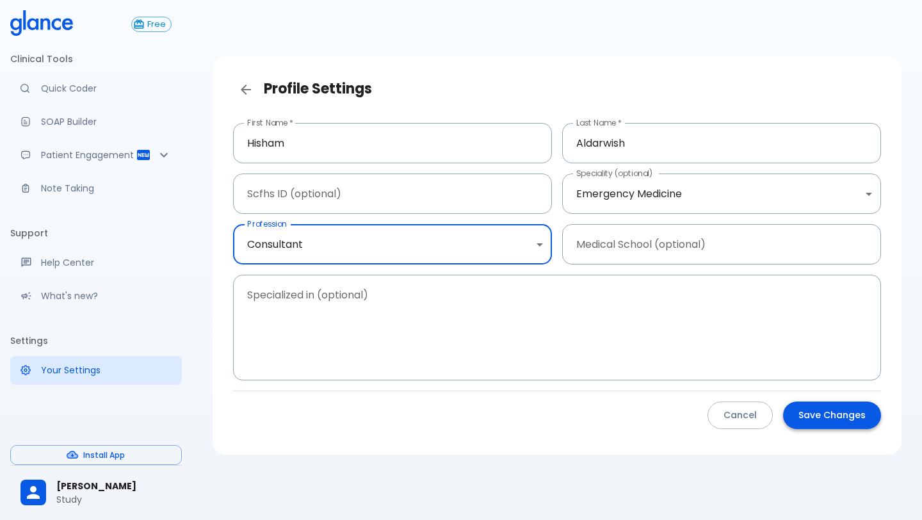
click at [822, 418] on button "Save Changes" at bounding box center [832, 416] width 98 height 28
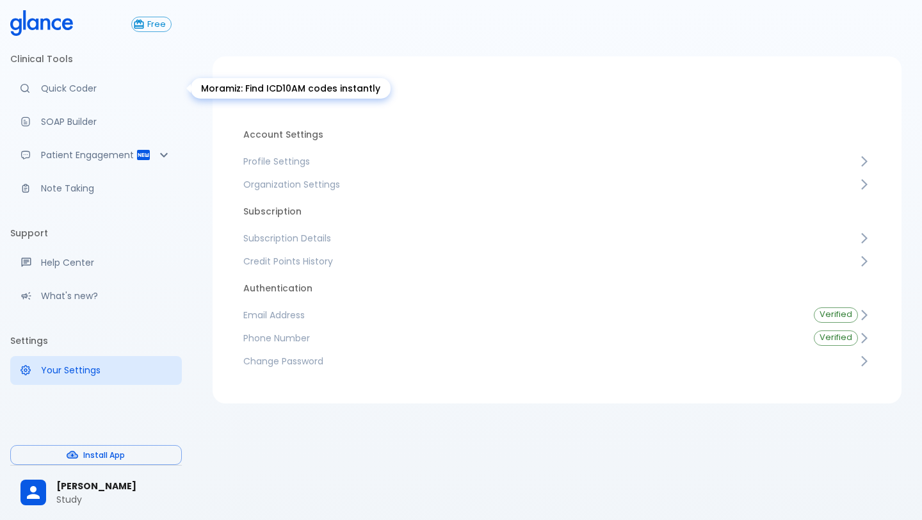
click at [82, 91] on p "Quick Coder" at bounding box center [106, 88] width 131 height 13
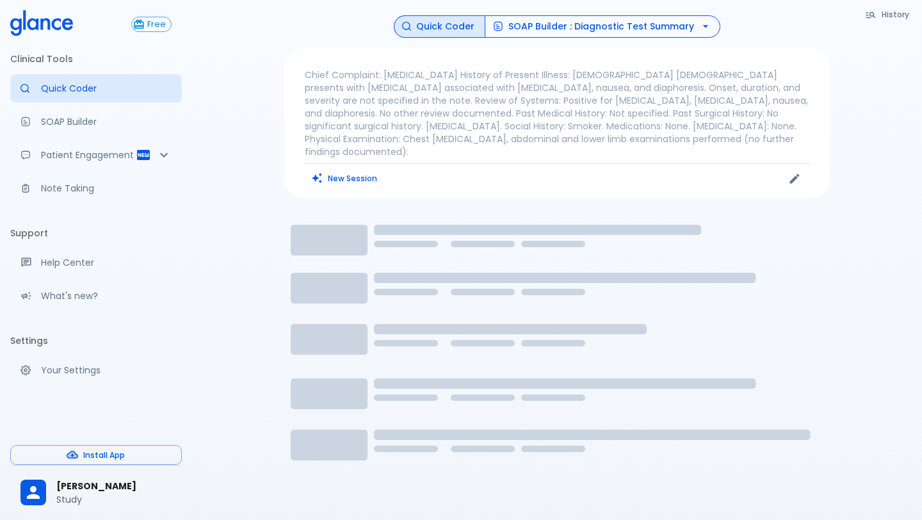
click at [606, 22] on button "SOAP Builder : Diagnostic Test Summary" at bounding box center [603, 26] width 236 height 22
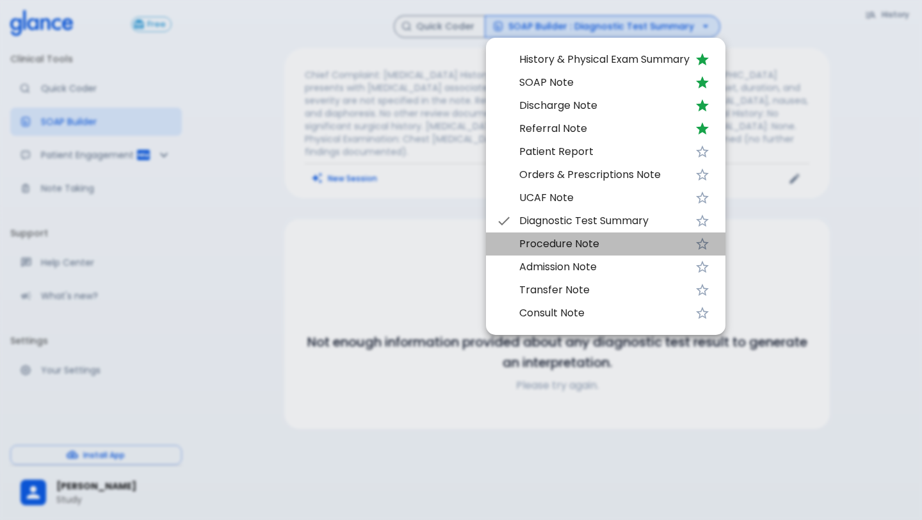
click at [580, 253] on li "Procedure Note" at bounding box center [606, 243] width 240 height 23
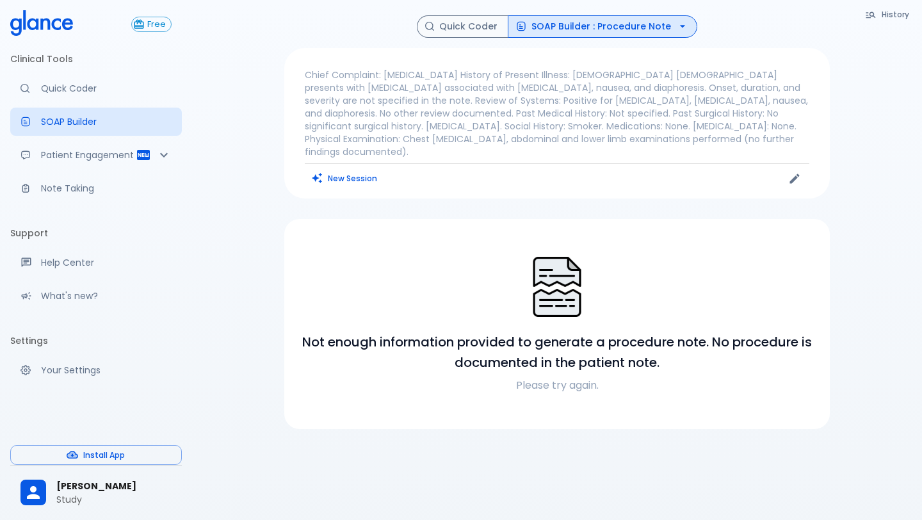
click at [606, 33] on button "SOAP Builder : Procedure Note" at bounding box center [603, 26] width 190 height 22
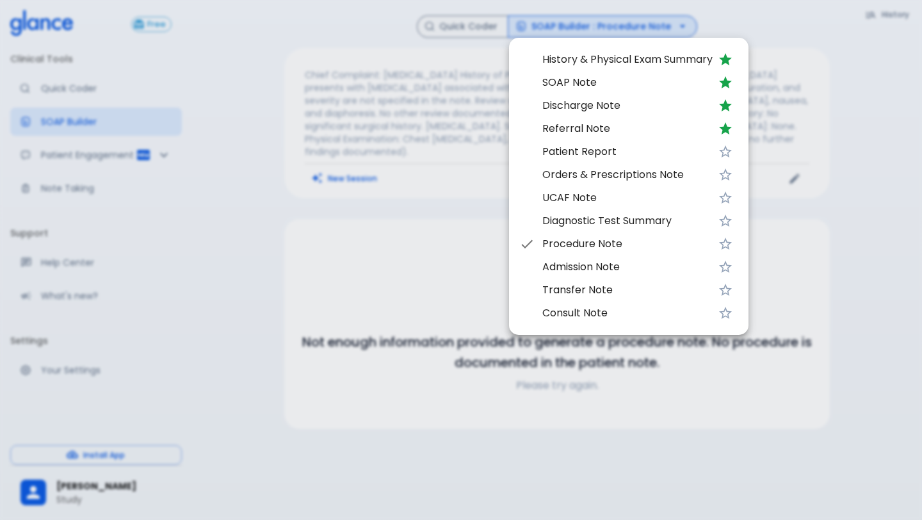
click at [594, 181] on span "Orders & Prescriptions Note" at bounding box center [627, 174] width 170 height 15
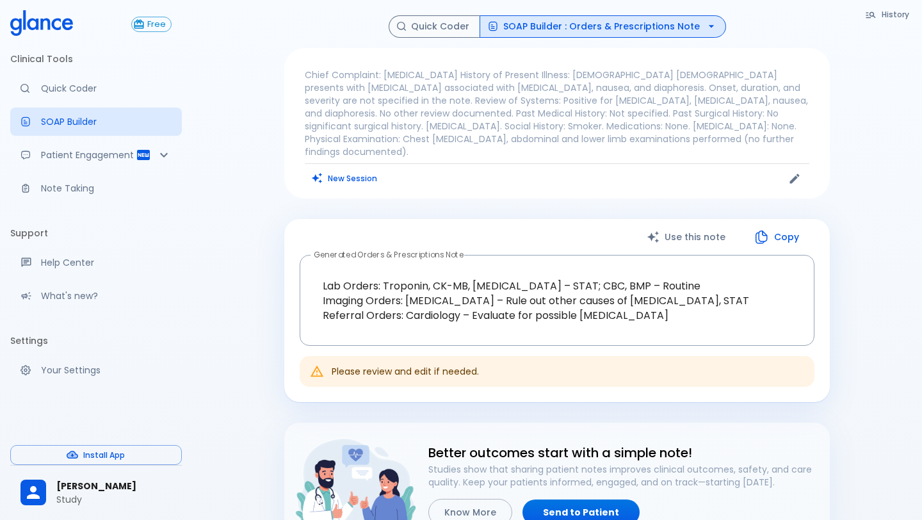
click at [686, 224] on button "Use this note" at bounding box center [687, 237] width 107 height 26
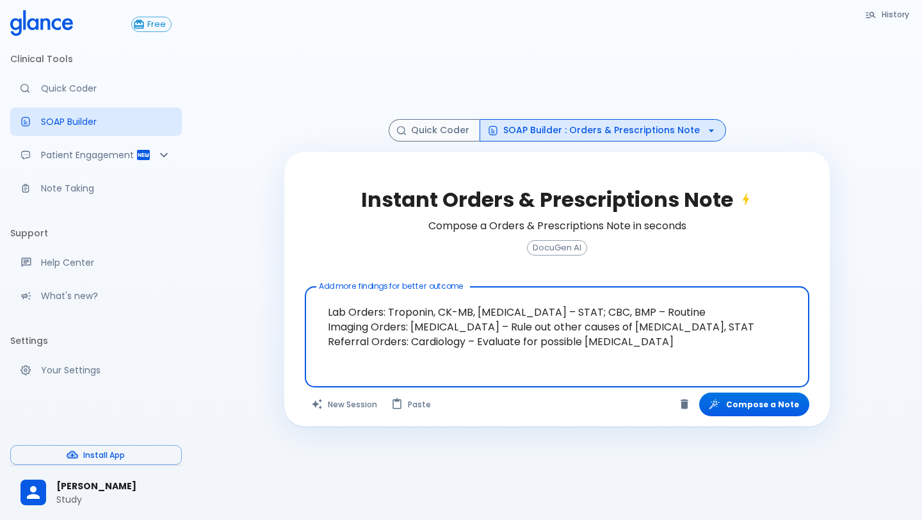
click at [637, 124] on button "SOAP Builder : Orders & Prescriptions Note" at bounding box center [603, 130] width 247 height 22
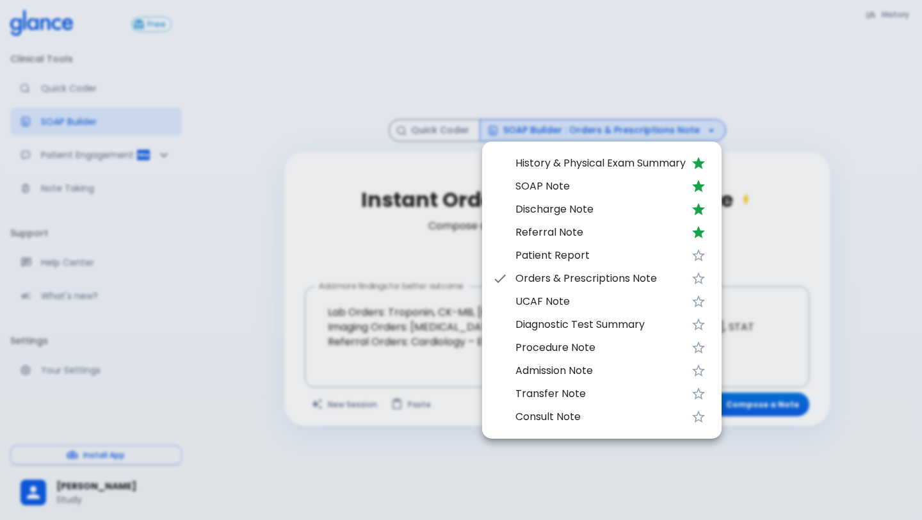
click at [377, 126] on div at bounding box center [461, 260] width 922 height 520
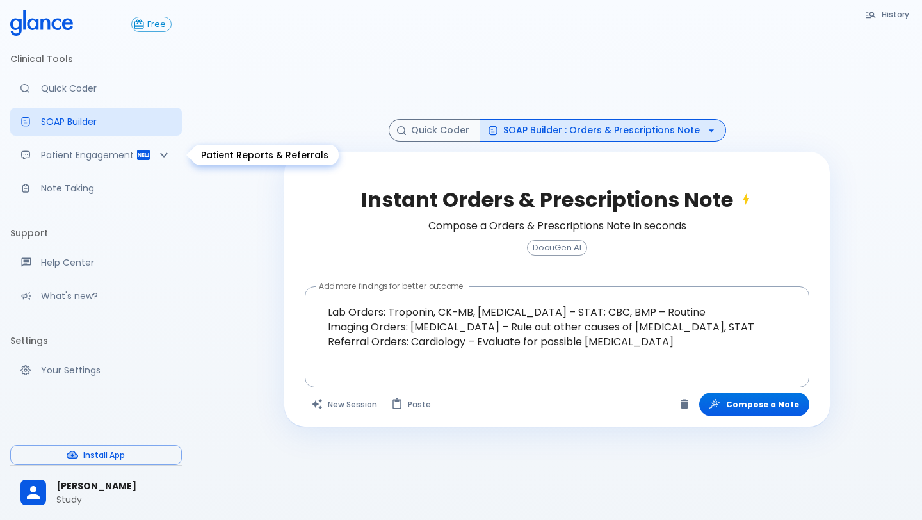
click at [82, 154] on p "Patient Engagement" at bounding box center [88, 155] width 95 height 13
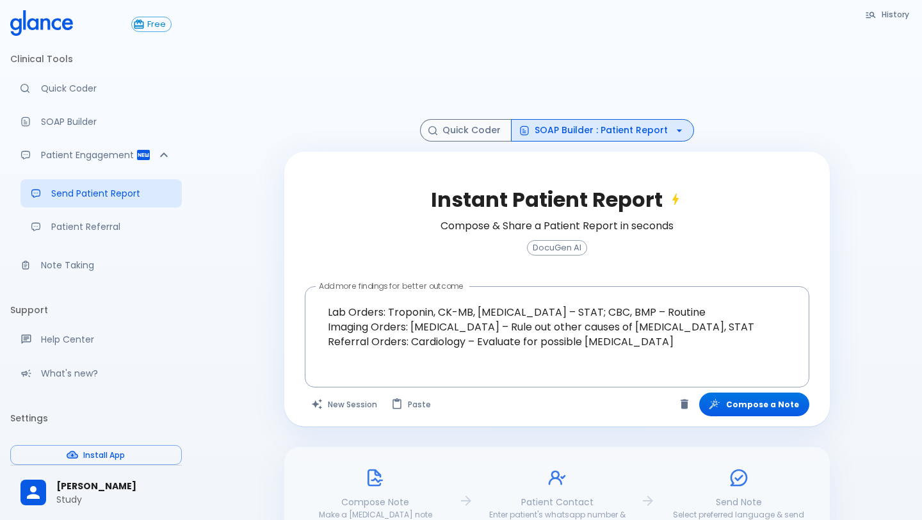
click at [567, 131] on button "SOAP Builder : Patient Report" at bounding box center [602, 130] width 183 height 22
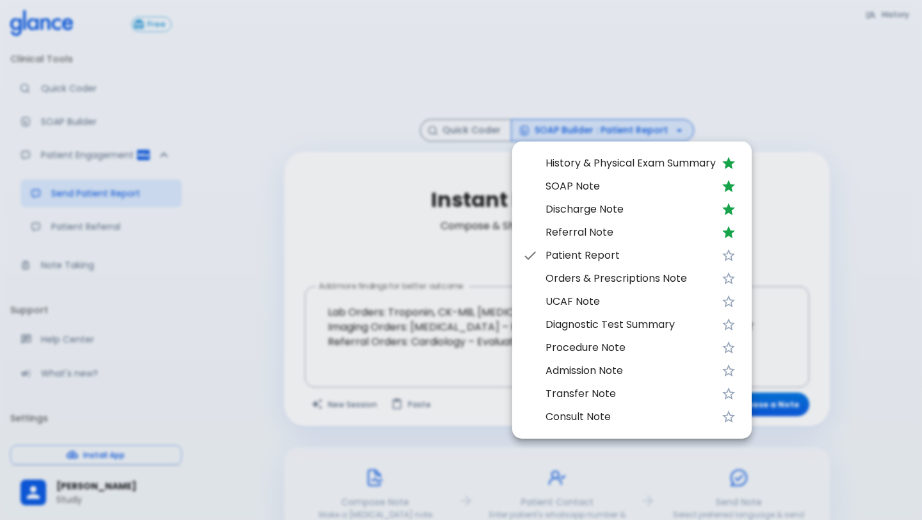
click at [574, 168] on span "History & Physical Exam Summary" at bounding box center [631, 163] width 170 height 15
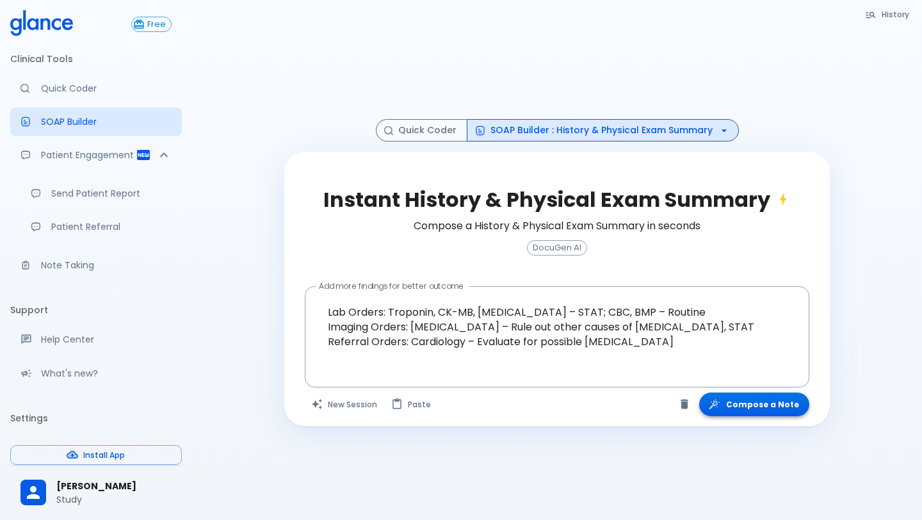
click at [759, 407] on button "Compose a Note" at bounding box center [754, 405] width 110 height 24
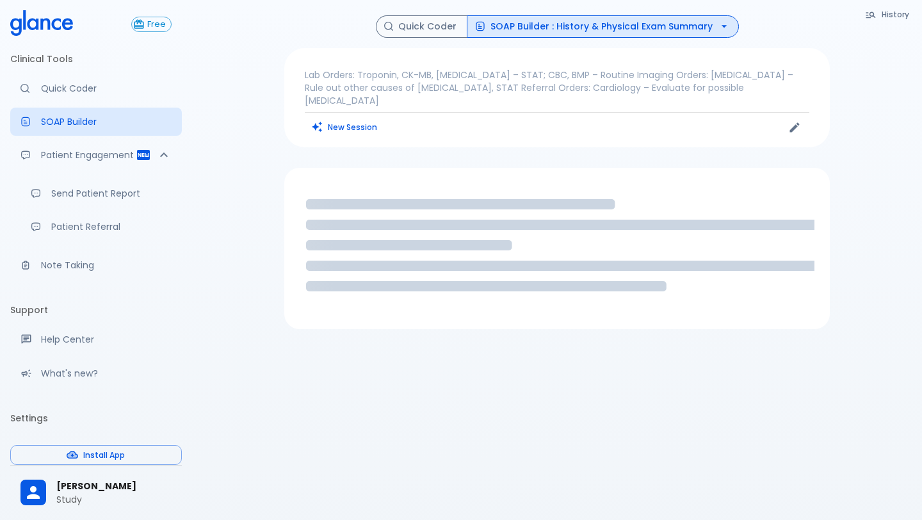
click at [879, 8] on button "History" at bounding box center [888, 14] width 58 height 19
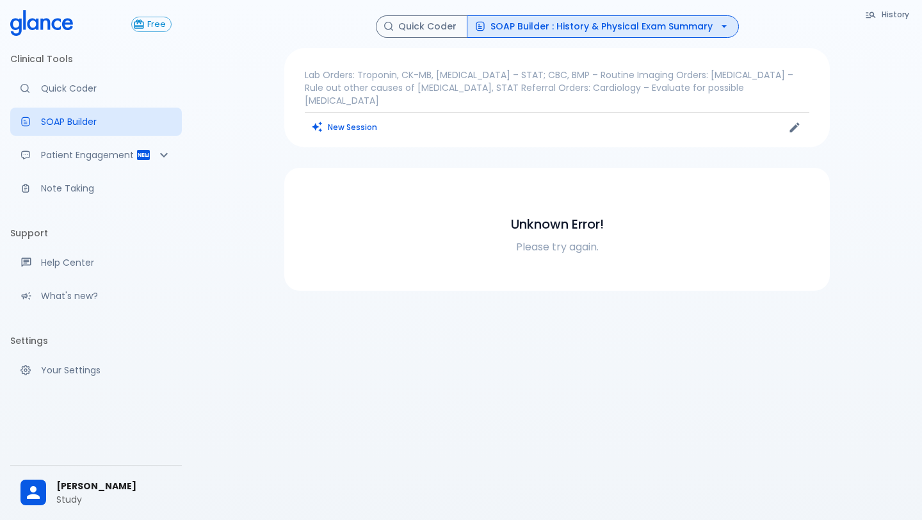
click at [870, 18] on icon "button" at bounding box center [871, 15] width 12 height 12
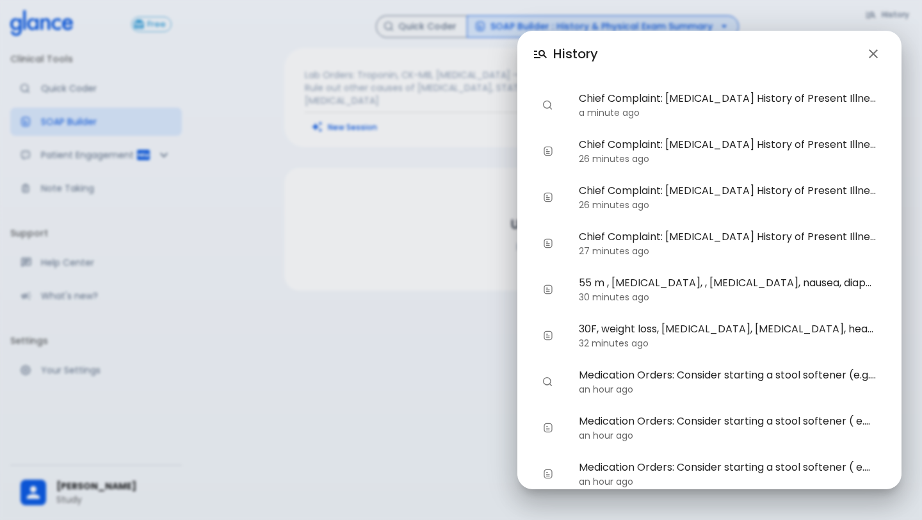
click at [662, 166] on div "Chief Complaint: Chest pain History of Present Illness: 55-year-old male presen…" at bounding box center [709, 151] width 353 height 46
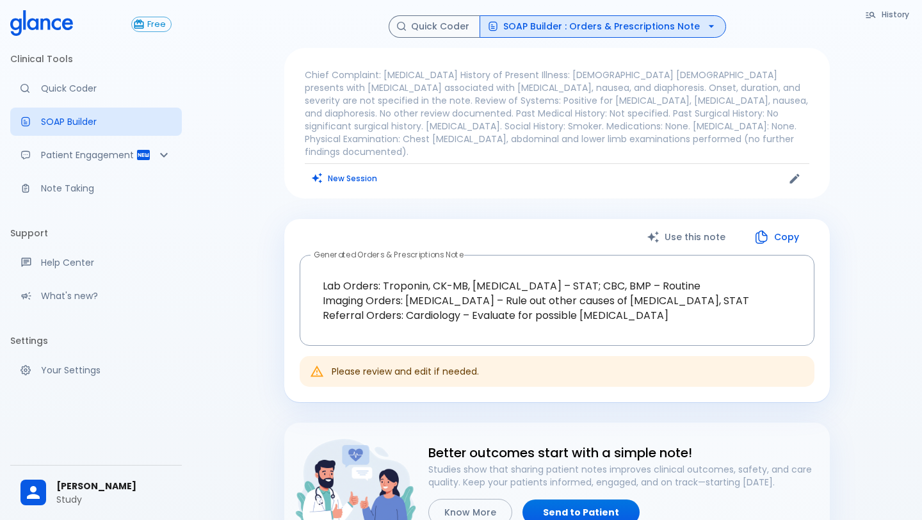
click at [680, 86] on p "Chief Complaint: Chest pain History of Present Illness: 55-year-old male presen…" at bounding box center [557, 114] width 505 height 90
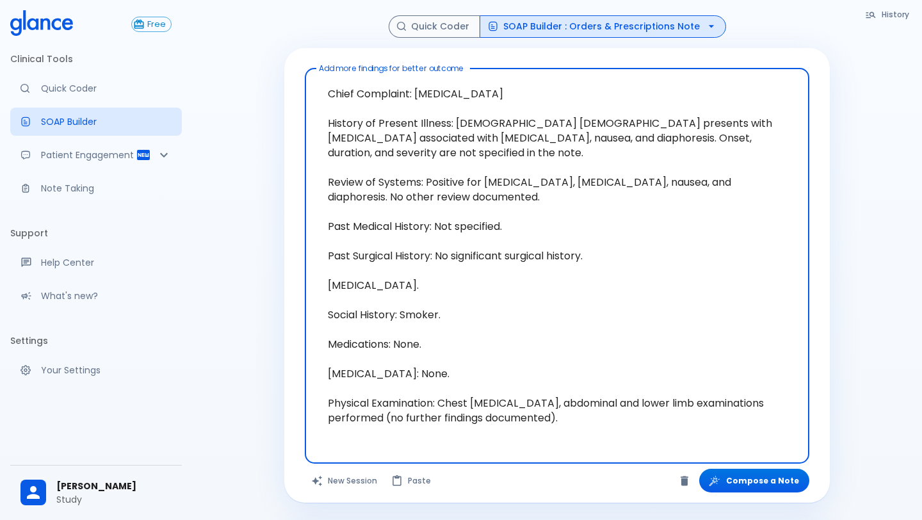
click at [630, 26] on button "SOAP Builder : Orders & Prescriptions Note" at bounding box center [603, 26] width 247 height 22
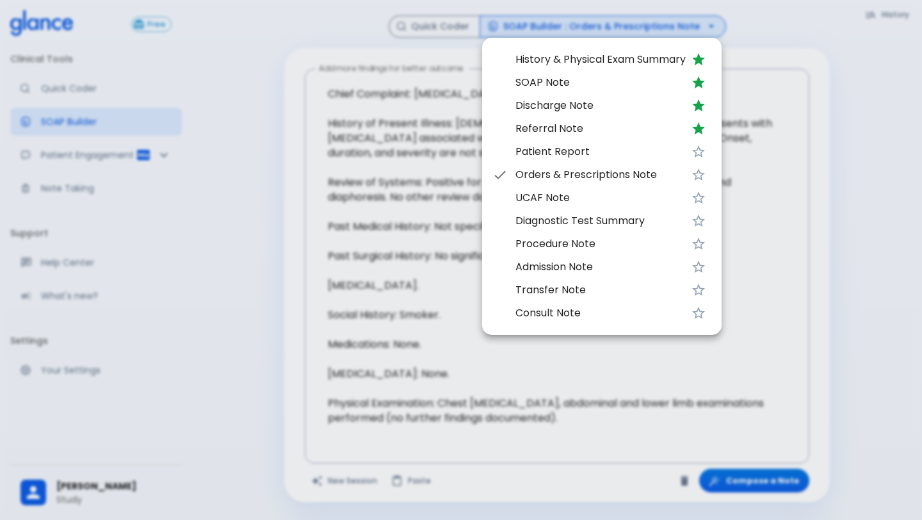
click at [550, 154] on span "Patient Report" at bounding box center [601, 151] width 170 height 15
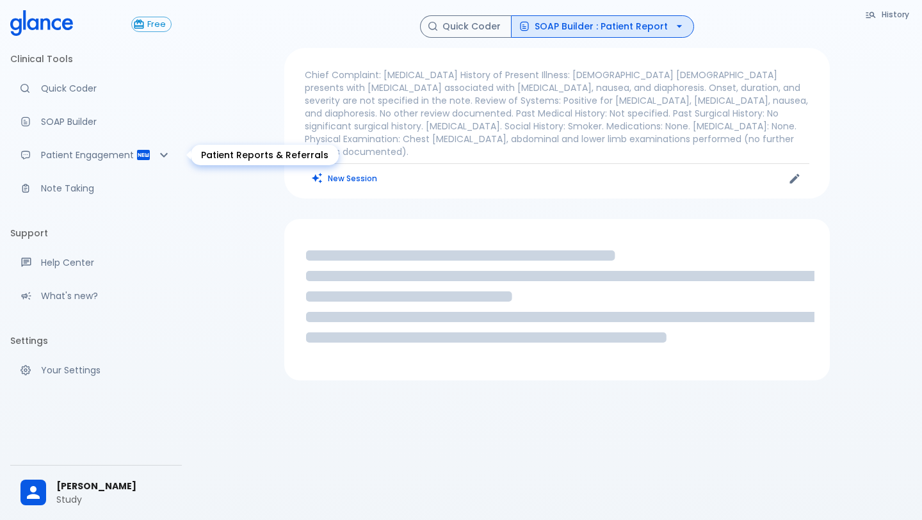
click at [157, 150] on icon "Patient Reports & Referrals" at bounding box center [163, 154] width 15 height 15
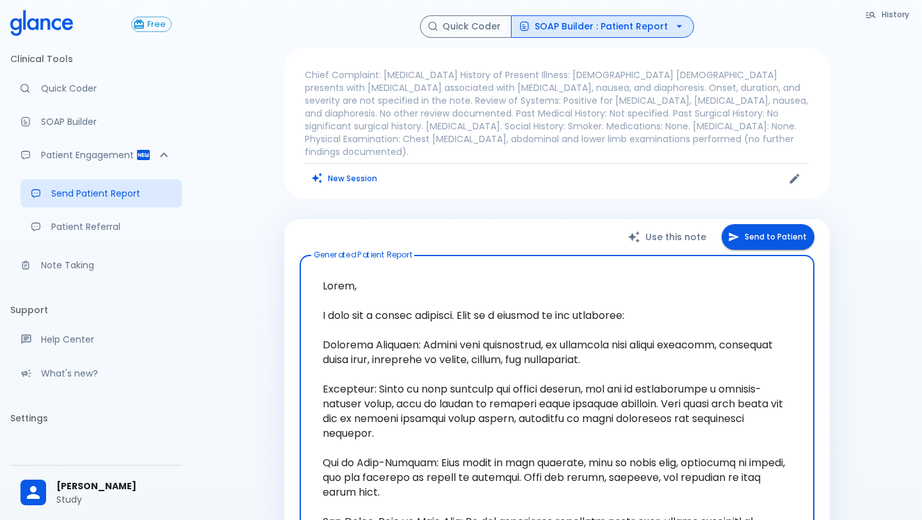
click at [260, 164] on div "History Quick Coder SOAP Builder : Patient Report Chief Complaint: Chest pain H…" at bounding box center [557, 422] width 730 height 844
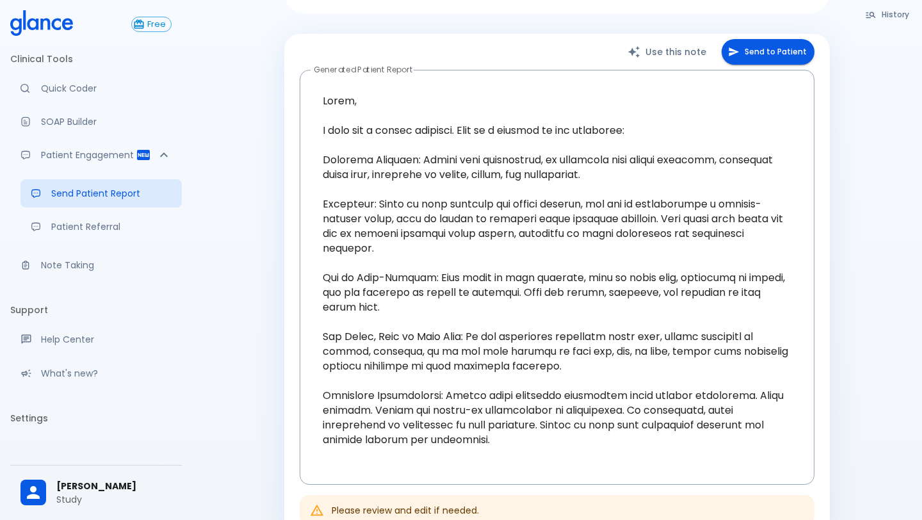
scroll to position [141, 0]
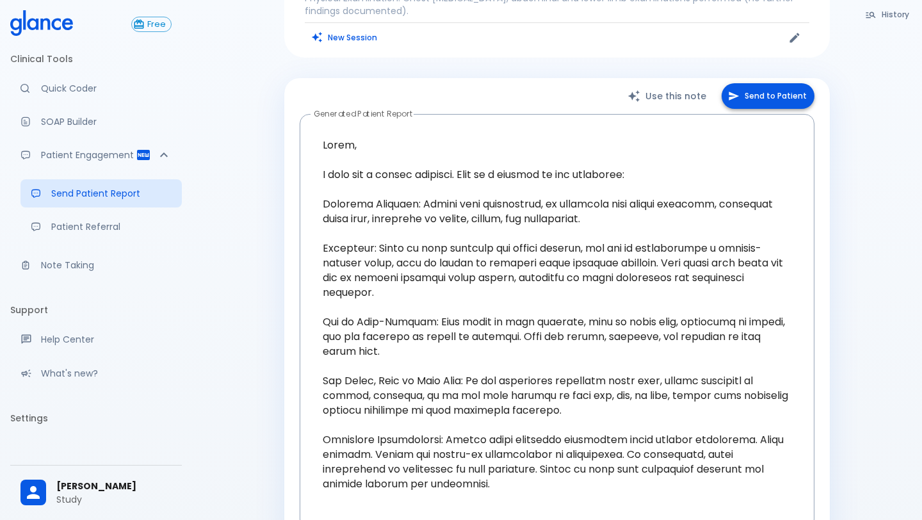
click at [779, 91] on button "Send to Patient" at bounding box center [768, 96] width 93 height 26
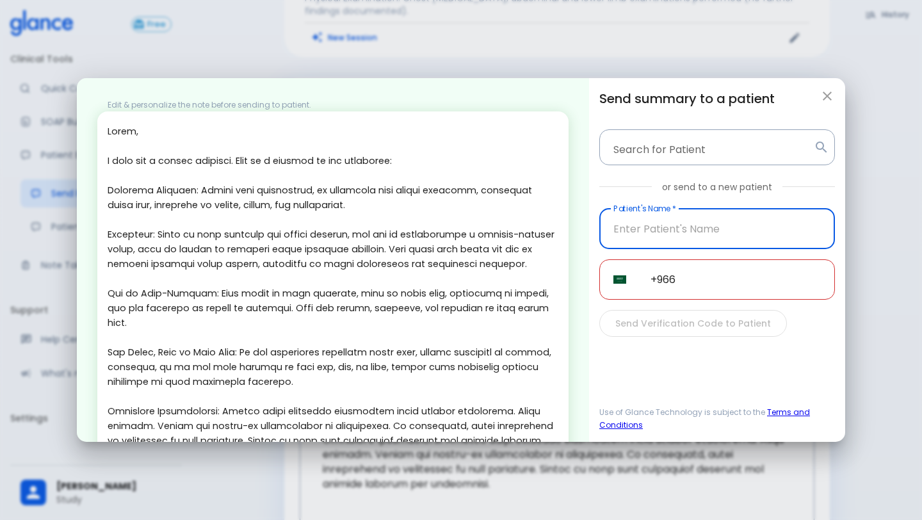
click at [692, 273] on input "+966" at bounding box center [736, 279] width 199 height 40
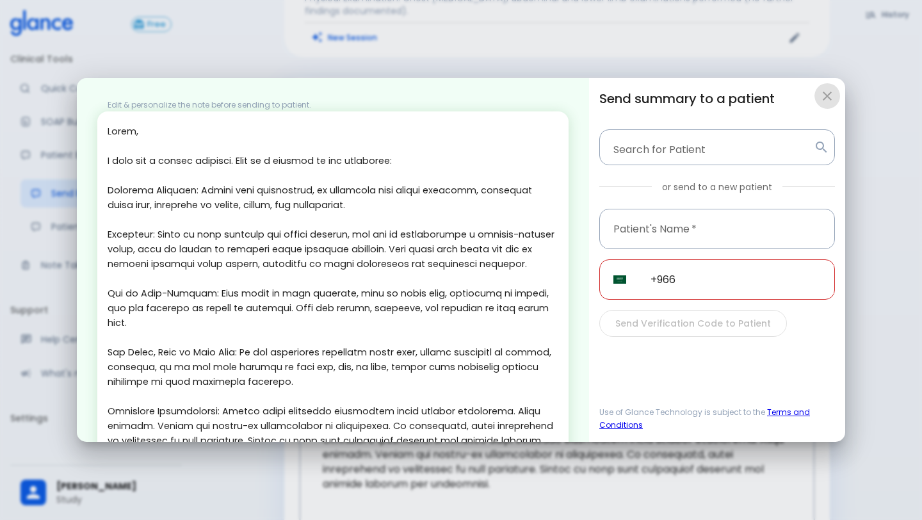
click at [831, 96] on icon "button" at bounding box center [827, 95] width 15 height 15
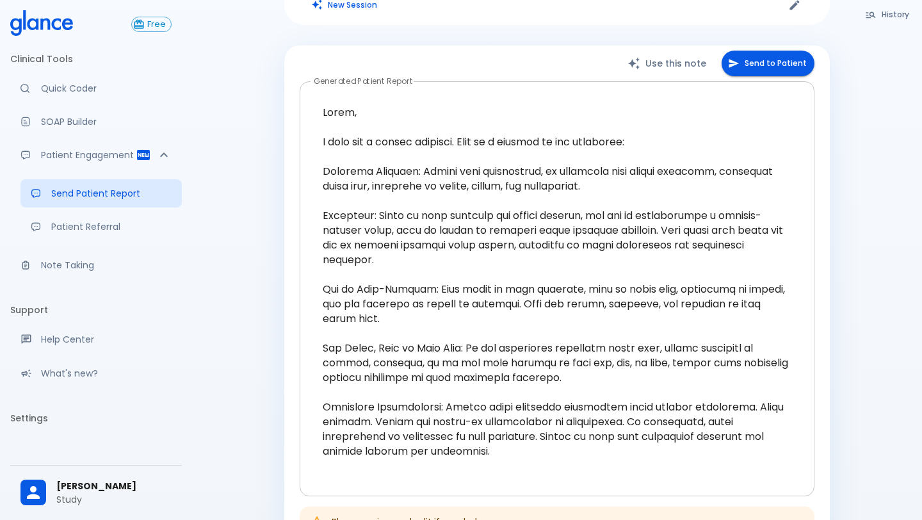
scroll to position [199, 0]
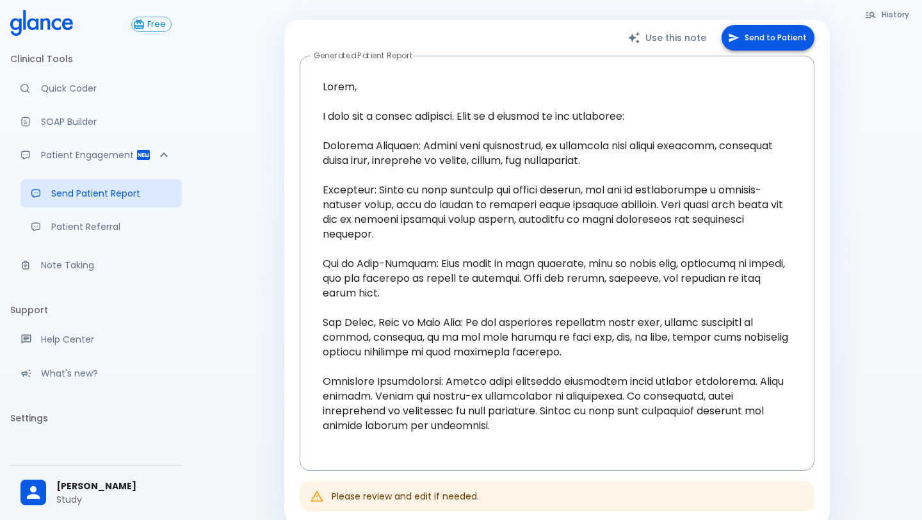
click at [758, 25] on button "Send to Patient" at bounding box center [768, 38] width 93 height 26
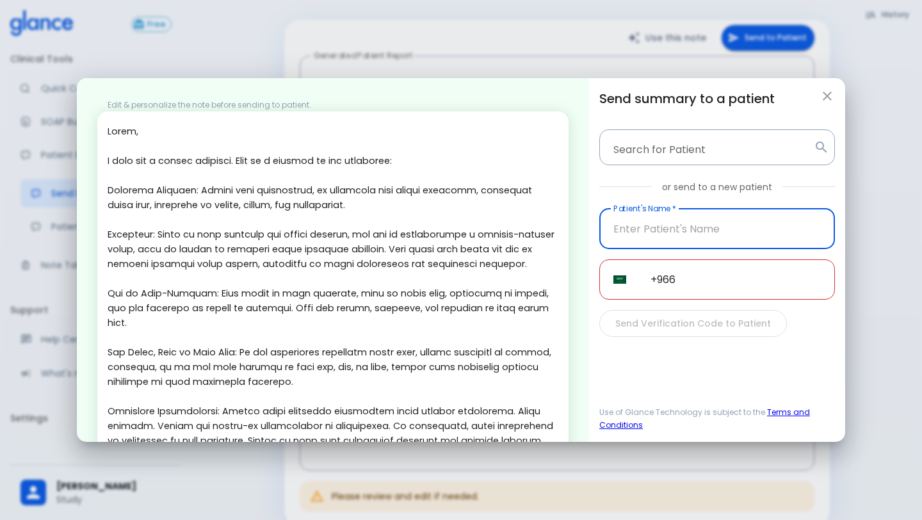
scroll to position [85, 0]
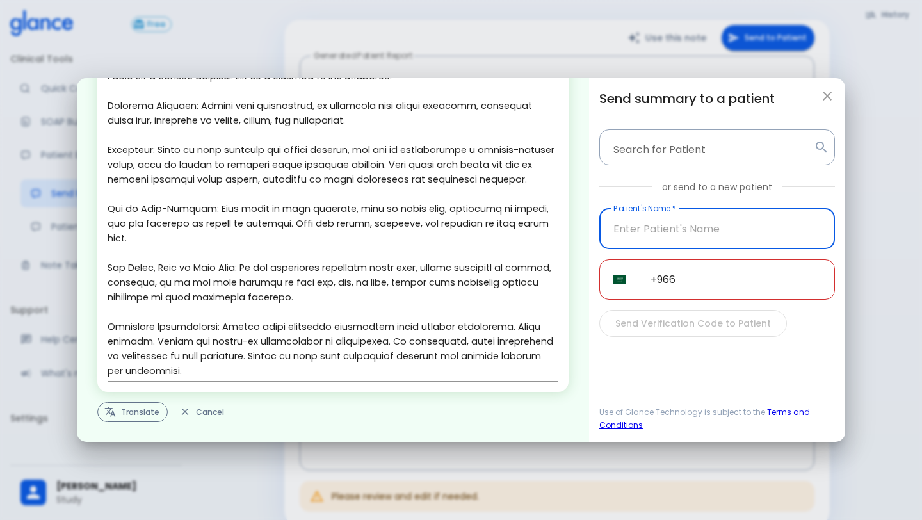
click at [124, 411] on button "Translate" at bounding box center [132, 412] width 70 height 20
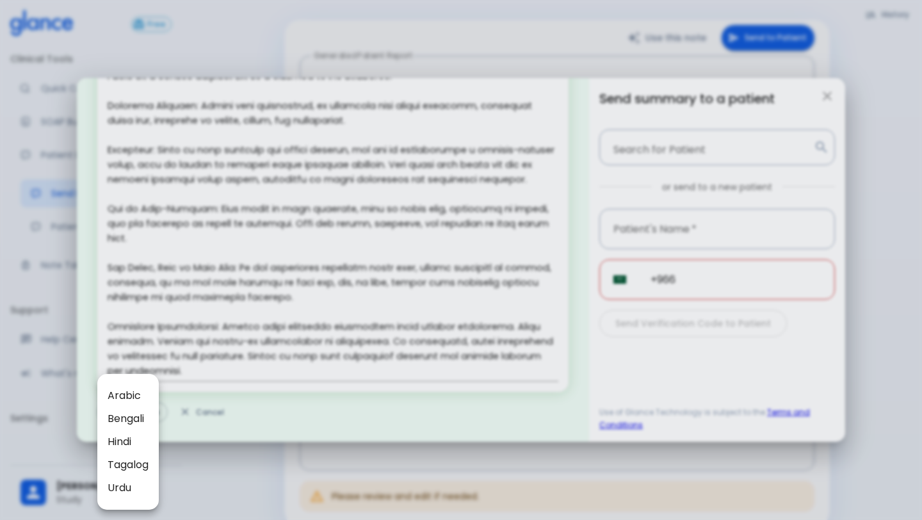
click at [137, 396] on span "Arabic" at bounding box center [128, 395] width 41 height 15
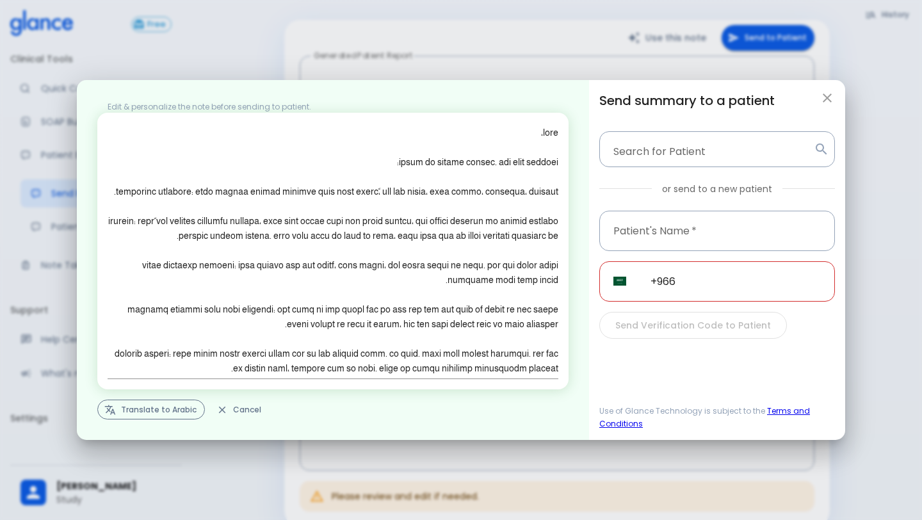
click at [111, 407] on icon "button" at bounding box center [110, 410] width 12 height 12
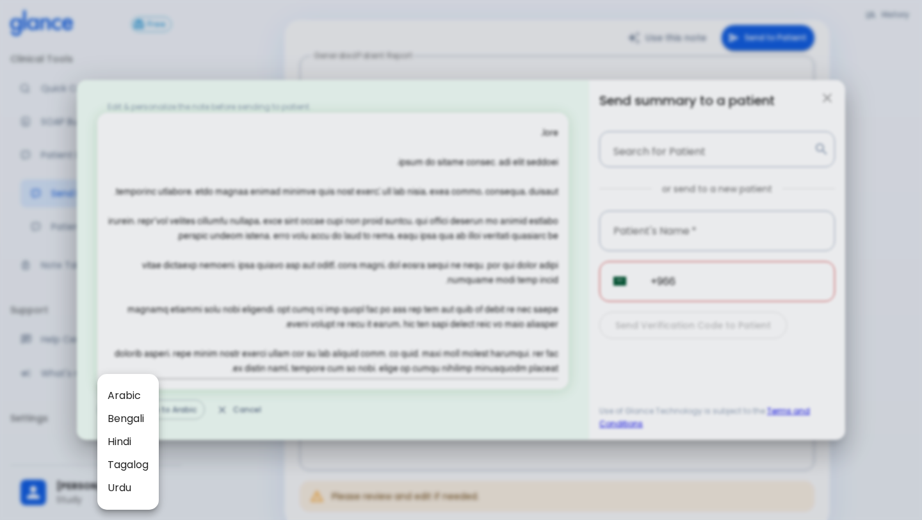
click at [288, 250] on div at bounding box center [461, 260] width 922 height 520
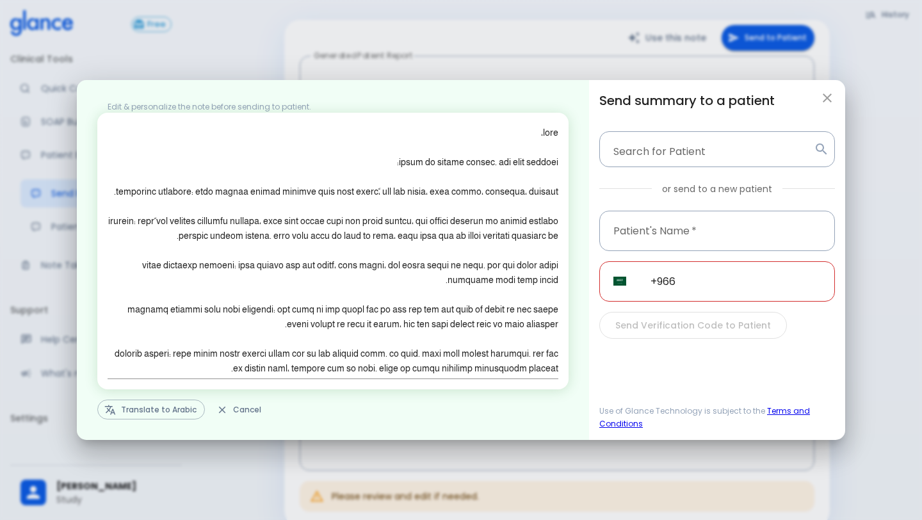
click at [823, 99] on icon "button" at bounding box center [827, 97] width 15 height 15
type textarea "Hello, I wish you a speedy recovery. This is a summary of the encounter: Clinic…"
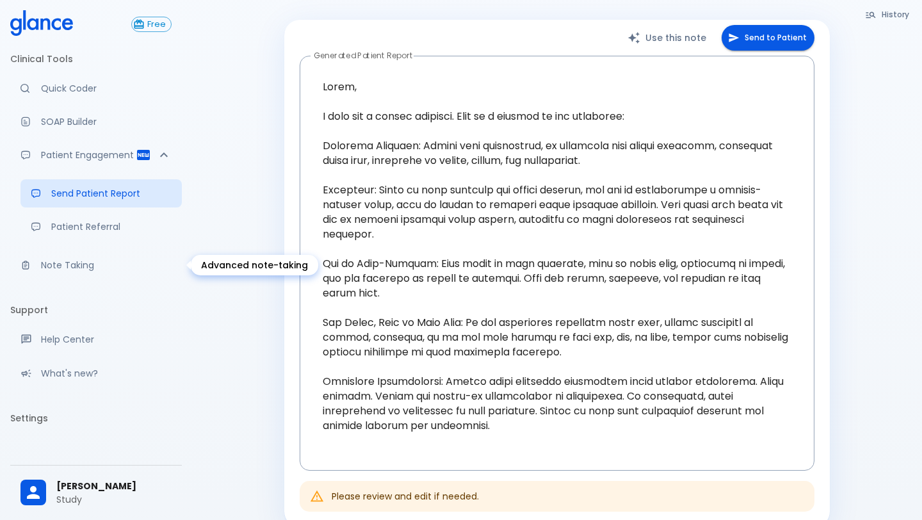
click at [42, 261] on p "Note Taking" at bounding box center [106, 265] width 131 height 13
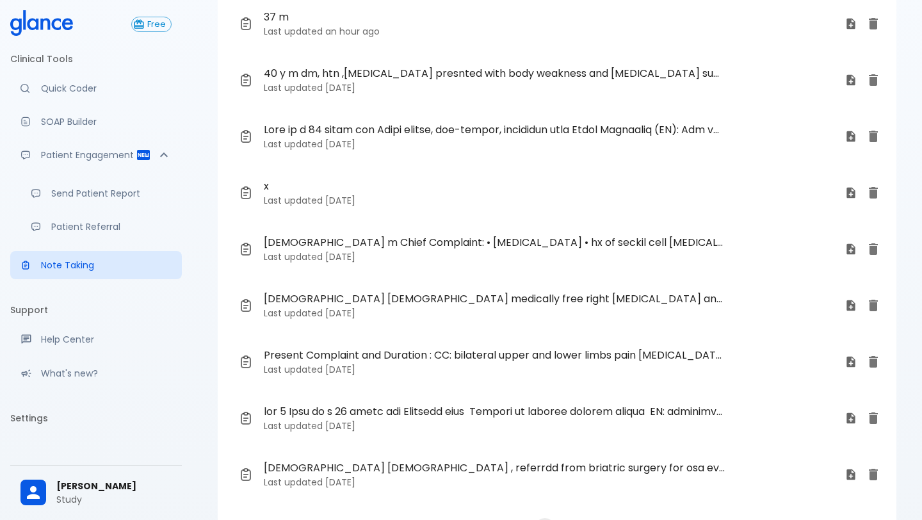
scroll to position [207, 0]
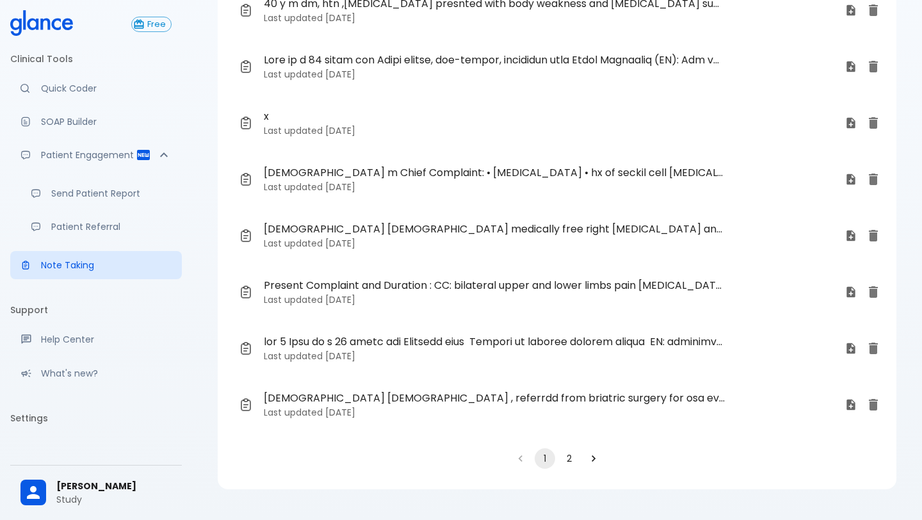
click at [571, 464] on button "2" at bounding box center [569, 458] width 20 height 20
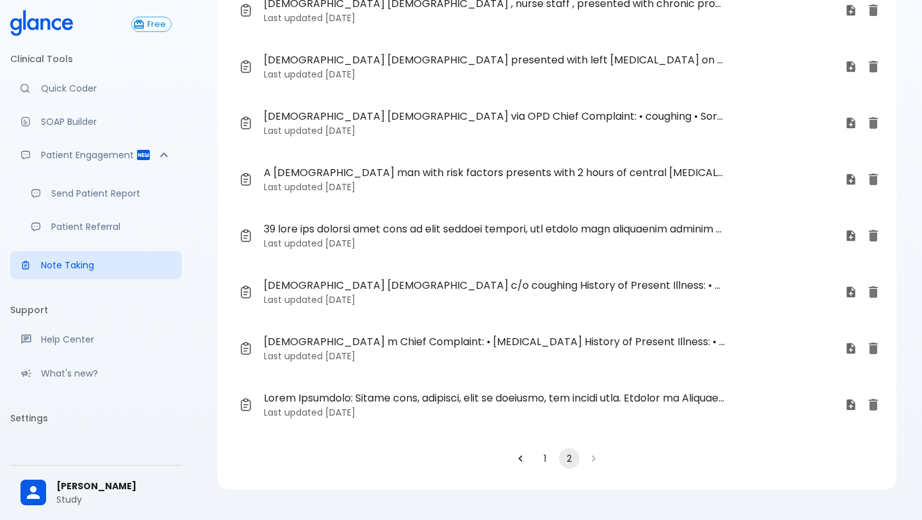
scroll to position [95, 0]
click at [414, 131] on p "Last updated 15 days ago" at bounding box center [549, 130] width 571 height 13
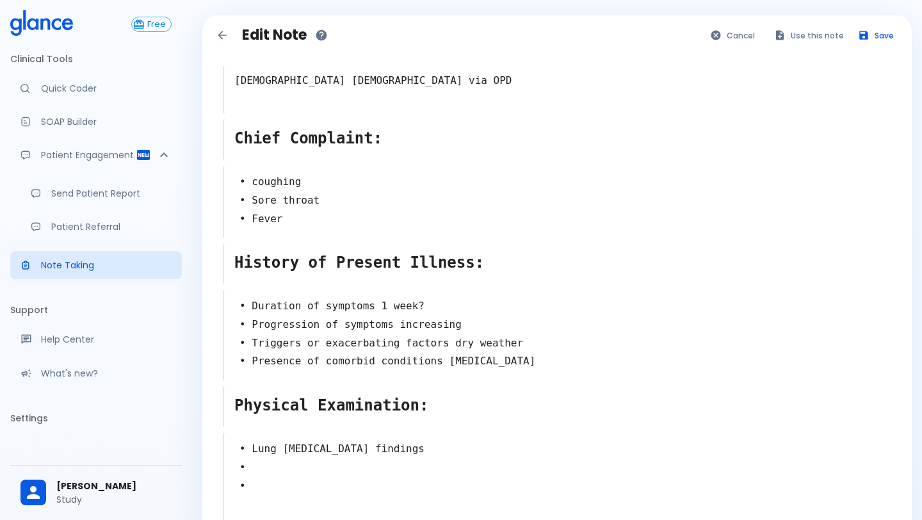
click at [311, 222] on textarea "• coughing • Sore throat • Fever" at bounding box center [557, 200] width 667 height 65
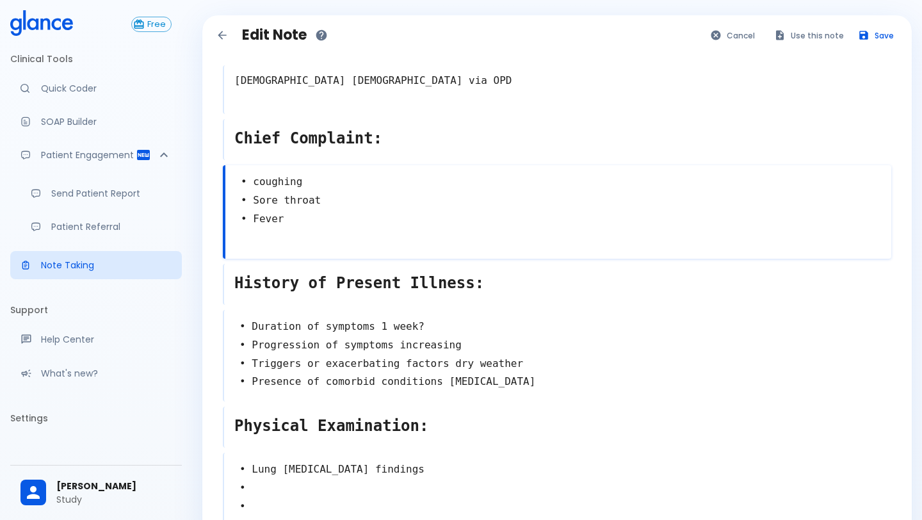
type textarea "• coughing • Sore throat • Fever •"
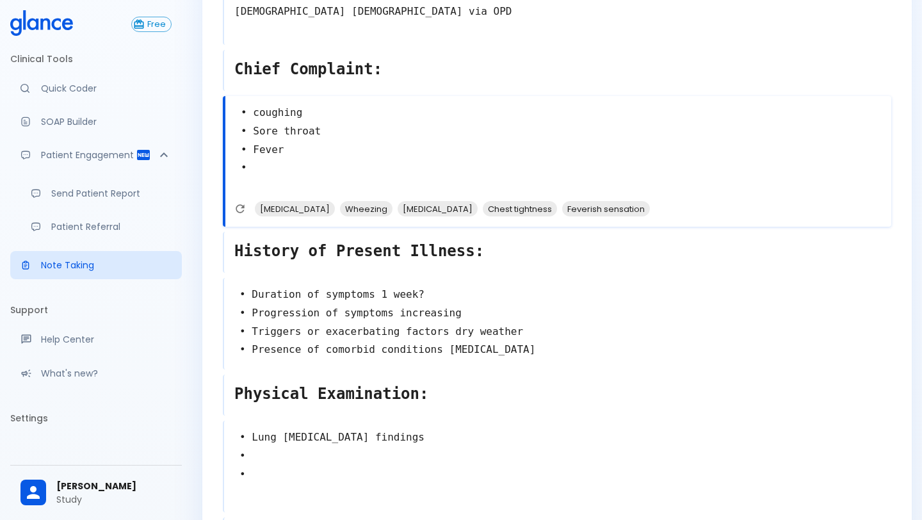
scroll to position [72, 0]
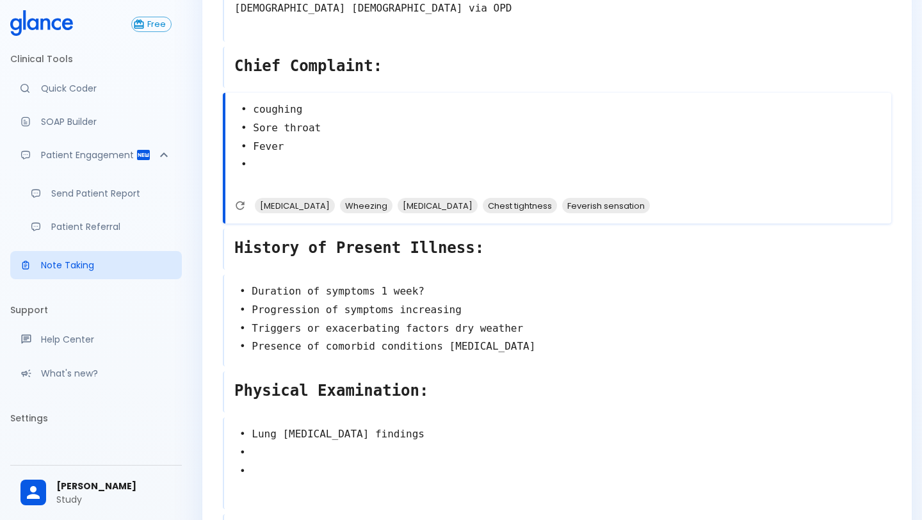
click at [501, 354] on div "• Duration of symptoms 1 week? • Progression of symptoms increasing • Triggers …" at bounding box center [557, 321] width 669 height 92
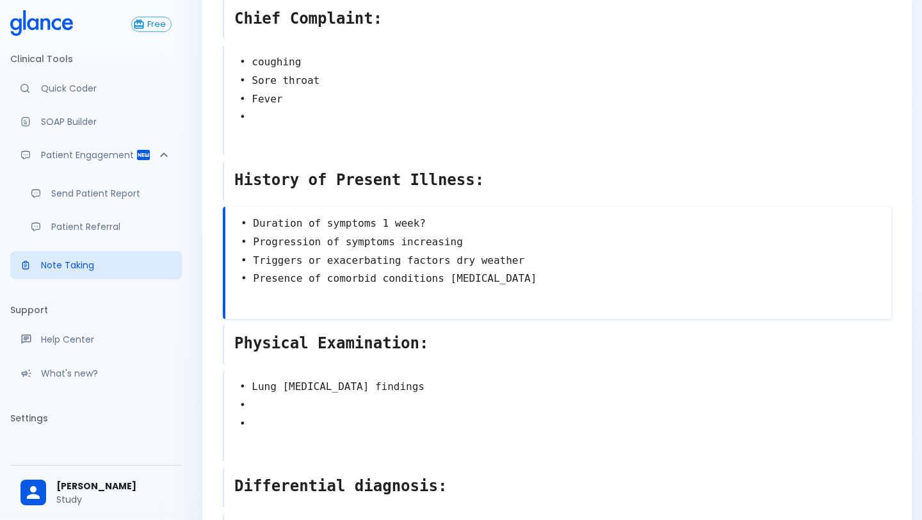
scroll to position [122, 0]
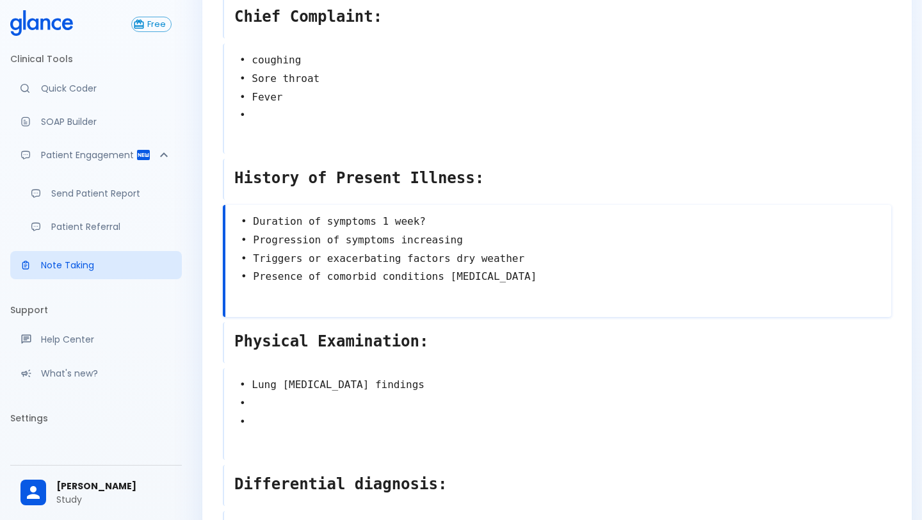
type textarea "• Duration of symptoms 1 week? • Progression of symptoms increasing • Triggers …"
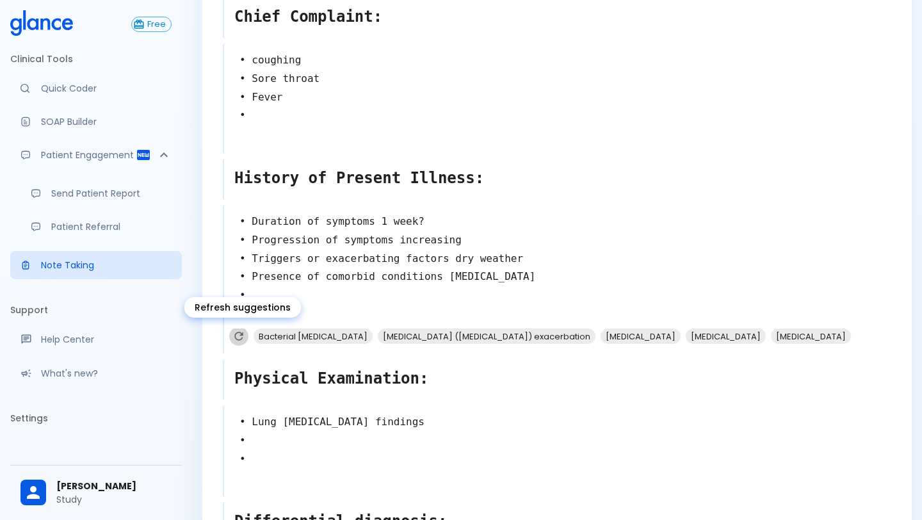
click at [240, 339] on icon "Refresh suggestions" at bounding box center [238, 336] width 8 height 8
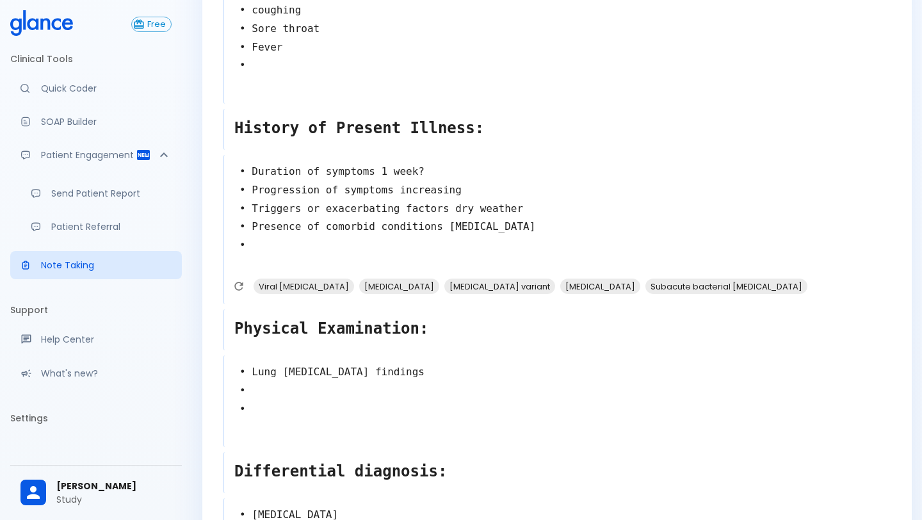
scroll to position [185, 0]
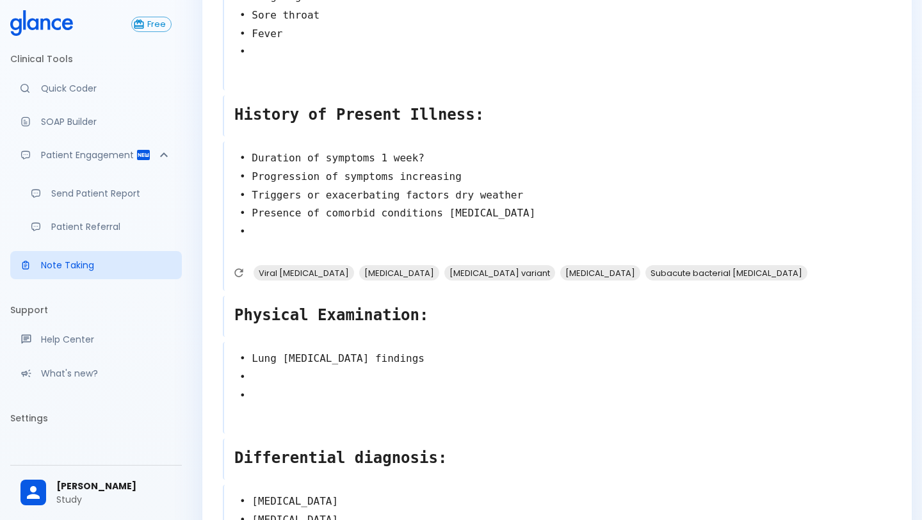
click at [313, 377] on textarea "• Lung [MEDICAL_DATA] findings • •" at bounding box center [557, 387] width 667 height 84
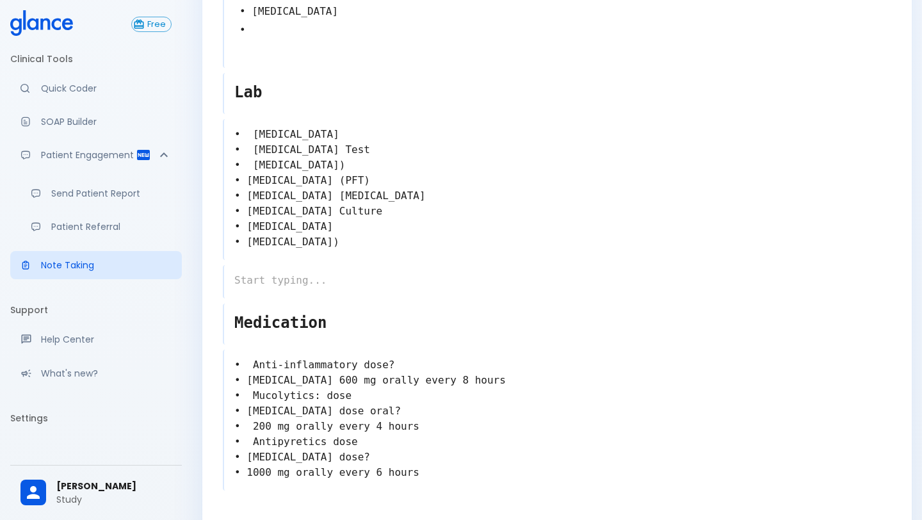
scroll to position [768, 0]
click at [404, 362] on textarea "• Anti-inflammatory dose? • [MEDICAL_DATA] 600 mg orally every 8 hours • Mucoly…" at bounding box center [557, 417] width 667 height 133
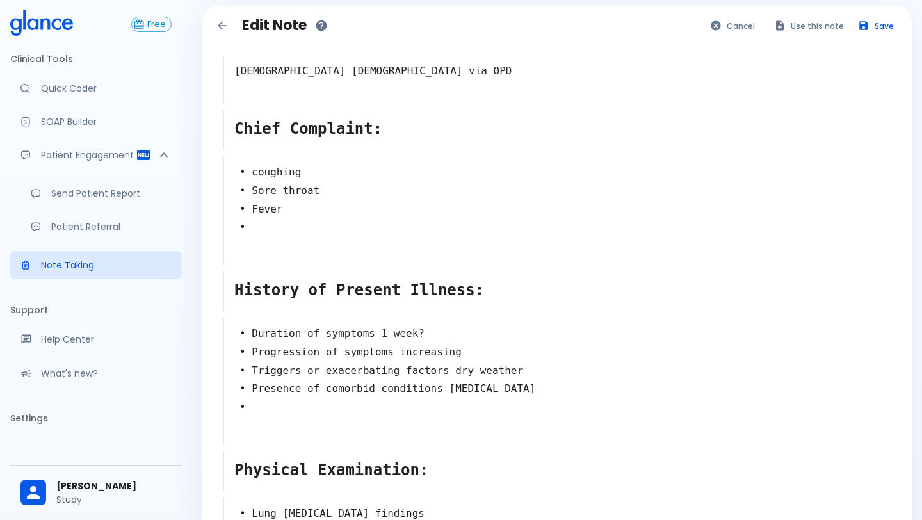
scroll to position [0, 0]
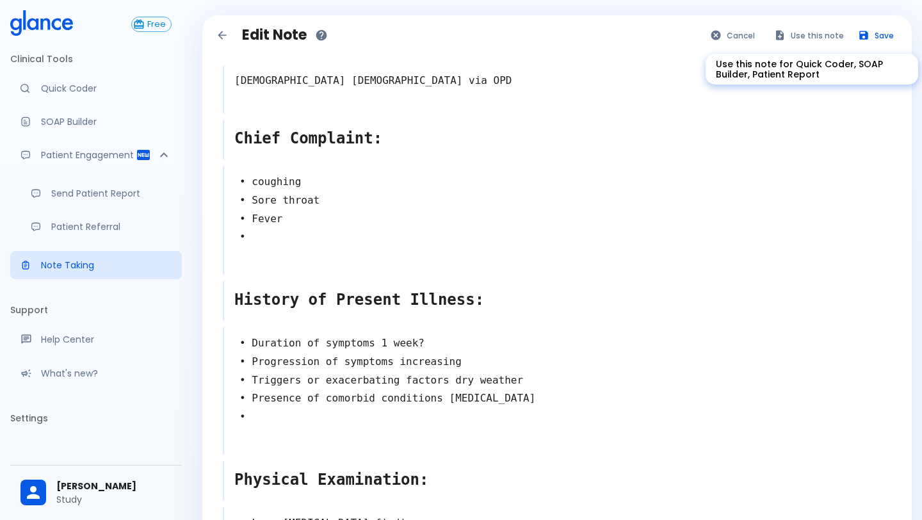
click at [805, 33] on button "Use this note" at bounding box center [810, 35] width 84 height 19
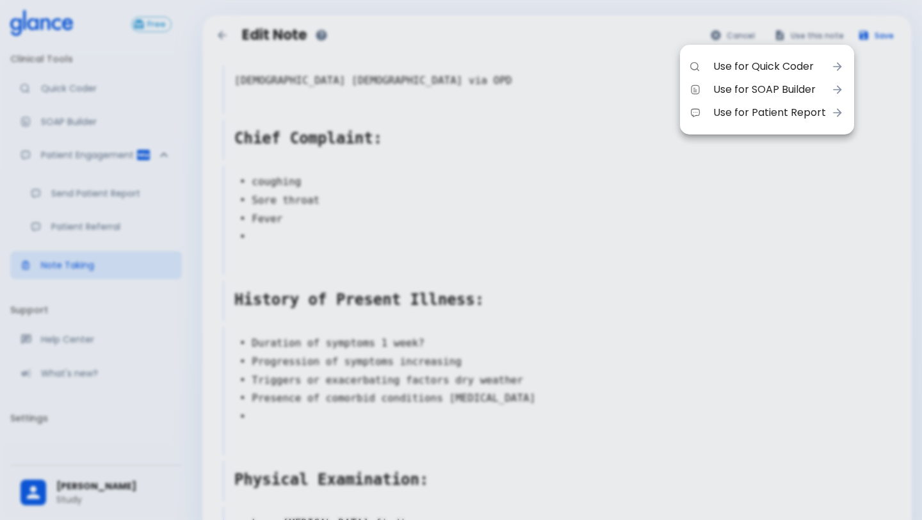
click at [786, 82] on span "Use for SOAP Builder" at bounding box center [769, 89] width 113 height 15
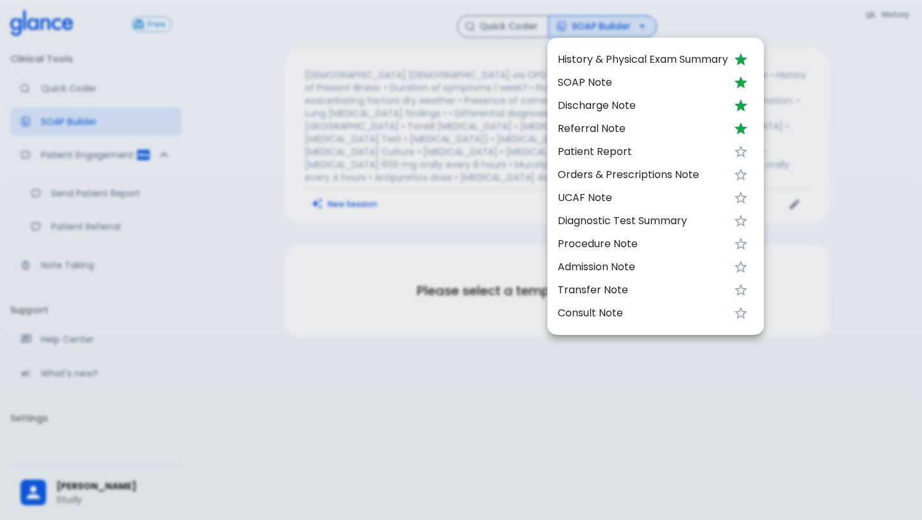
click at [672, 99] on span "Discharge Note" at bounding box center [643, 105] width 170 height 15
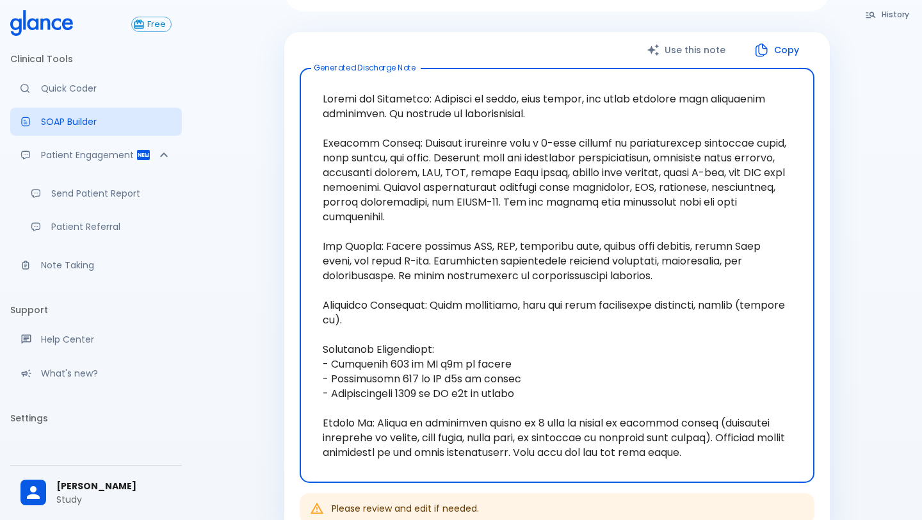
scroll to position [215, 0]
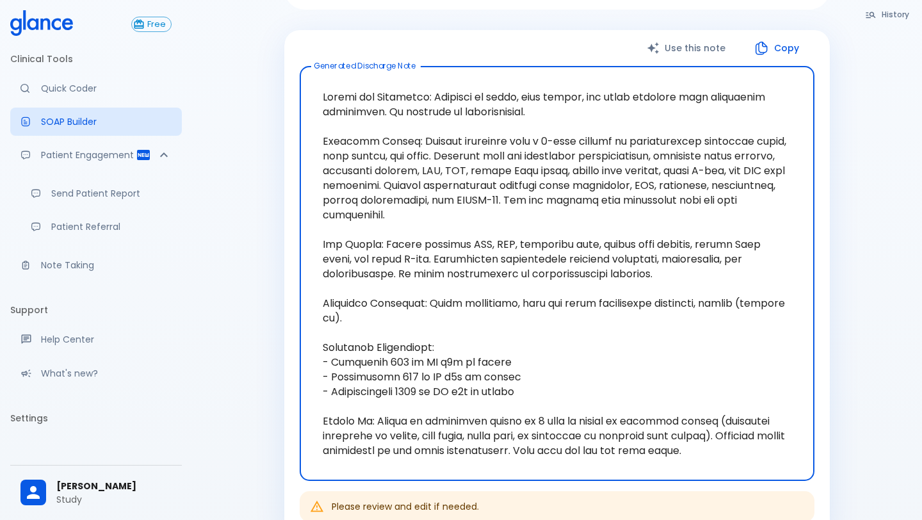
click at [590, 183] on textarea at bounding box center [557, 274] width 497 height 394
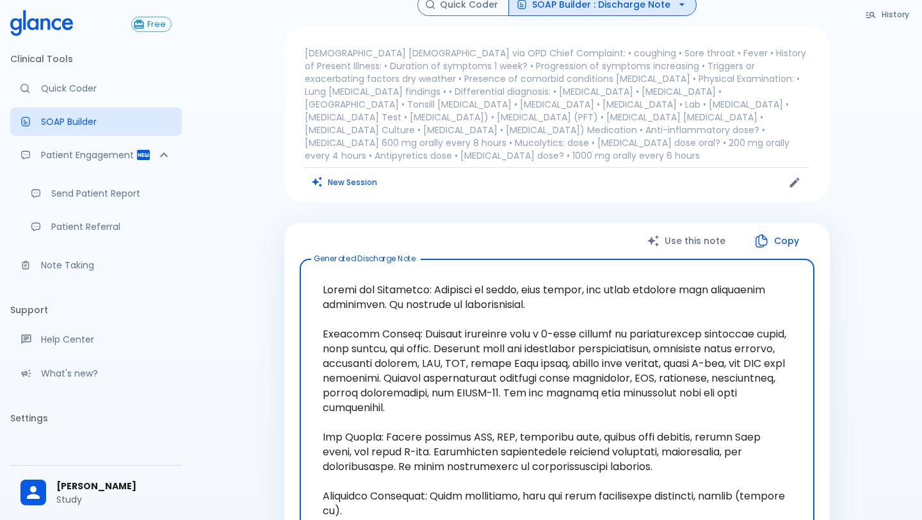
scroll to position [0, 0]
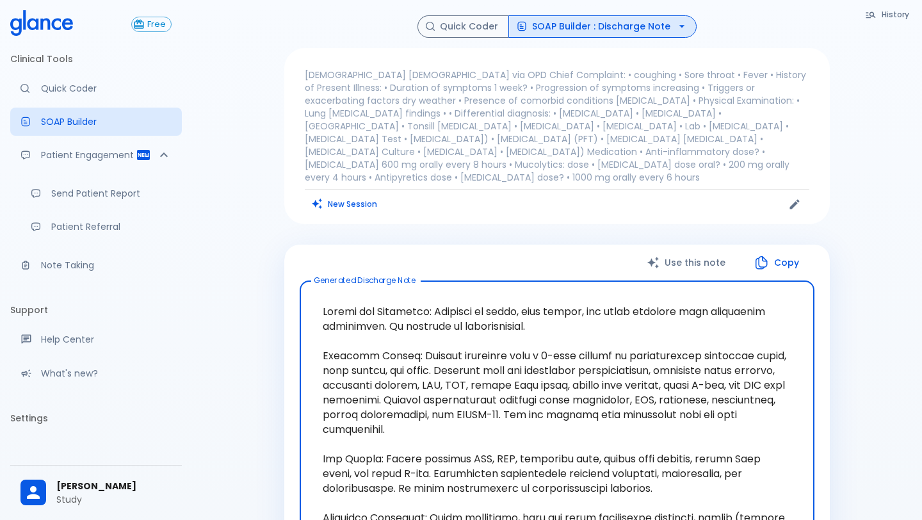
click at [635, 29] on button "SOAP Builder : Discharge Note" at bounding box center [602, 26] width 188 height 22
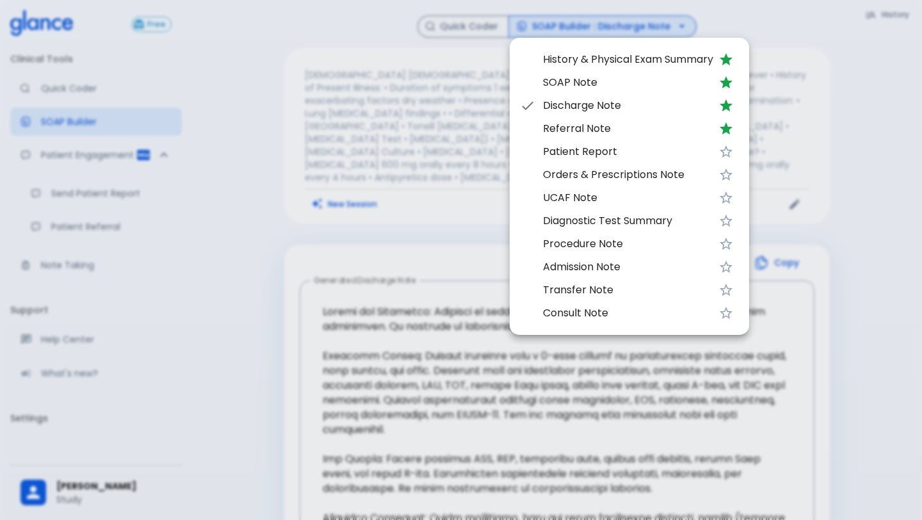
click at [256, 176] on div at bounding box center [461, 260] width 922 height 520
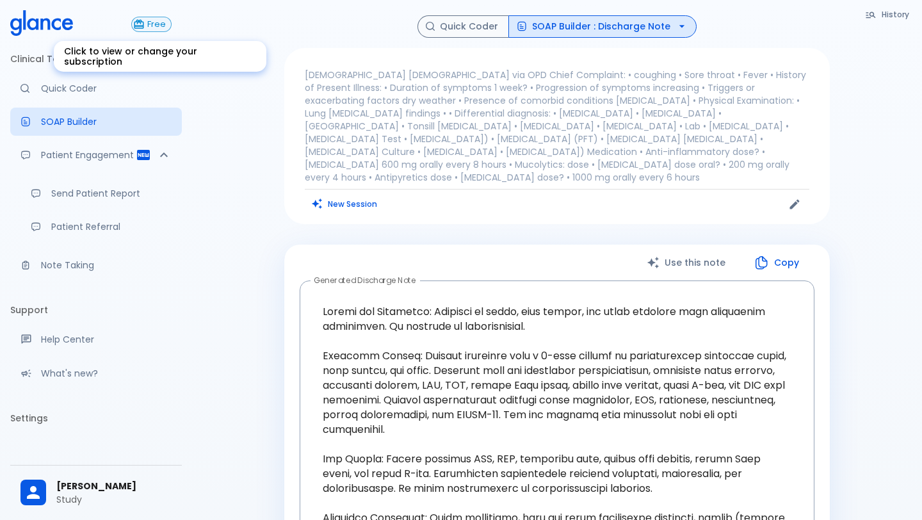
click at [142, 28] on icon "Click to view or change your subscription" at bounding box center [139, 25] width 12 height 12
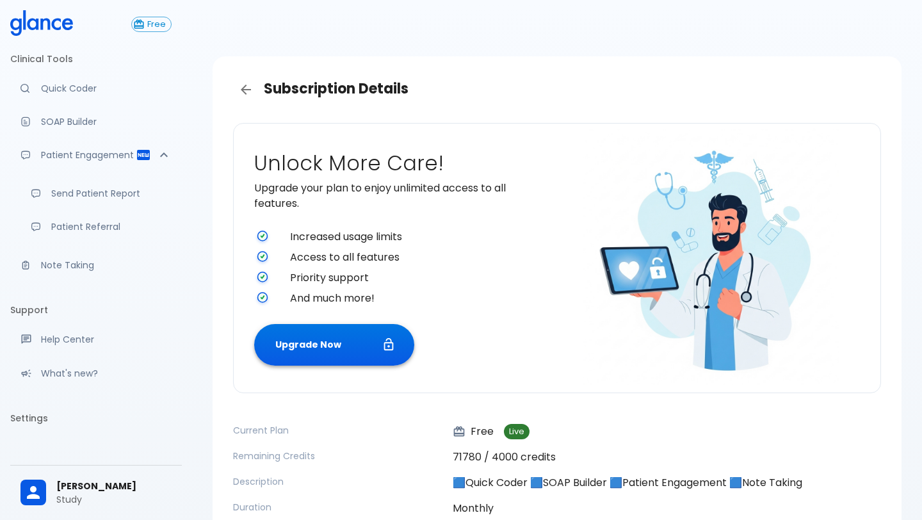
click at [385, 350] on icon "button" at bounding box center [389, 344] width 10 height 12
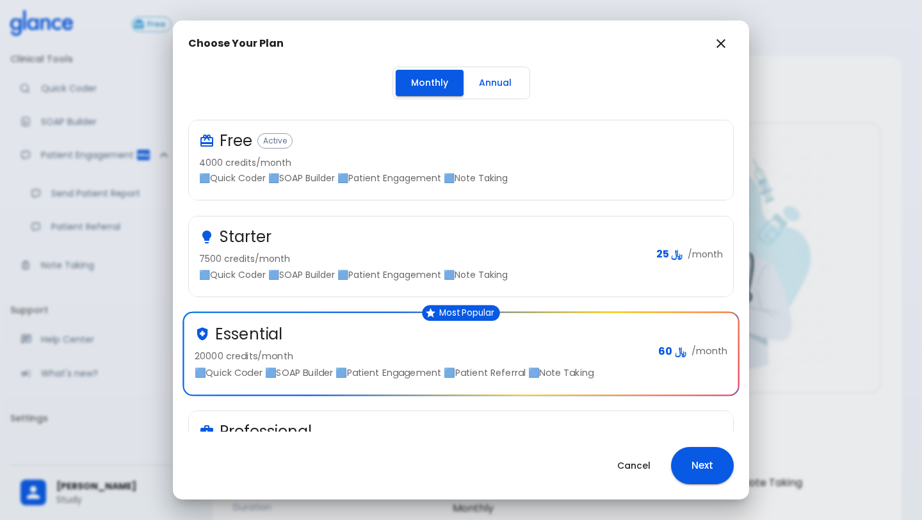
click at [493, 83] on button "Annual" at bounding box center [495, 83] width 63 height 26
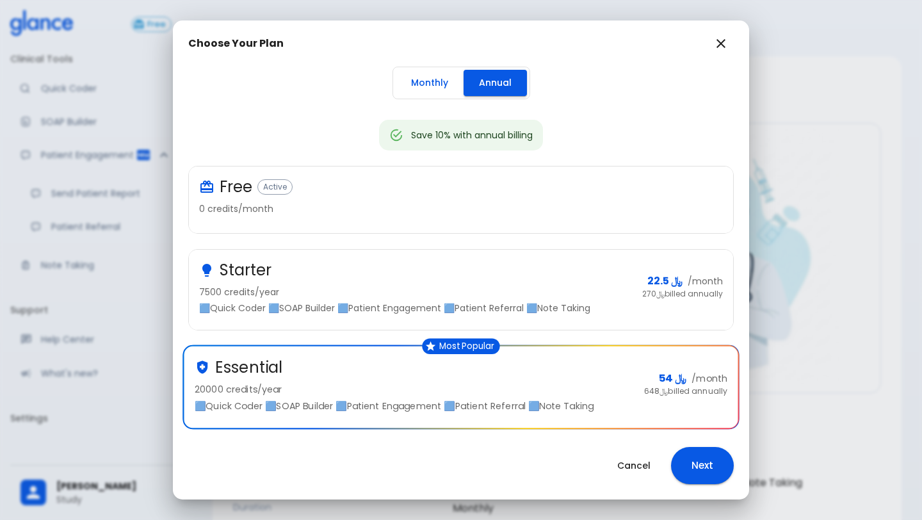
click at [418, 95] on button "Monthly" at bounding box center [430, 83] width 68 height 26
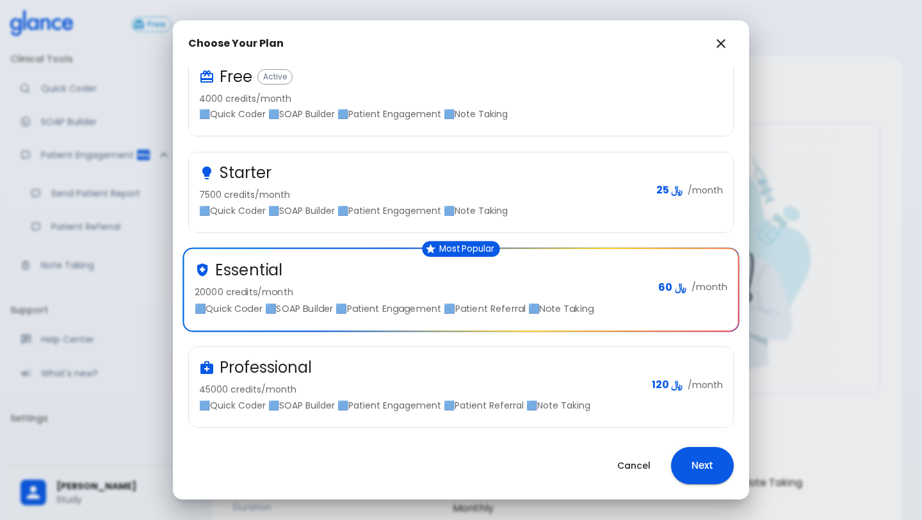
scroll to position [73, 0]
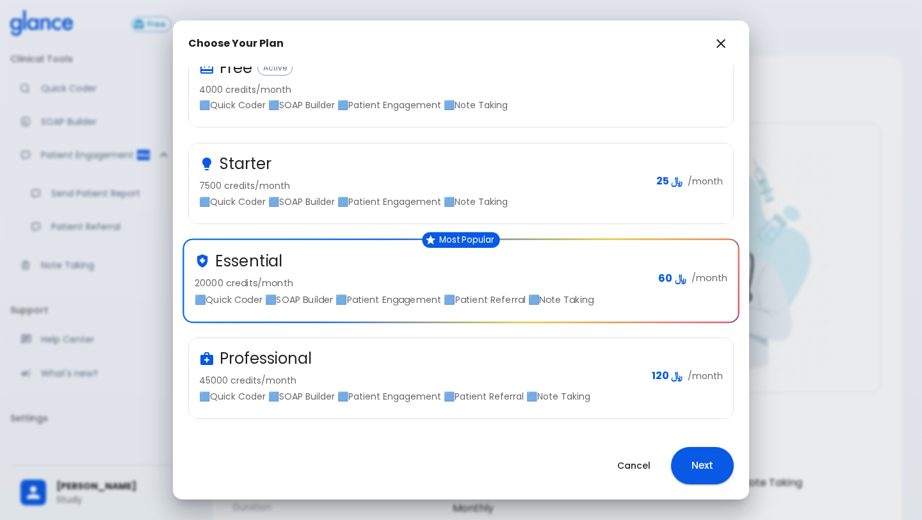
click at [726, 37] on icon "button" at bounding box center [720, 43] width 15 height 15
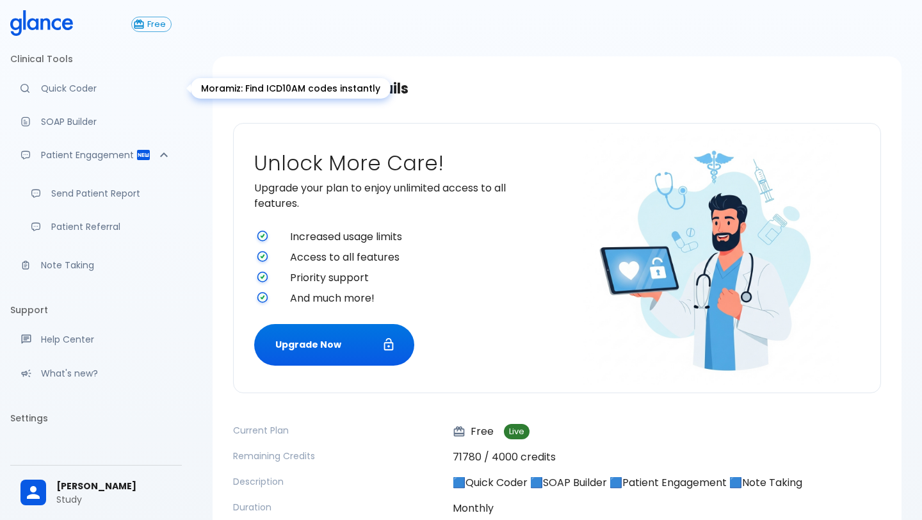
click at [66, 92] on p "Quick Coder" at bounding box center [106, 88] width 131 height 13
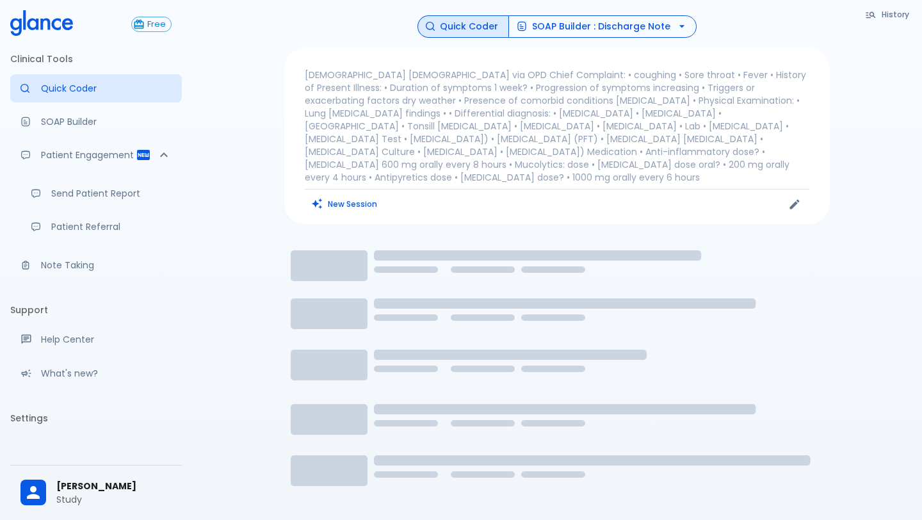
click at [544, 34] on button "SOAP Builder : Discharge Note" at bounding box center [602, 26] width 188 height 22
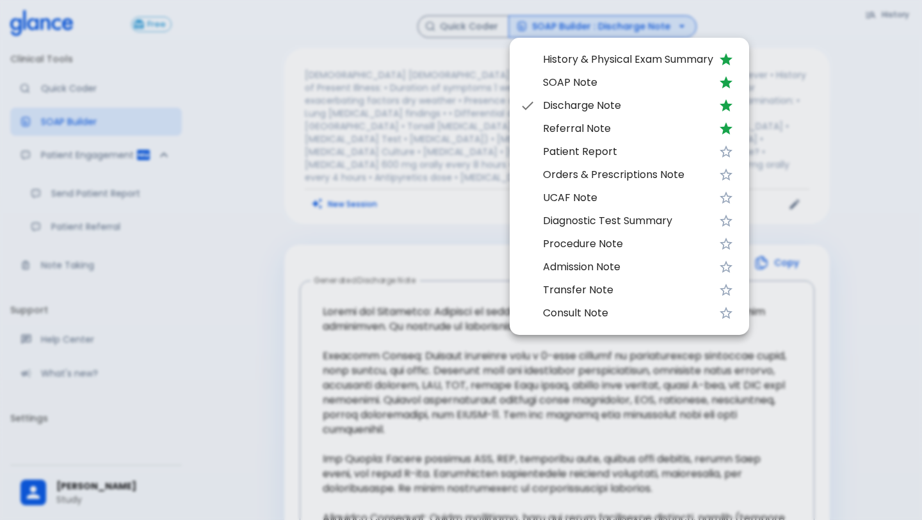
click at [295, 264] on div at bounding box center [461, 260] width 922 height 520
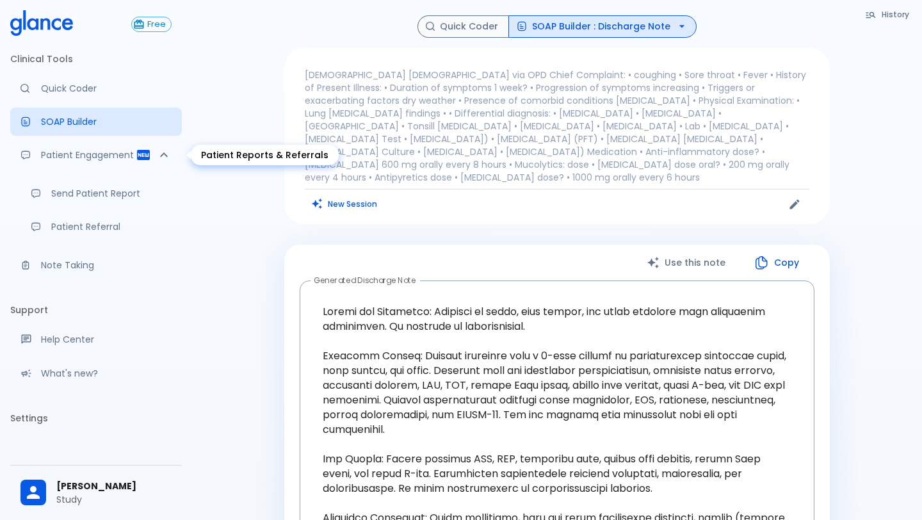
click at [117, 167] on div "Patient Engagement" at bounding box center [96, 155] width 172 height 28
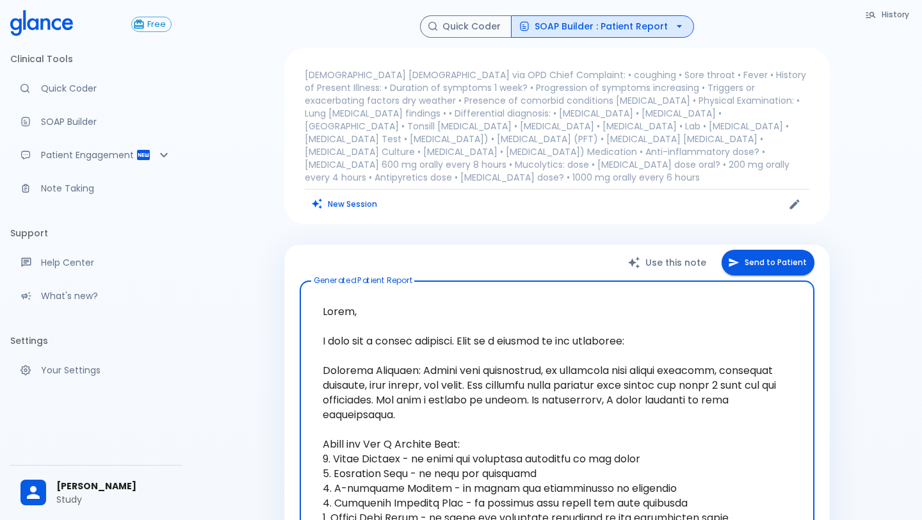
click at [97, 155] on p "Patient Engagement" at bounding box center [88, 155] width 95 height 13
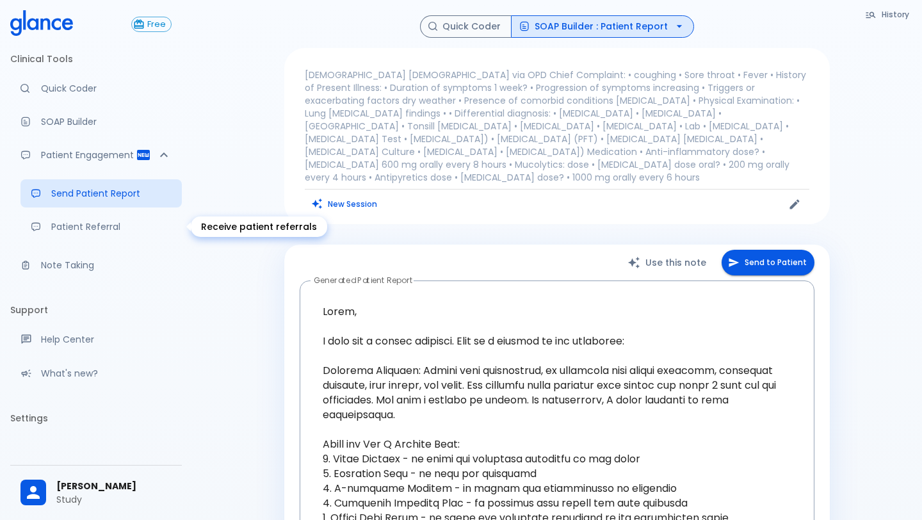
click at [56, 234] on link "Patient Referral" at bounding box center [100, 227] width 161 height 28
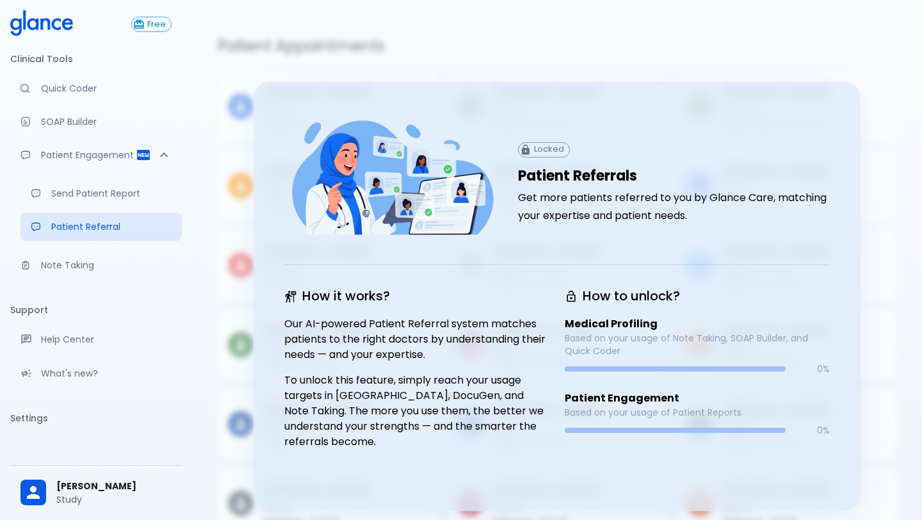
scroll to position [33, 0]
